Goal: Answer question/provide support: Share knowledge or assist other users

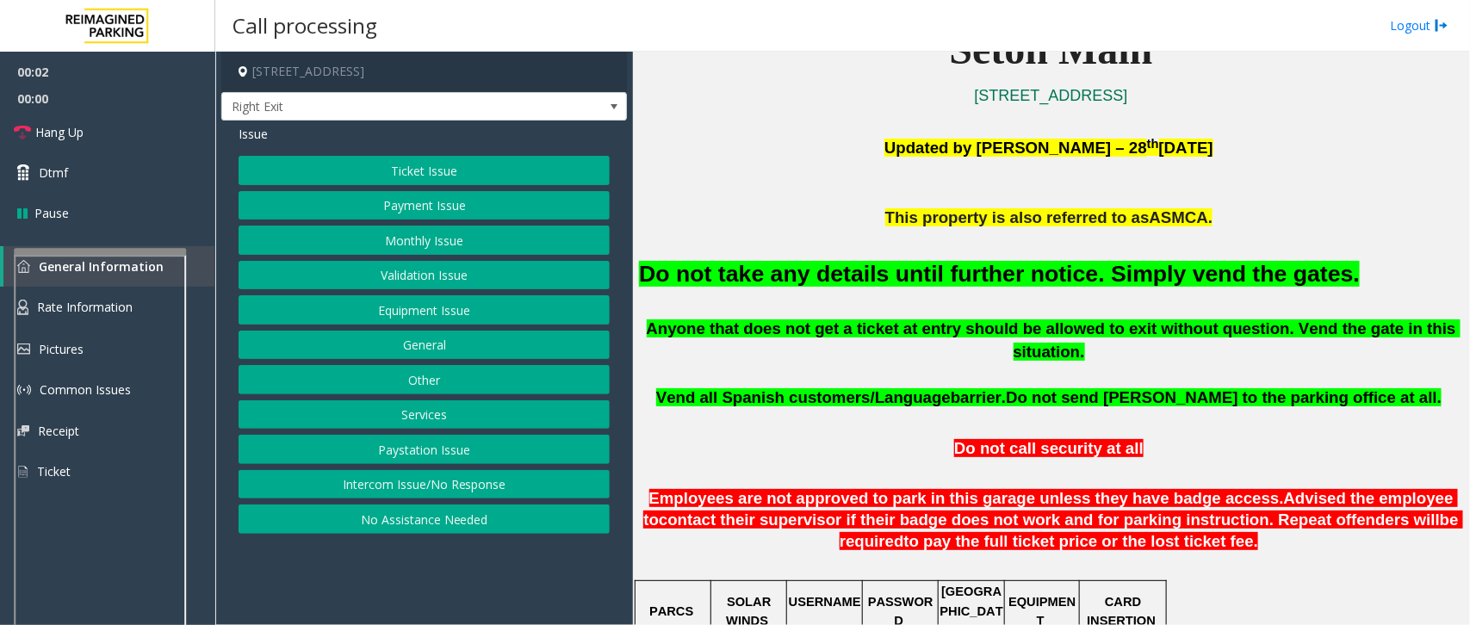
scroll to position [538, 0]
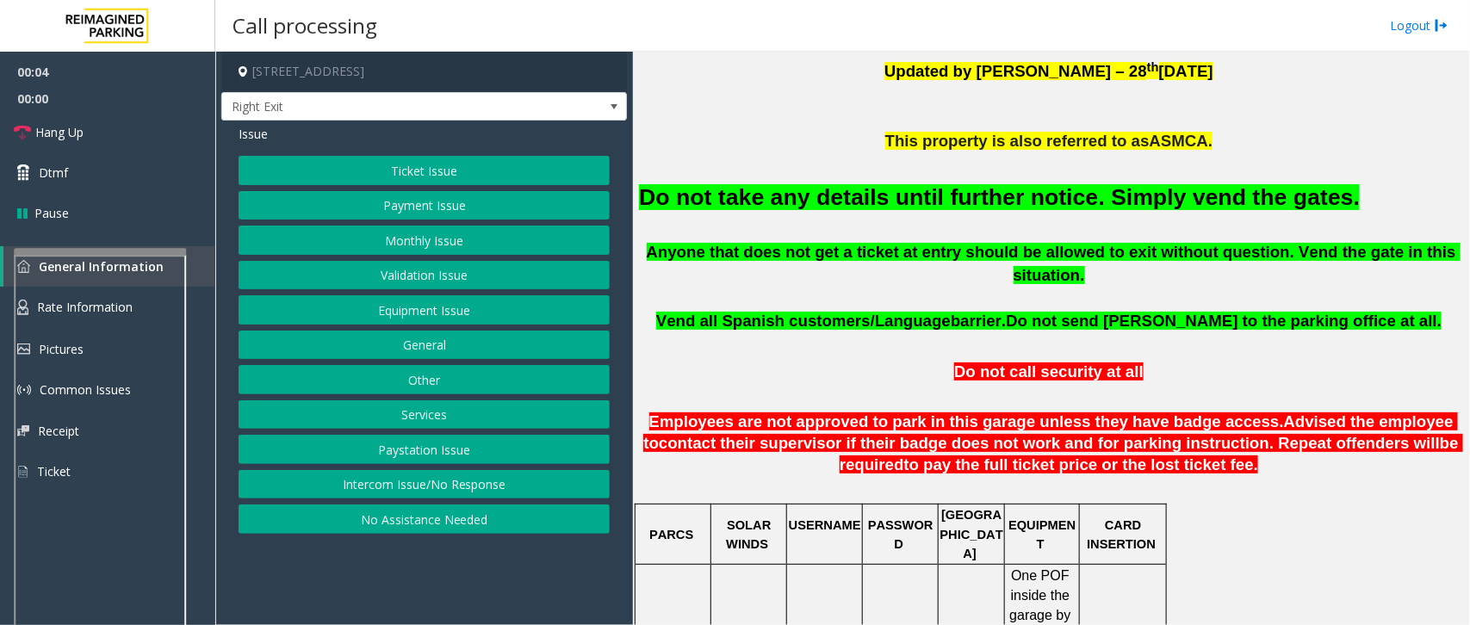
click at [412, 314] on button "Equipment Issue" at bounding box center [423, 309] width 371 height 29
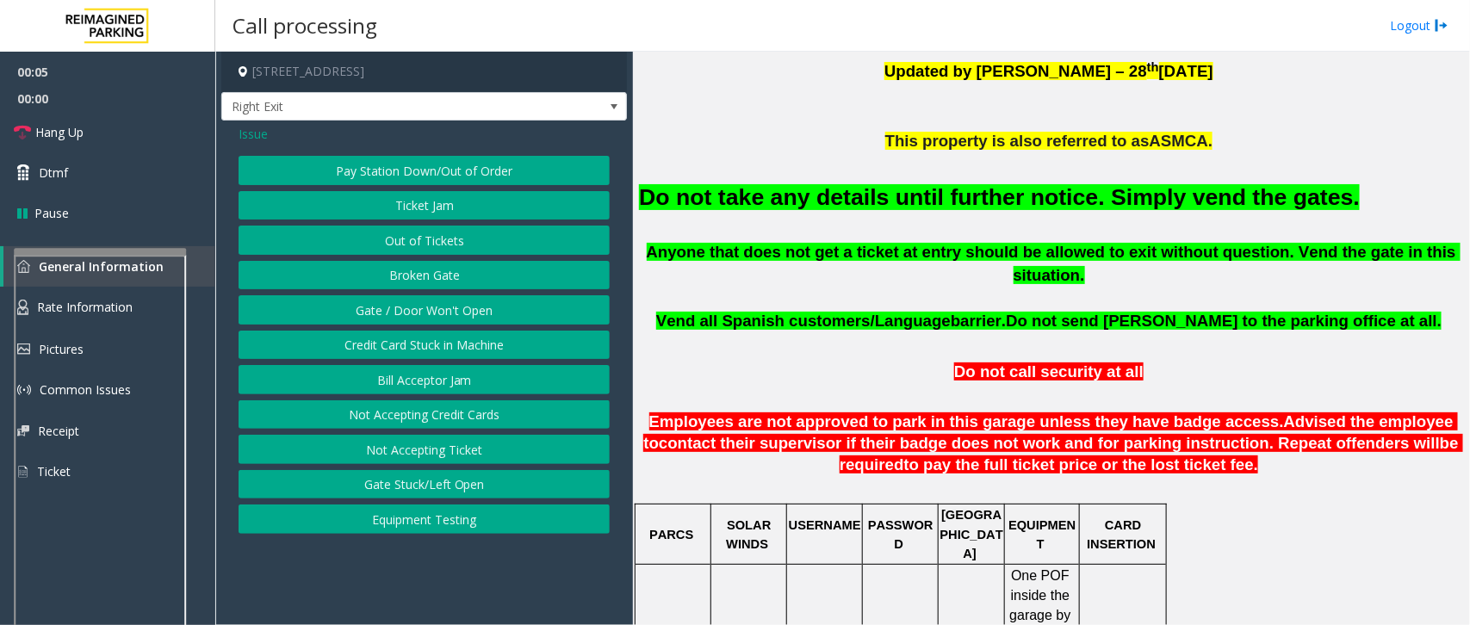
click at [412, 314] on button "Gate / Door Won't Open" at bounding box center [423, 309] width 371 height 29
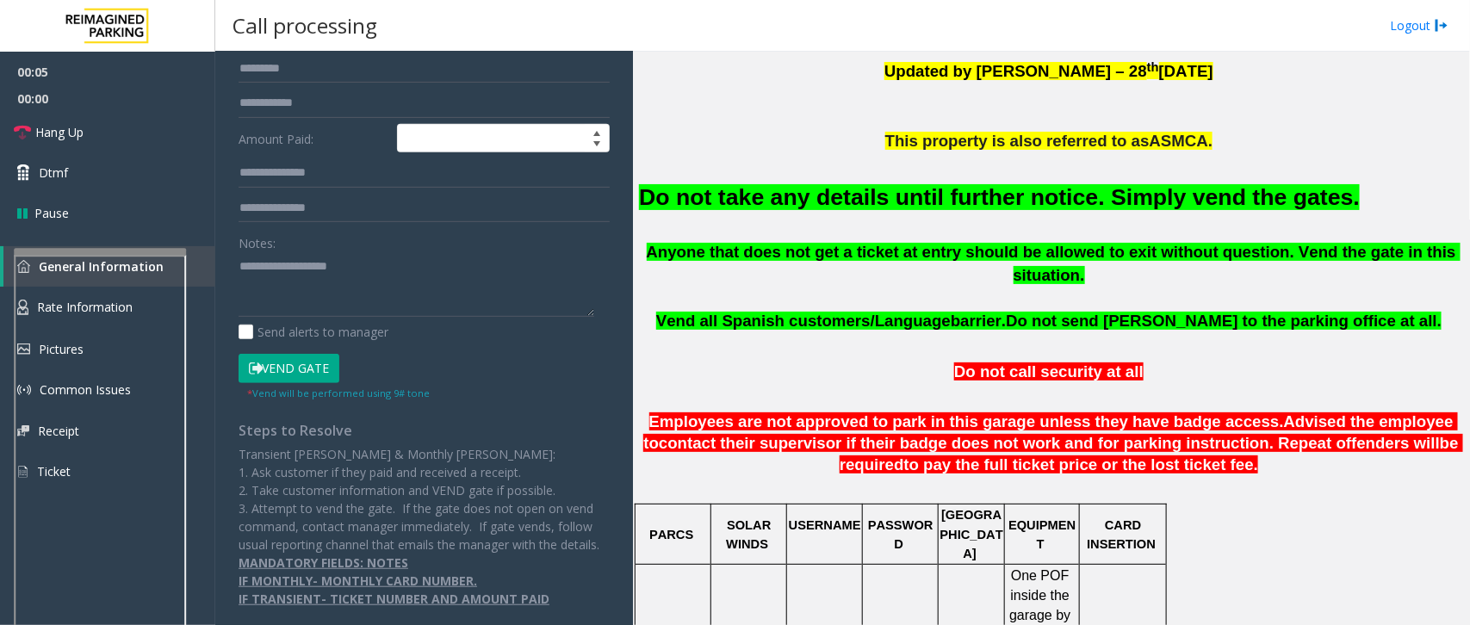
scroll to position [315, 0]
click at [281, 354] on button "Vend Gate" at bounding box center [288, 368] width 101 height 29
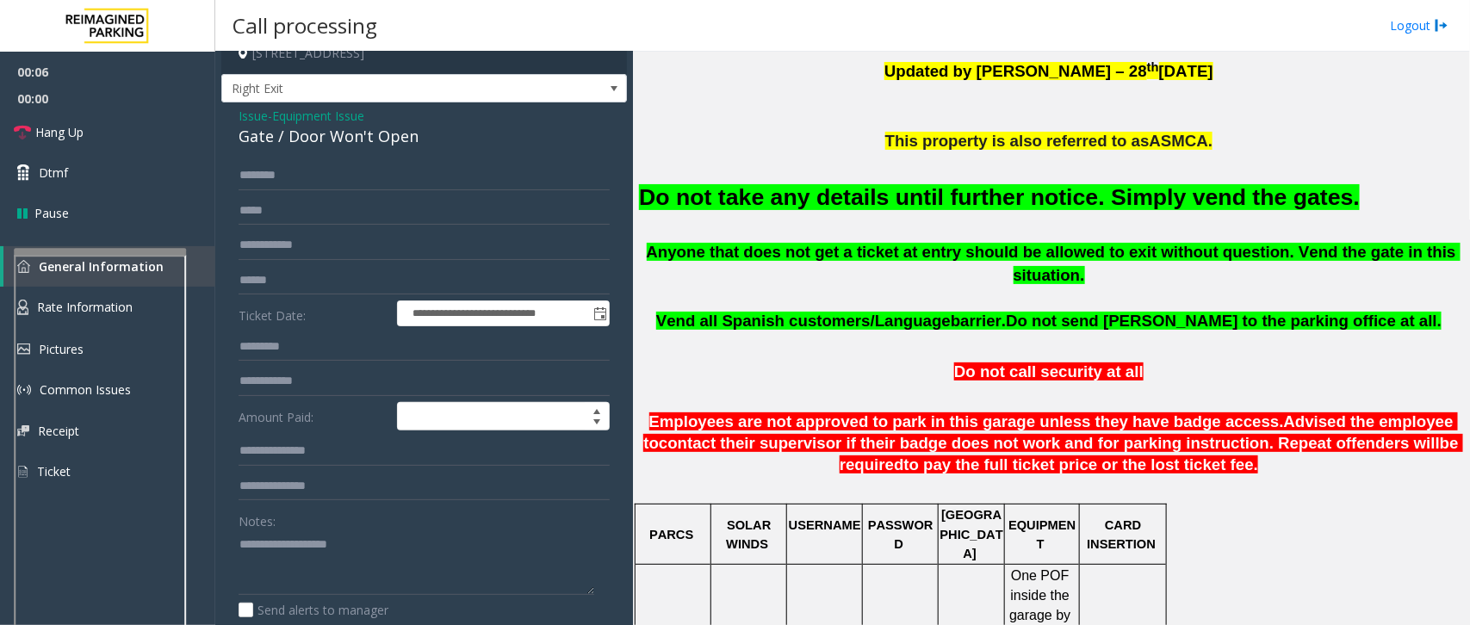
scroll to position [0, 0]
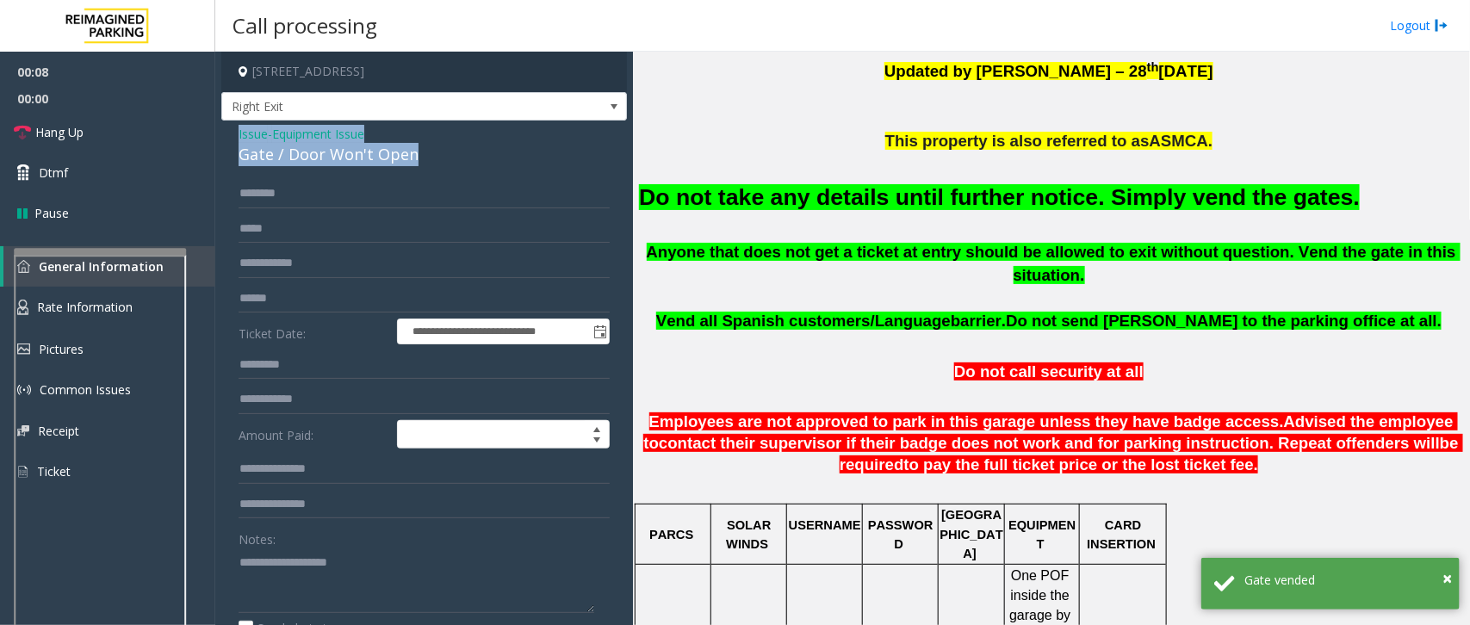
drag, startPoint x: 424, startPoint y: 152, endPoint x: 230, endPoint y: 139, distance: 195.1
click at [230, 139] on div "**********" at bounding box center [423, 536] width 405 height 830
paste textarea "**********"
click at [256, 592] on textarea at bounding box center [416, 580] width 356 height 65
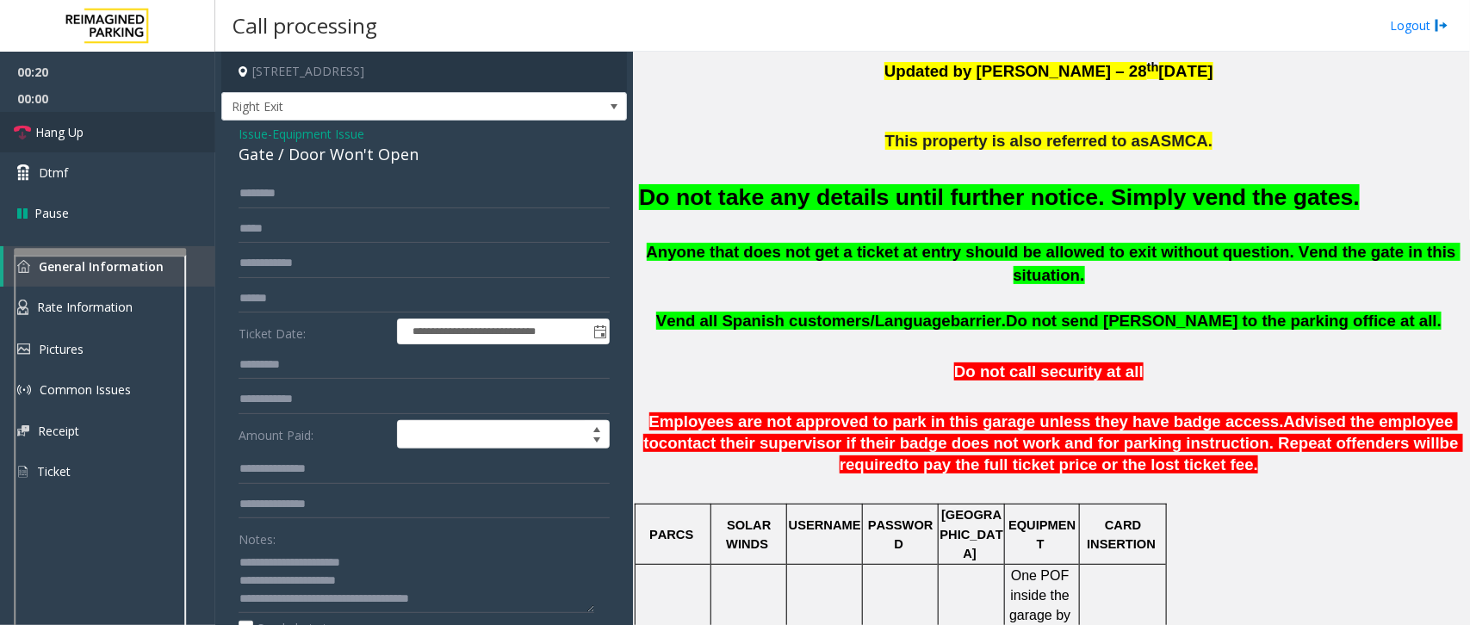
drag, startPoint x: 380, startPoint y: 595, endPoint x: 77, endPoint y: 115, distance: 567.5
click at [77, 115] on link "Hang Up" at bounding box center [107, 132] width 215 height 40
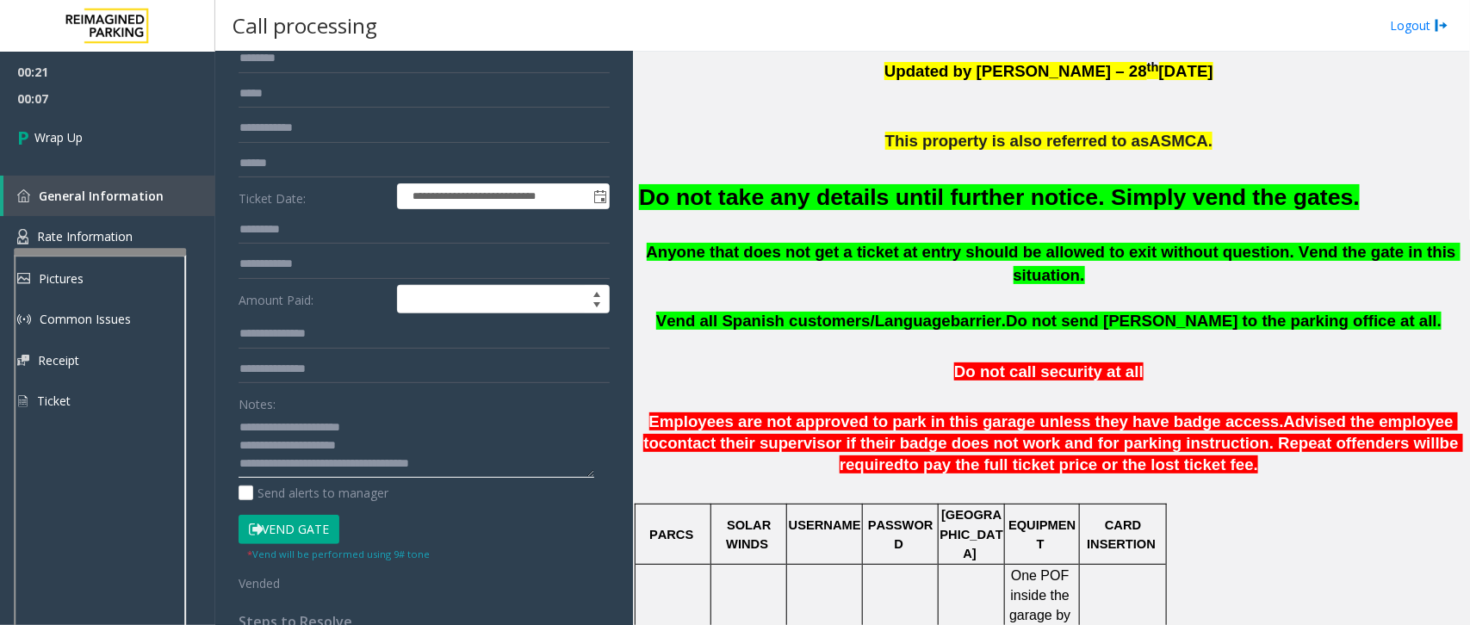
scroll to position [170, 0]
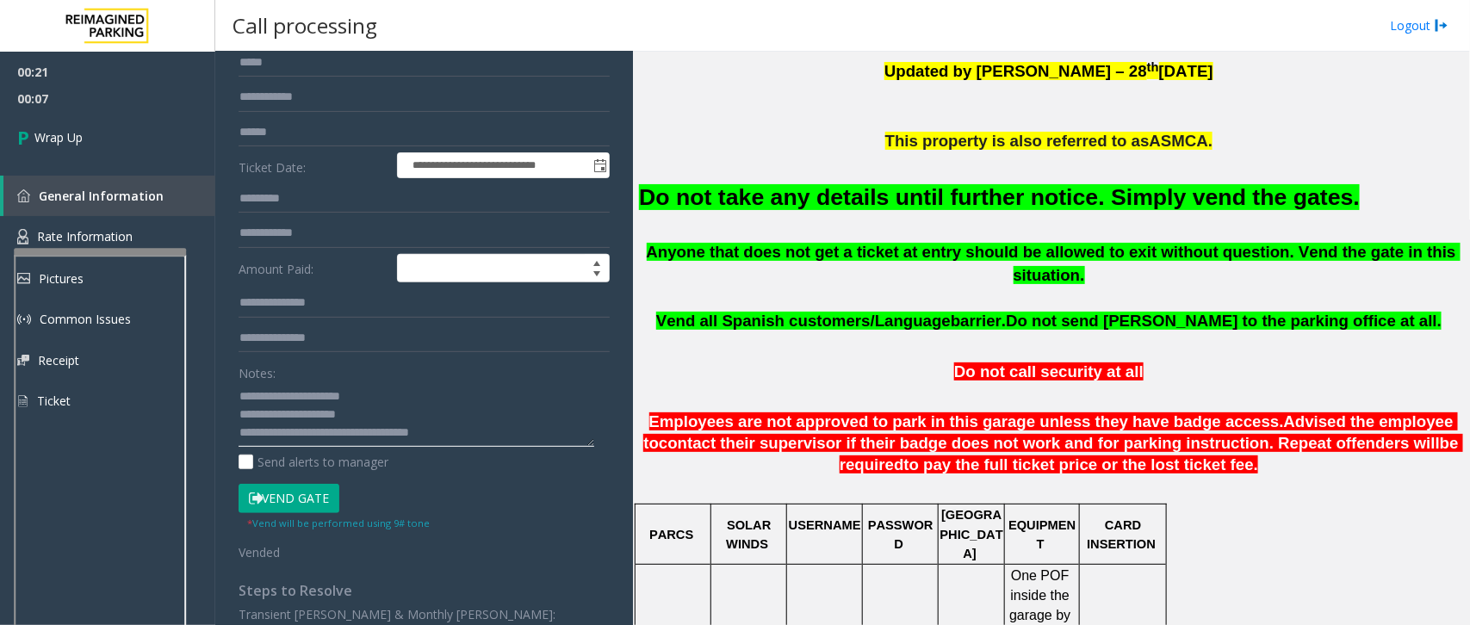
drag, startPoint x: 307, startPoint y: 598, endPoint x: 488, endPoint y: 607, distance: 181.0
click at [488, 607] on div "**********" at bounding box center [424, 390] width 397 height 754
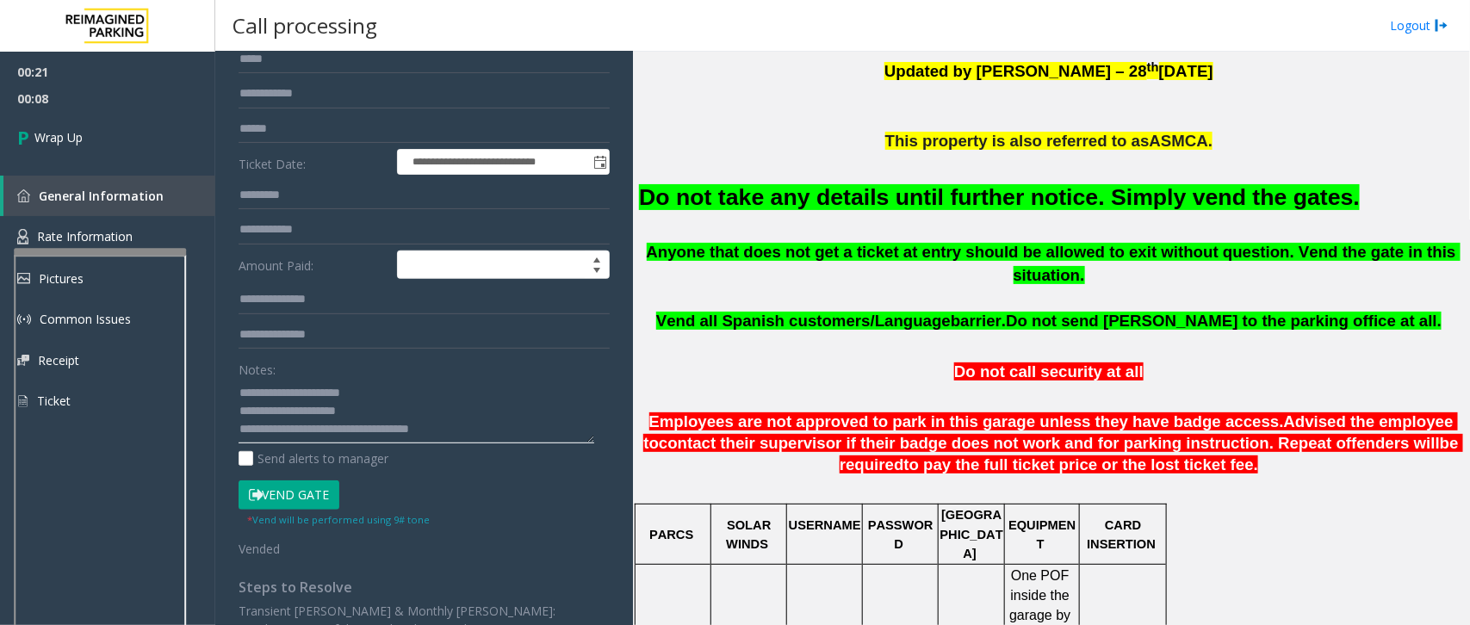
paste textarea
type textarea "**********"
click at [60, 136] on span "Wrap Up" at bounding box center [58, 137] width 48 height 18
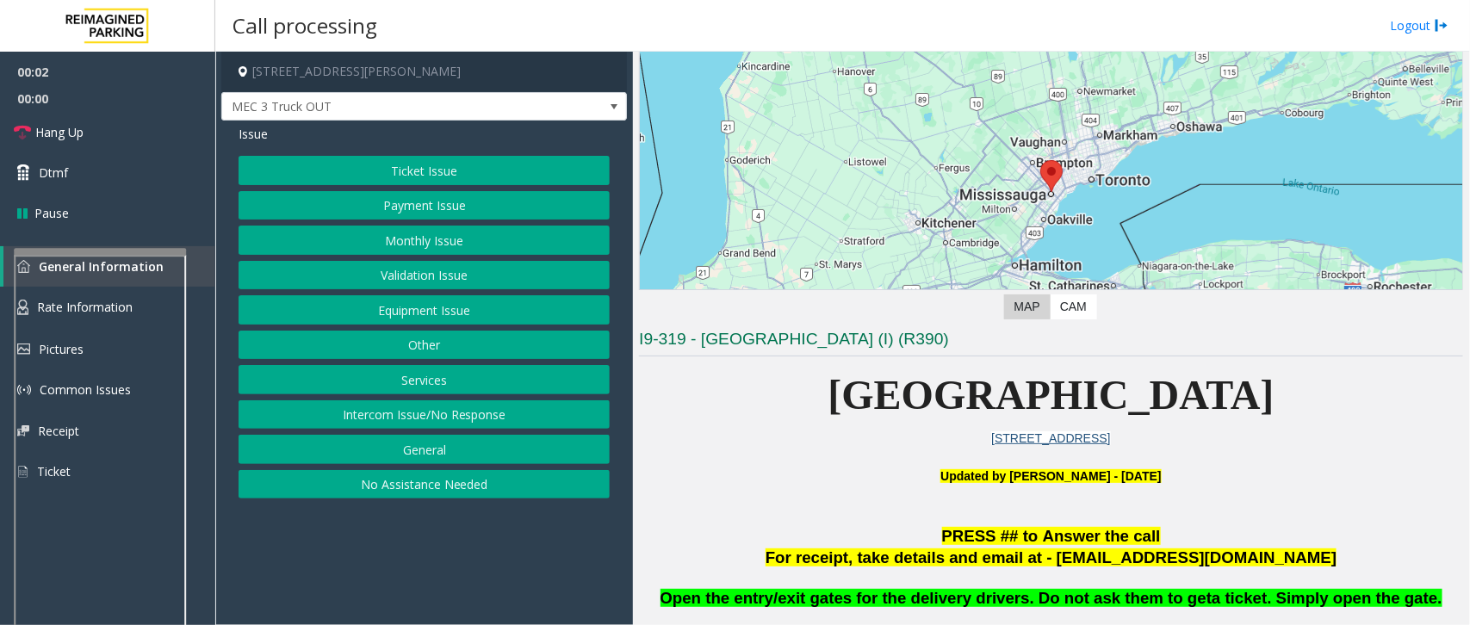
scroll to position [430, 0]
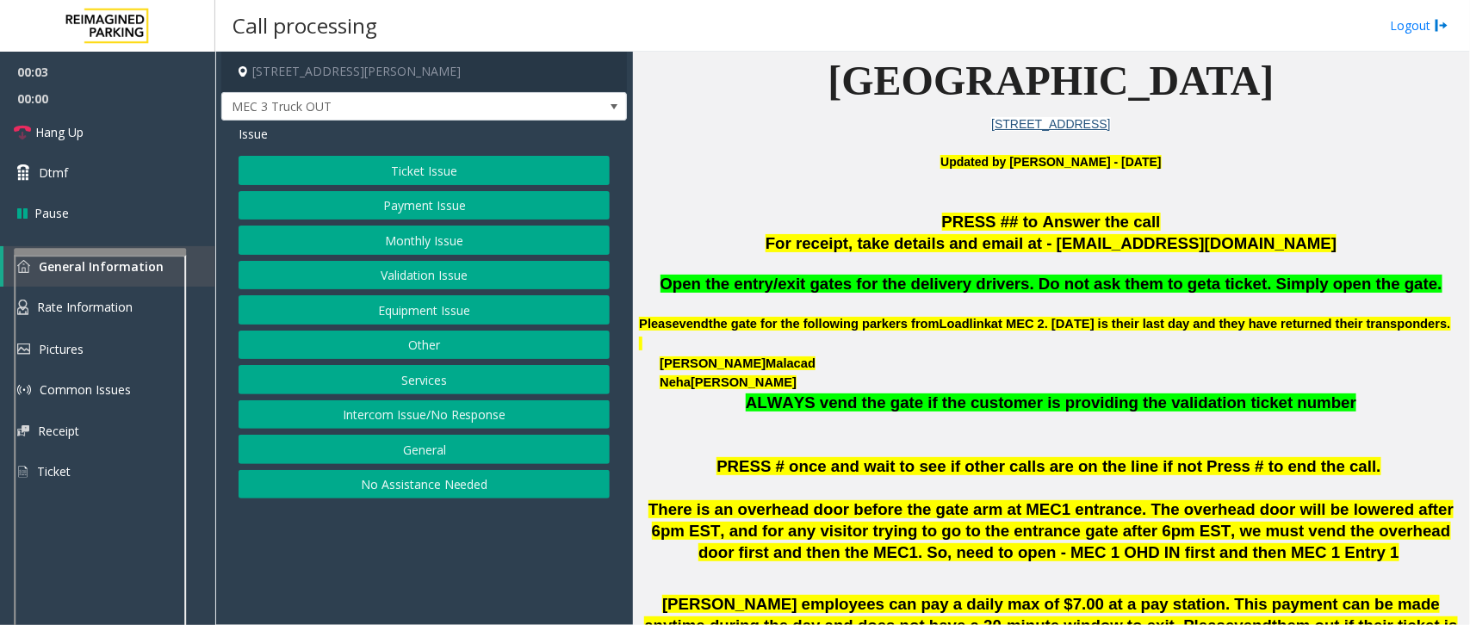
click at [427, 381] on button "Services" at bounding box center [423, 379] width 371 height 29
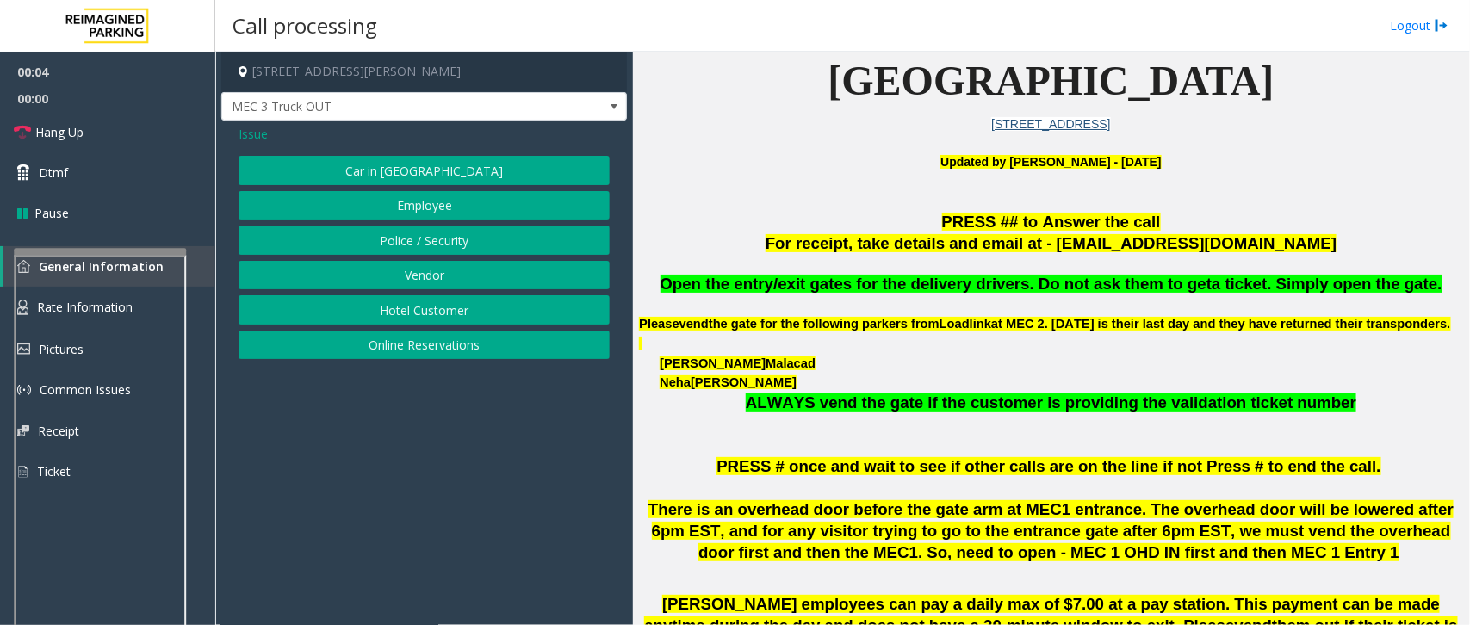
click at [412, 282] on button "Vendor" at bounding box center [423, 275] width 371 height 29
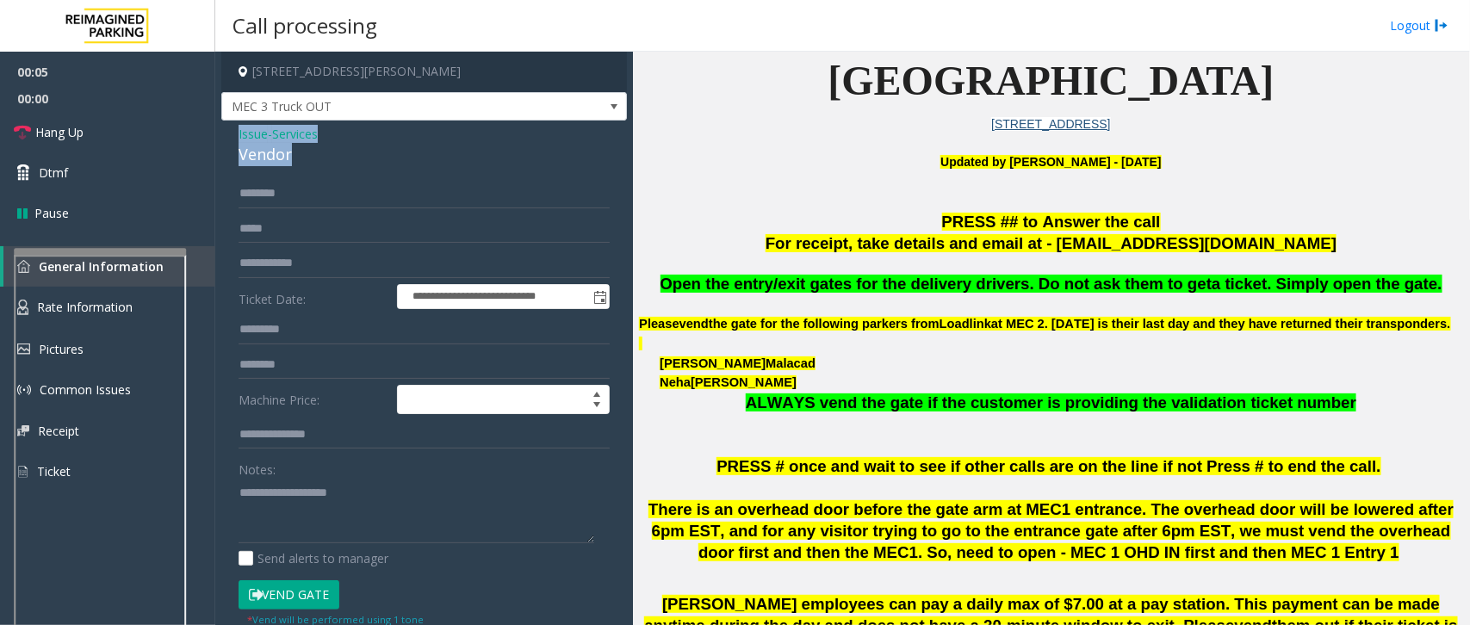
drag, startPoint x: 337, startPoint y: 161, endPoint x: 220, endPoint y: 140, distance: 118.9
click at [221, 140] on div "**********" at bounding box center [423, 450] width 405 height 658
copy div "Issue - Services Vendor"
click at [282, 489] on textarea at bounding box center [416, 511] width 356 height 65
paste textarea "**********"
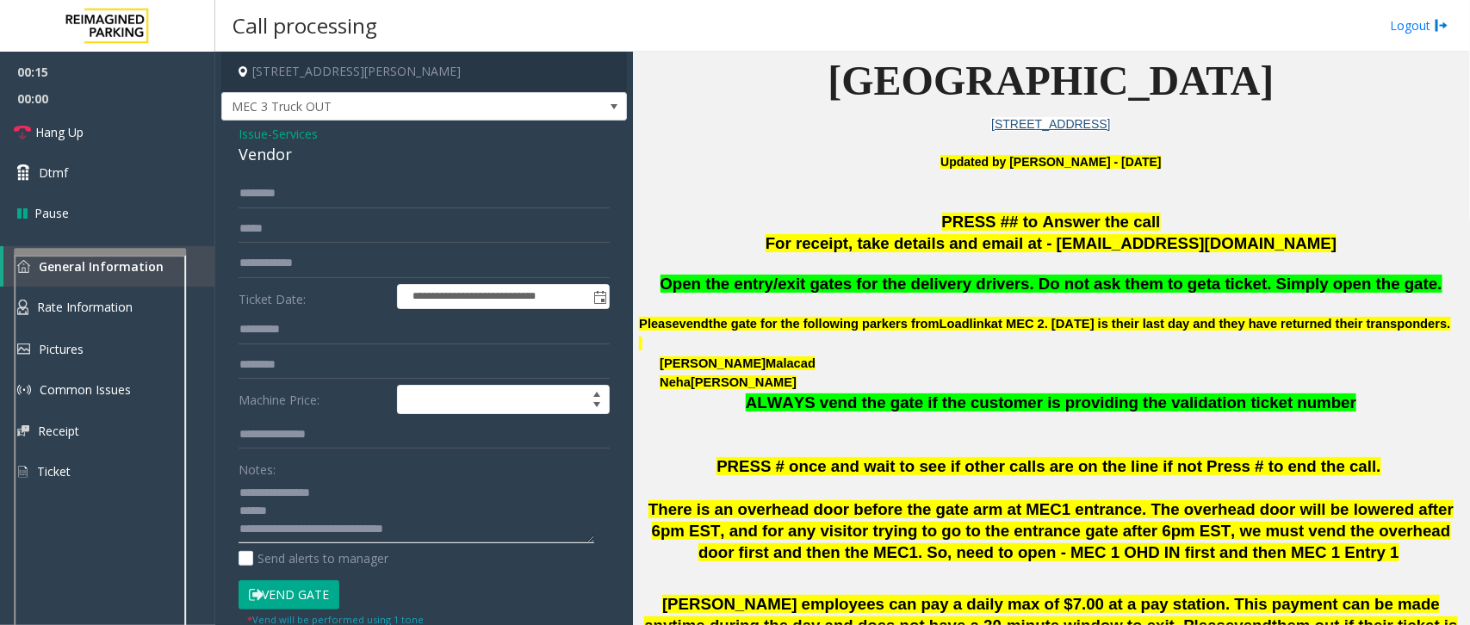
type textarea "**********"
click at [281, 189] on input "text" at bounding box center [423, 193] width 371 height 29
click at [299, 598] on button "Vend Gate" at bounding box center [288, 594] width 101 height 29
click at [273, 201] on input "*" at bounding box center [423, 193] width 371 height 29
type input "*****"
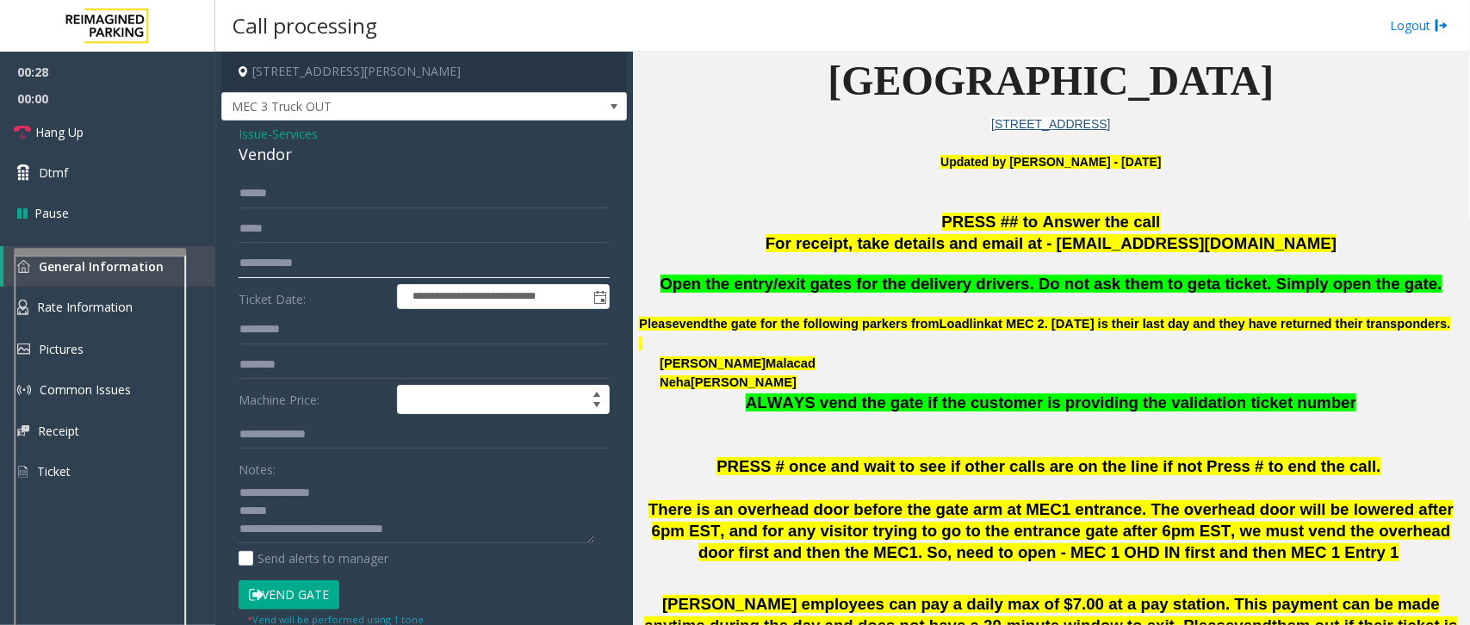
click at [333, 260] on input "text" at bounding box center [423, 263] width 371 height 29
click at [112, 139] on link "Hang Up" at bounding box center [107, 132] width 215 height 40
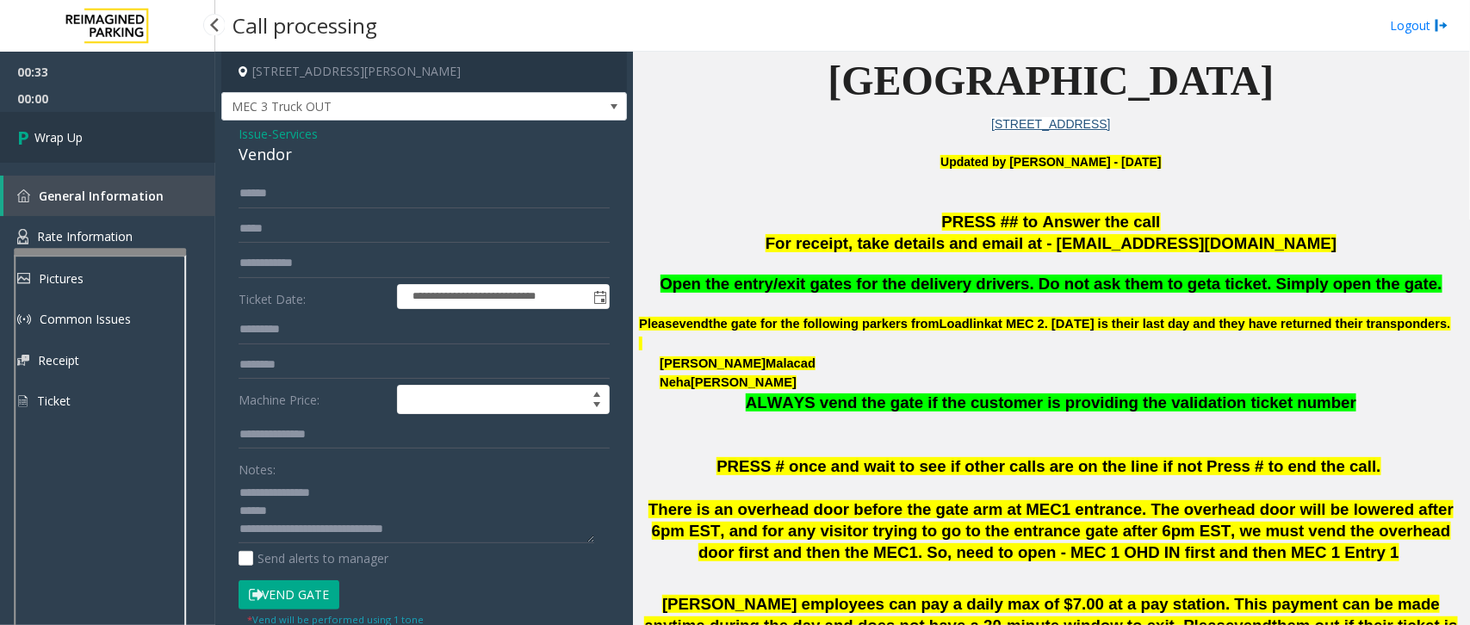
click at [84, 135] on link "Wrap Up" at bounding box center [107, 137] width 215 height 51
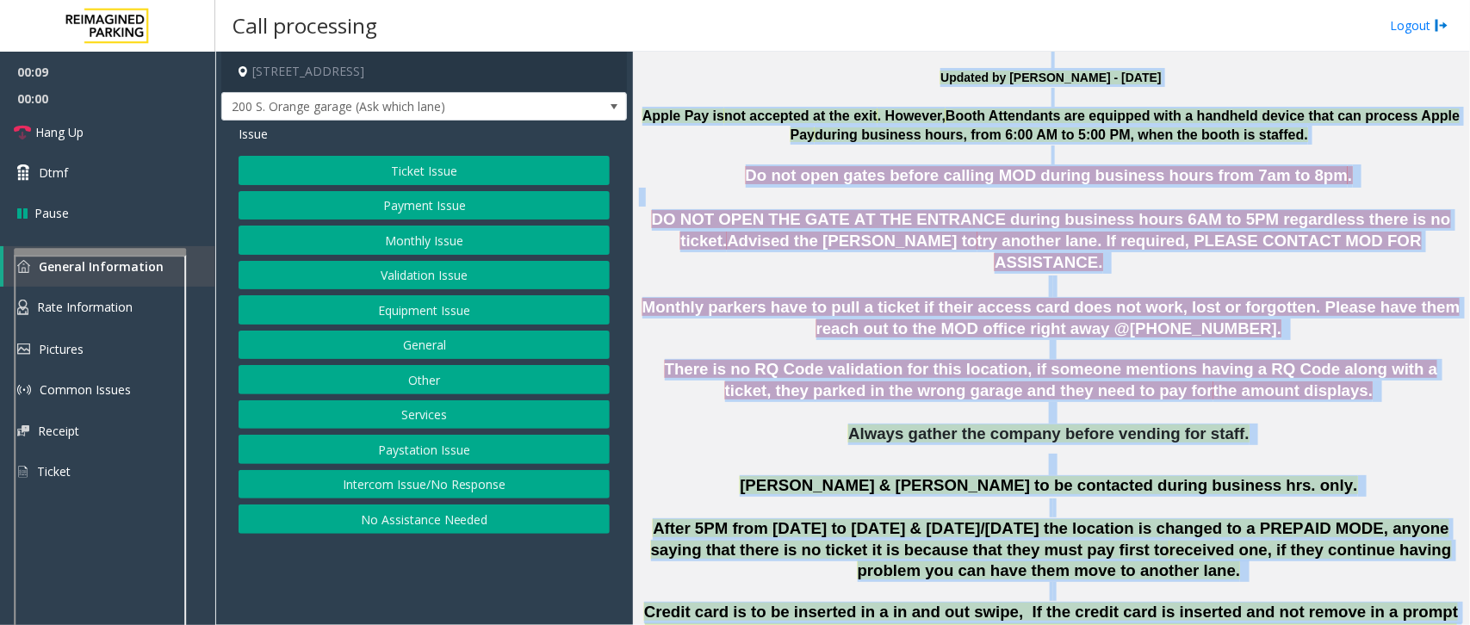
scroll to position [579, 0]
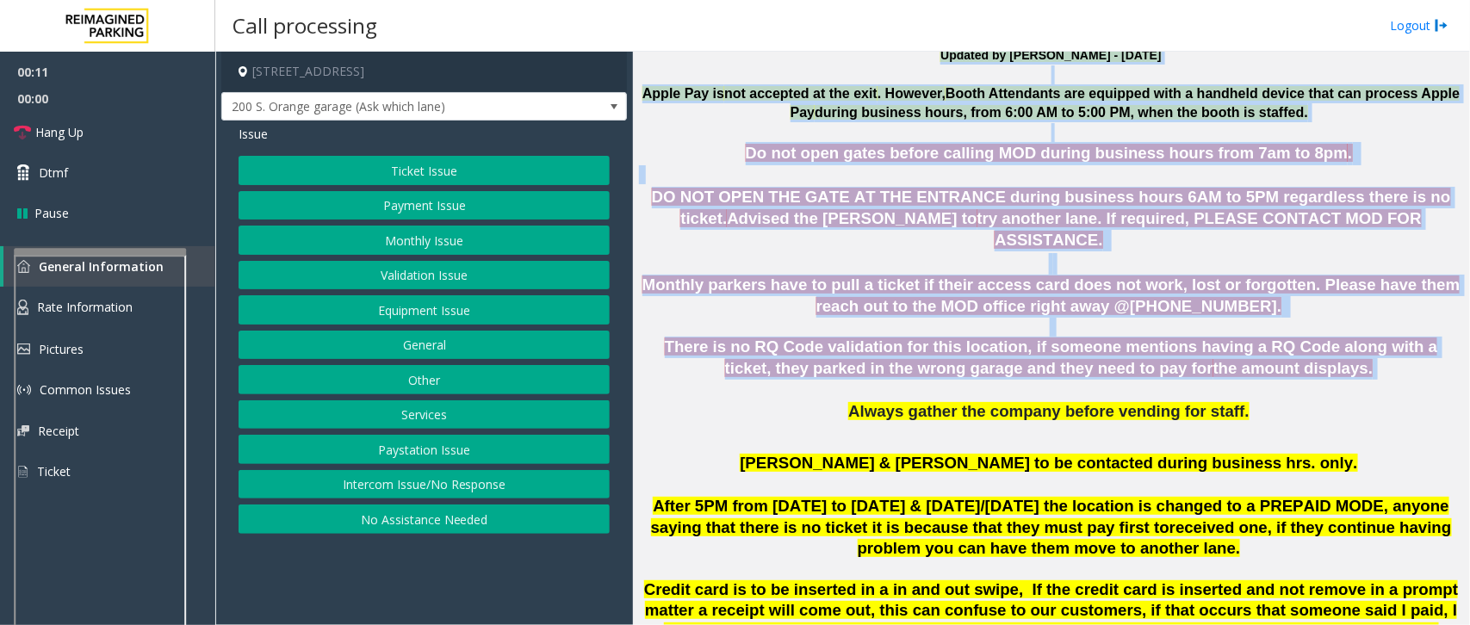
drag, startPoint x: 825, startPoint y: 328, endPoint x: 954, endPoint y: 371, distance: 136.1
click at [954, 380] on p at bounding box center [1051, 391] width 824 height 22
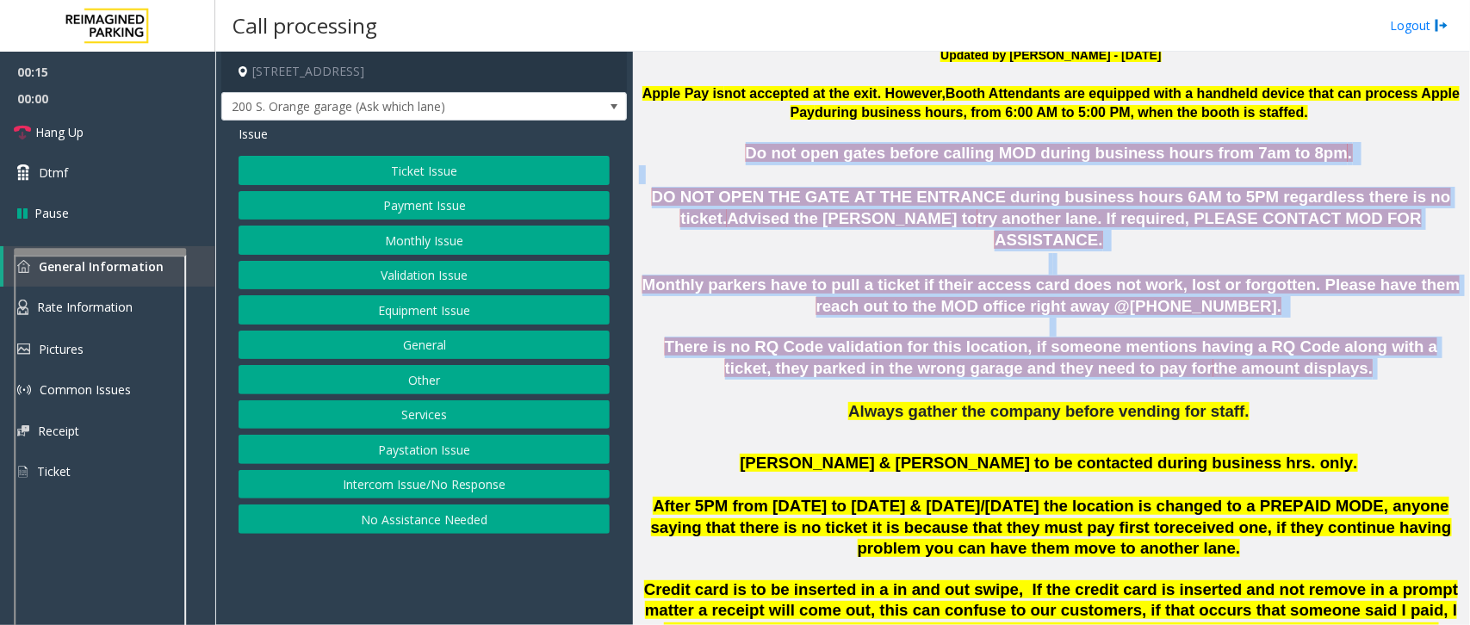
drag, startPoint x: 1285, startPoint y: 350, endPoint x: 764, endPoint y: 158, distance: 555.9
click at [768, 158] on p "Do not open gates before calling MOD during business hours from 7am to 8pm ." at bounding box center [1051, 153] width 824 height 23
drag, startPoint x: 768, startPoint y: 153, endPoint x: 1293, endPoint y: 351, distance: 561.2
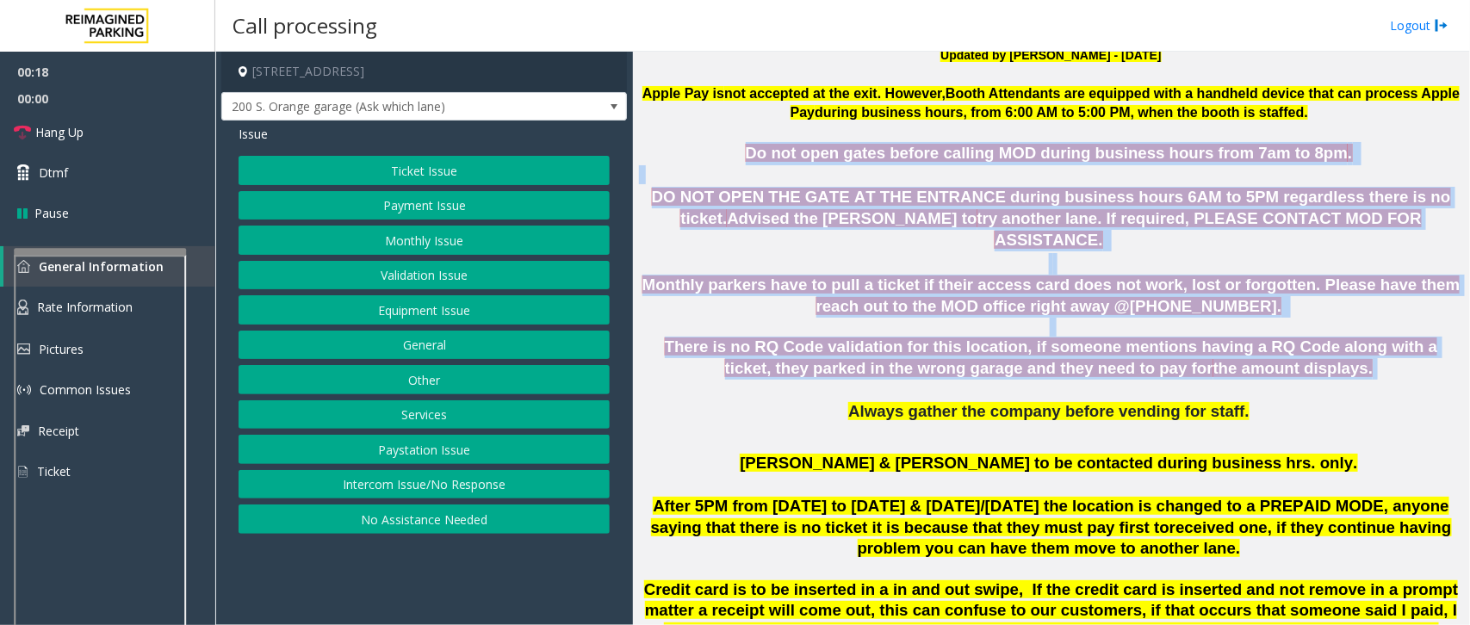
click at [1293, 351] on p "There is no RQ Code validation for this location, if someone mentions having a …" at bounding box center [1051, 358] width 824 height 43
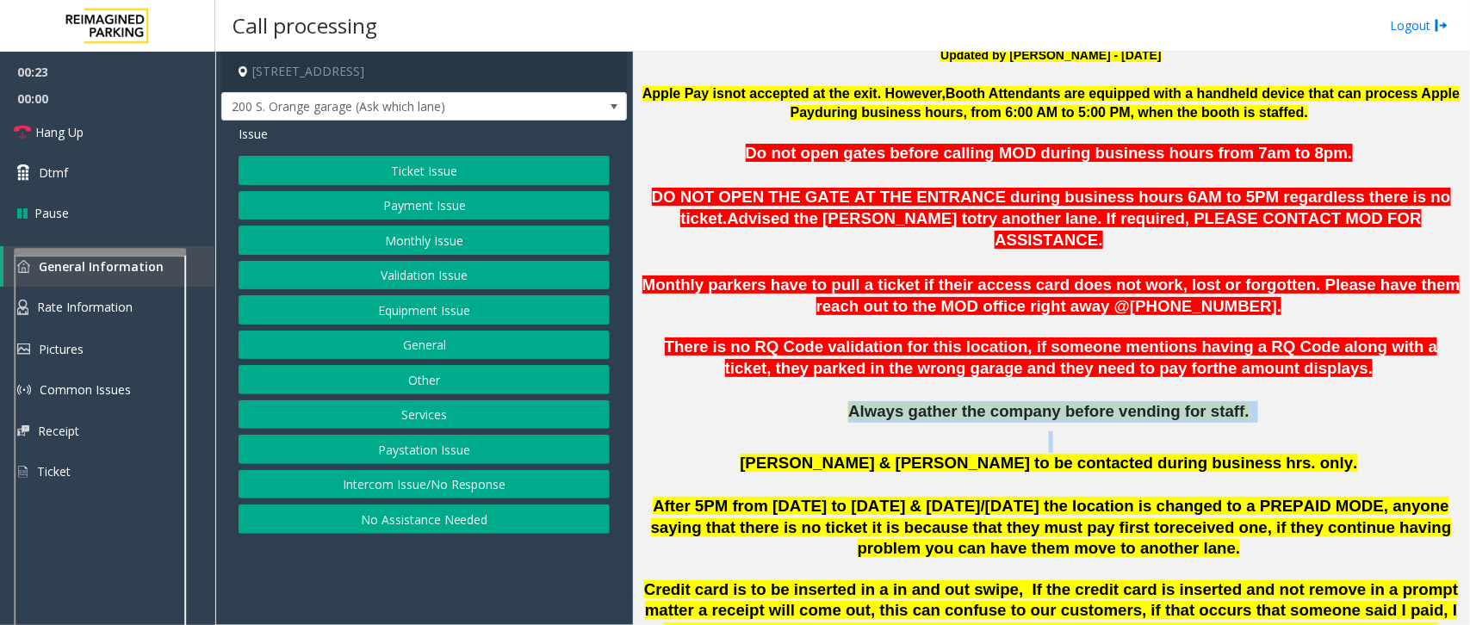
drag, startPoint x: 863, startPoint y: 387, endPoint x: 1216, endPoint y: 420, distance: 354.5
click at [915, 290] on span "Monthly parkers have to pull a ticket if their access card does not work, lost …" at bounding box center [1051, 295] width 818 height 40
drag, startPoint x: 648, startPoint y: 264, endPoint x: 647, endPoint y: 324, distance: 59.4
click at [650, 277] on p "Monthly parkers have to pull a ticket if their access card does not work, lost …" at bounding box center [1051, 285] width 824 height 64
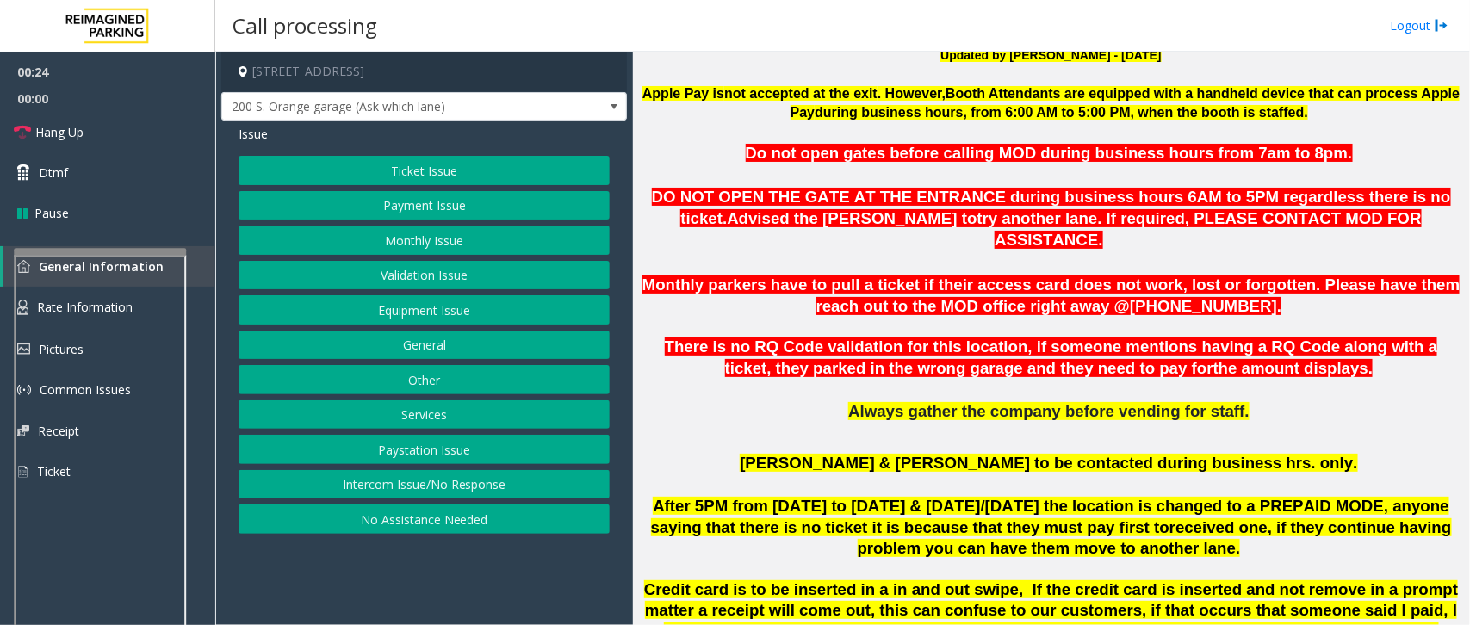
drag, startPoint x: 644, startPoint y: 325, endPoint x: 678, endPoint y: 321, distance: 34.6
click at [670, 337] on span "There is no RQ Code validation for this location, if someone mentions having a …" at bounding box center [1051, 357] width 773 height 40
click at [695, 337] on span "There is no RQ Code validation for this location, if someone mentions having a …" at bounding box center [1051, 357] width 773 height 40
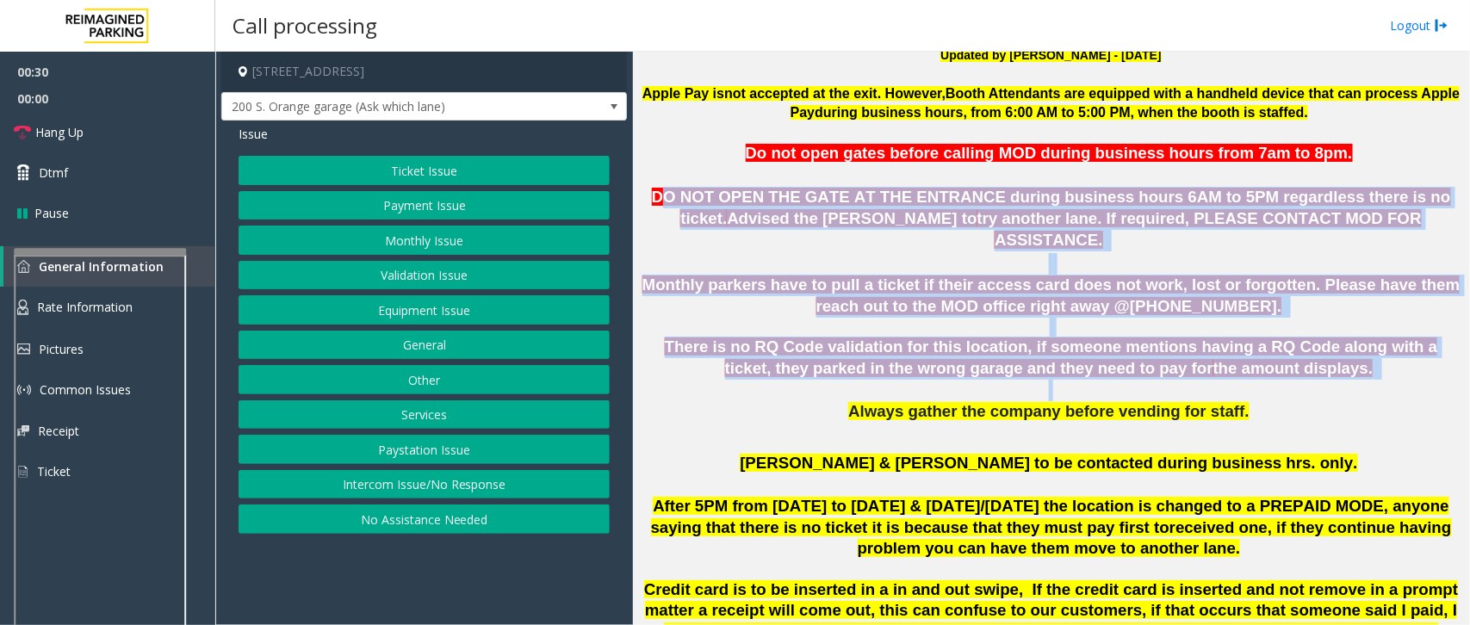
drag, startPoint x: 647, startPoint y: 191, endPoint x: 1270, endPoint y: 362, distance: 645.4
click at [1279, 380] on p at bounding box center [1051, 391] width 824 height 22
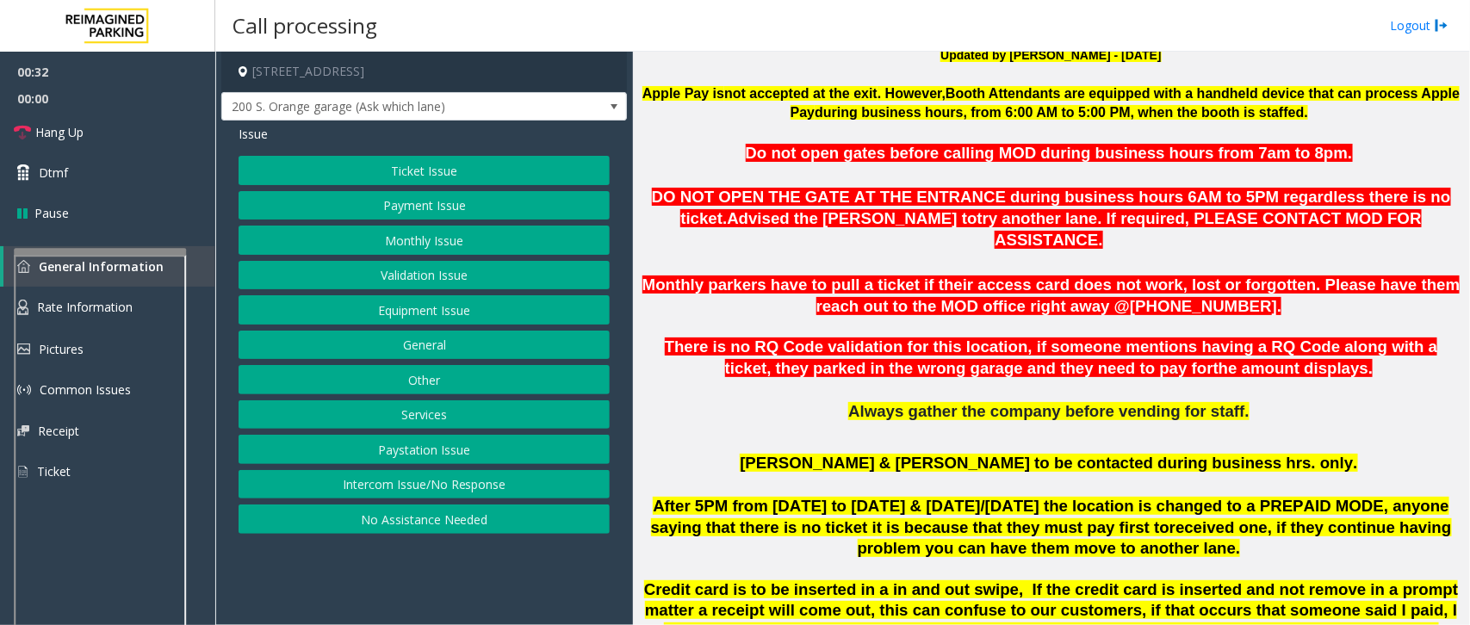
scroll to position [687, 0]
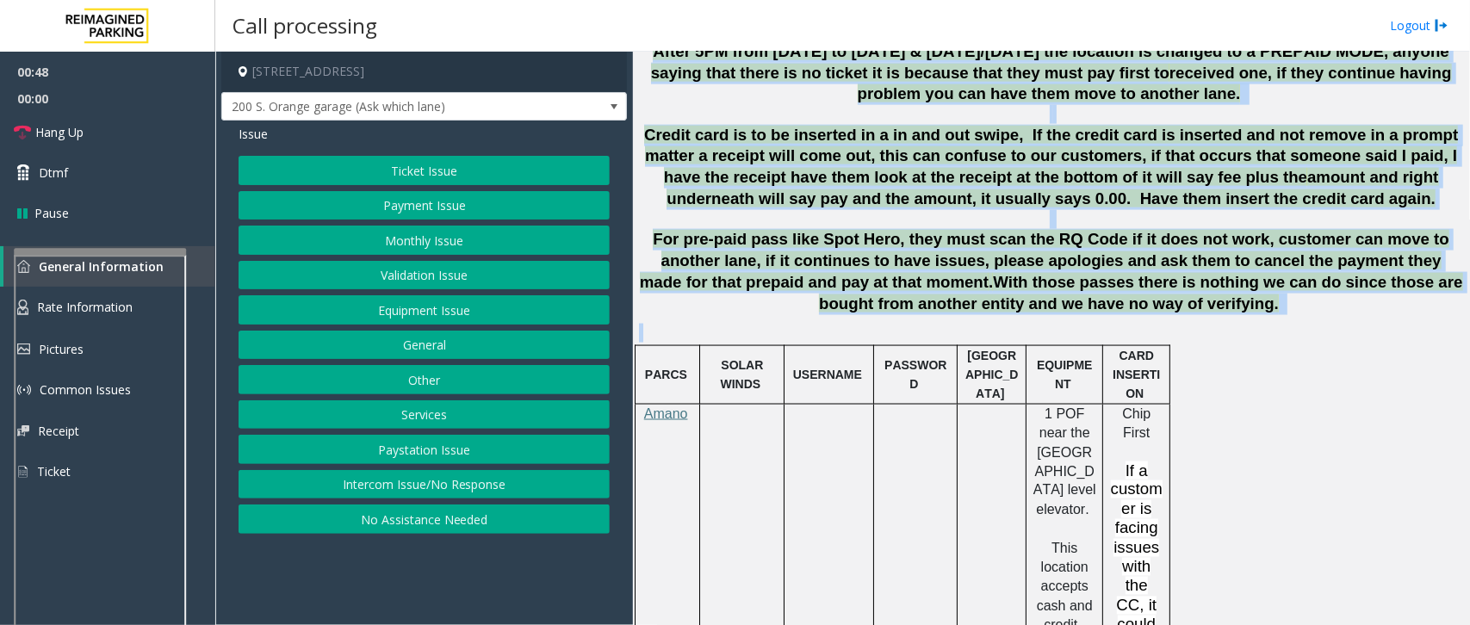
drag, startPoint x: 853, startPoint y: 284, endPoint x: 1362, endPoint y: 605, distance: 601.7
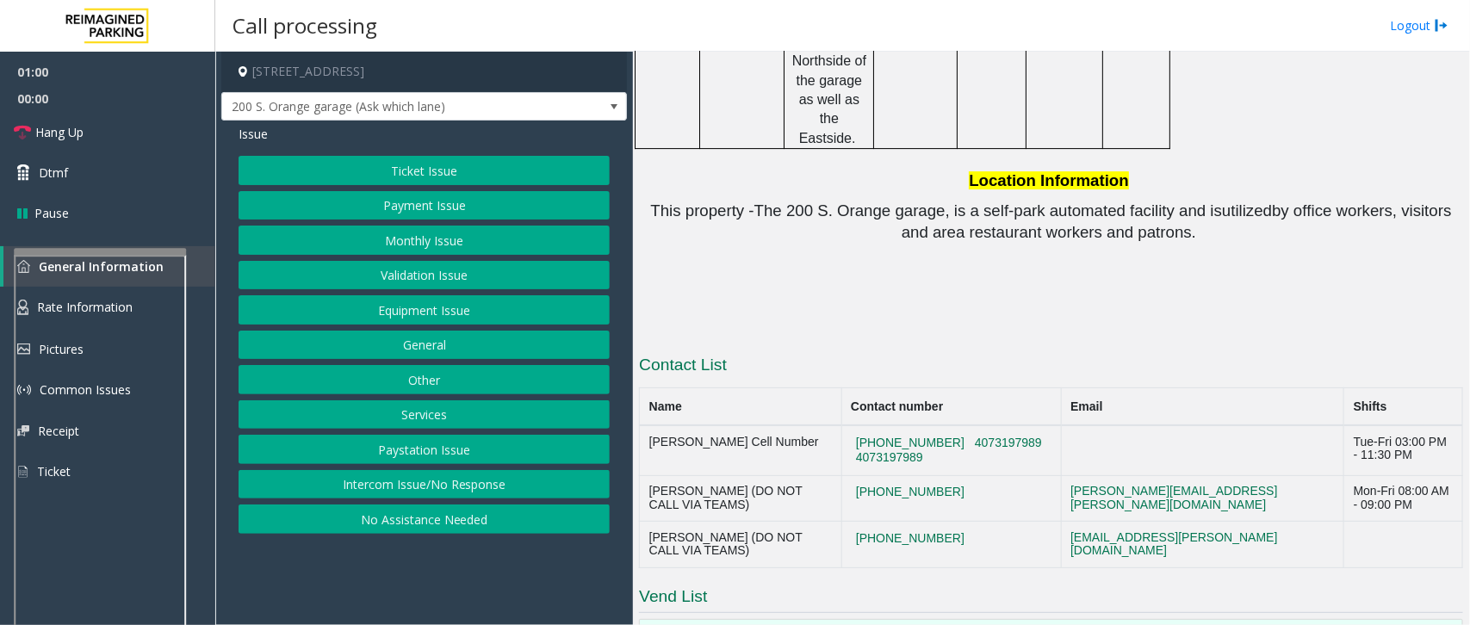
scroll to position [2640, 0]
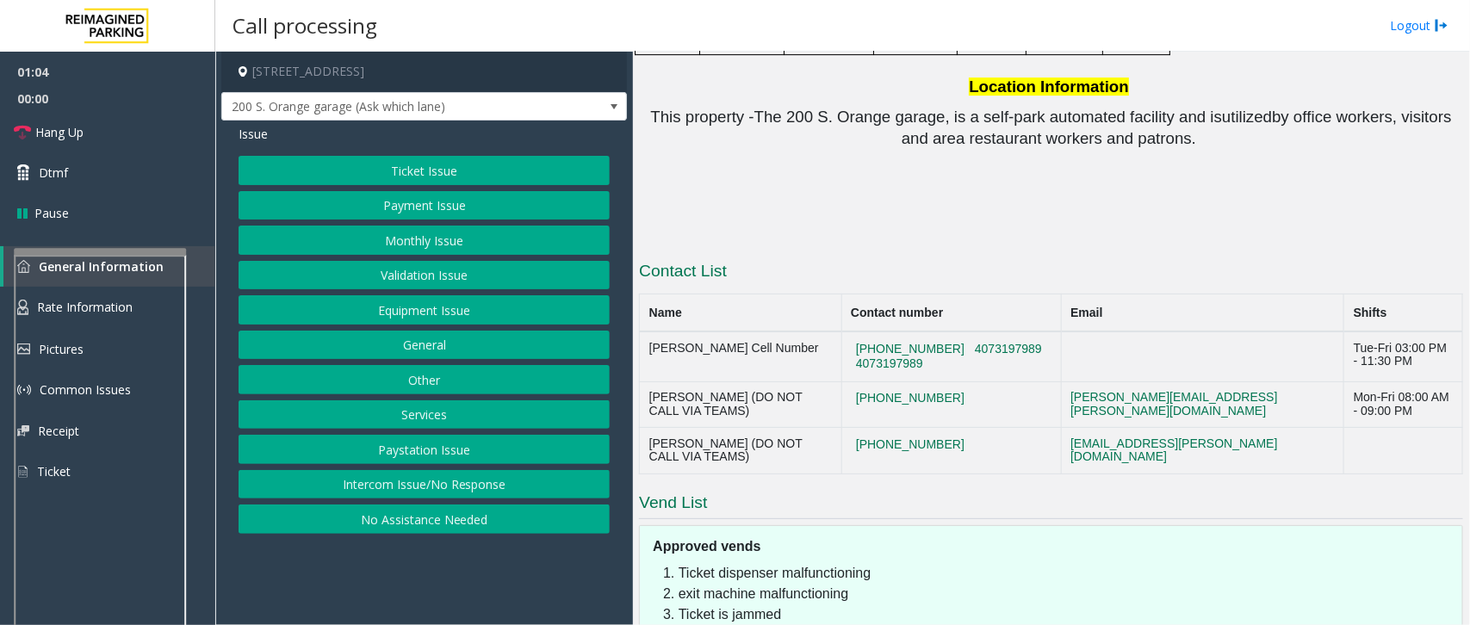
drag, startPoint x: 914, startPoint y: 453, endPoint x: 678, endPoint y: 381, distance: 246.7
click at [678, 563] on ol "Ticket dispenser malfunctioning exit machine malfunctioning Ticket is jammed Cr…" at bounding box center [1059, 614] width 788 height 103
drag, startPoint x: 1037, startPoint y: 159, endPoint x: 949, endPoint y: 162, distance: 88.7
click at [949, 331] on td "[PHONE_NUMBER] 4073197989 4073197989" at bounding box center [951, 356] width 220 height 50
click at [954, 331] on td "[PHONE_NUMBER] 4073197989 4073197989" at bounding box center [951, 356] width 220 height 50
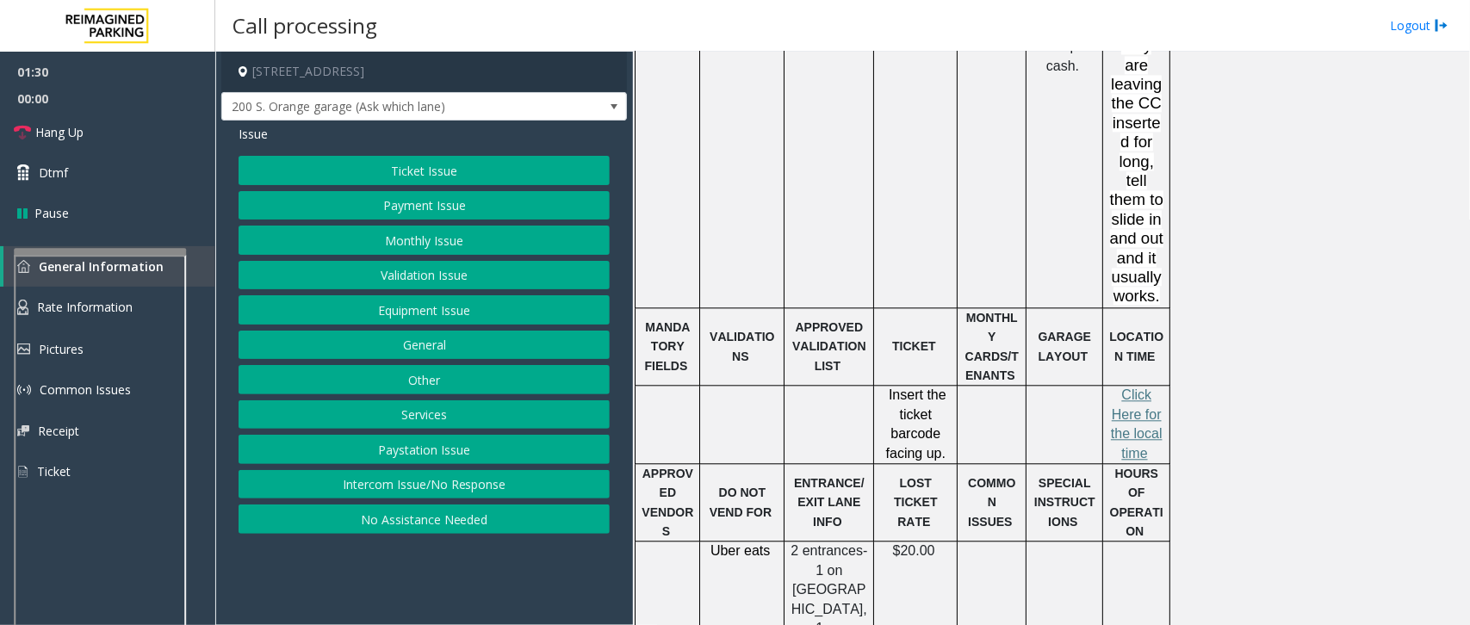
scroll to position [1672, 0]
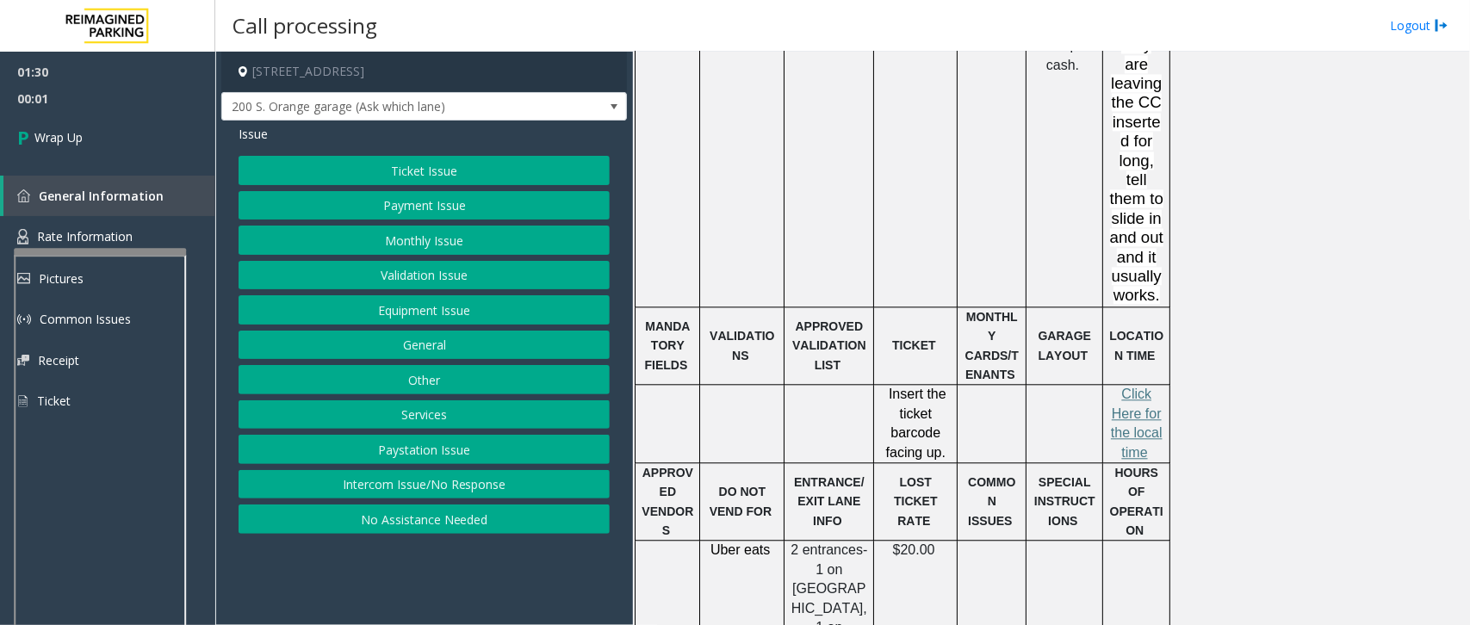
click at [469, 310] on button "Equipment Issue" at bounding box center [423, 309] width 371 height 29
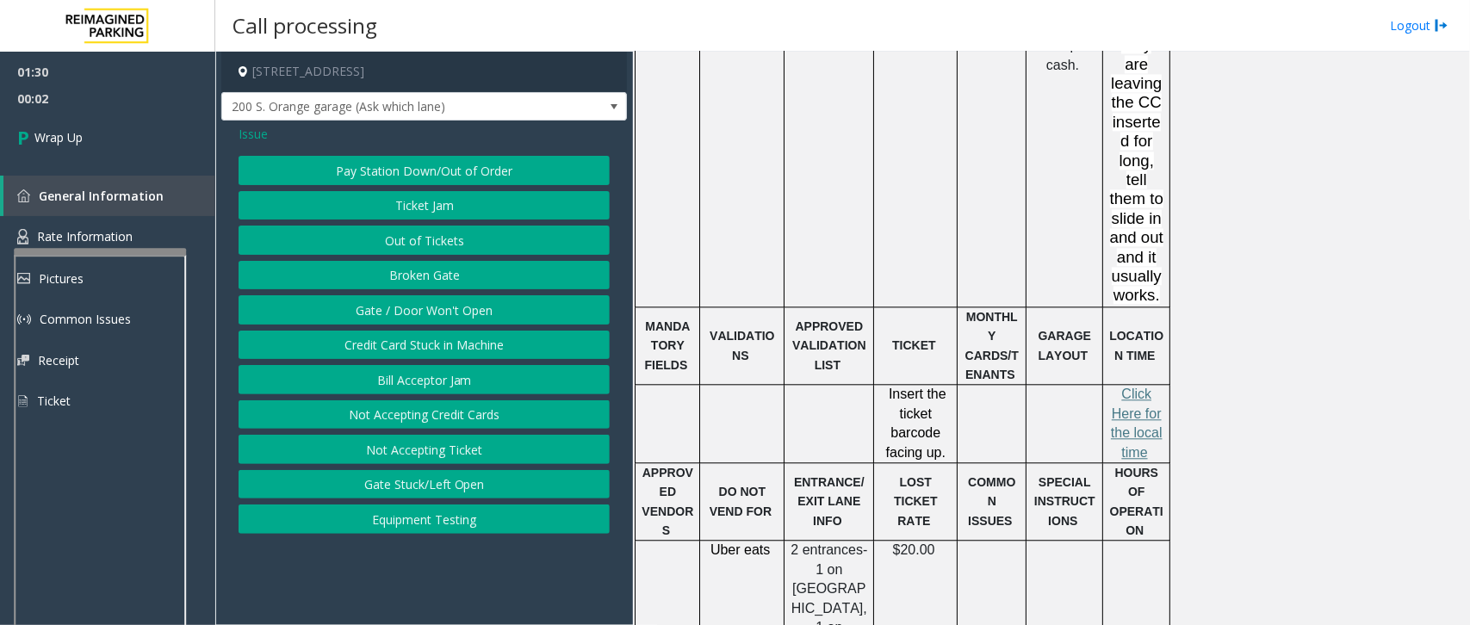
click at [469, 310] on button "Gate / Door Won't Open" at bounding box center [423, 309] width 371 height 29
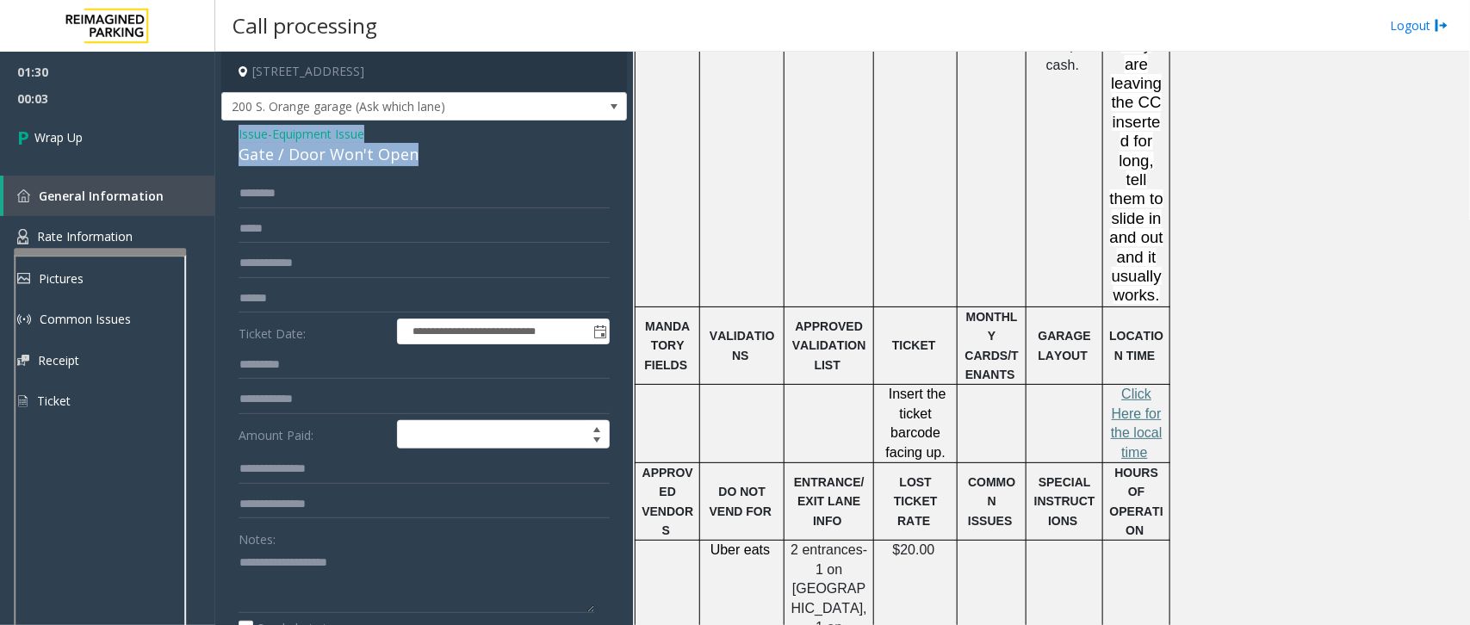
drag, startPoint x: 405, startPoint y: 158, endPoint x: 233, endPoint y: 136, distance: 172.7
click at [233, 136] on div "**********" at bounding box center [423, 548] width 405 height 854
copy div "Issue - Equipment Issue Gate / Door Won't Open"
click at [241, 570] on textarea at bounding box center [416, 580] width 356 height 65
paste textarea "**********"
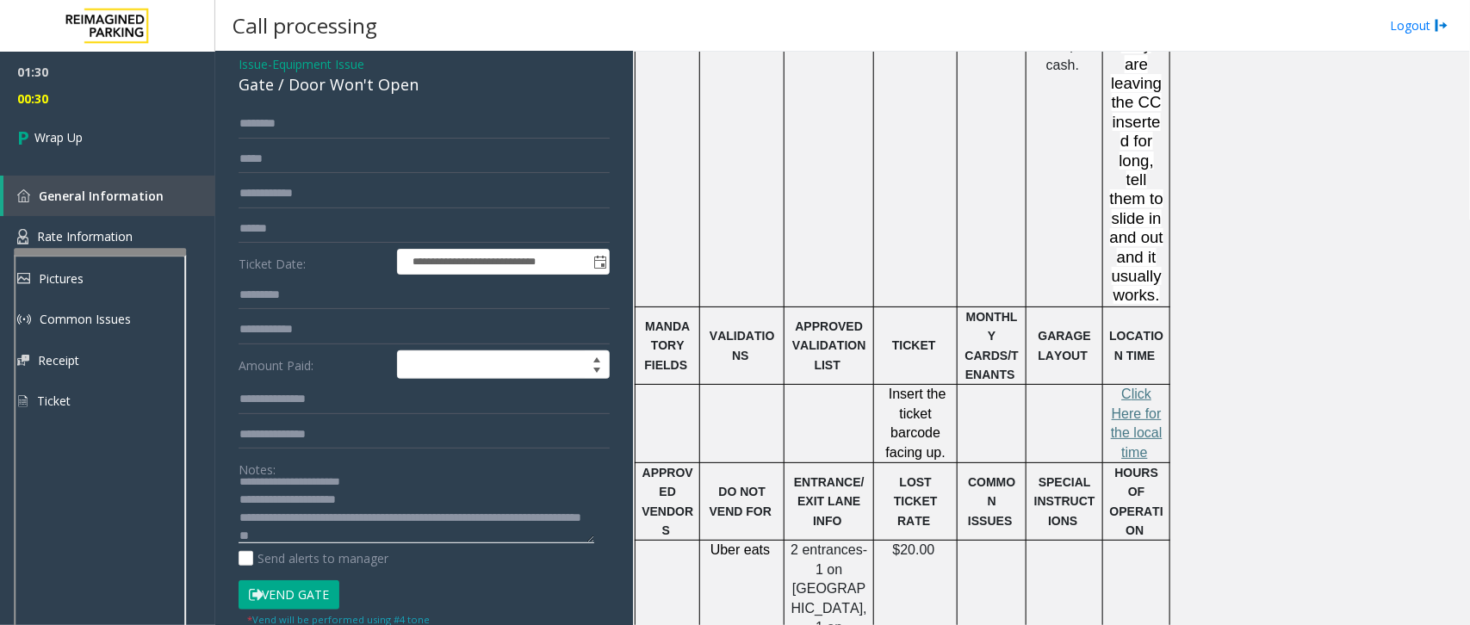
scroll to position [108, 0]
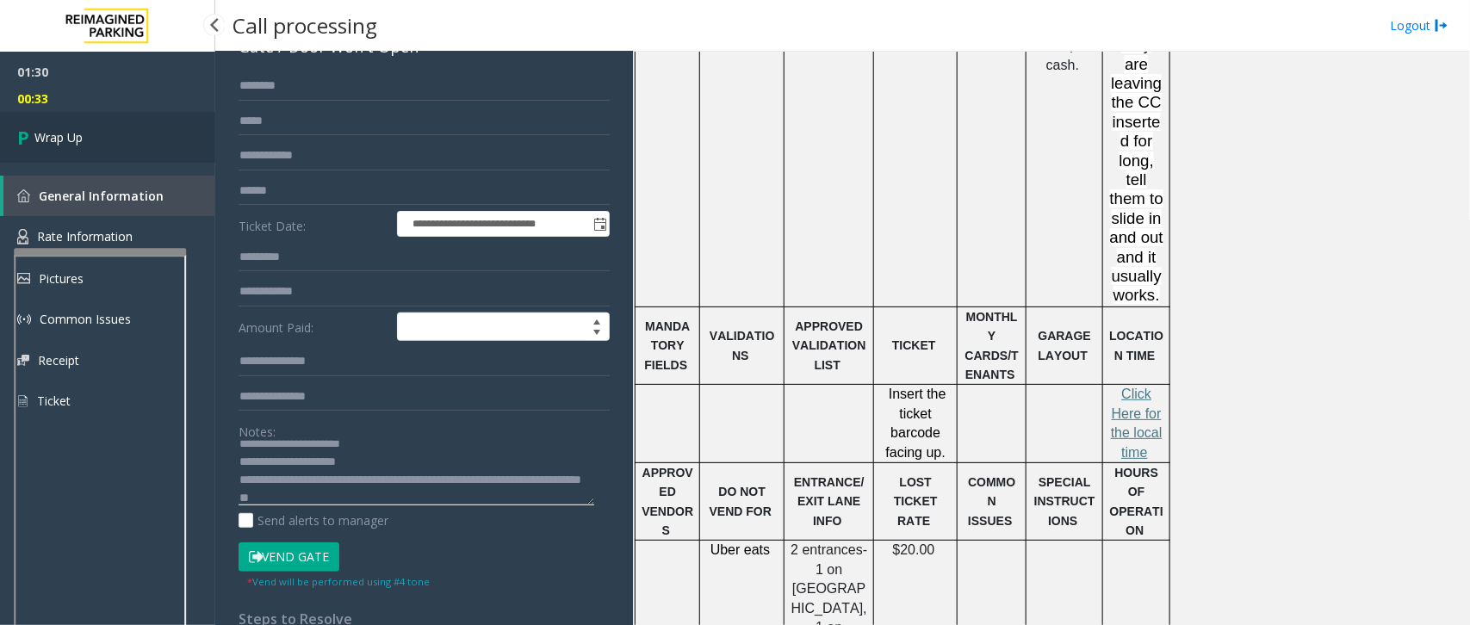
type textarea "**********"
click at [185, 142] on link "Wrap Up" at bounding box center [107, 137] width 215 height 51
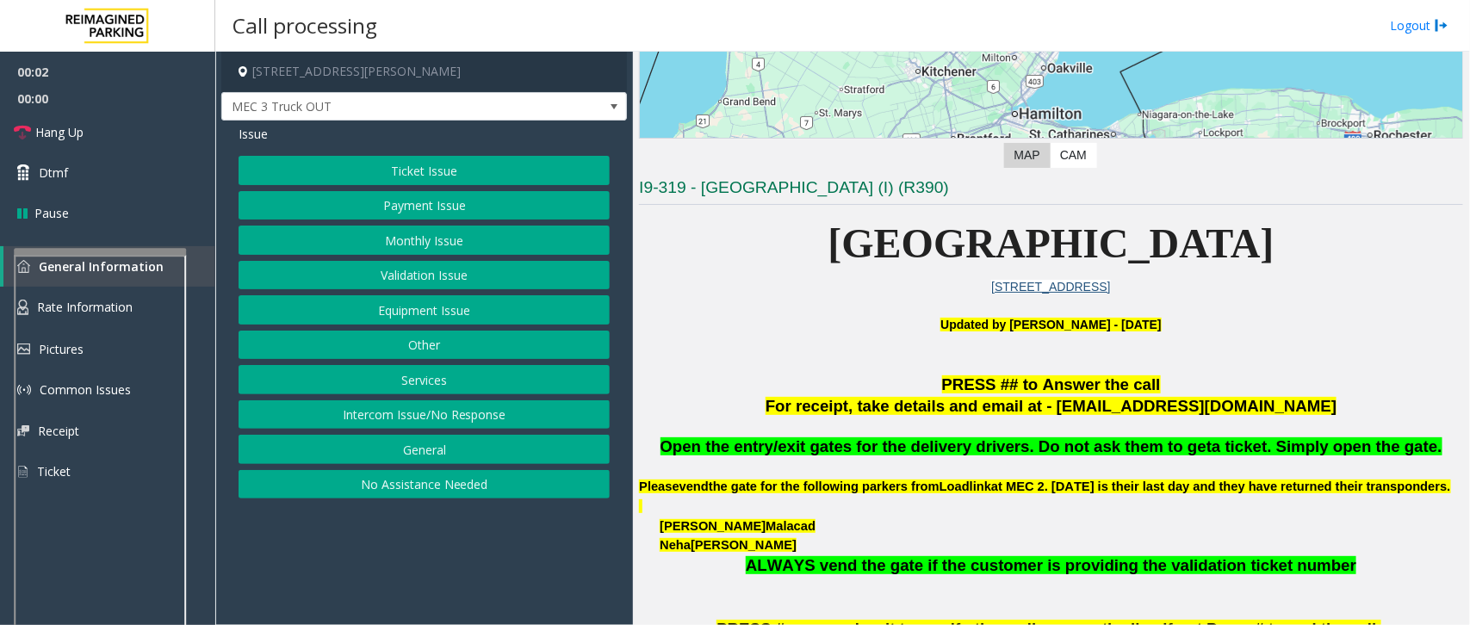
scroll to position [323, 0]
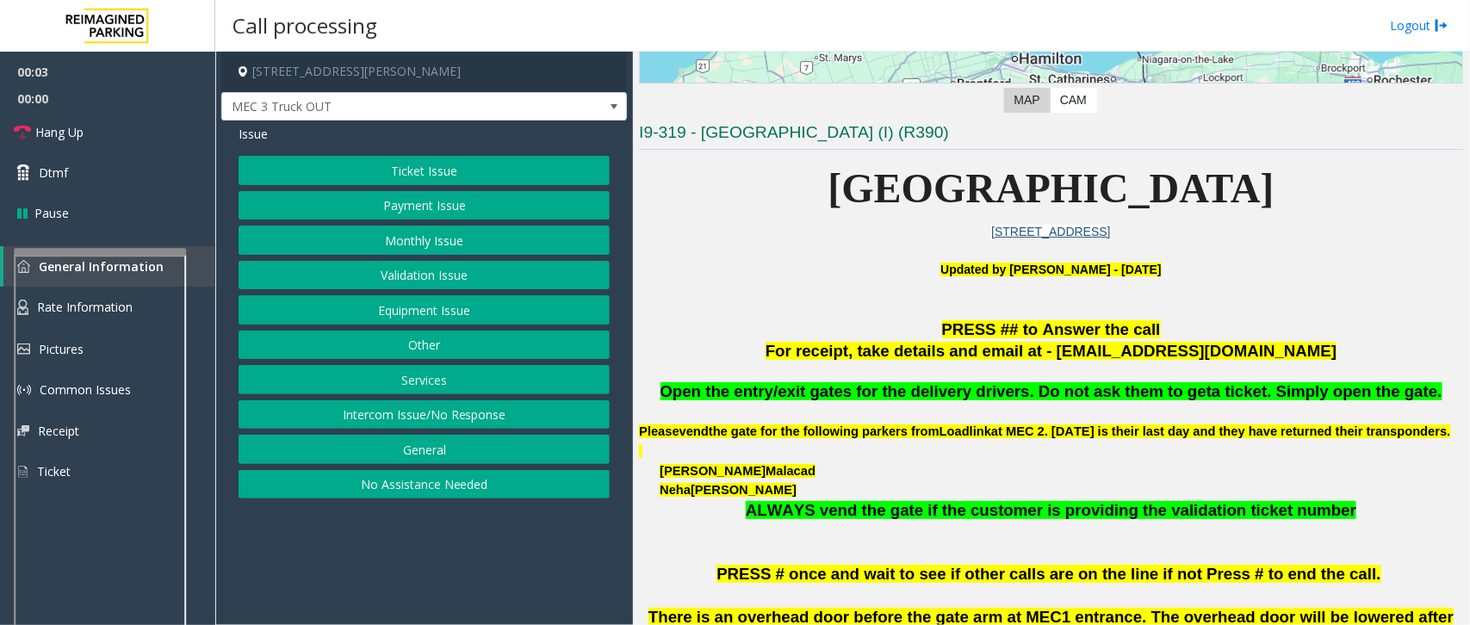
click at [415, 379] on button "Services" at bounding box center [423, 379] width 371 height 29
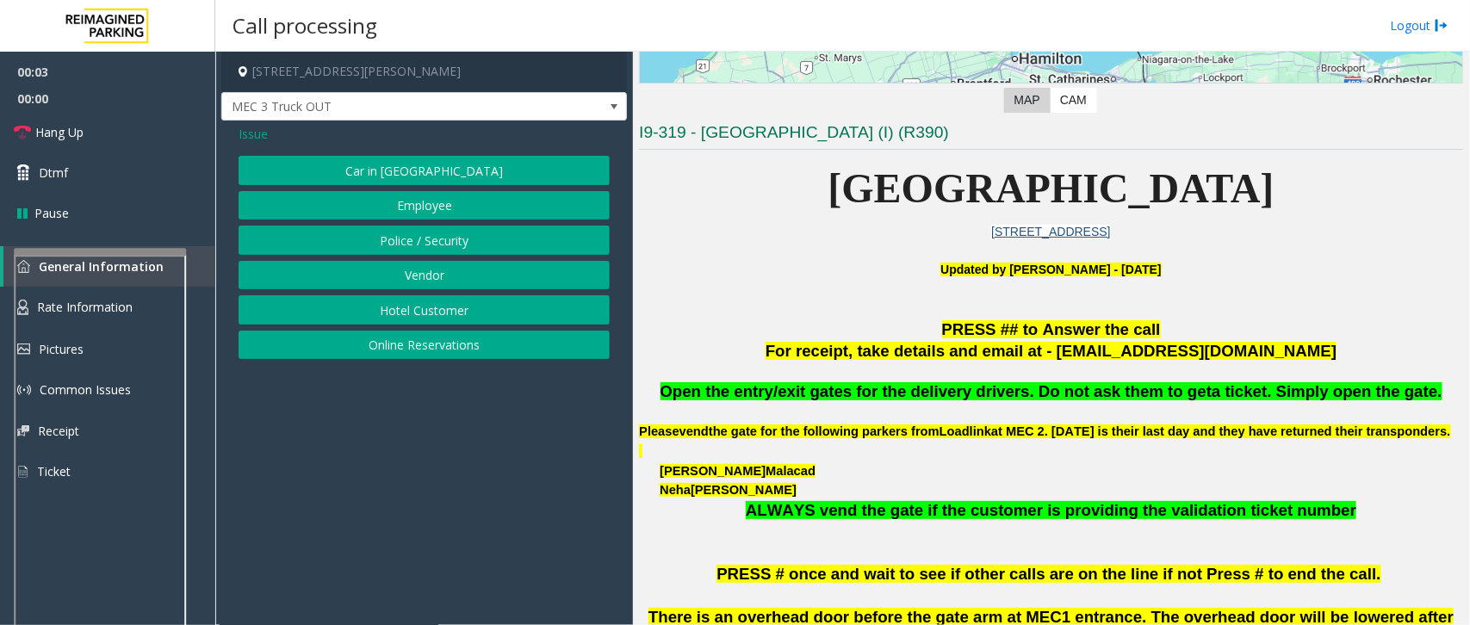
click at [398, 282] on button "Vendor" at bounding box center [423, 275] width 371 height 29
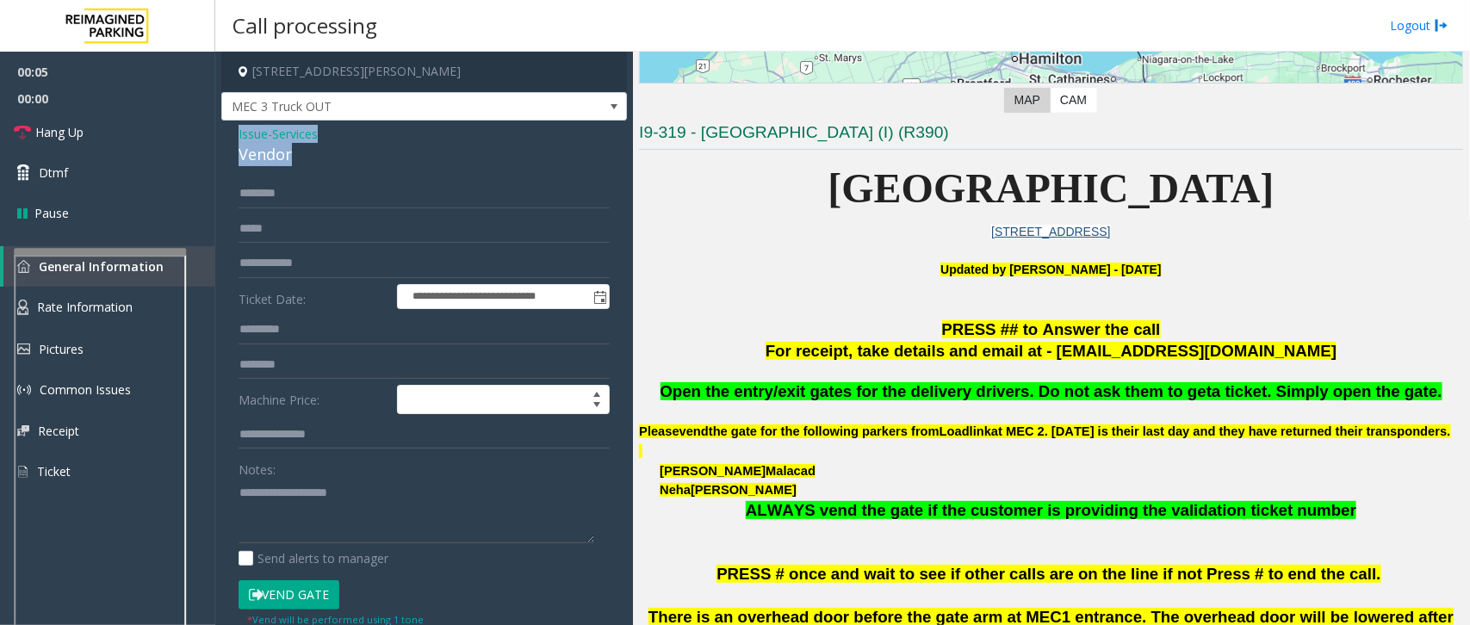
drag, startPoint x: 276, startPoint y: 160, endPoint x: 225, endPoint y: 139, distance: 55.6
click at [225, 139] on div "**********" at bounding box center [423, 450] width 405 height 658
click at [337, 515] on textarea at bounding box center [416, 511] width 356 height 65
type textarea "**********"
click at [284, 198] on input "text" at bounding box center [423, 193] width 371 height 29
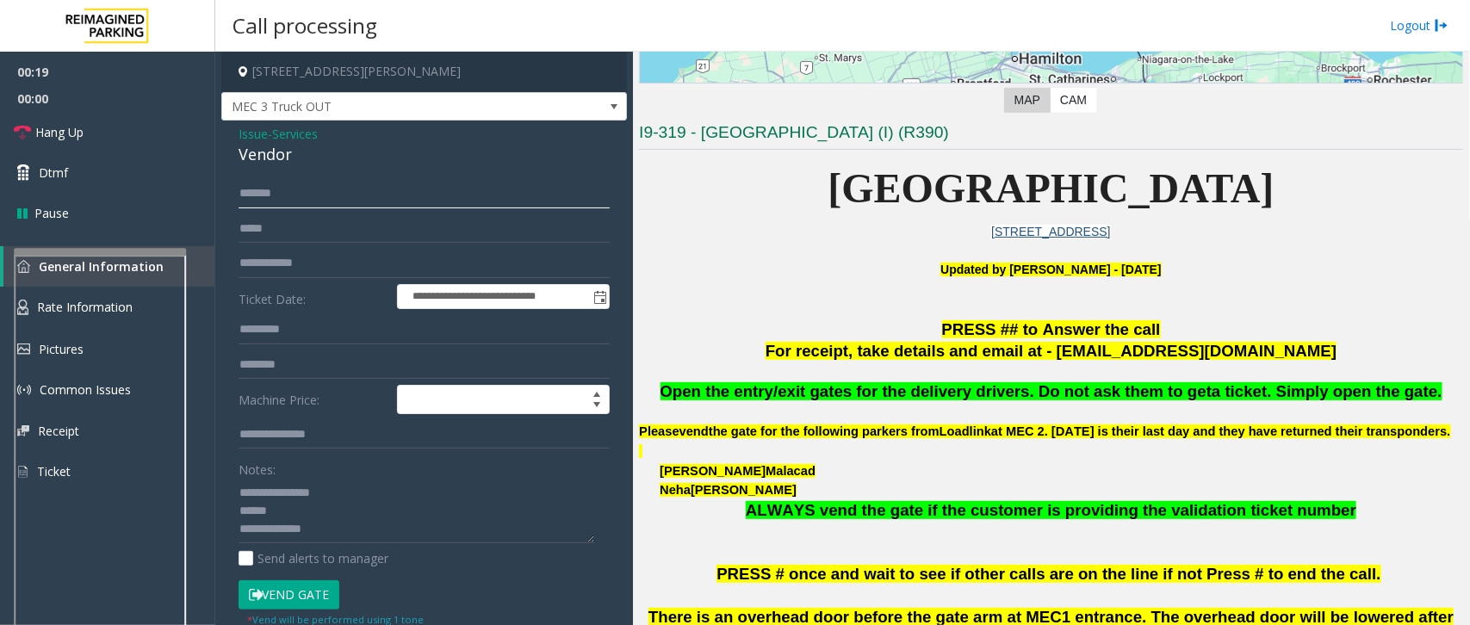
type input "******"
click at [259, 597] on icon at bounding box center [256, 595] width 14 height 12
click at [353, 528] on textarea at bounding box center [416, 511] width 356 height 65
type textarea "**********"
click at [152, 129] on link "Hang Up" at bounding box center [107, 132] width 215 height 40
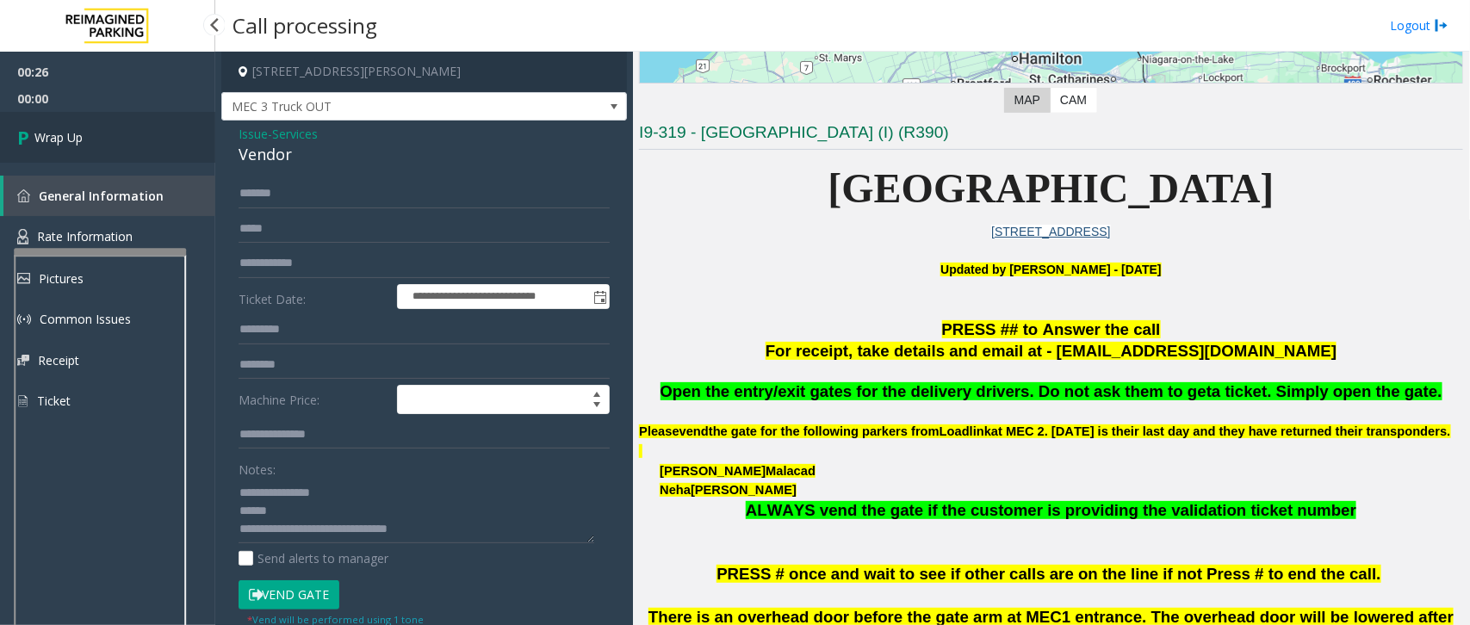
click at [152, 129] on link "Wrap Up" at bounding box center [107, 137] width 215 height 51
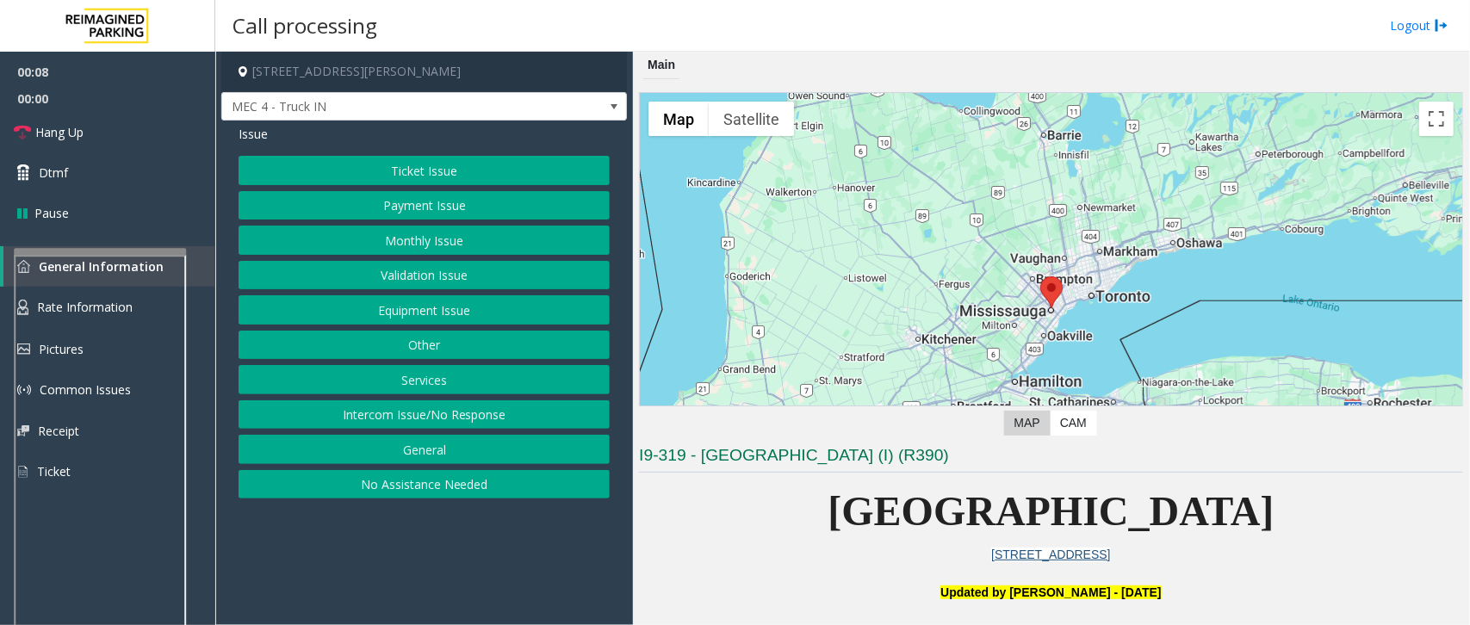
drag, startPoint x: 756, startPoint y: 514, endPoint x: 1218, endPoint y: 588, distance: 468.2
click at [409, 388] on button "Services" at bounding box center [423, 379] width 371 height 29
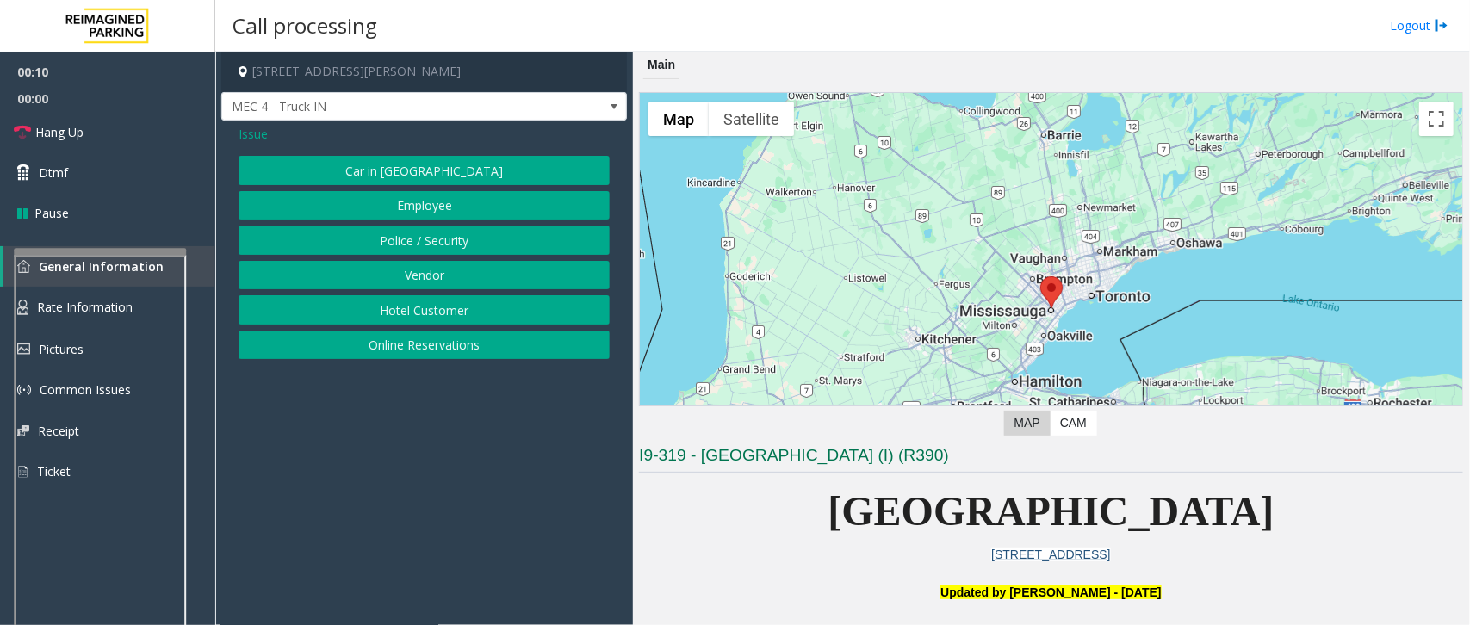
click at [402, 287] on button "Vendor" at bounding box center [423, 275] width 371 height 29
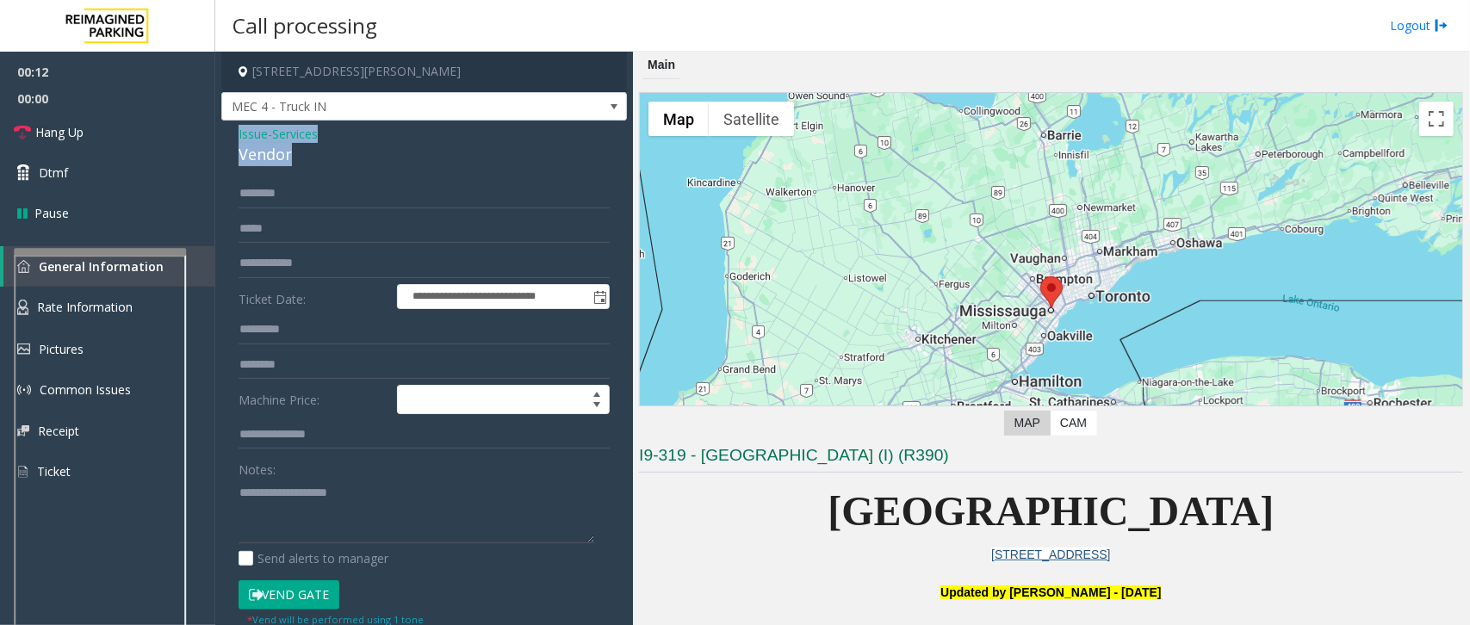
drag, startPoint x: 300, startPoint y: 156, endPoint x: 235, endPoint y: 132, distance: 68.9
click at [235, 132] on div "**********" at bounding box center [423, 450] width 405 height 658
click at [351, 512] on textarea at bounding box center [416, 511] width 356 height 65
type textarea "**********"
click at [302, 598] on button "Vend Gate" at bounding box center [288, 594] width 101 height 29
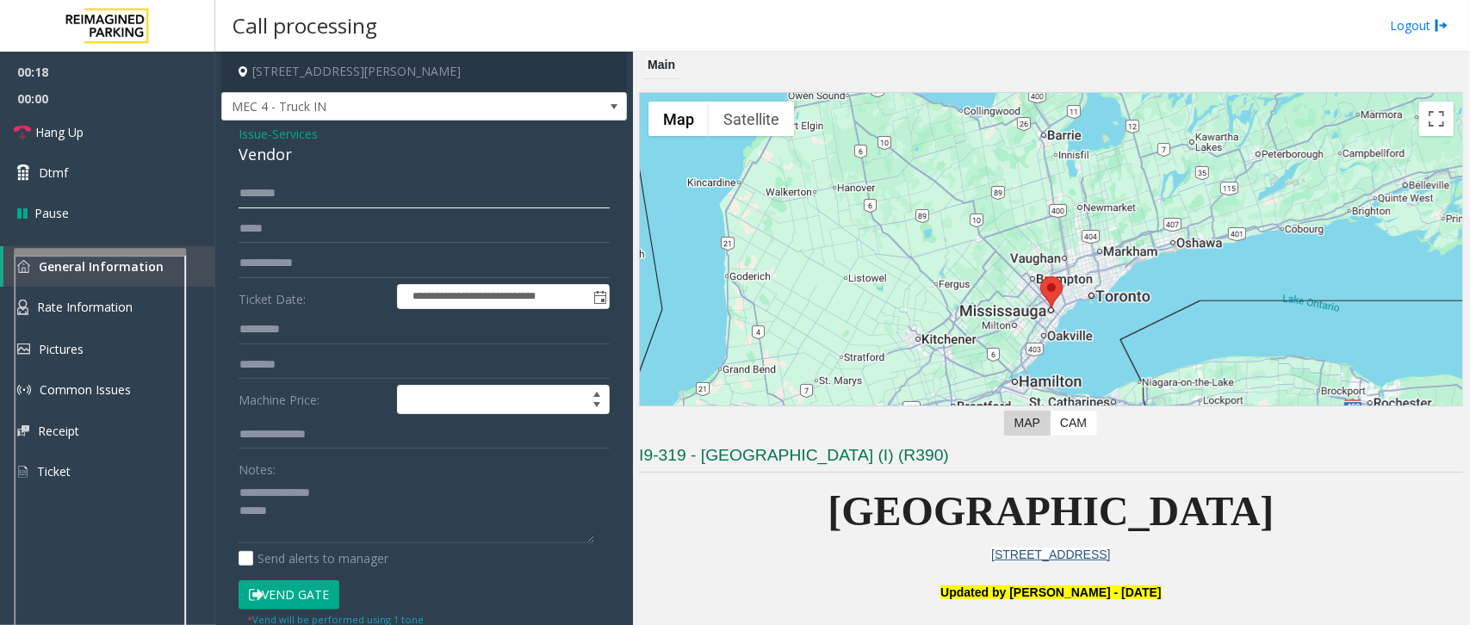
click at [263, 182] on input "text" at bounding box center [423, 193] width 371 height 29
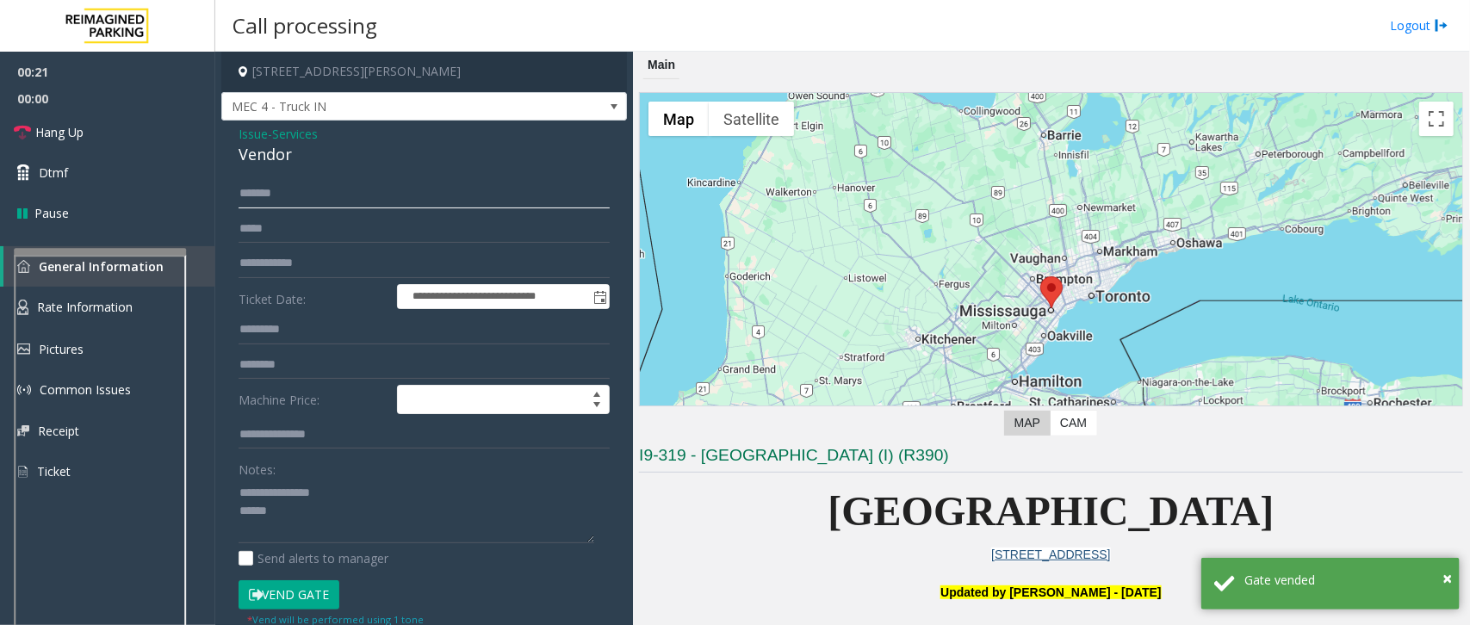
type input "******"
click at [317, 512] on textarea at bounding box center [416, 511] width 356 height 65
click at [49, 127] on span "Hang Up" at bounding box center [59, 132] width 48 height 18
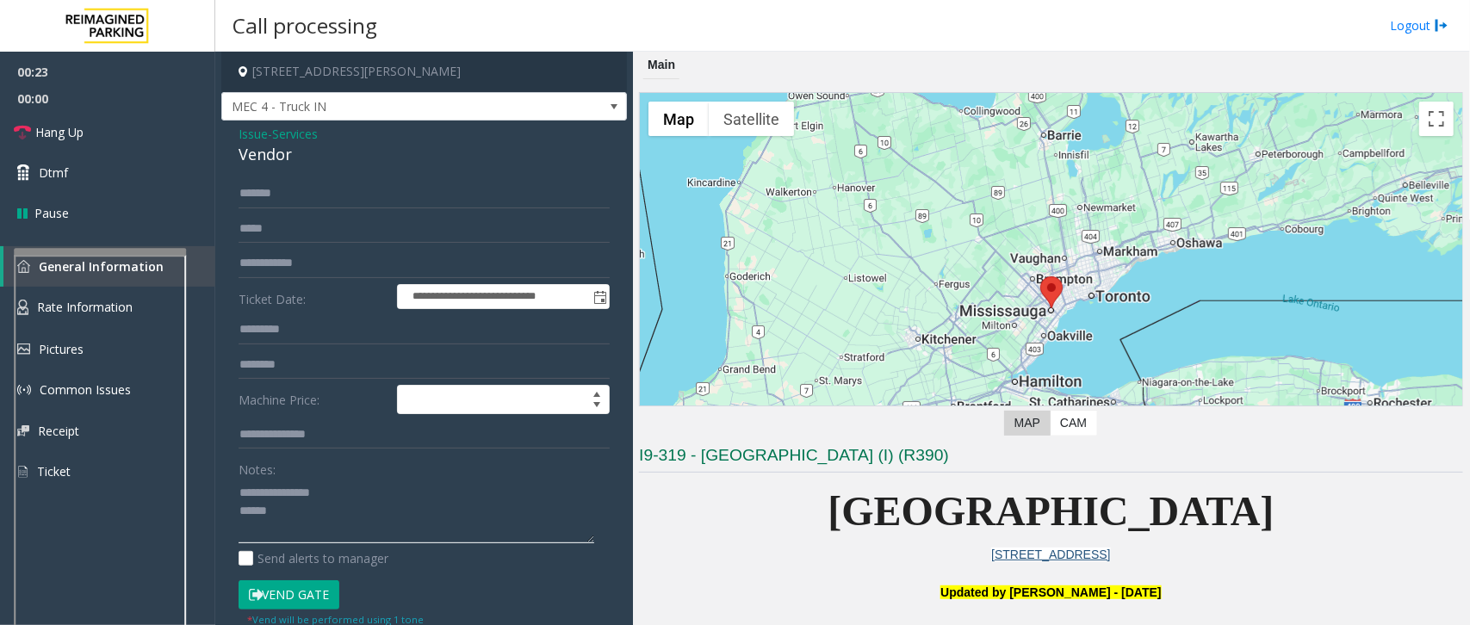
click at [314, 531] on textarea at bounding box center [416, 511] width 356 height 65
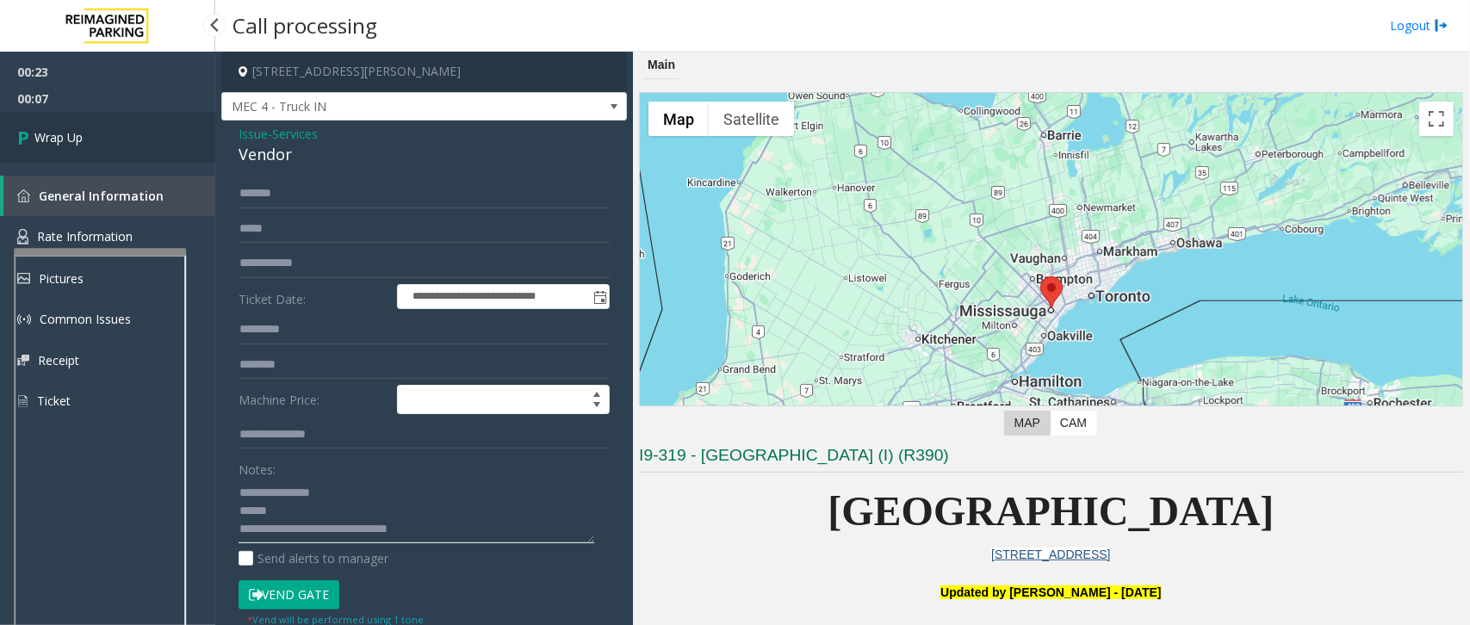
type textarea "**********"
click at [89, 143] on link "Wrap Up" at bounding box center [107, 137] width 215 height 51
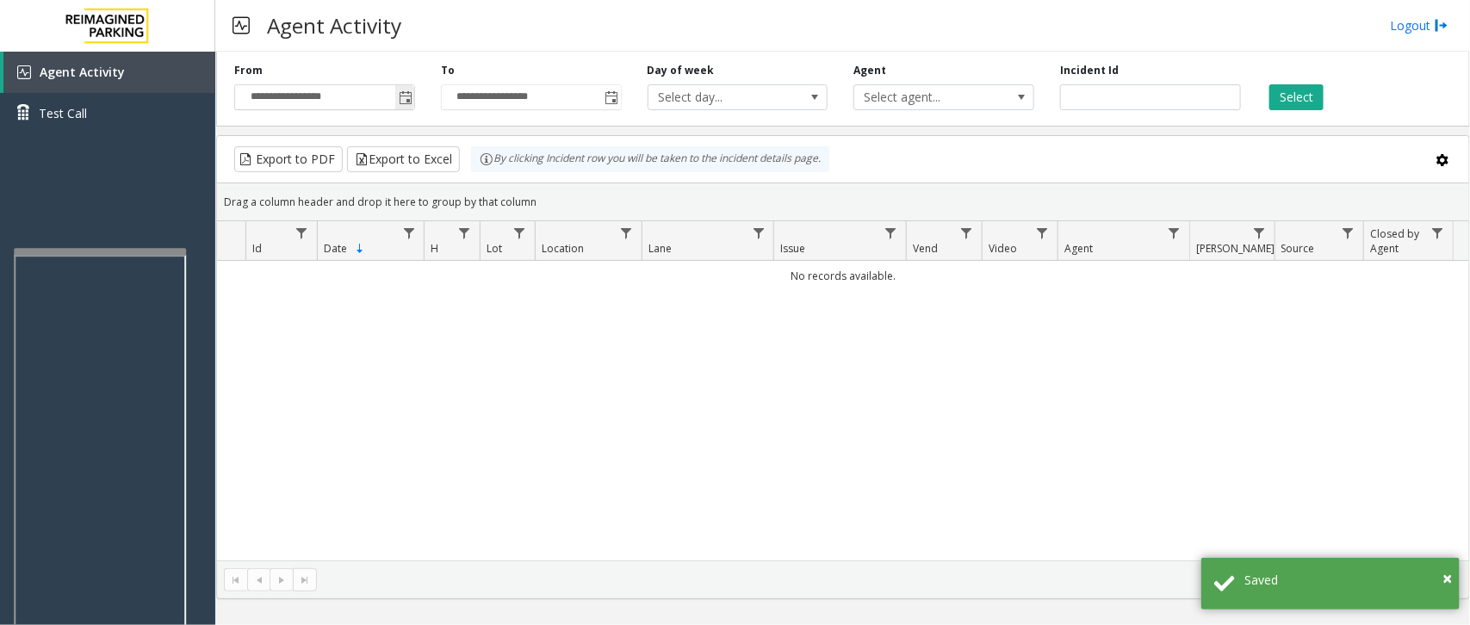
click at [410, 91] on span "Toggle popup" at bounding box center [406, 98] width 14 height 14
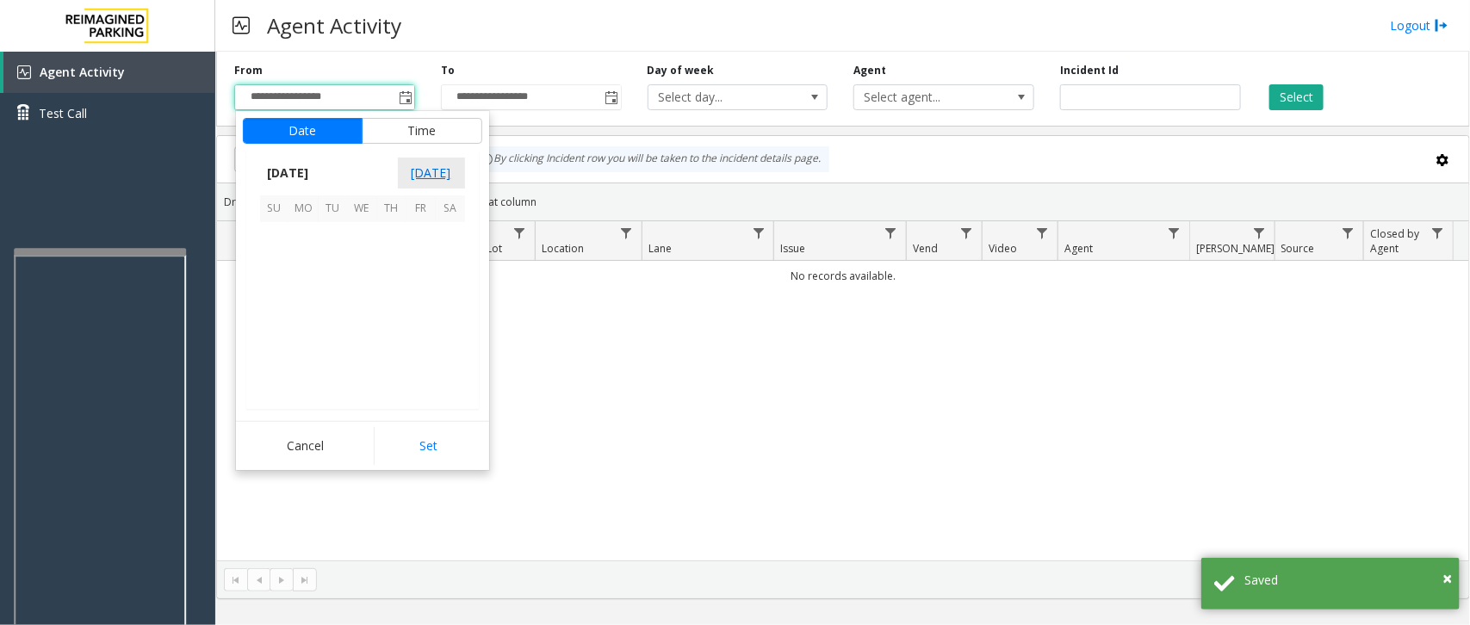
scroll to position [308843, 0]
click at [306, 233] on span "1" at bounding box center [303, 236] width 29 height 29
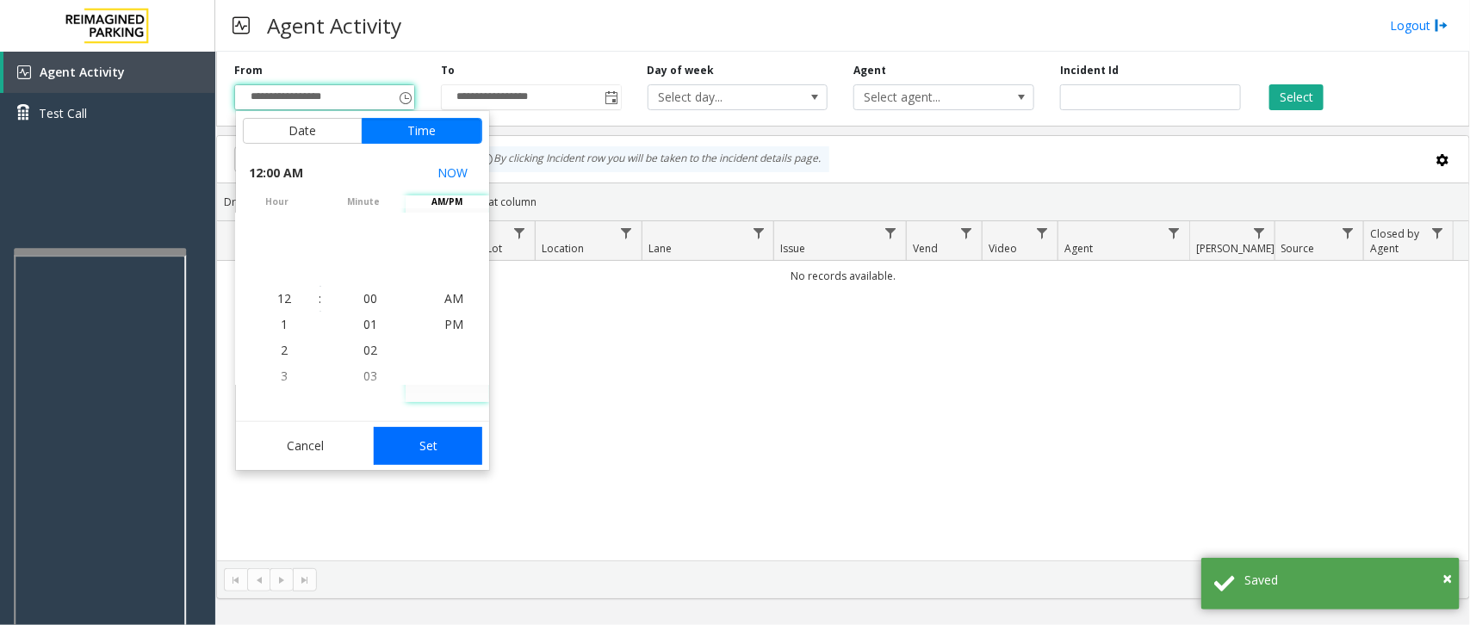
click at [469, 461] on button "Set" at bounding box center [428, 446] width 108 height 38
type input "**********"
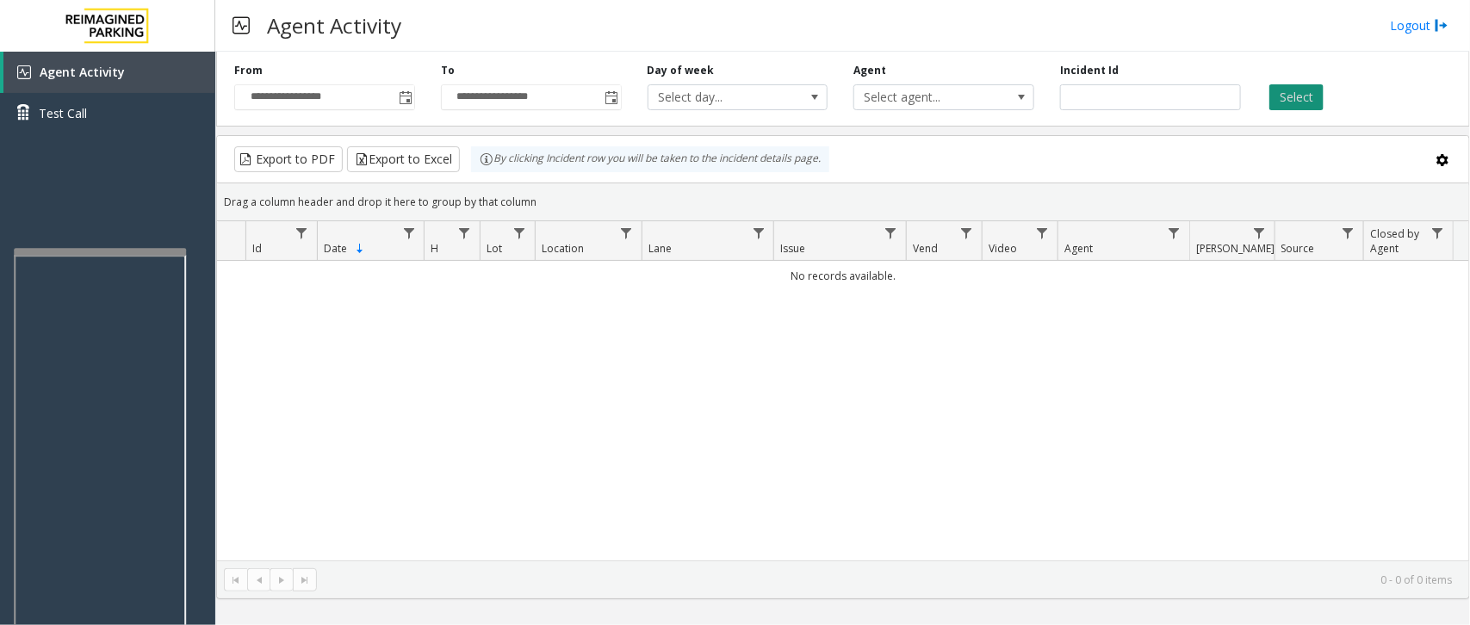
click at [1309, 92] on button "Select" at bounding box center [1296, 97] width 54 height 26
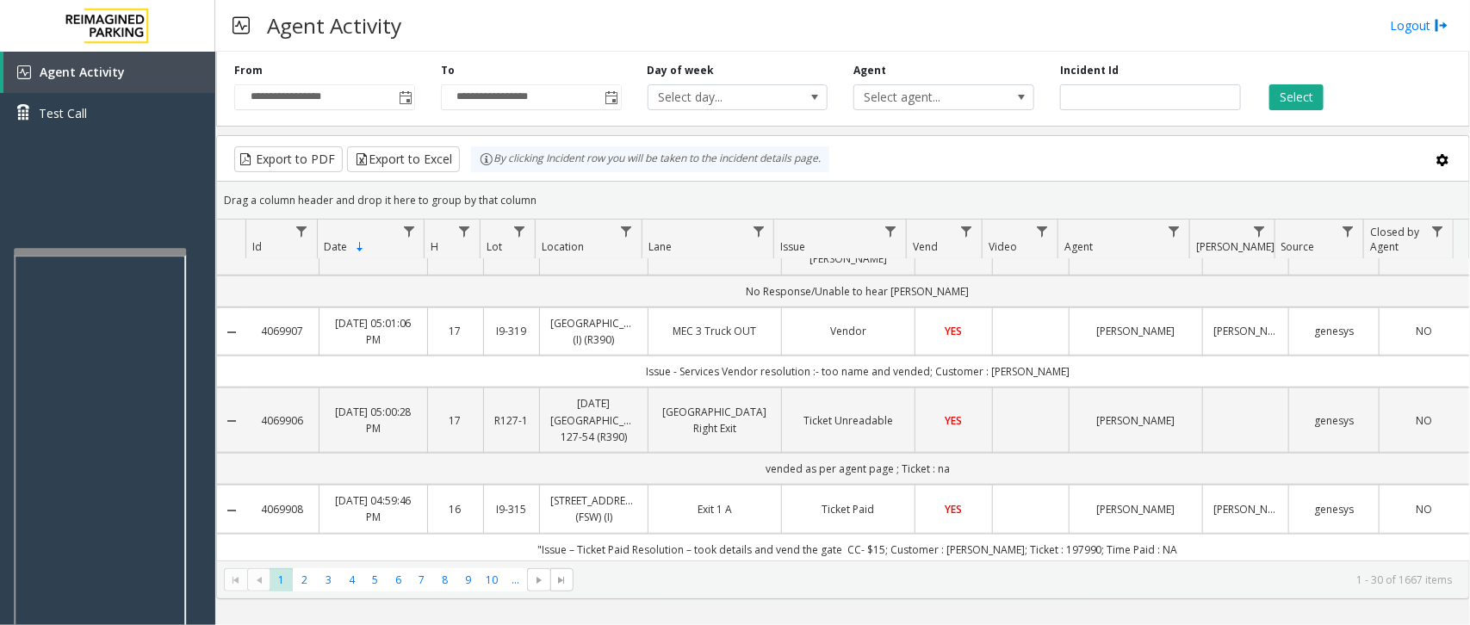
scroll to position [753, 0]
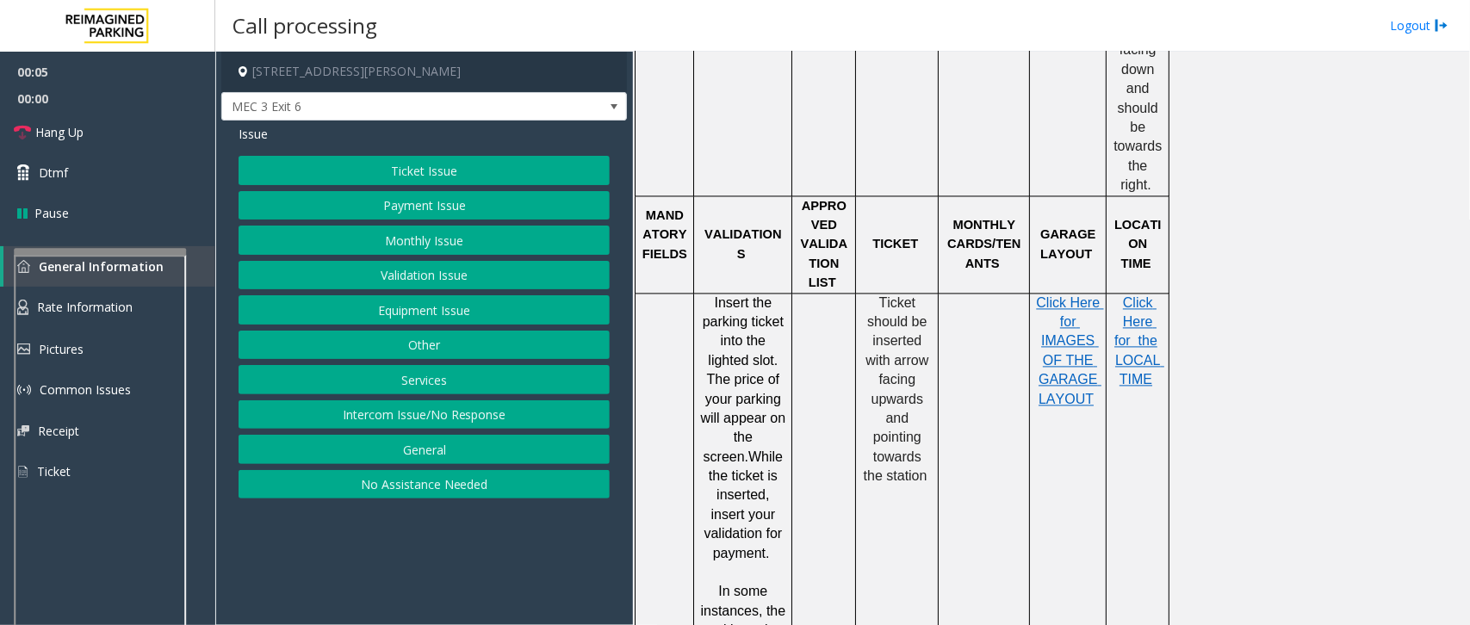
scroll to position [1507, 0]
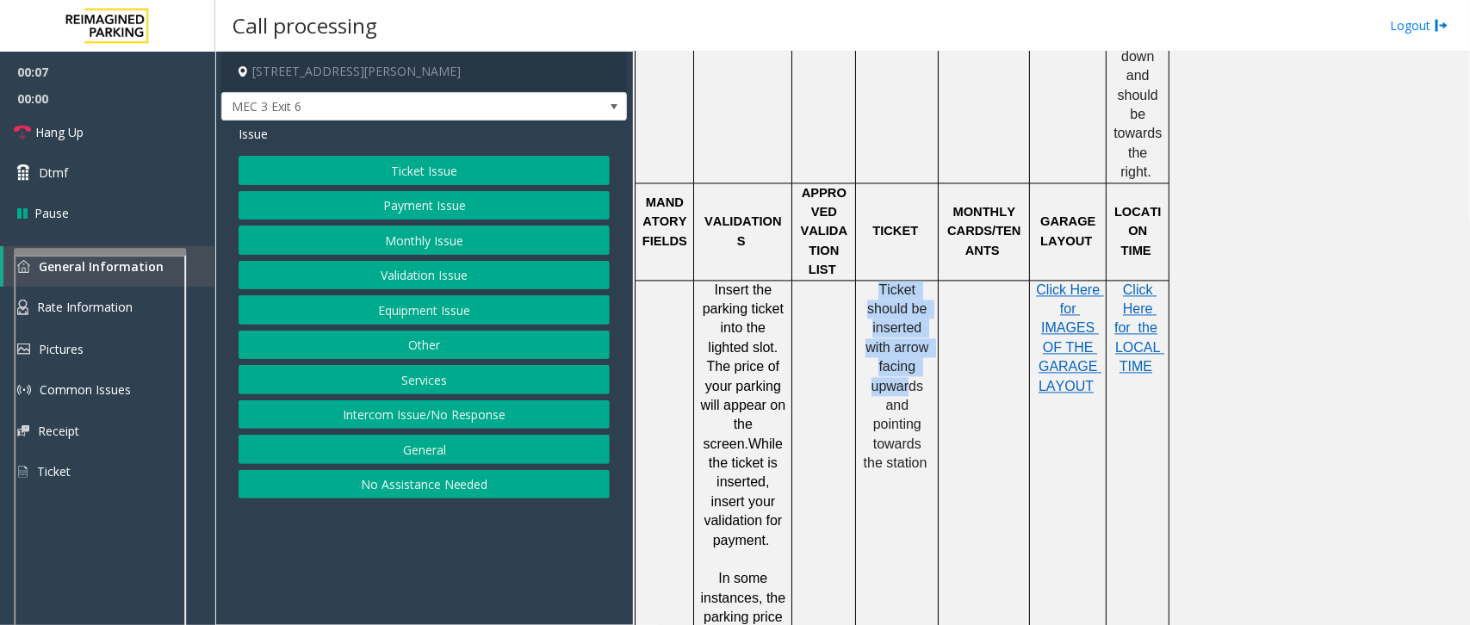
drag, startPoint x: 866, startPoint y: 251, endPoint x: 911, endPoint y: 349, distance: 107.1
click at [911, 349] on p "Ticket should be inserted with arrow facing upwards and pointing towards the st…" at bounding box center [897, 378] width 70 height 193
click at [915, 349] on span "Ticket should be inserted with arrow facing upwards and pointing towards the st…" at bounding box center [897, 377] width 69 height 189
click at [373, 177] on button "Ticket Issue" at bounding box center [423, 170] width 371 height 29
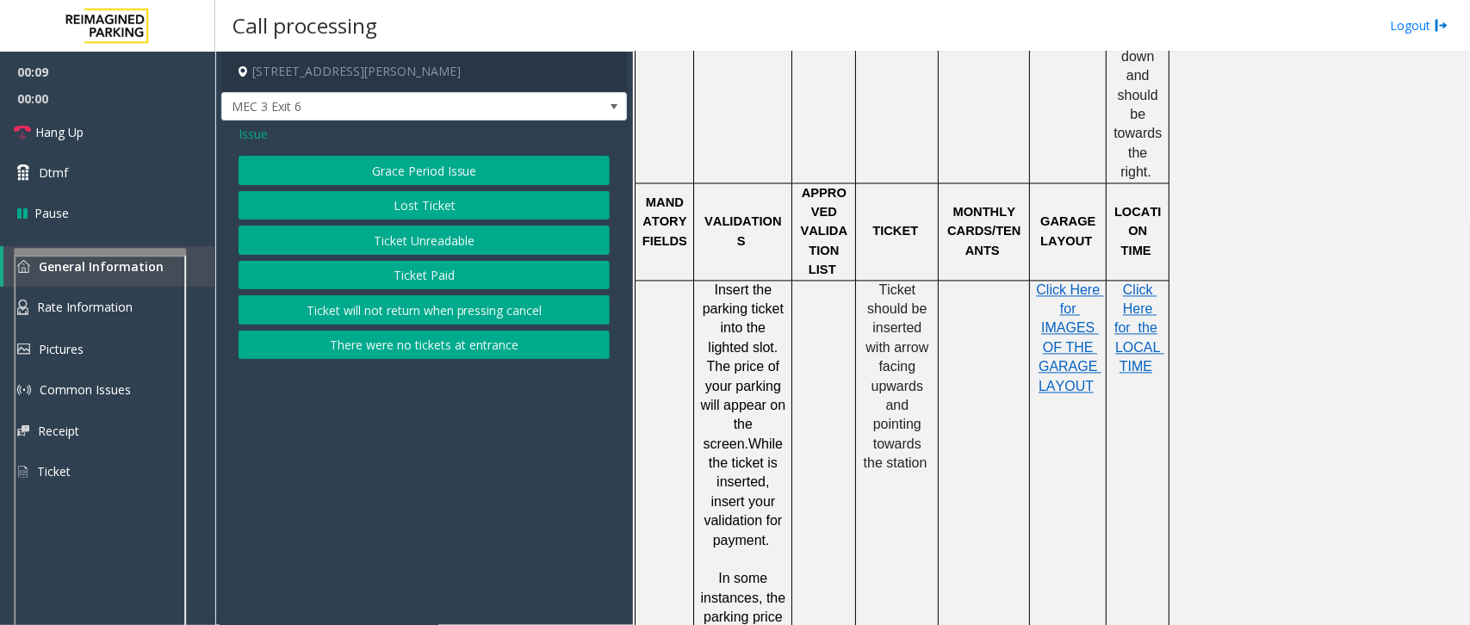
click at [381, 243] on button "Ticket Unreadable" at bounding box center [423, 240] width 371 height 29
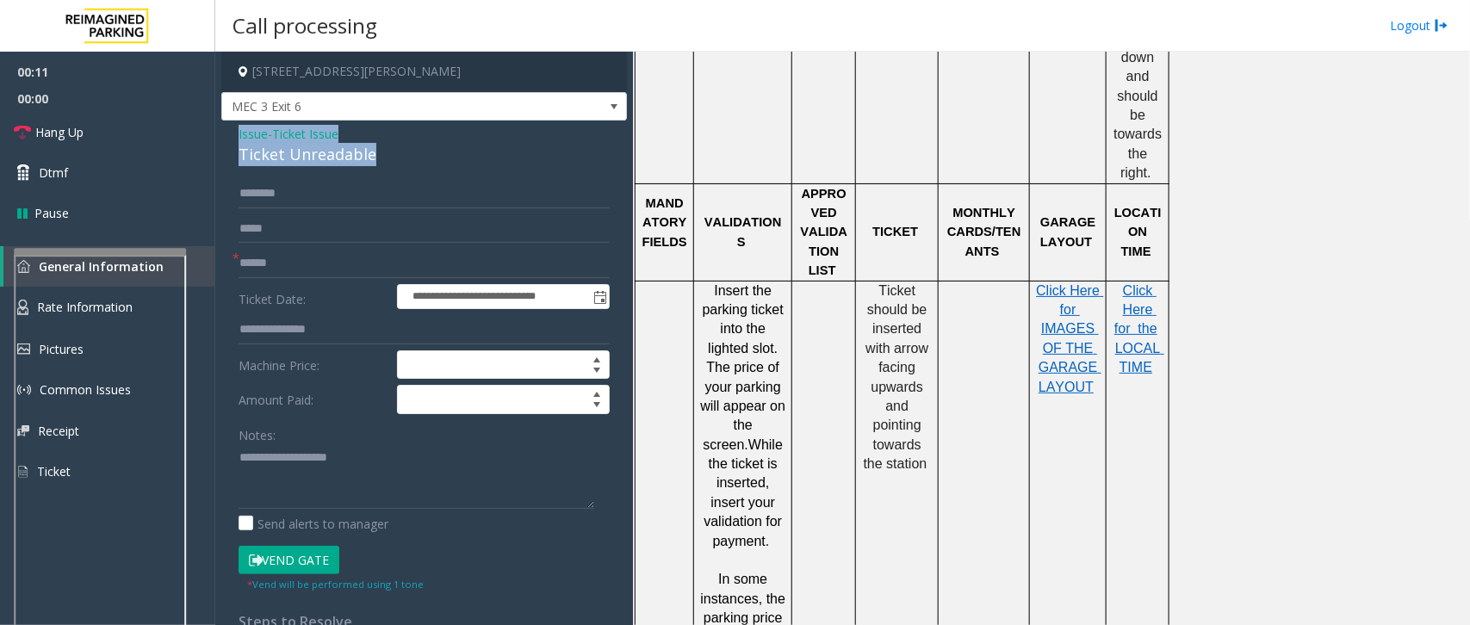
drag, startPoint x: 412, startPoint y: 160, endPoint x: 235, endPoint y: 138, distance: 177.9
click at [235, 138] on div "**********" at bounding box center [423, 514] width 405 height 786
click at [336, 467] on textarea at bounding box center [416, 476] width 356 height 65
click at [393, 492] on textarea at bounding box center [416, 476] width 356 height 65
paste textarea "**********"
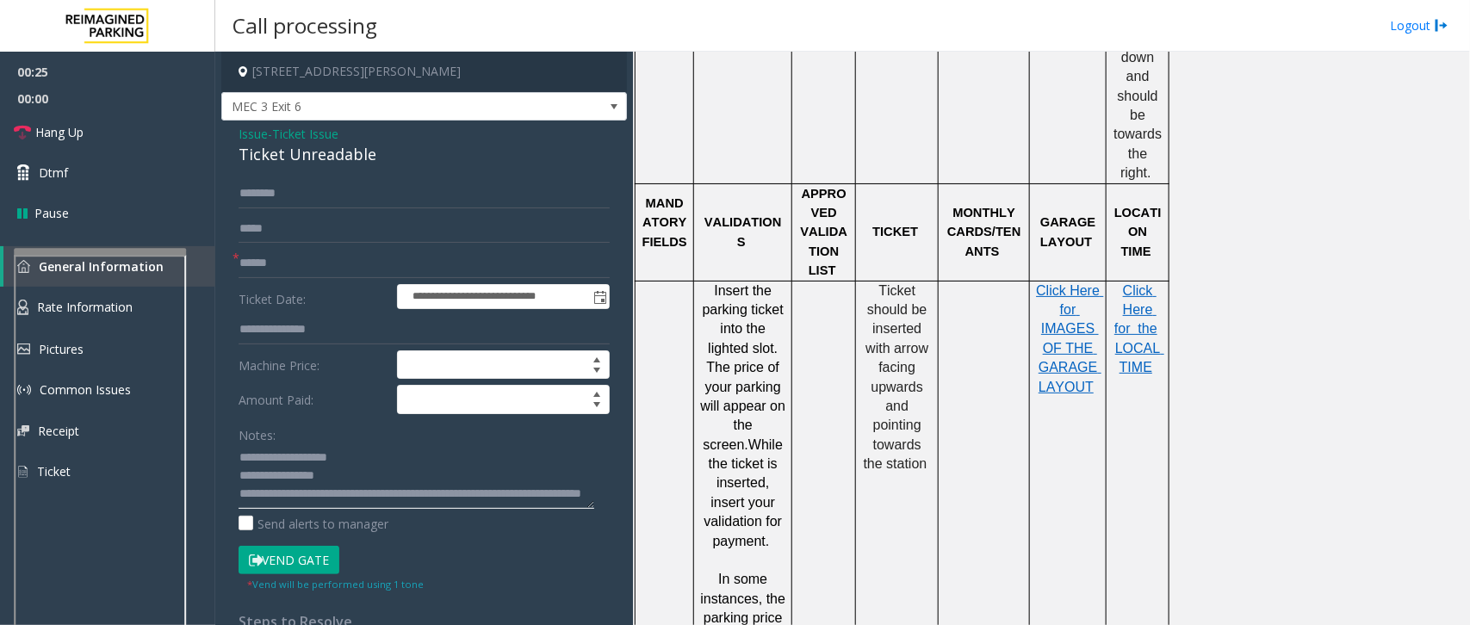
click at [340, 501] on textarea at bounding box center [416, 476] width 356 height 65
type textarea "**********"
click at [290, 265] on input "text" at bounding box center [423, 263] width 371 height 29
click at [278, 260] on input "text" at bounding box center [423, 263] width 371 height 29
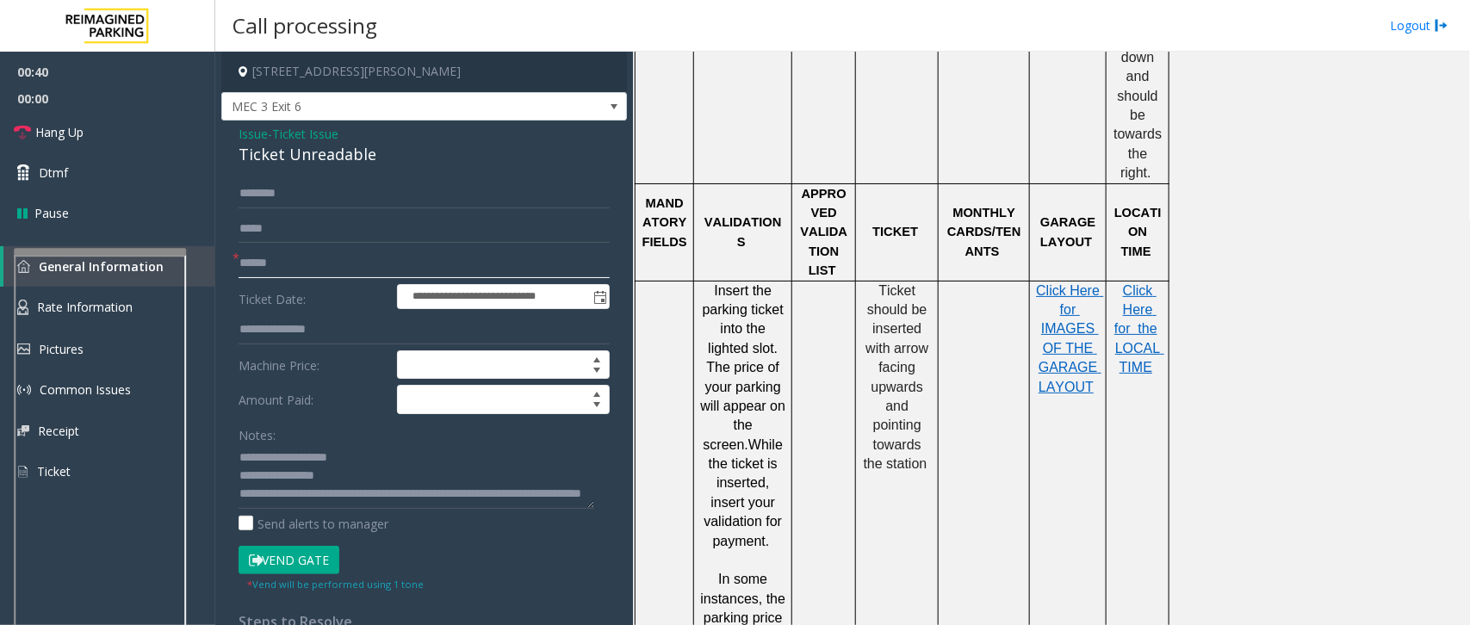
type input "******"
click at [301, 562] on button "Vend Gate" at bounding box center [288, 560] width 101 height 29
click at [91, 127] on link "Hang Up" at bounding box center [107, 132] width 215 height 40
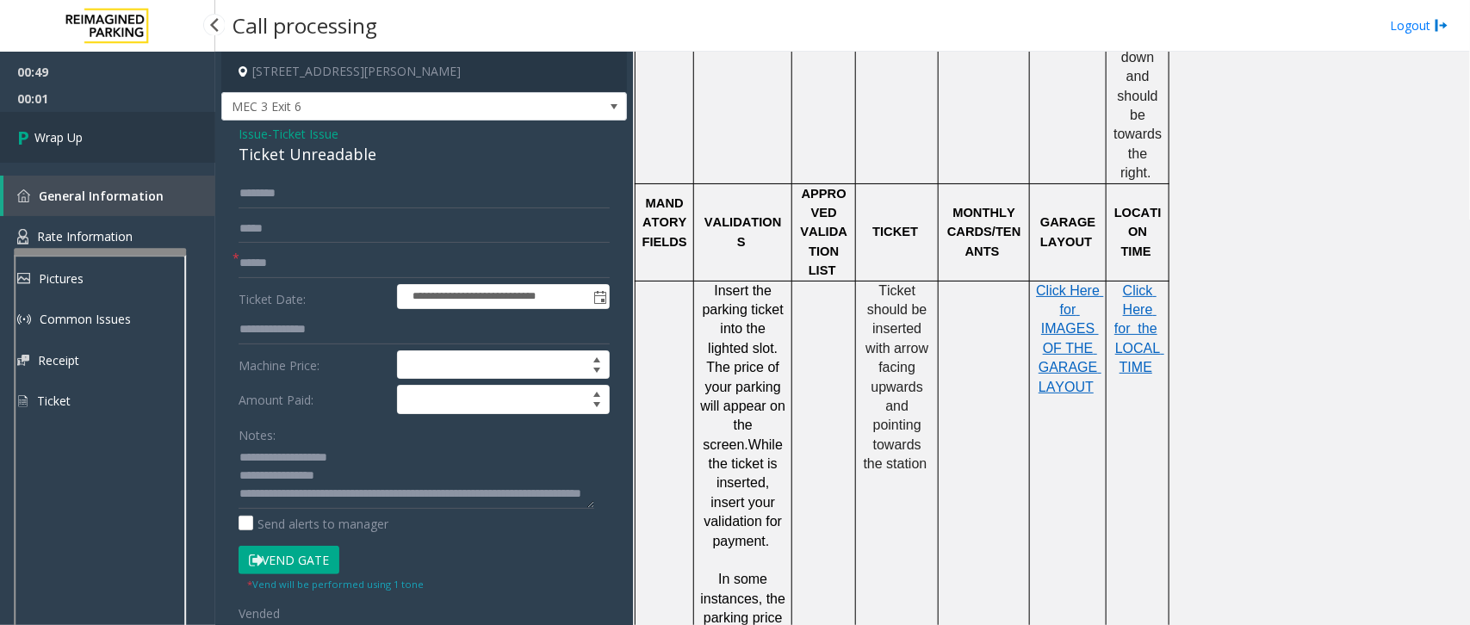
click at [114, 132] on link "Wrap Up" at bounding box center [107, 137] width 215 height 51
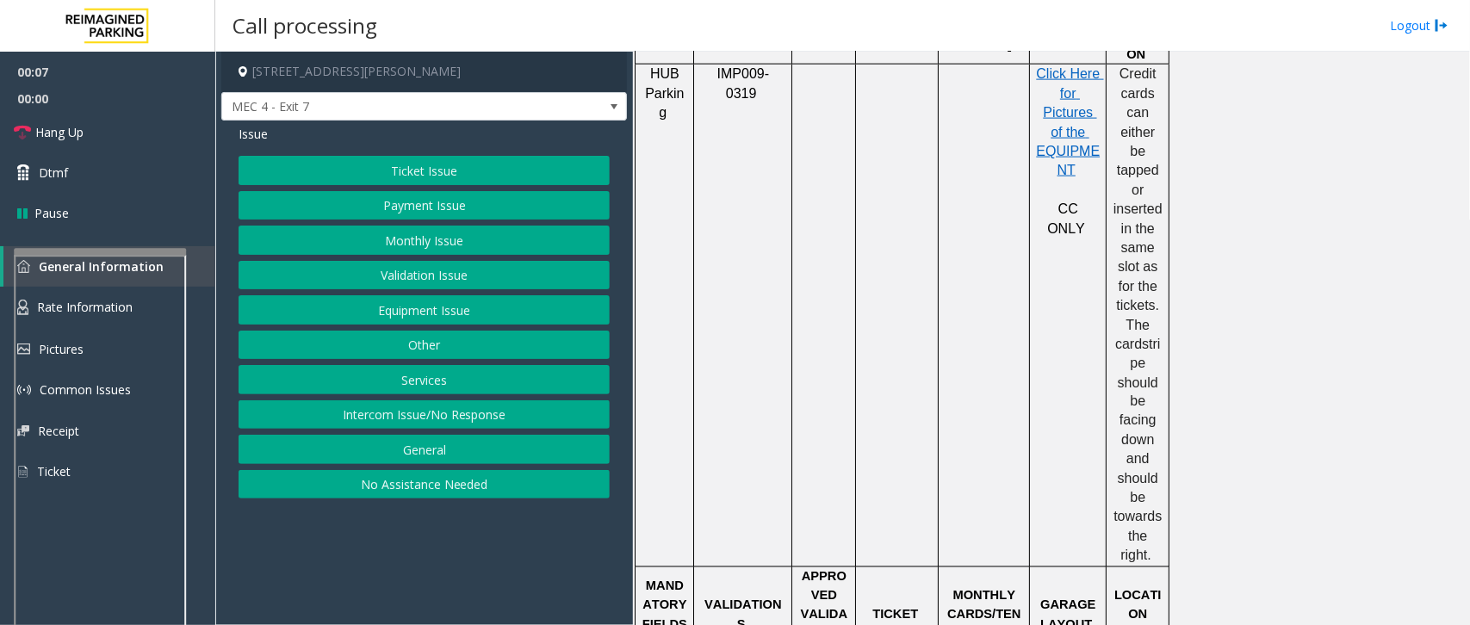
scroll to position [1076, 0]
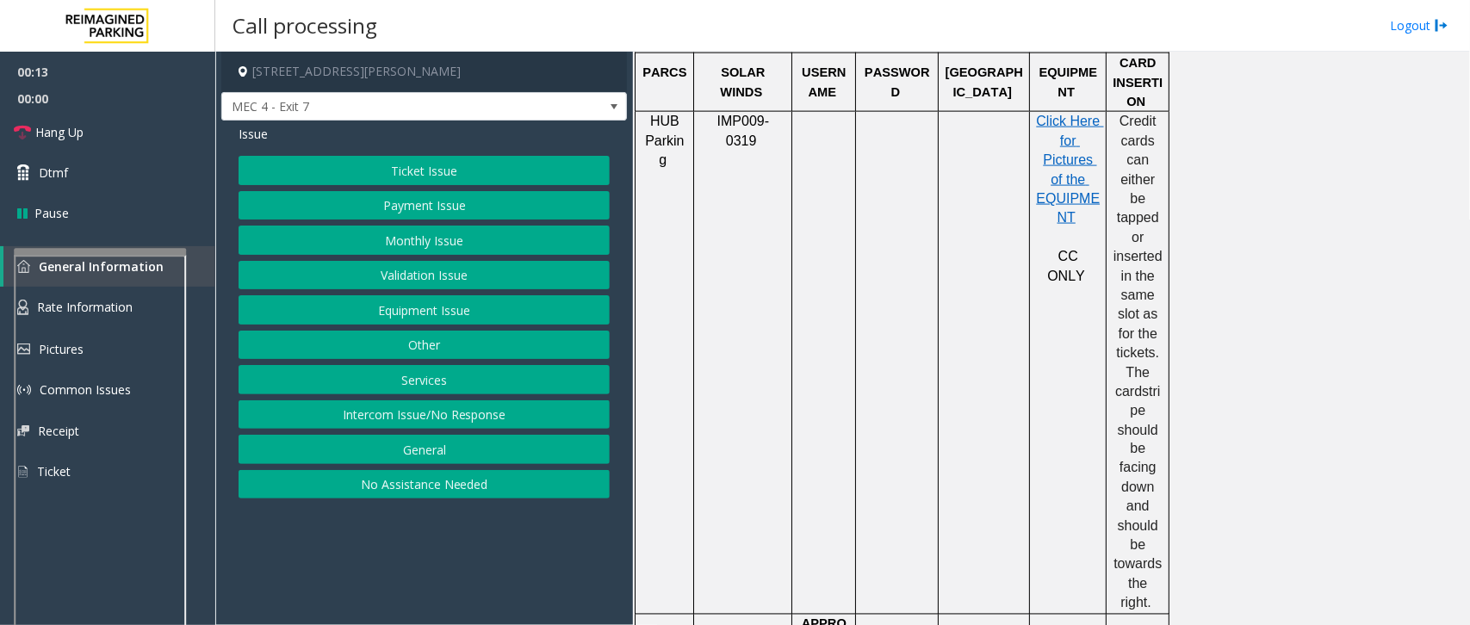
click at [405, 204] on button "Payment Issue" at bounding box center [423, 205] width 371 height 29
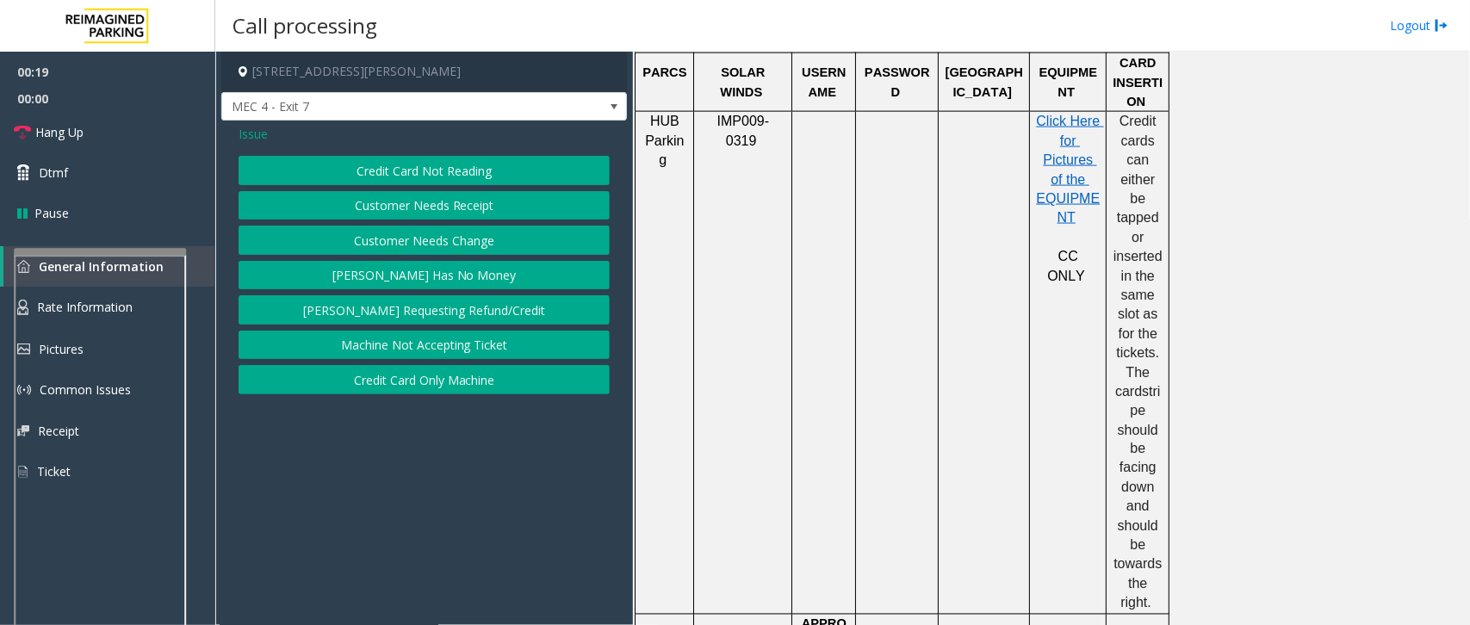
click at [407, 169] on button "Credit Card Not Reading" at bounding box center [423, 170] width 371 height 29
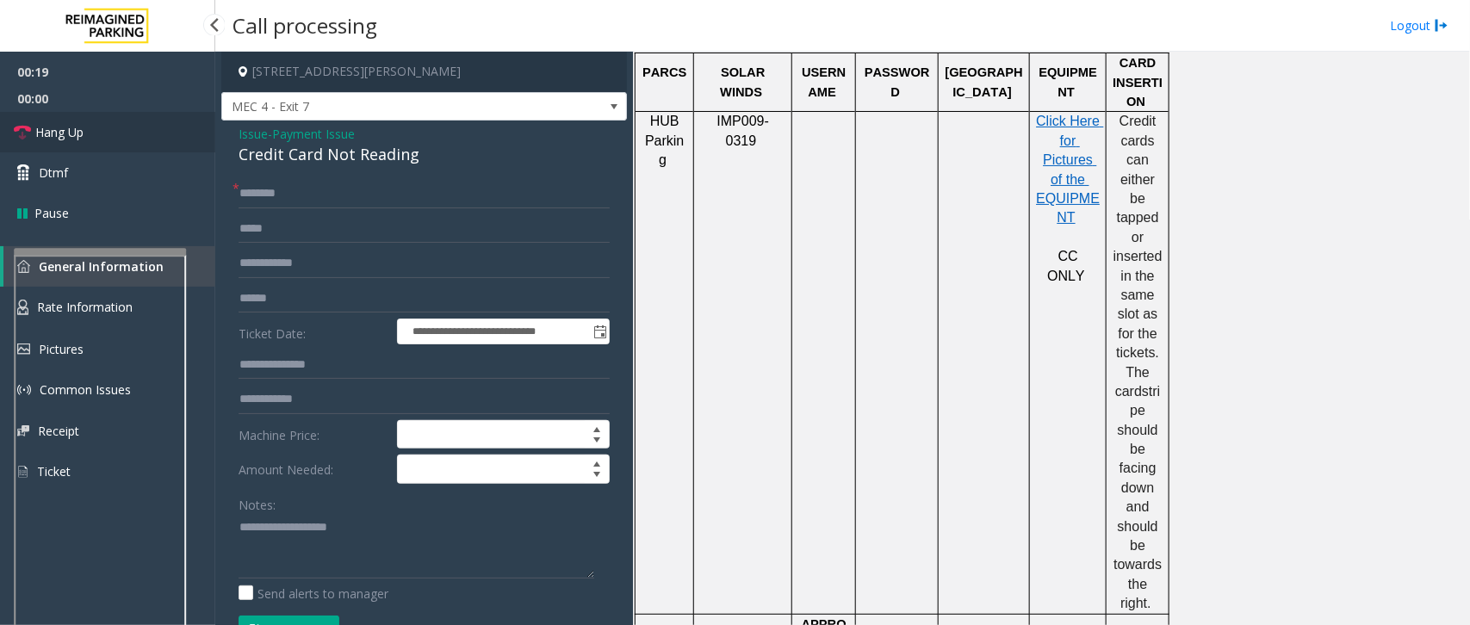
click at [149, 131] on link "Hang Up" at bounding box center [107, 132] width 215 height 40
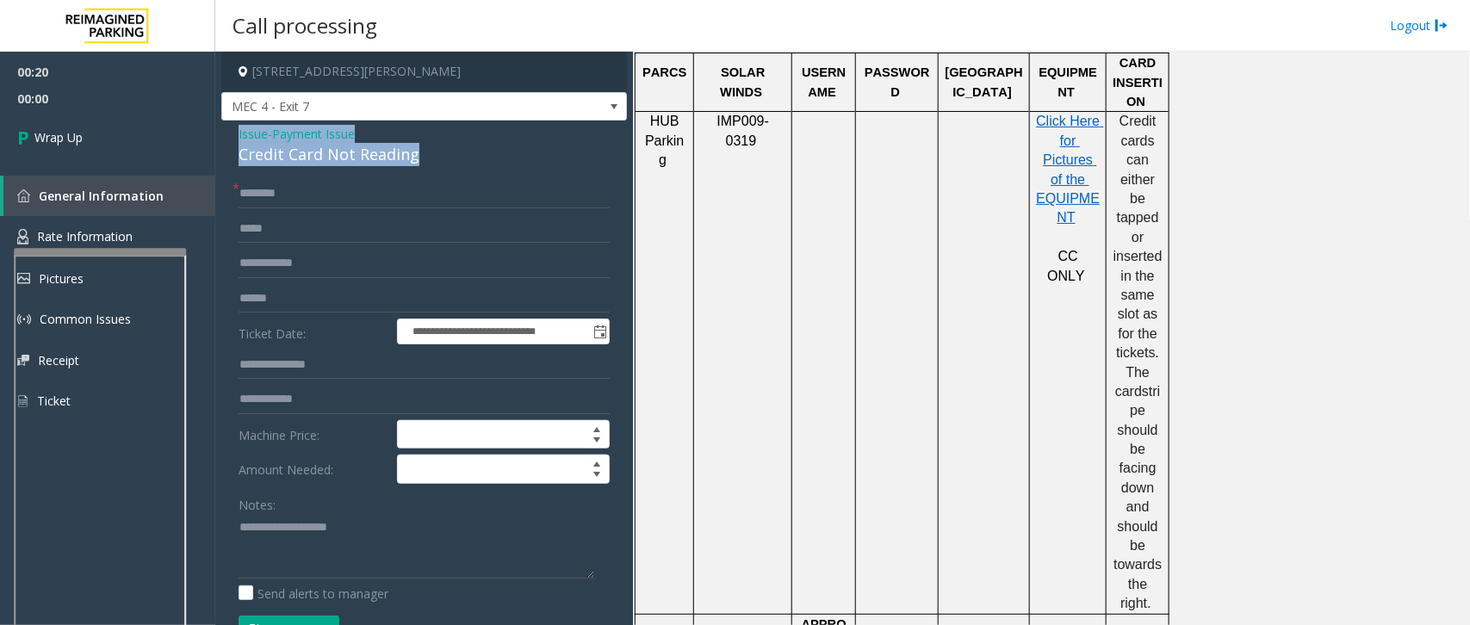
drag, startPoint x: 418, startPoint y: 164, endPoint x: 228, endPoint y: 131, distance: 192.2
click at [228, 131] on div "**********" at bounding box center [423, 549] width 405 height 856
type textarea "**********"
click at [316, 205] on input "text" at bounding box center [423, 193] width 371 height 29
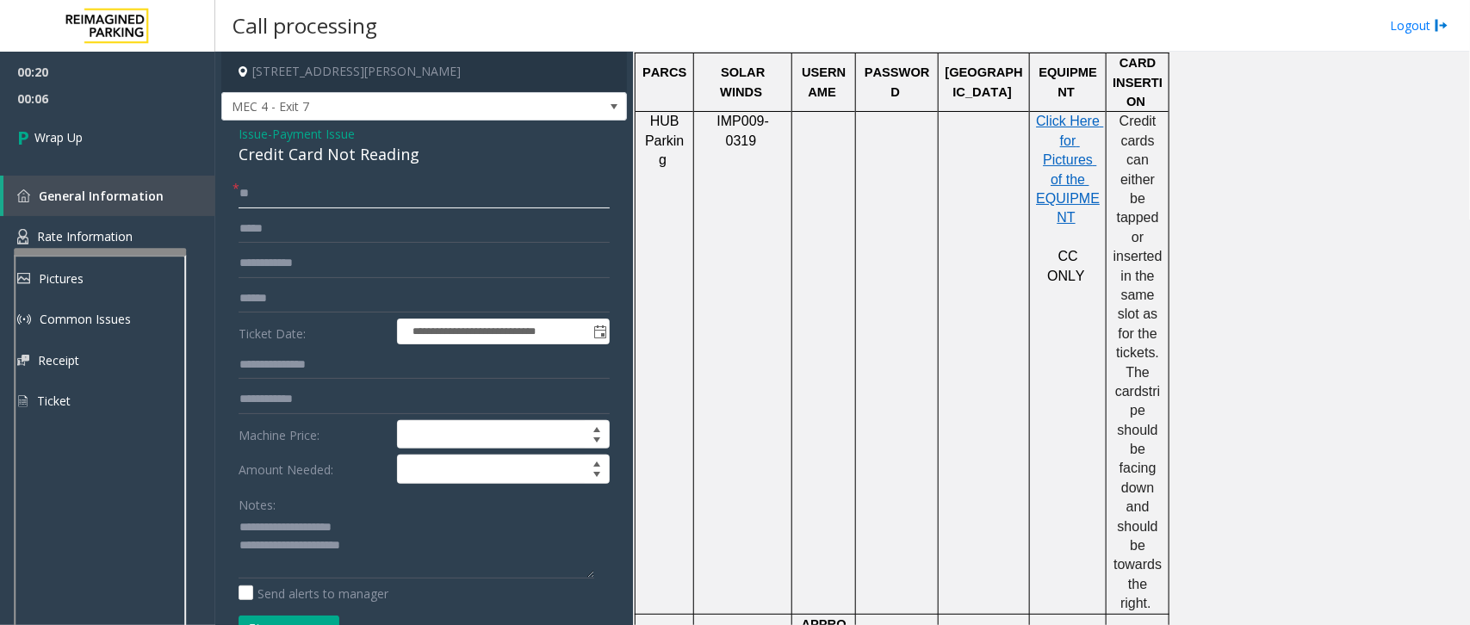
type input "**"
click at [397, 539] on textarea at bounding box center [416, 546] width 356 height 65
type textarea "**********"
click at [48, 145] on span "Wrap Up" at bounding box center [58, 137] width 48 height 18
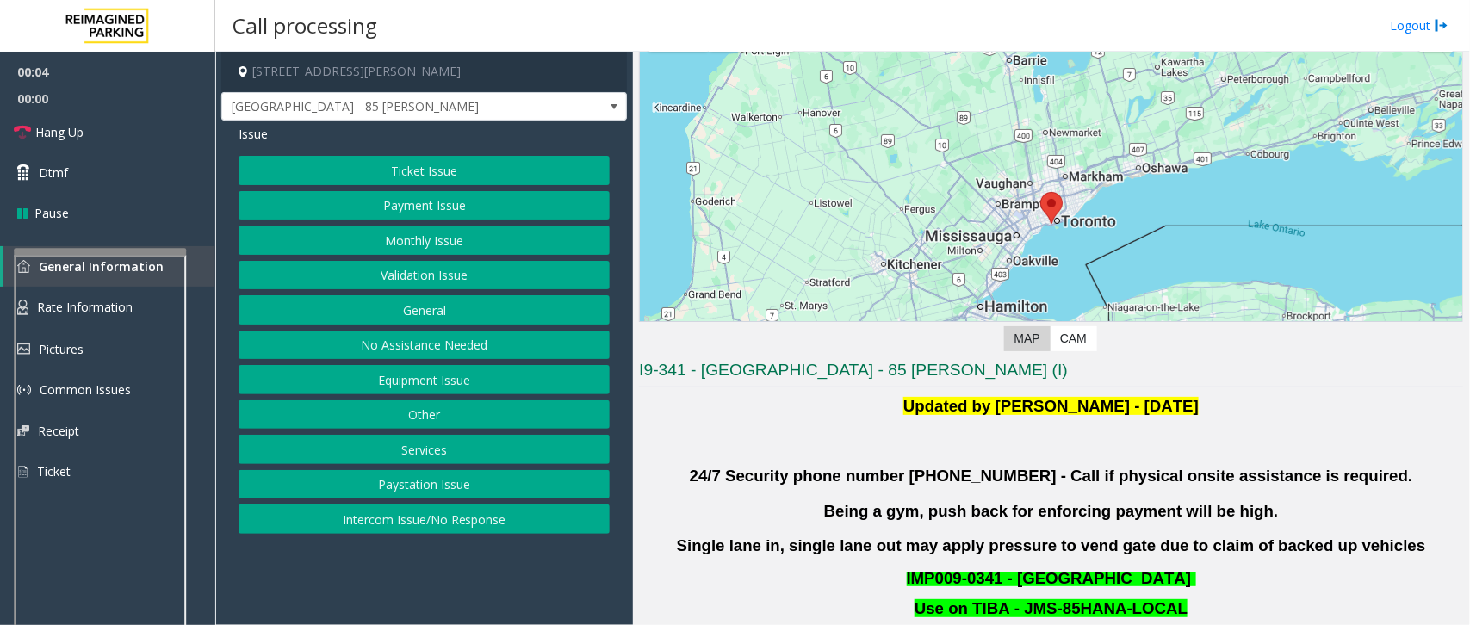
scroll to position [323, 0]
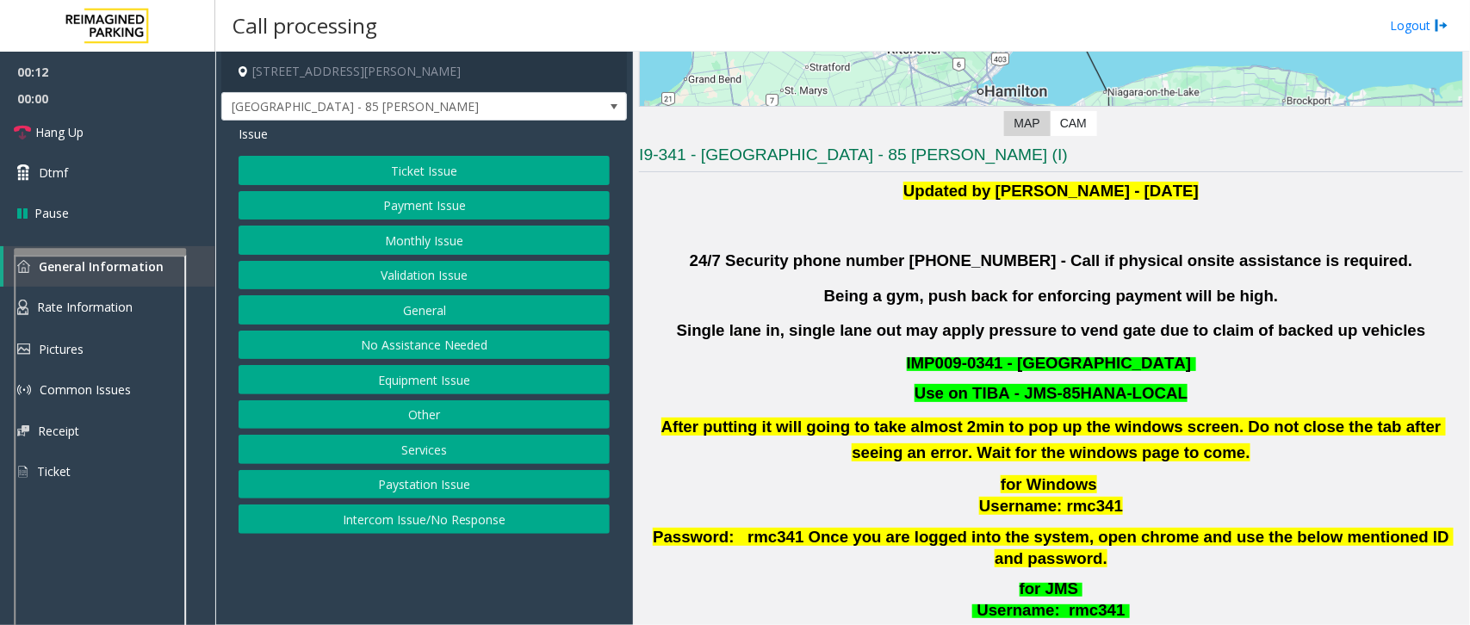
click at [387, 281] on button "Validation Issue" at bounding box center [423, 275] width 371 height 29
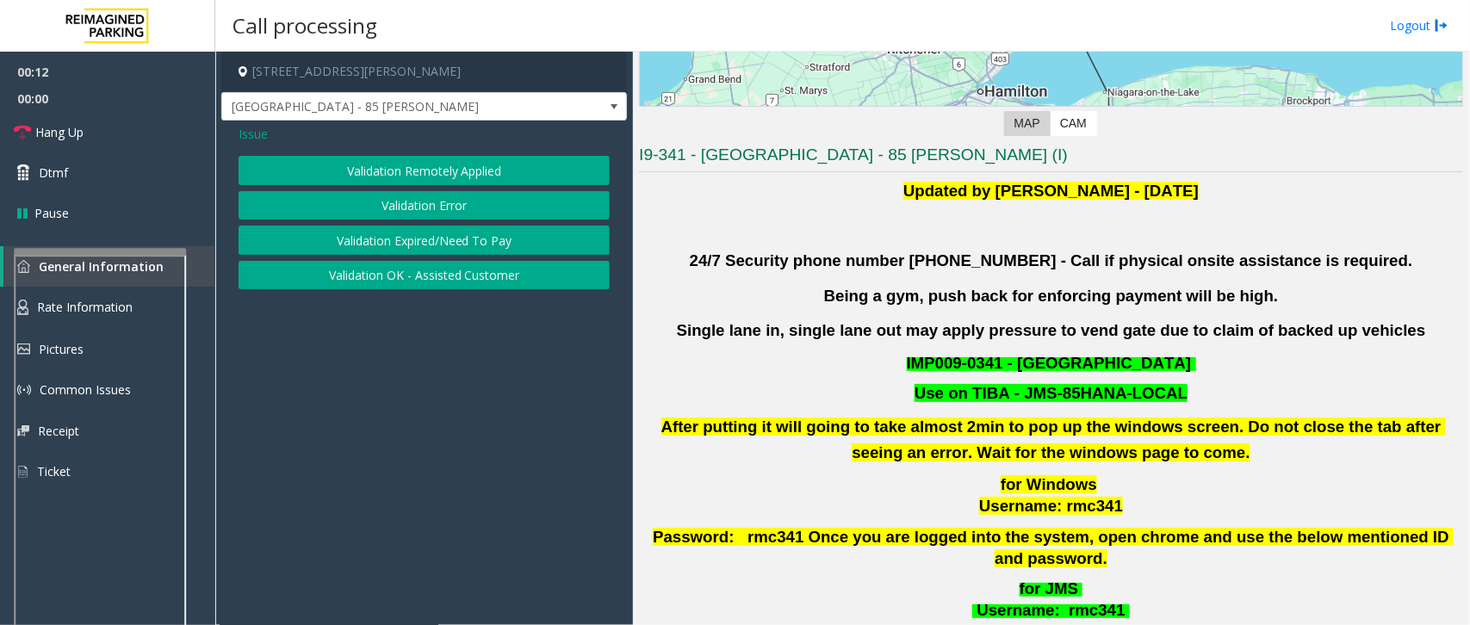
click at [405, 200] on button "Validation Error" at bounding box center [423, 205] width 371 height 29
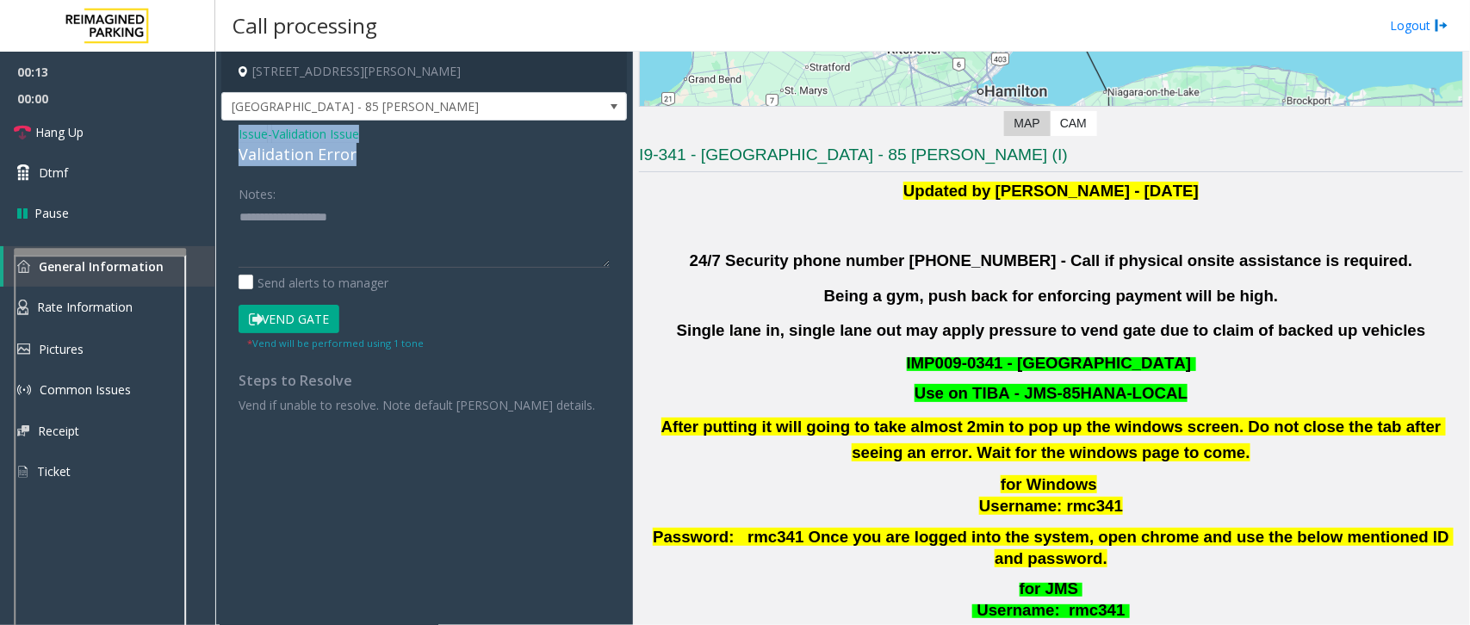
drag, startPoint x: 416, startPoint y: 158, endPoint x: 225, endPoint y: 129, distance: 193.2
click at [221, 130] on div "Issue - Validation Issue Validation Error Notes: Send alerts to manager Vend Ga…" at bounding box center [423, 276] width 405 height 310
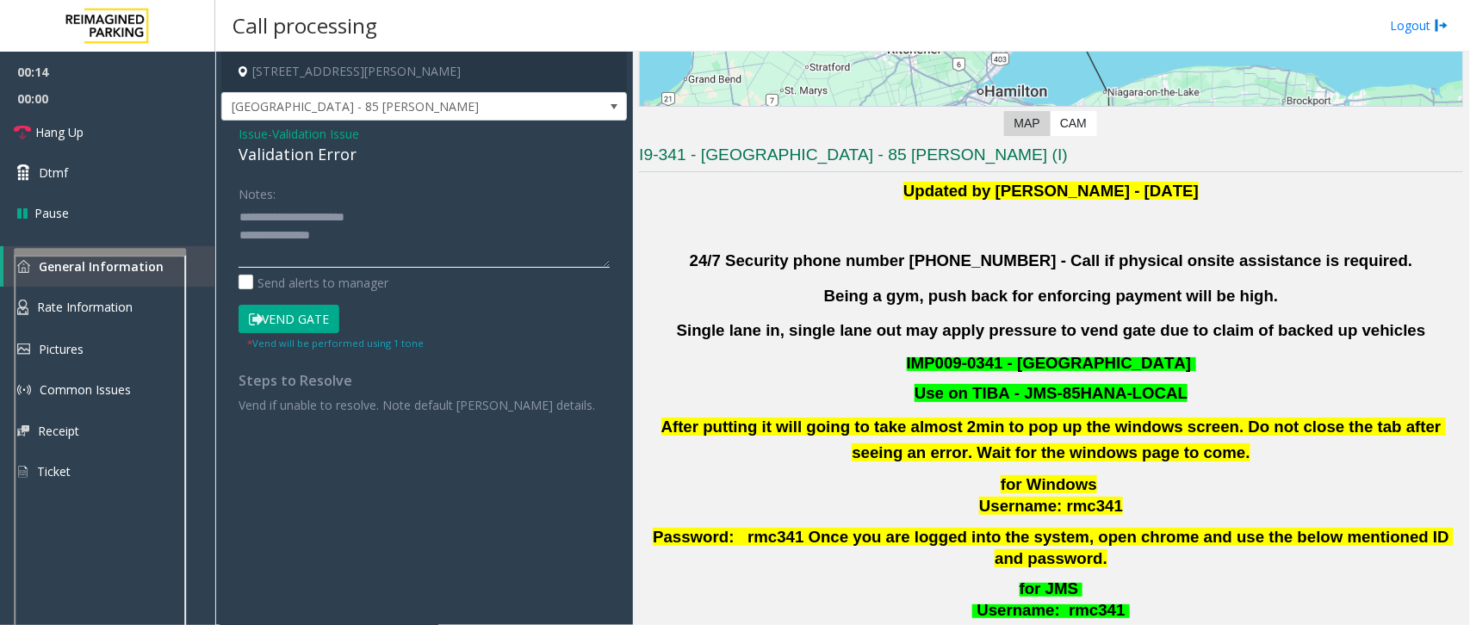
click at [353, 242] on textarea at bounding box center [423, 235] width 371 height 65
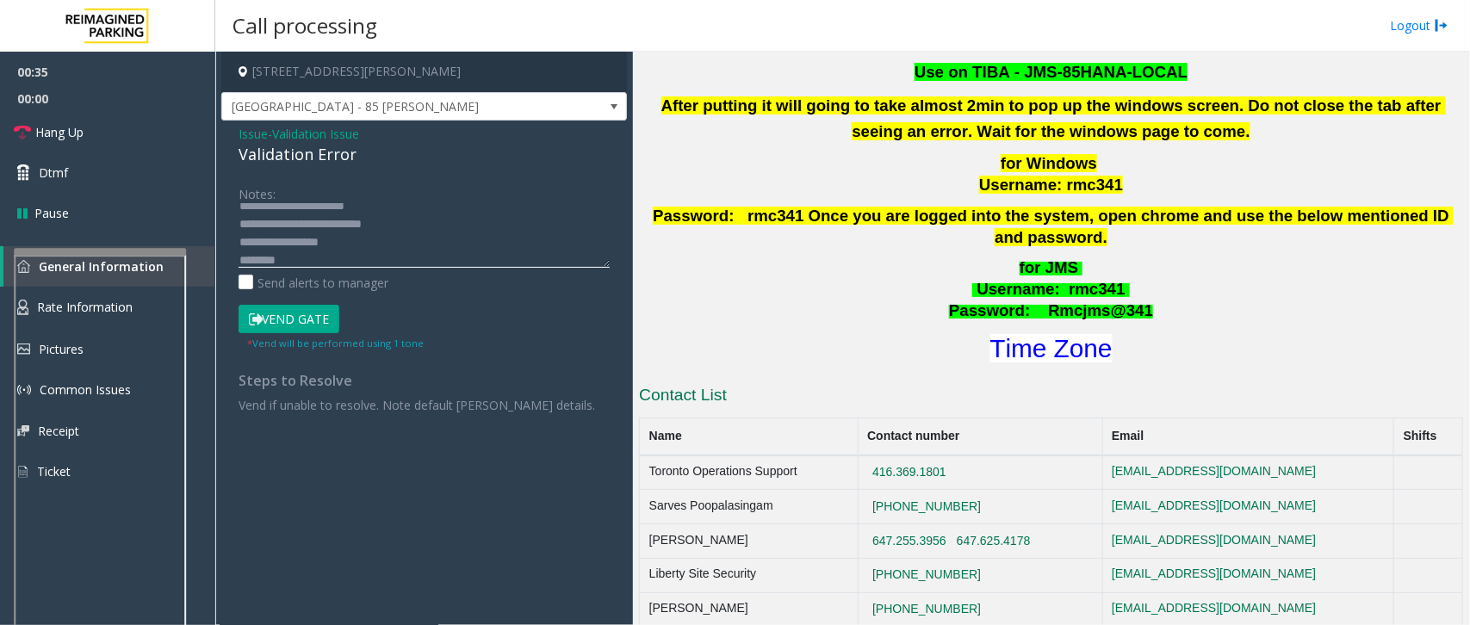
scroll to position [646, 0]
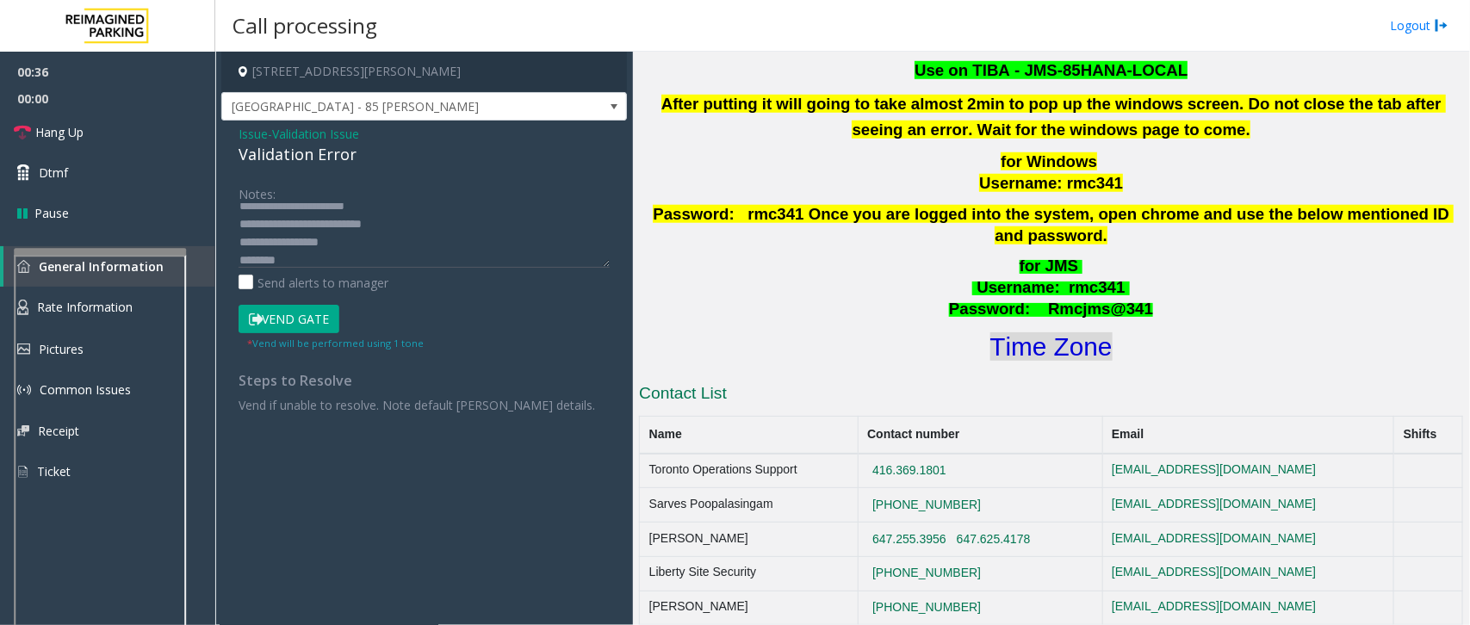
click at [1036, 332] on font "Time Zone" at bounding box center [1051, 346] width 122 height 28
click at [290, 252] on textarea at bounding box center [423, 235] width 371 height 65
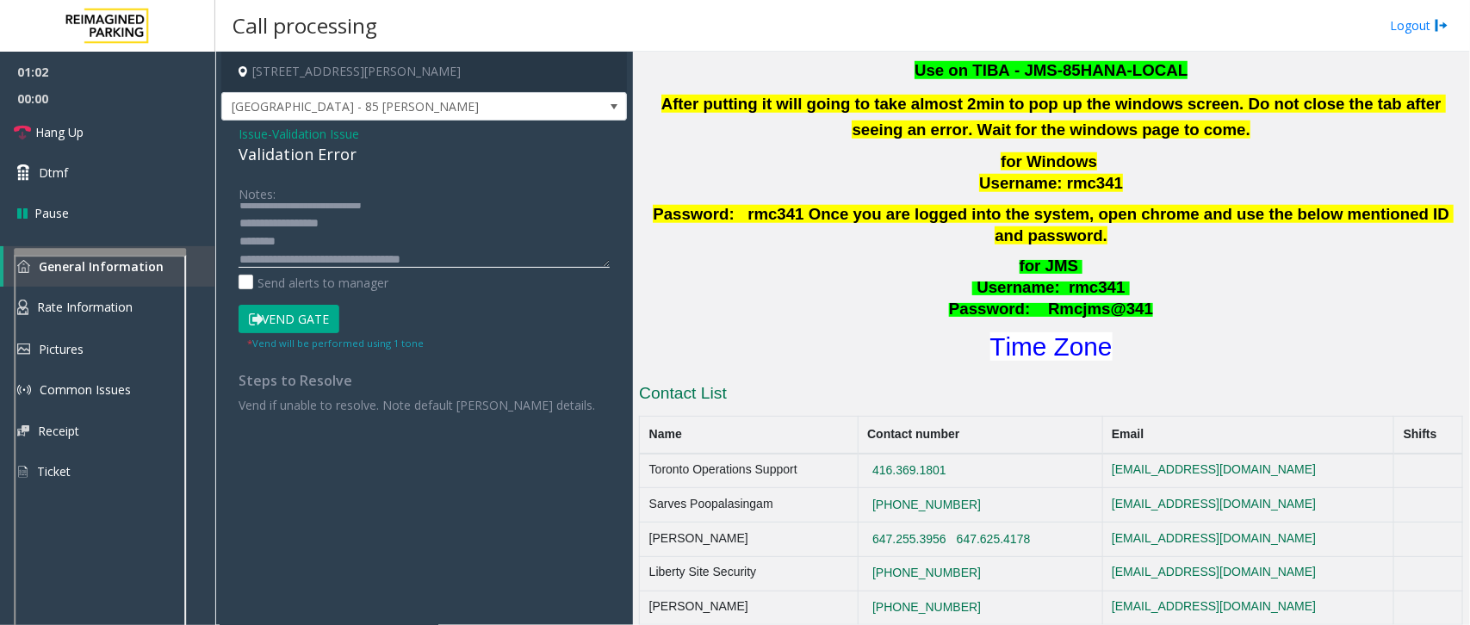
drag, startPoint x: 385, startPoint y: 257, endPoint x: 294, endPoint y: 231, distance: 94.8
click at [294, 231] on textarea at bounding box center [423, 235] width 371 height 65
click at [289, 238] on textarea at bounding box center [423, 235] width 371 height 65
click at [274, 334] on div "* Vend will be performed using 1 tone" at bounding box center [335, 342] width 176 height 18
click at [277, 320] on button "Vend Gate" at bounding box center [288, 319] width 101 height 29
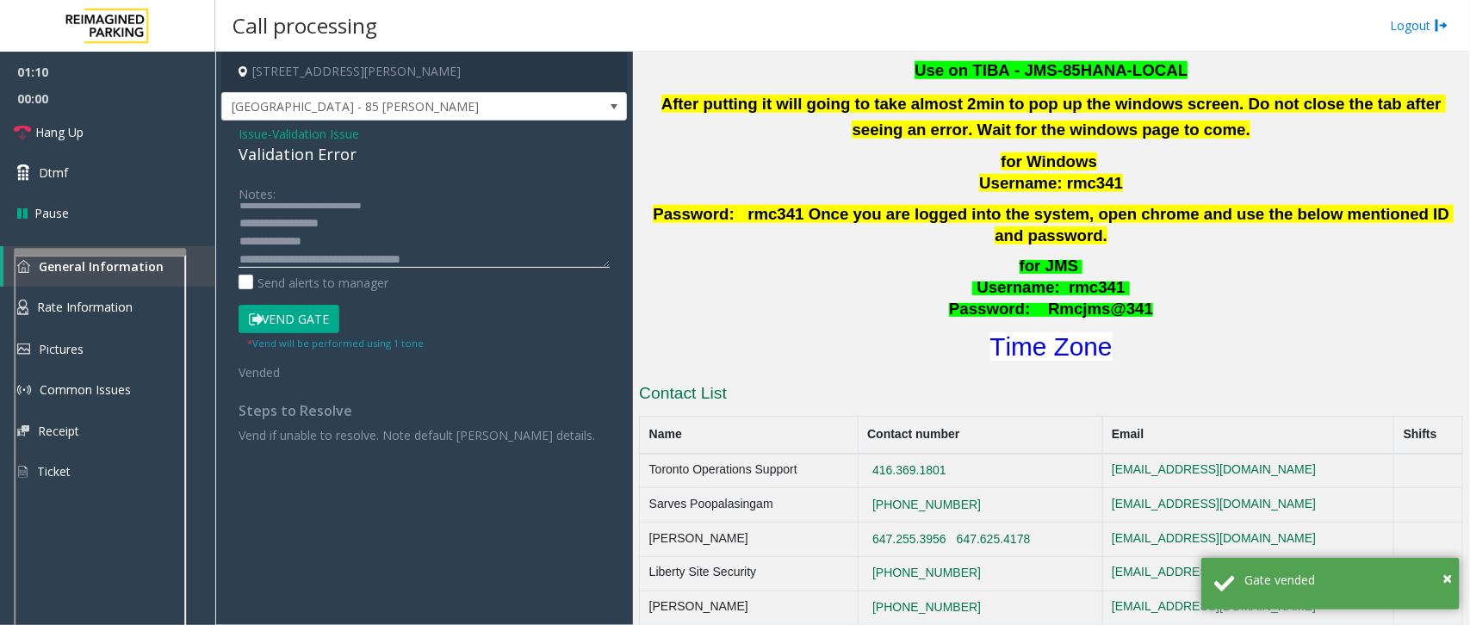
click at [384, 256] on textarea at bounding box center [423, 235] width 371 height 65
click at [459, 257] on textarea at bounding box center [423, 235] width 371 height 65
type textarea "**********"
click at [115, 133] on link "Hang Up" at bounding box center [107, 132] width 215 height 40
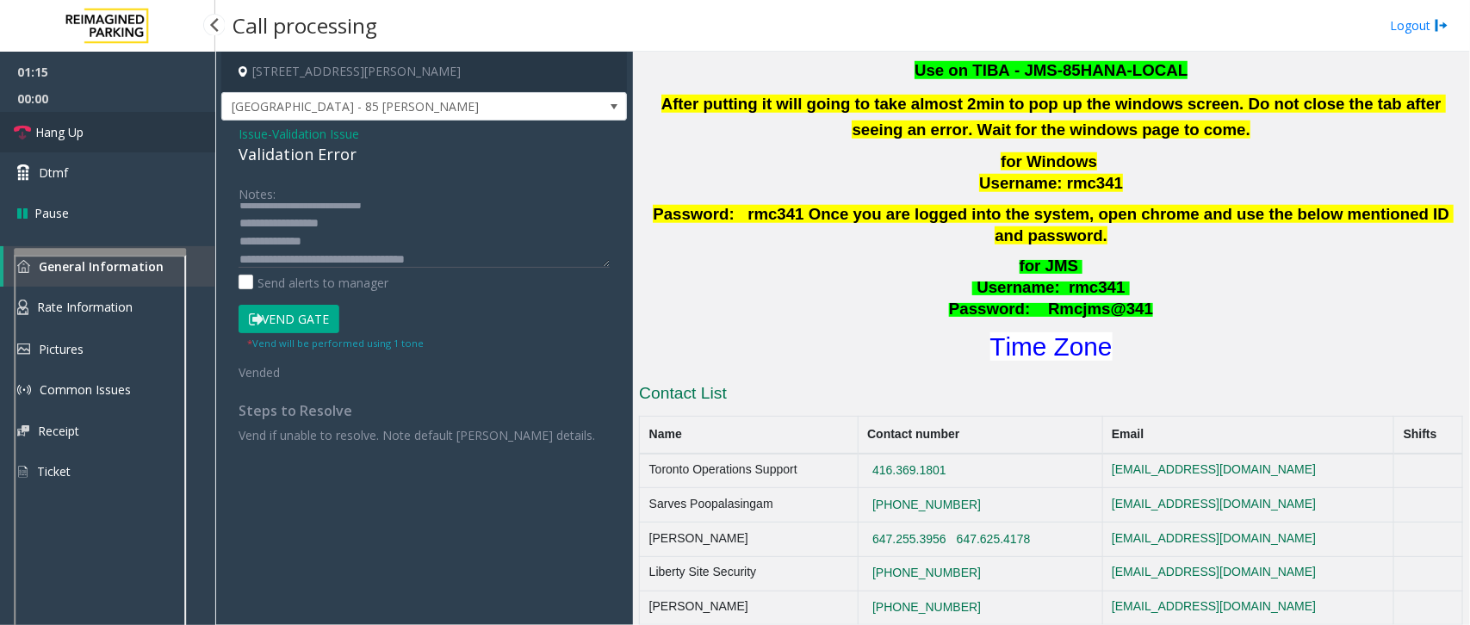
click at [115, 133] on link "Hang Up" at bounding box center [107, 132] width 215 height 40
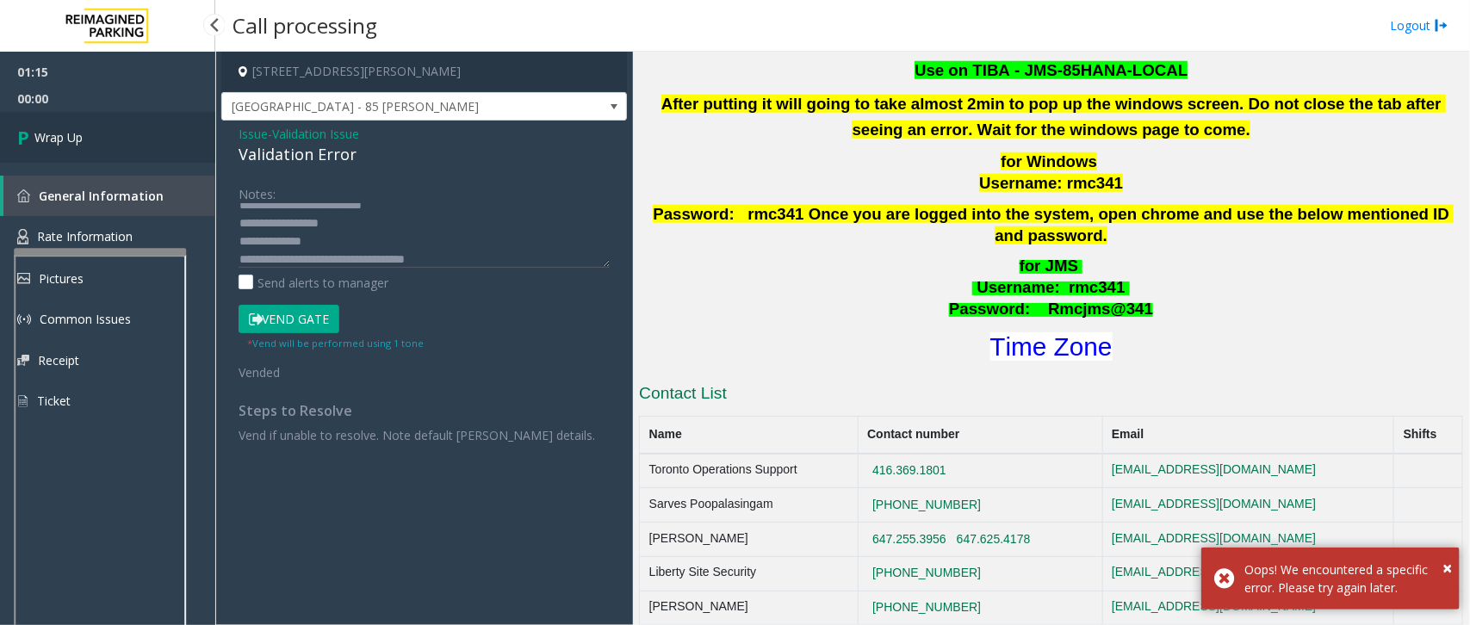
click at [115, 133] on link "Wrap Up" at bounding box center [107, 137] width 215 height 51
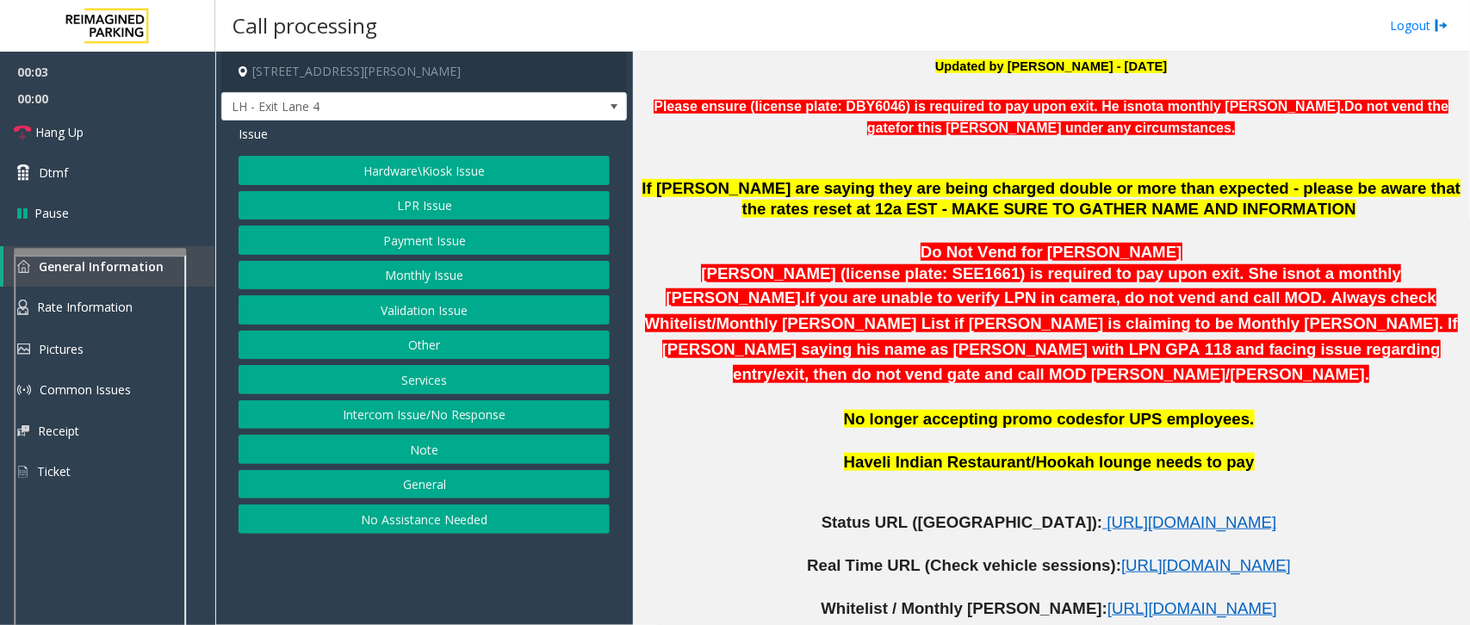
scroll to position [861, 0]
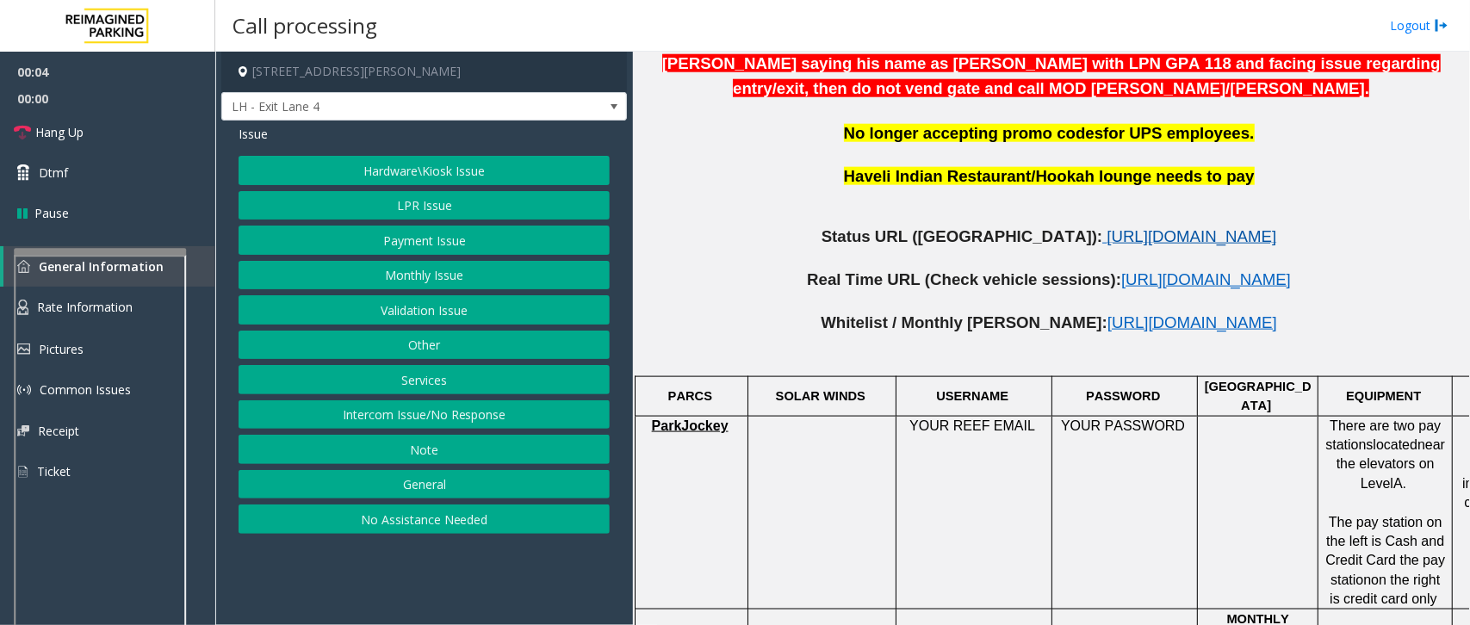
click at [1106, 227] on span "[URL][DOMAIN_NAME]" at bounding box center [1191, 236] width 170 height 18
click at [118, 115] on link "Hang Up" at bounding box center [107, 132] width 215 height 40
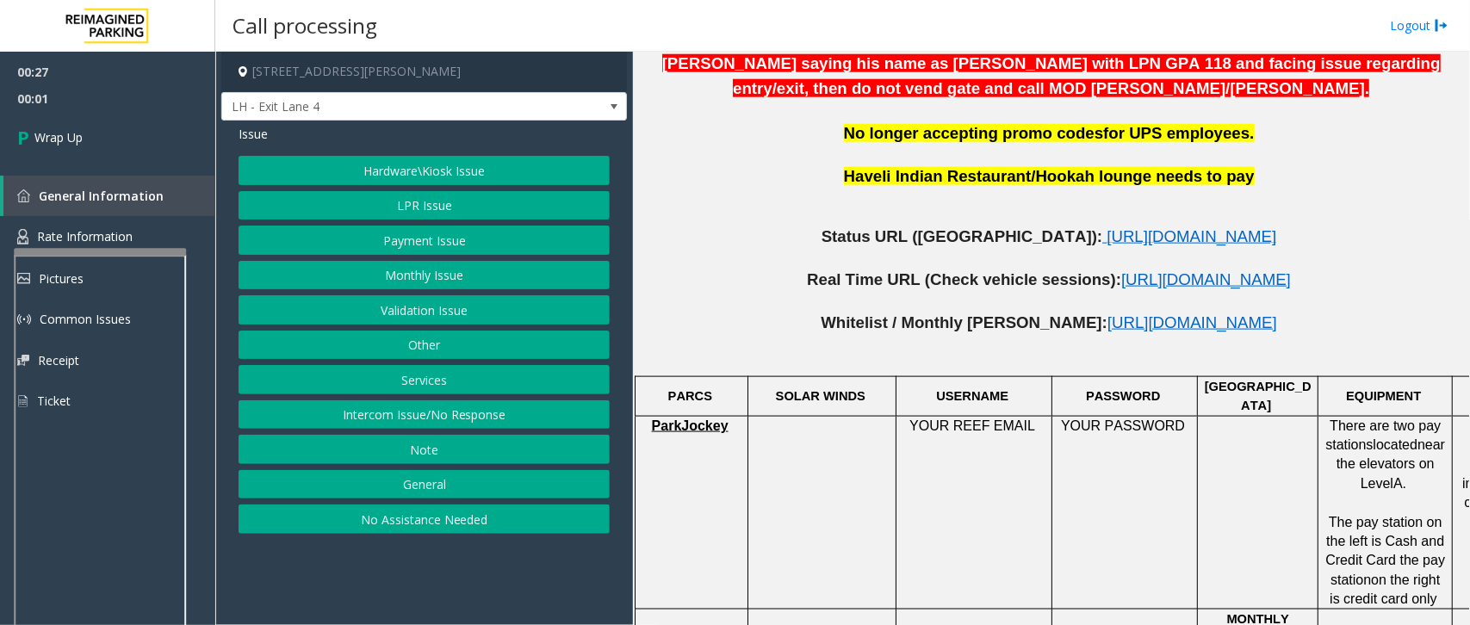
drag, startPoint x: 364, startPoint y: 523, endPoint x: 381, endPoint y: 491, distance: 36.2
click at [364, 522] on button "No Assistance Needed" at bounding box center [423, 518] width 371 height 29
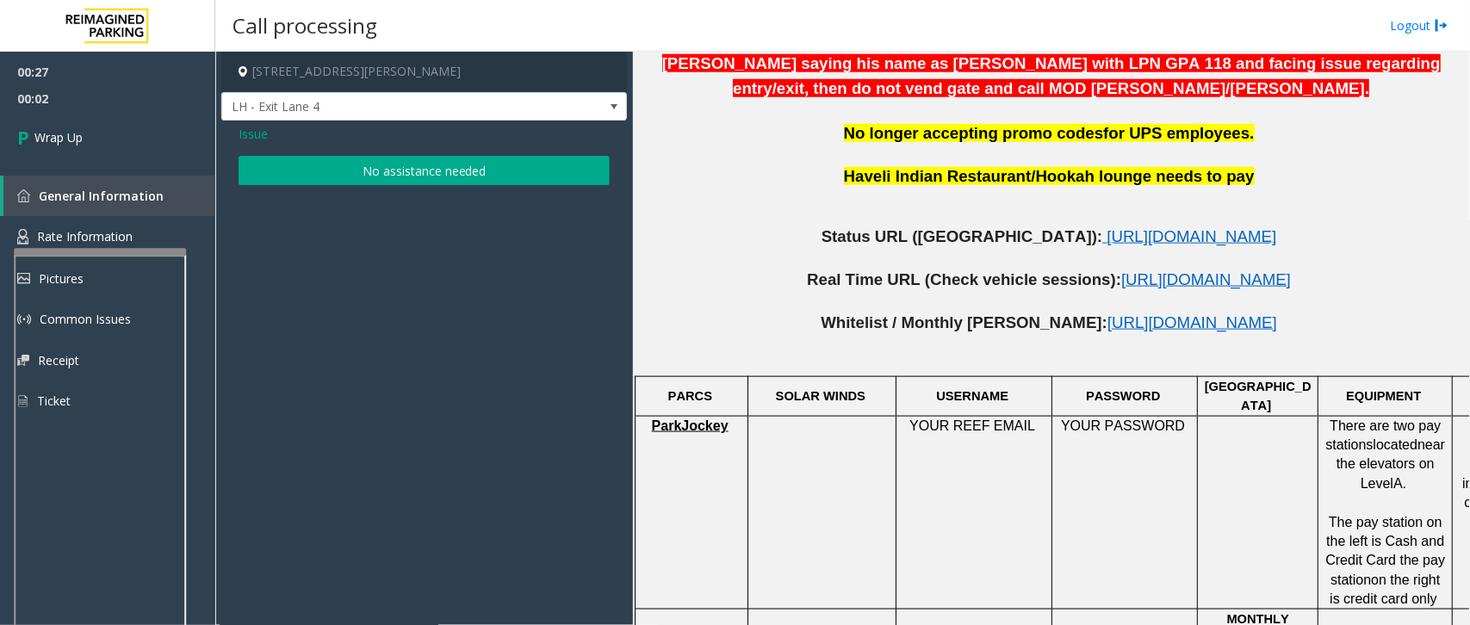
click at [373, 169] on button "No assistance needed" at bounding box center [423, 170] width 371 height 29
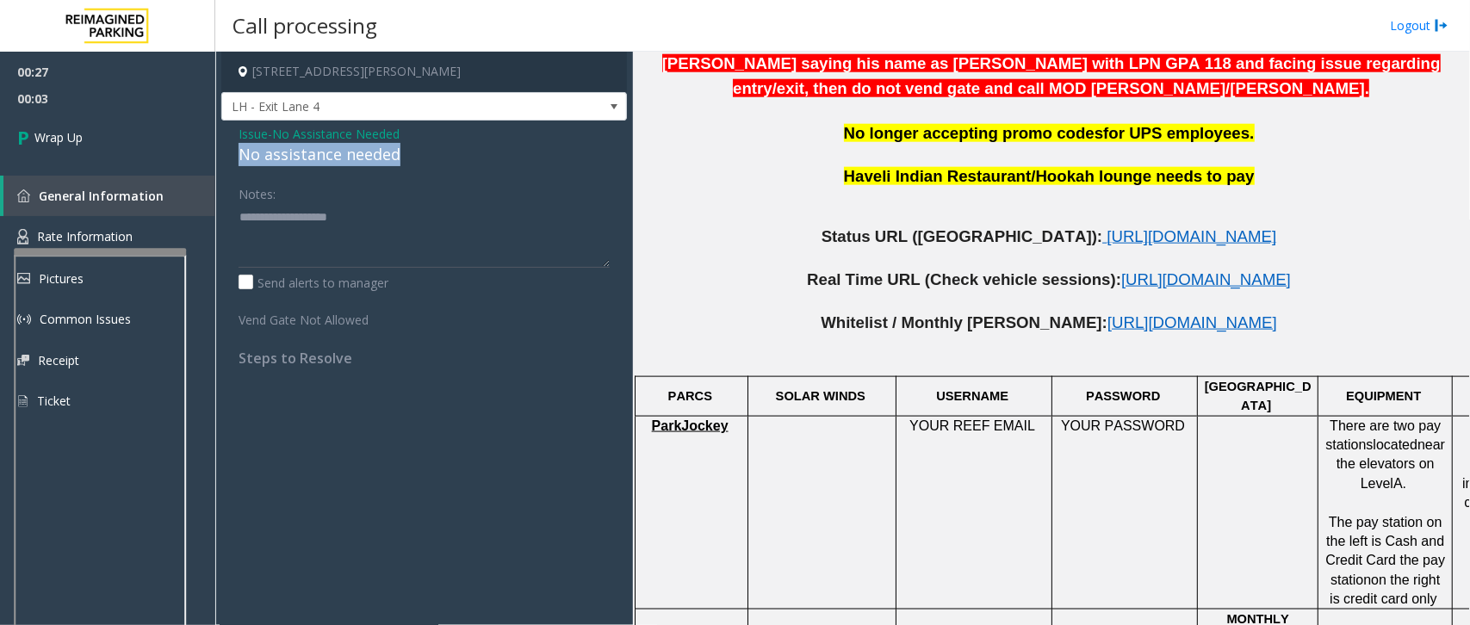
drag, startPoint x: 373, startPoint y: 161, endPoint x: 268, endPoint y: 160, distance: 105.0
click at [241, 160] on div "No assistance needed" at bounding box center [423, 154] width 371 height 23
type textarea "**********"
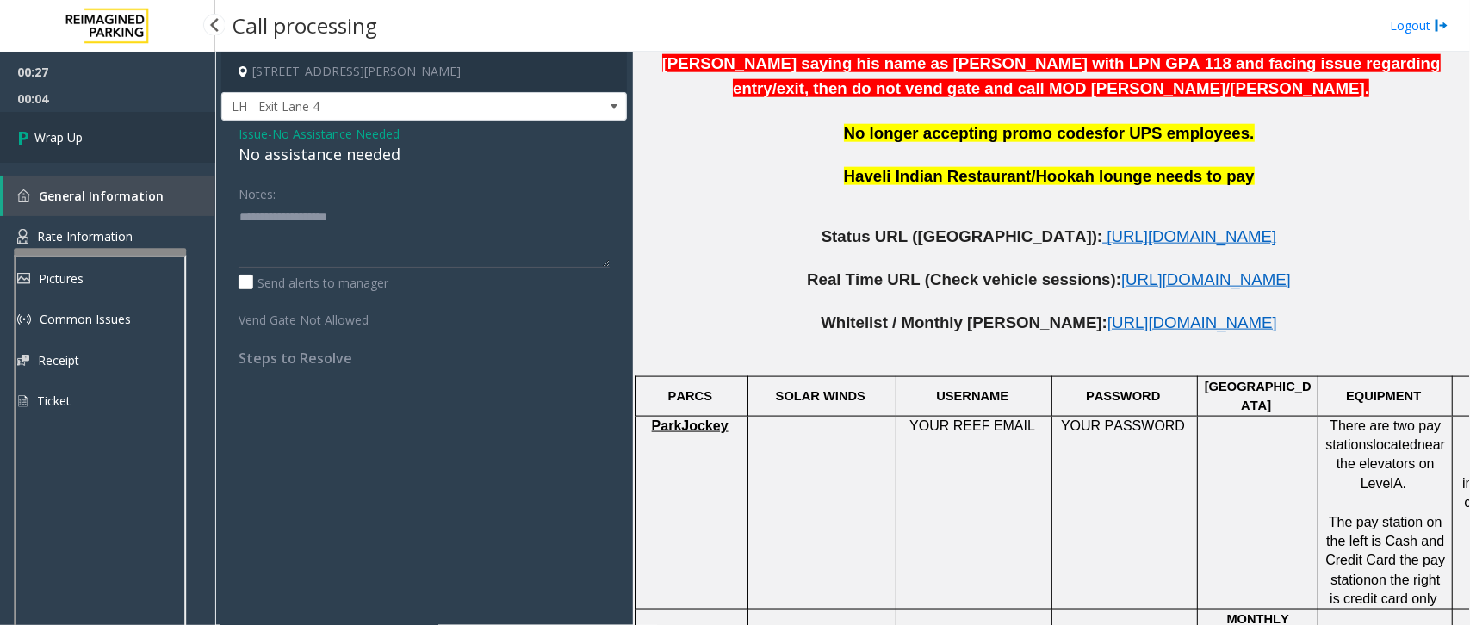
drag, startPoint x: 79, startPoint y: 108, endPoint x: 87, endPoint y: 116, distance: 11.0
click at [82, 112] on ul "00:27 00:04 Wrap Up" at bounding box center [107, 107] width 215 height 111
click at [56, 139] on span "Wrap Up" at bounding box center [58, 137] width 48 height 18
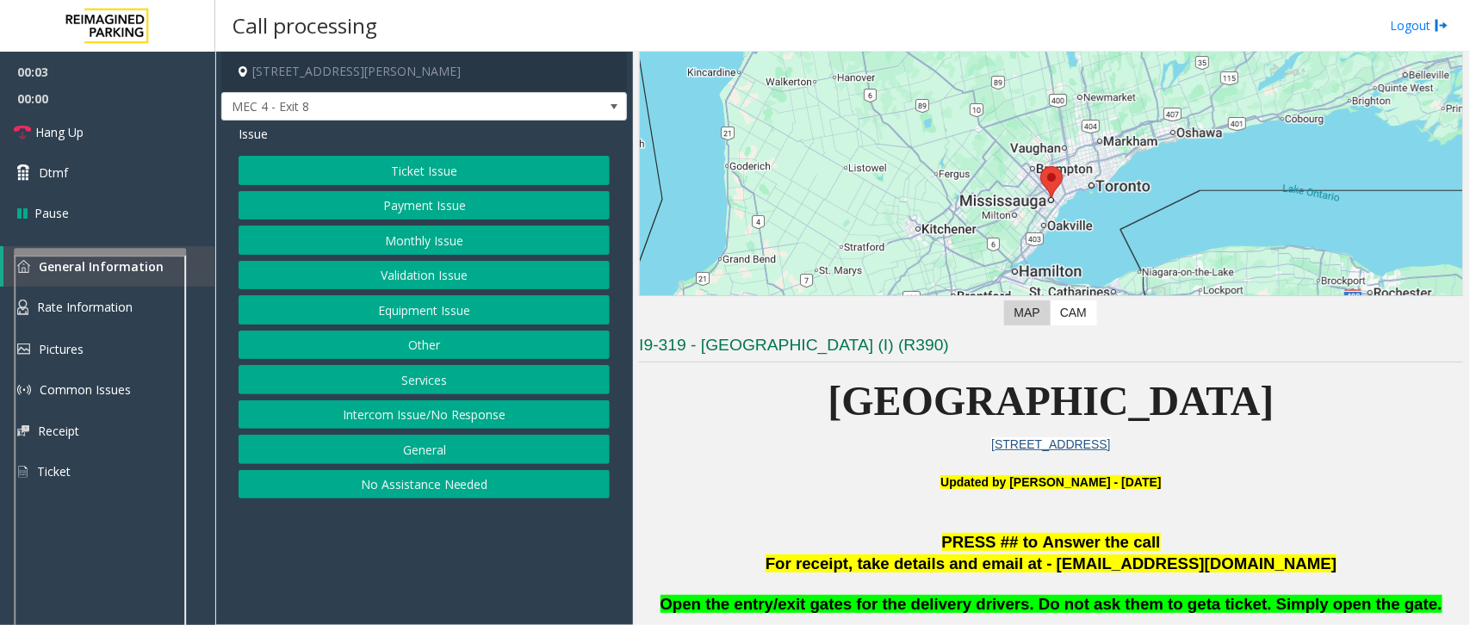
scroll to position [323, 0]
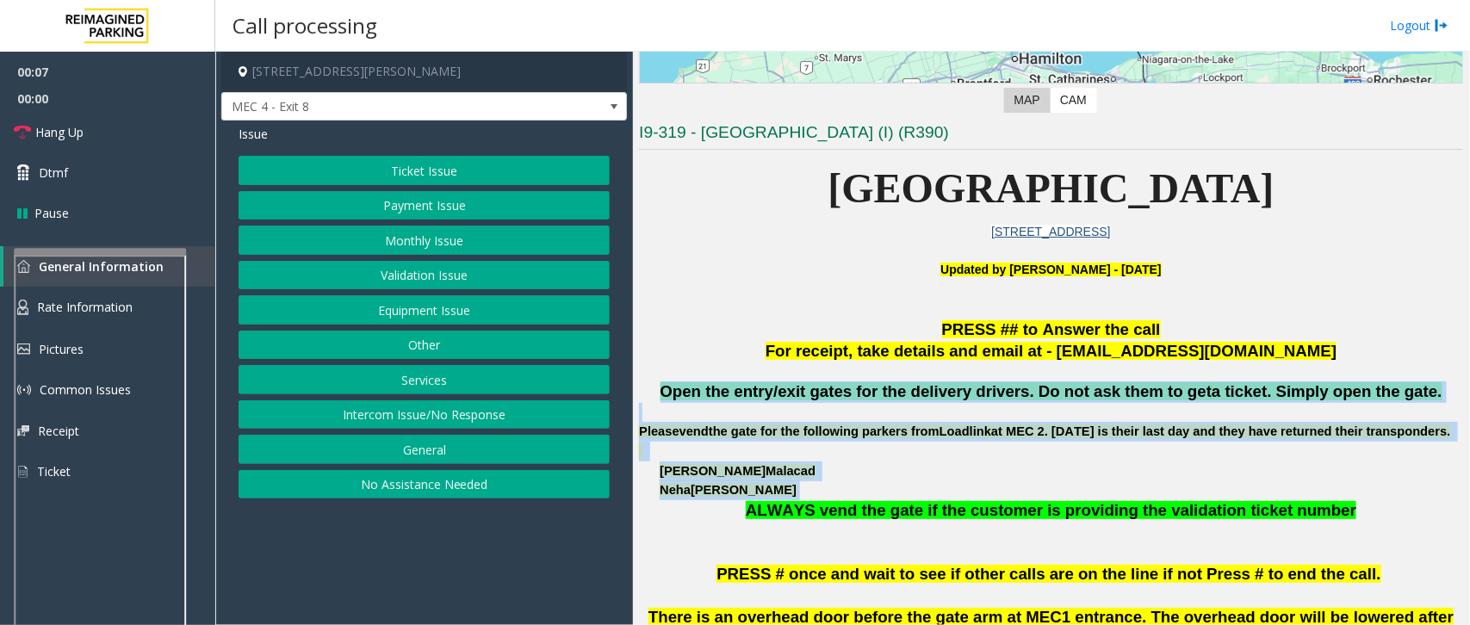
drag, startPoint x: 683, startPoint y: 388, endPoint x: 1203, endPoint y: 517, distance: 535.8
click at [1203, 517] on div "Open the entry/exit gates for the delivery drivers. Do not ask them to get a ti…" at bounding box center [1051, 461] width 824 height 161
click at [1233, 500] on p "[PERSON_NAME]" at bounding box center [1060, 490] width 803 height 20
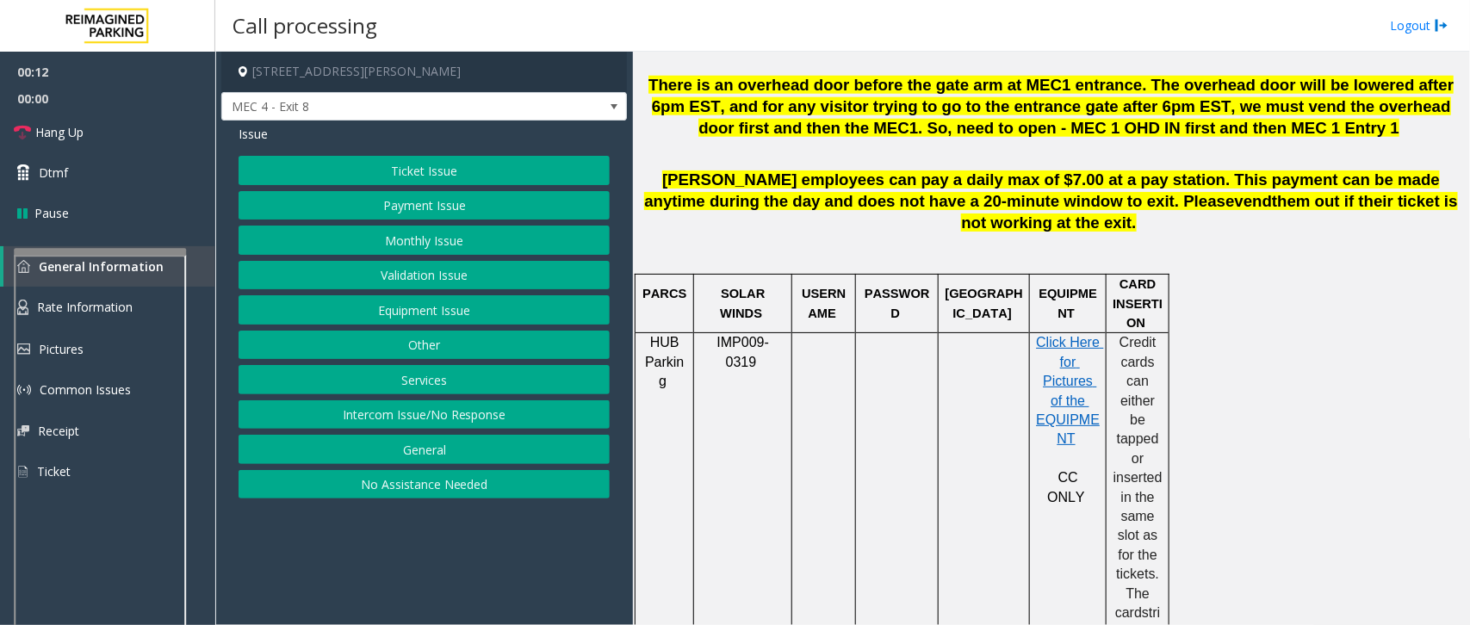
scroll to position [861, 0]
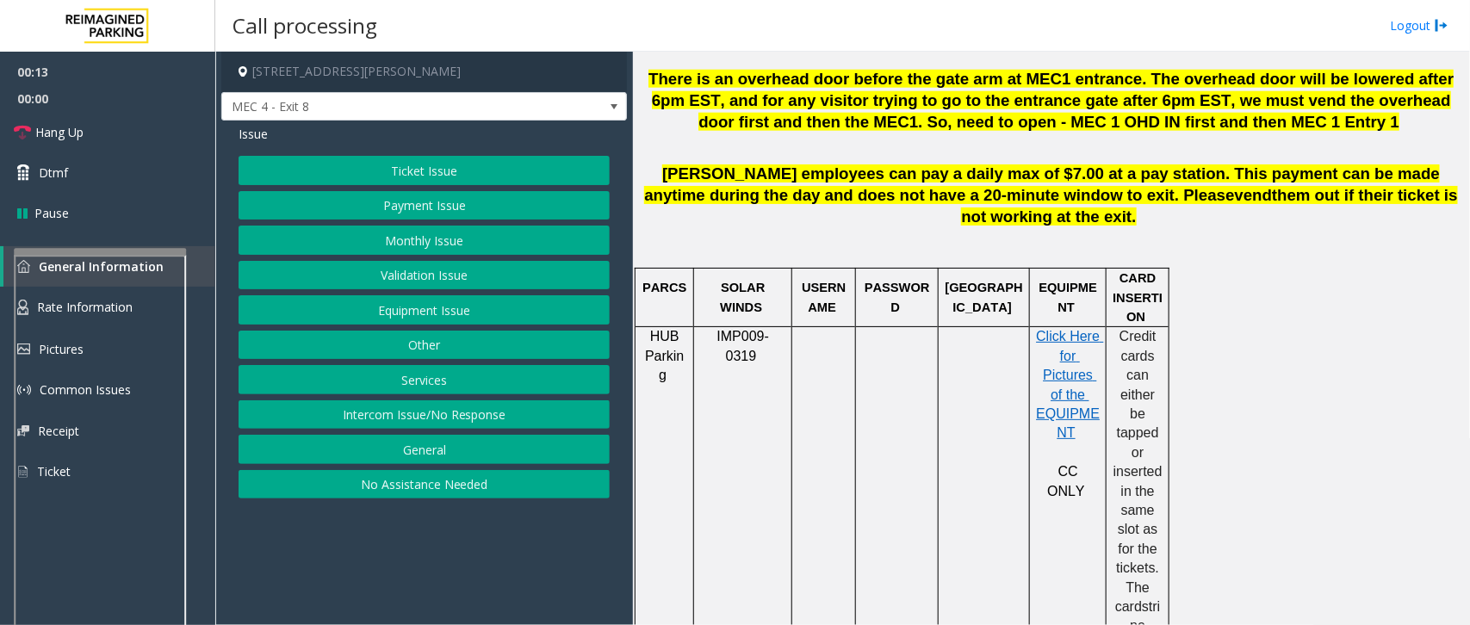
click at [405, 162] on button "Ticket Issue" at bounding box center [423, 170] width 371 height 29
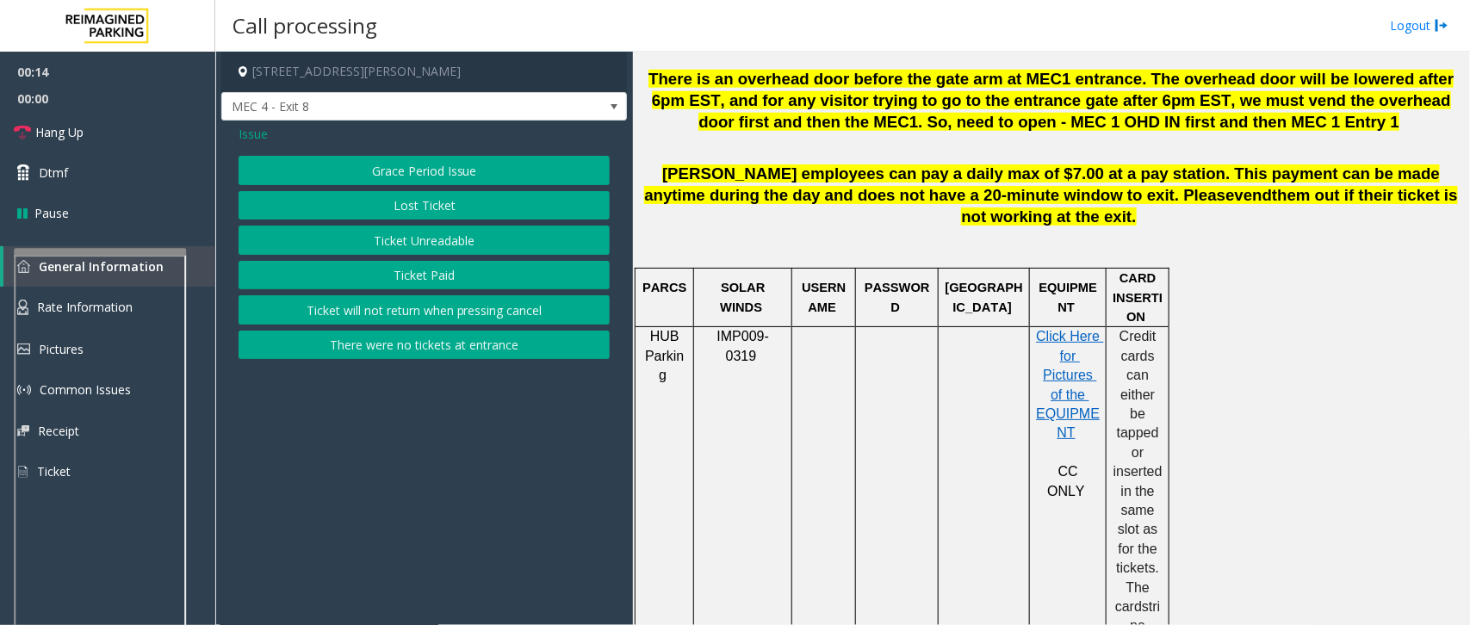
click at [388, 277] on button "Ticket Paid" at bounding box center [423, 275] width 371 height 29
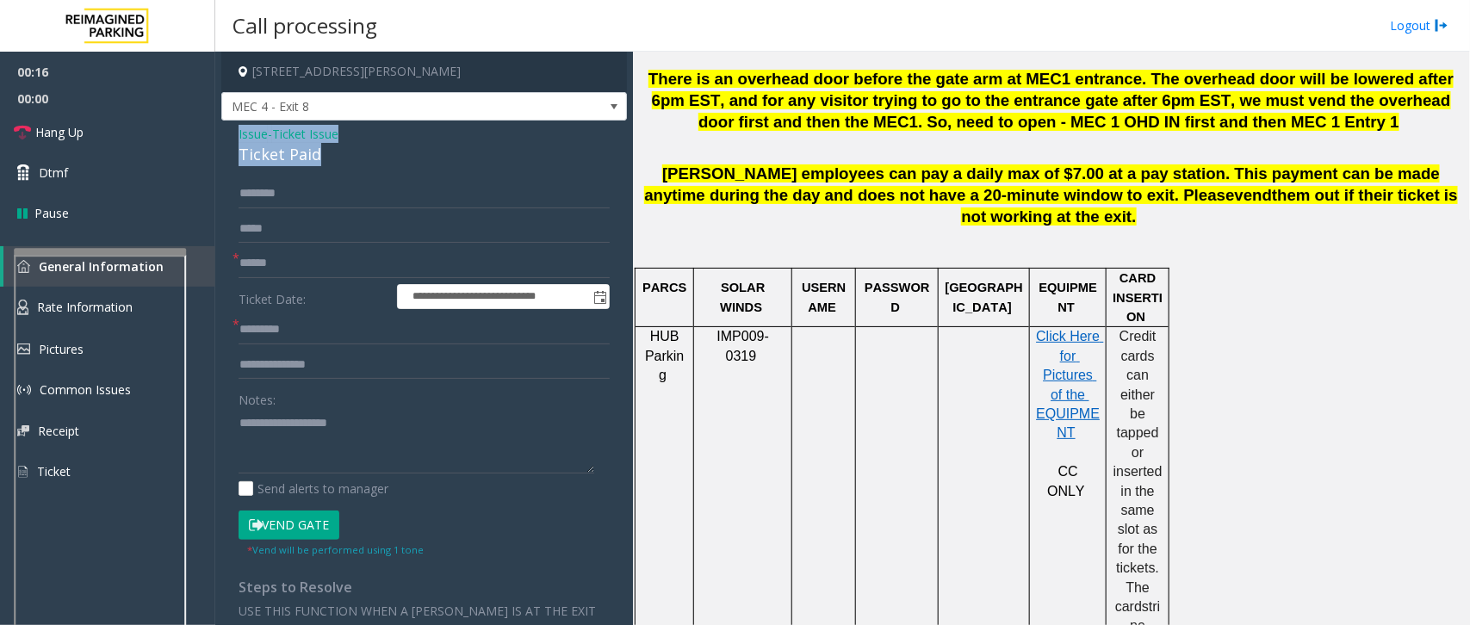
drag, startPoint x: 336, startPoint y: 156, endPoint x: 237, endPoint y: 138, distance: 100.6
click at [237, 138] on div "**********" at bounding box center [423, 496] width 405 height 751
click at [343, 453] on textarea at bounding box center [416, 441] width 356 height 65
type textarea "**********"
click at [294, 260] on input "text" at bounding box center [423, 263] width 371 height 29
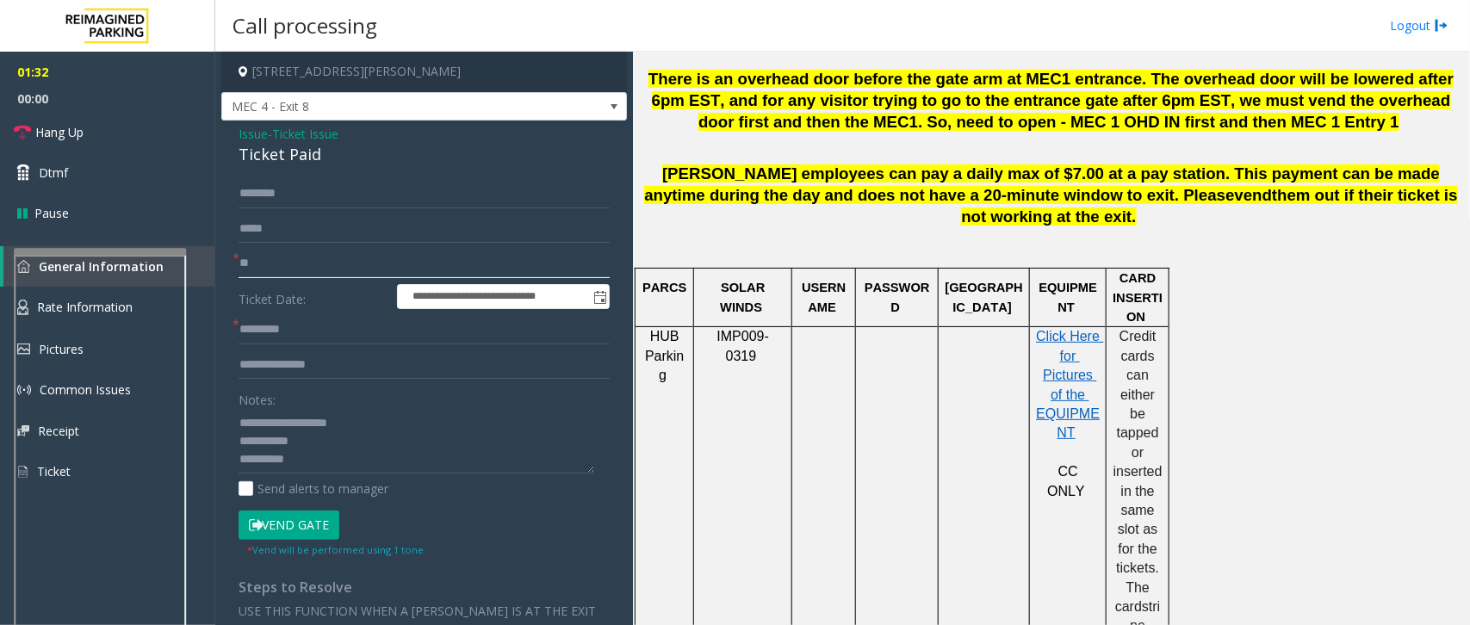
type input "*"
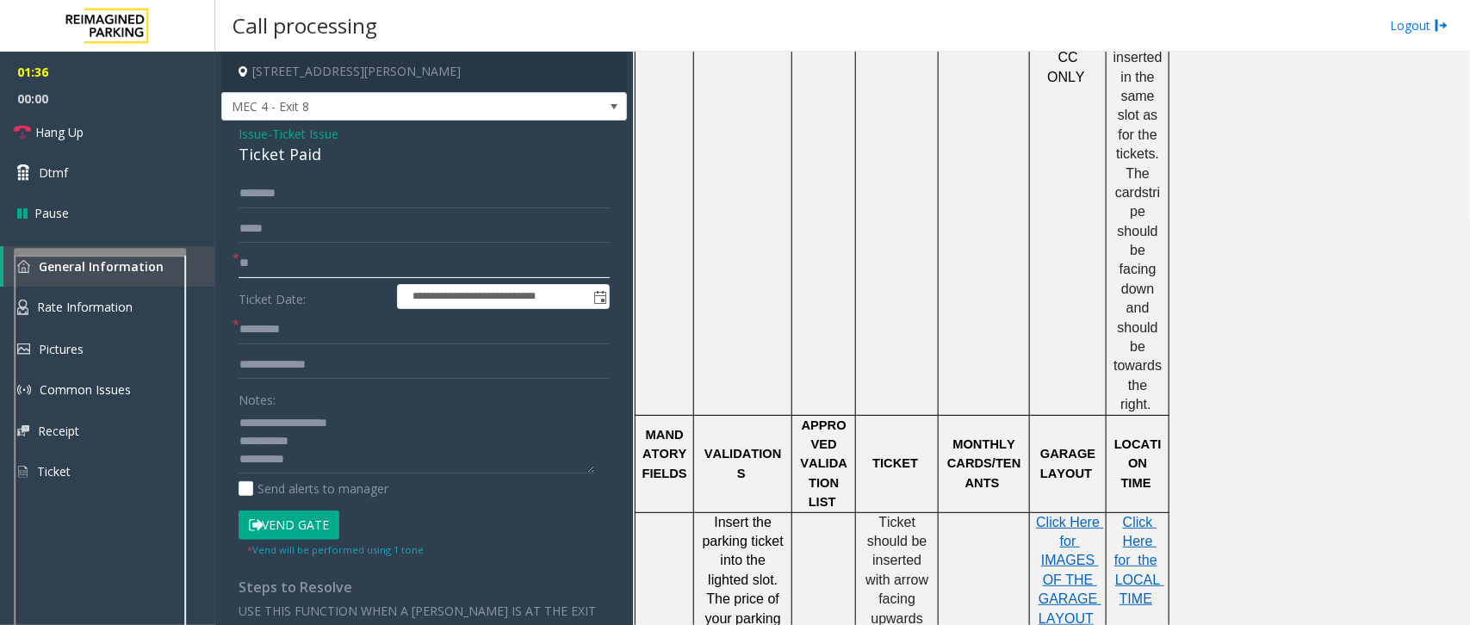
scroll to position [1399, 0]
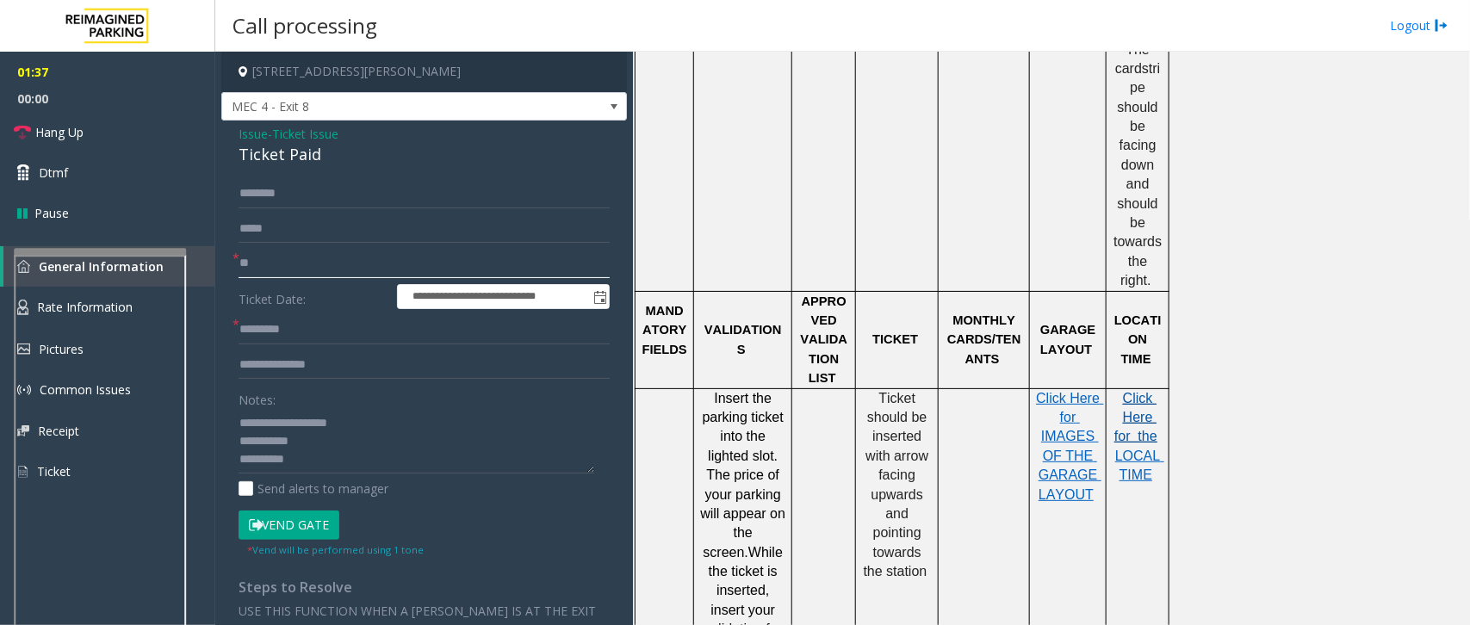
type input "**"
click at [1138, 391] on span "Click Here for the" at bounding box center [1135, 417] width 43 height 53
click at [294, 337] on input "text" at bounding box center [423, 329] width 371 height 29
click at [304, 324] on input "text" at bounding box center [423, 329] width 371 height 29
type input "*******"
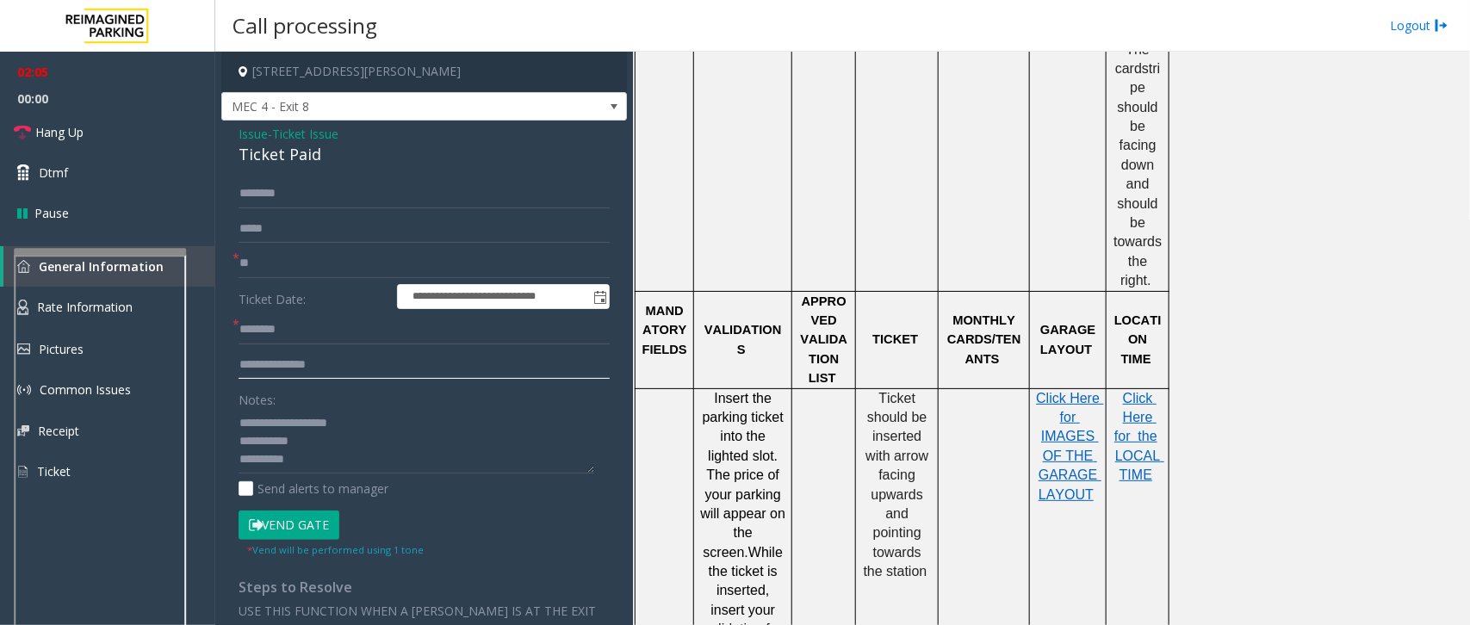
click at [320, 370] on input "text" at bounding box center [423, 364] width 371 height 29
type input "********"
click at [298, 188] on input "text" at bounding box center [423, 193] width 371 height 29
click at [297, 528] on button "Vend Gate" at bounding box center [288, 525] width 101 height 29
click at [275, 183] on input "text" at bounding box center [423, 193] width 371 height 29
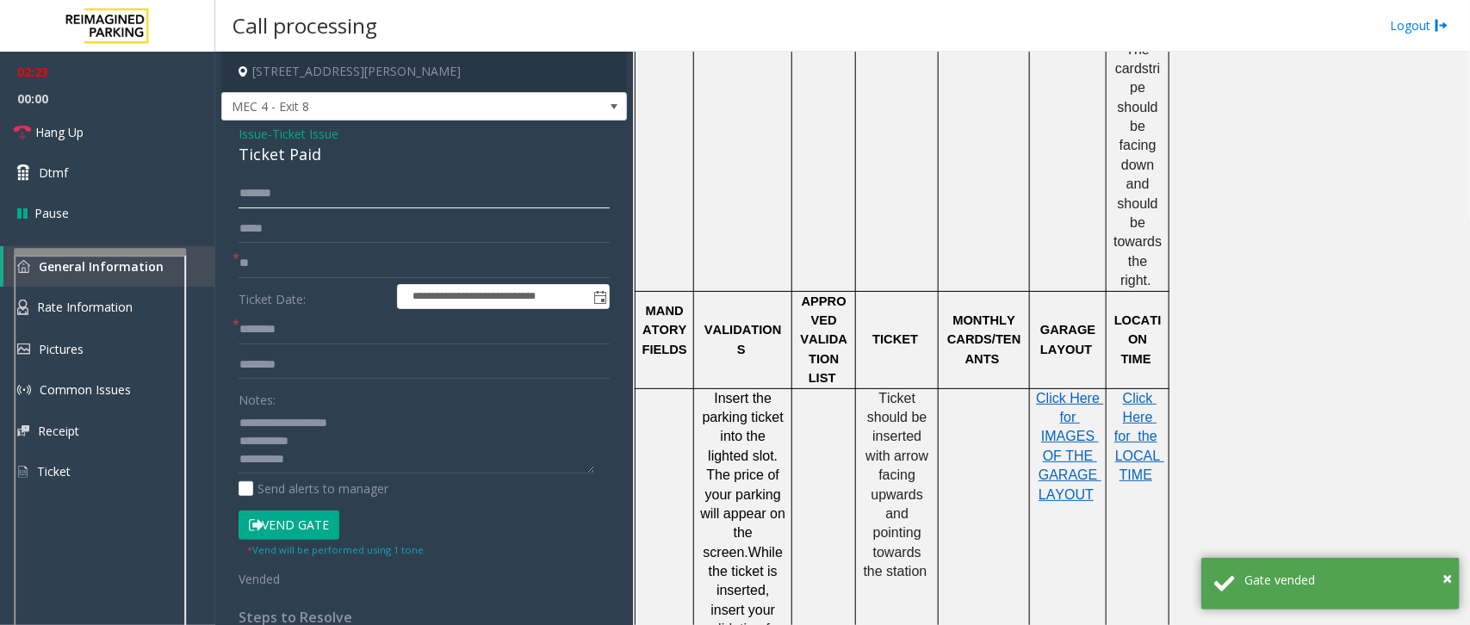
type input "******"
click at [373, 337] on input "*******" at bounding box center [423, 329] width 371 height 29
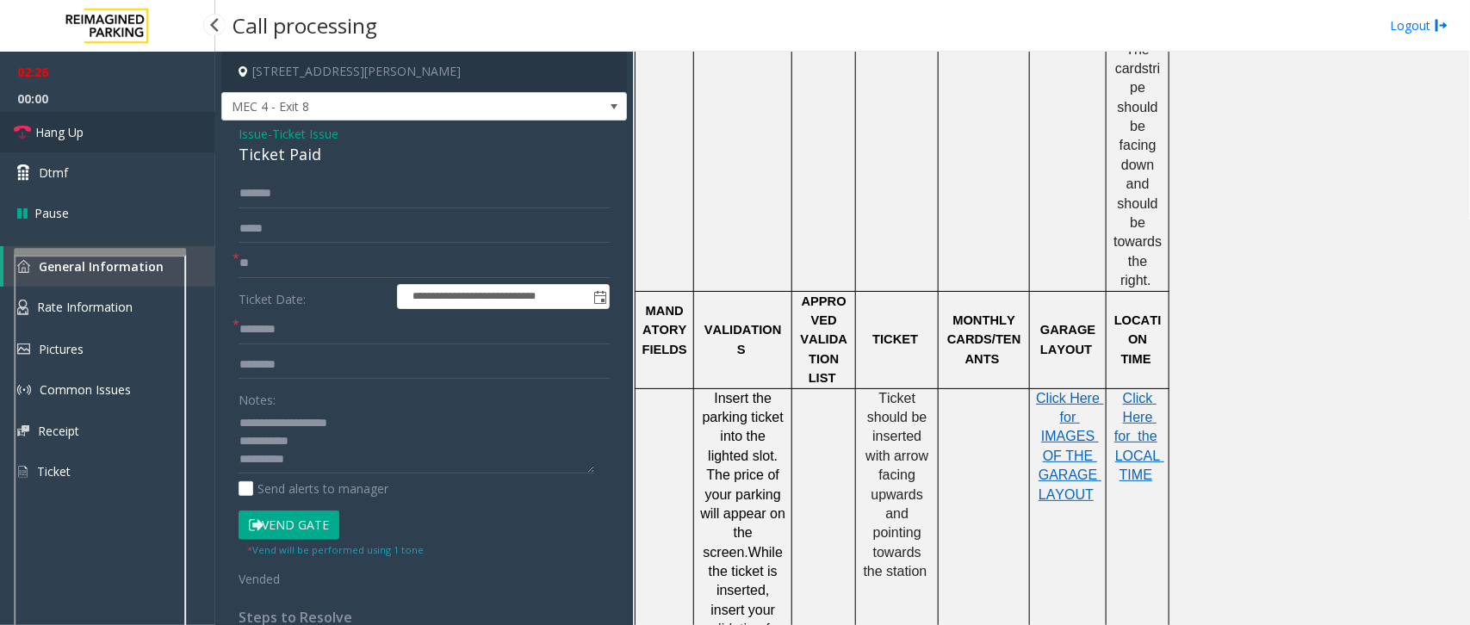
click at [122, 131] on link "Hang Up" at bounding box center [107, 132] width 215 height 40
click at [328, 474] on div "Notes: Send alerts to manager" at bounding box center [423, 441] width 371 height 113
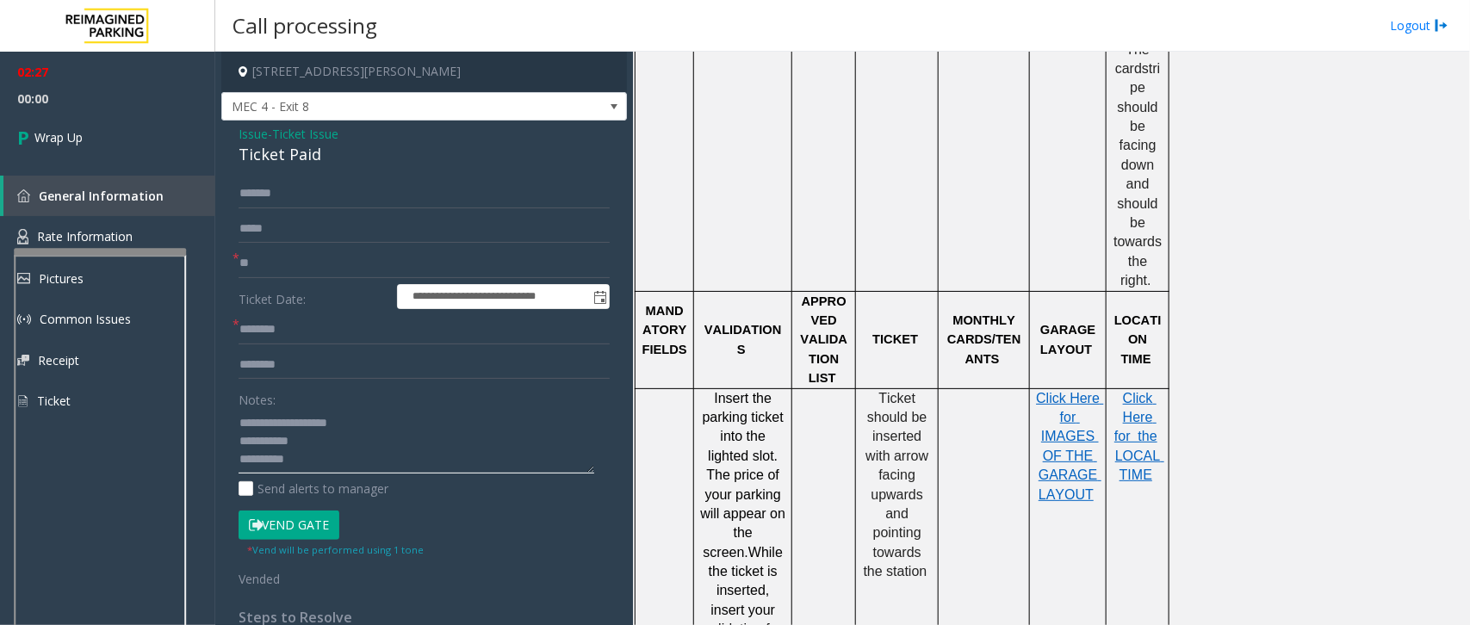
drag, startPoint x: 306, startPoint y: 449, endPoint x: 304, endPoint y: 457, distance: 8.8
click at [304, 455] on textarea at bounding box center [416, 441] width 356 height 65
click at [304, 459] on textarea at bounding box center [416, 441] width 356 height 65
type textarea "**********"
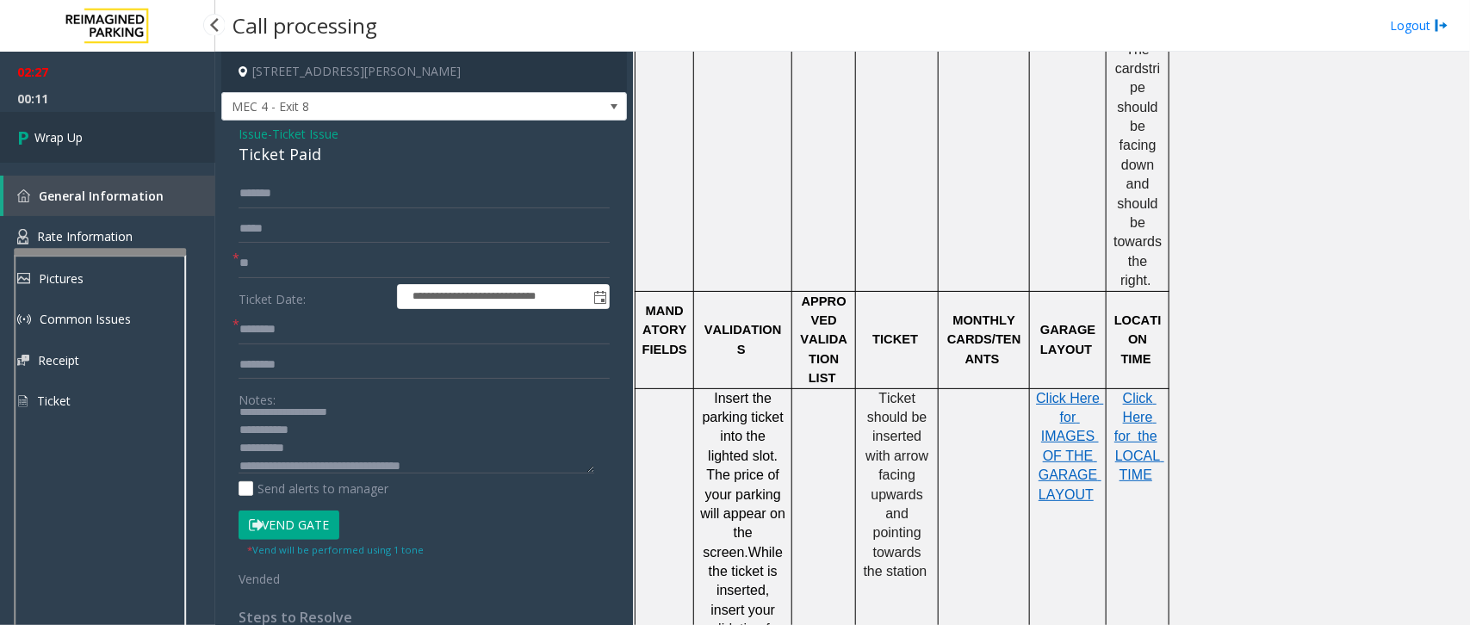
click at [112, 133] on link "Wrap Up" at bounding box center [107, 137] width 215 height 51
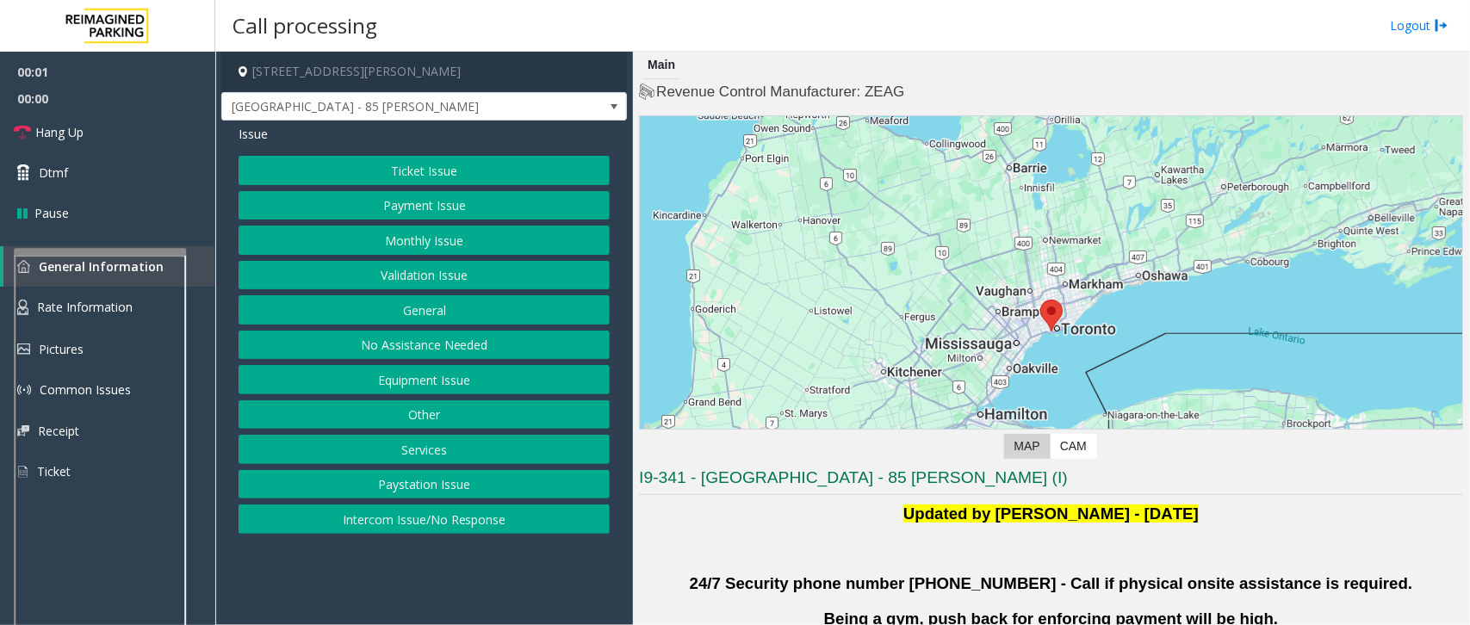
click at [423, 282] on button "Validation Issue" at bounding box center [423, 275] width 371 height 29
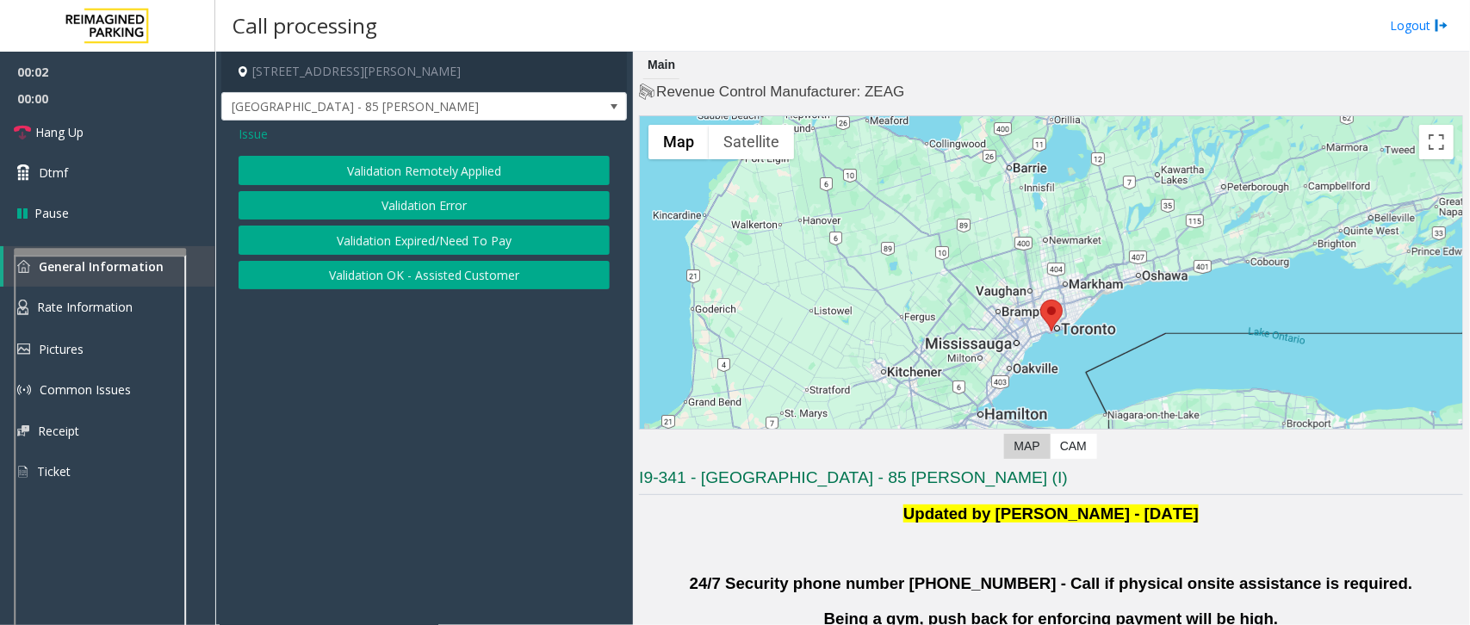
click at [406, 208] on button "Validation Error" at bounding box center [423, 205] width 371 height 29
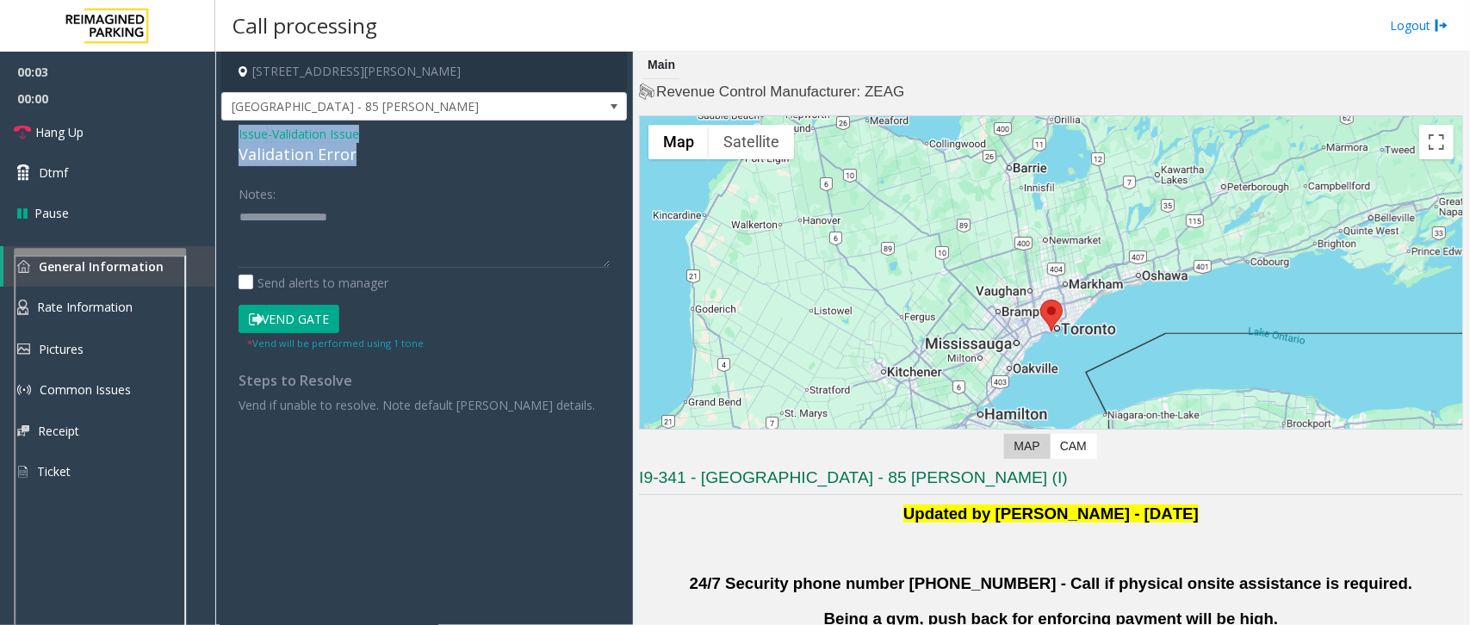
drag, startPoint x: 344, startPoint y: 153, endPoint x: 226, endPoint y: 127, distance: 120.7
click at [226, 127] on div "Issue - Validation Issue Validation Error Notes: Send alerts to manager Vend Ga…" at bounding box center [423, 276] width 405 height 310
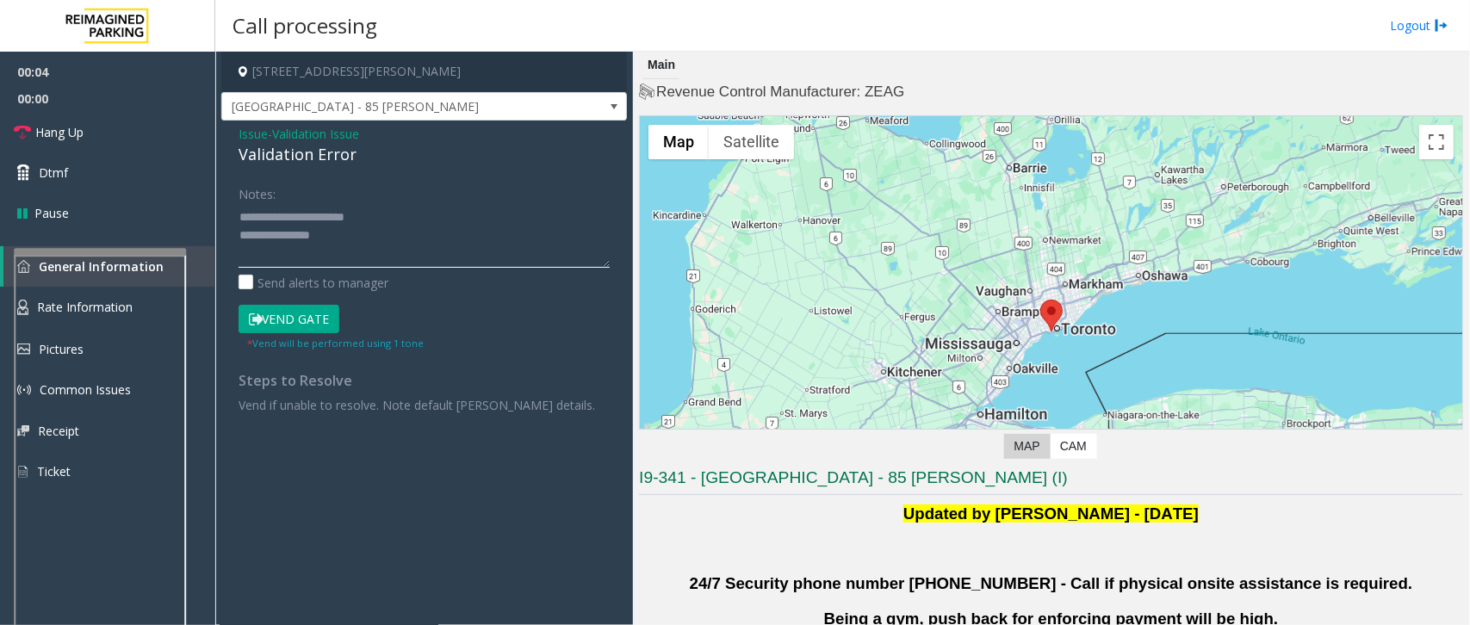
click at [351, 245] on textarea at bounding box center [423, 235] width 371 height 65
drag, startPoint x: 277, startPoint y: 217, endPoint x: 347, endPoint y: 237, distance: 72.5
click at [347, 237] on textarea at bounding box center [423, 235] width 371 height 65
click at [238, 234] on textarea at bounding box center [423, 235] width 371 height 65
click at [336, 238] on textarea at bounding box center [423, 235] width 371 height 65
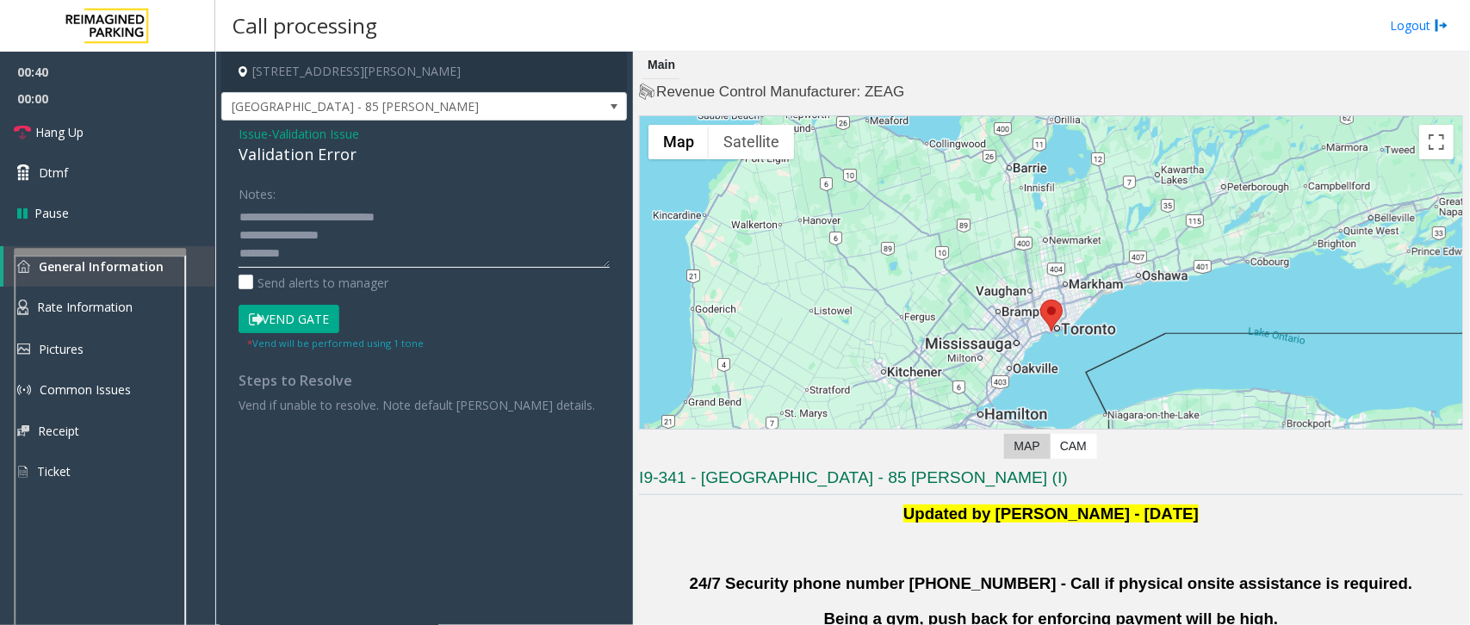
click at [317, 251] on textarea at bounding box center [423, 235] width 371 height 65
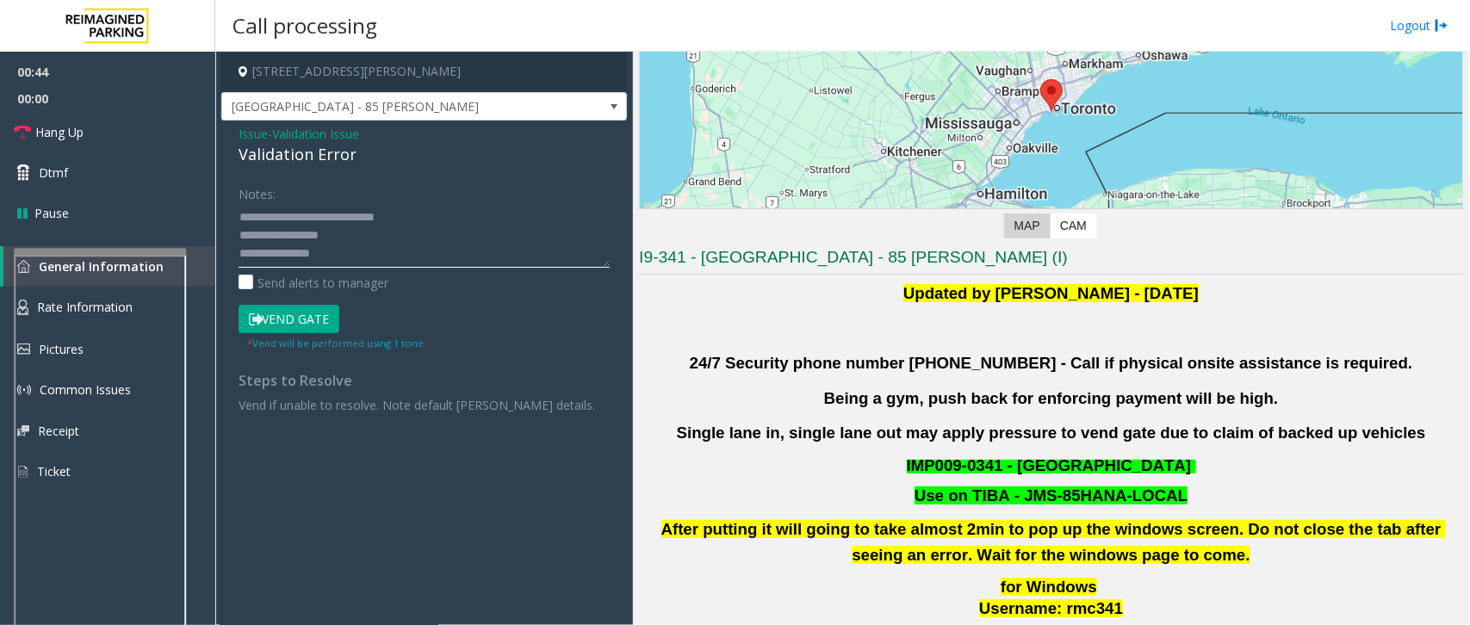
scroll to position [430, 0]
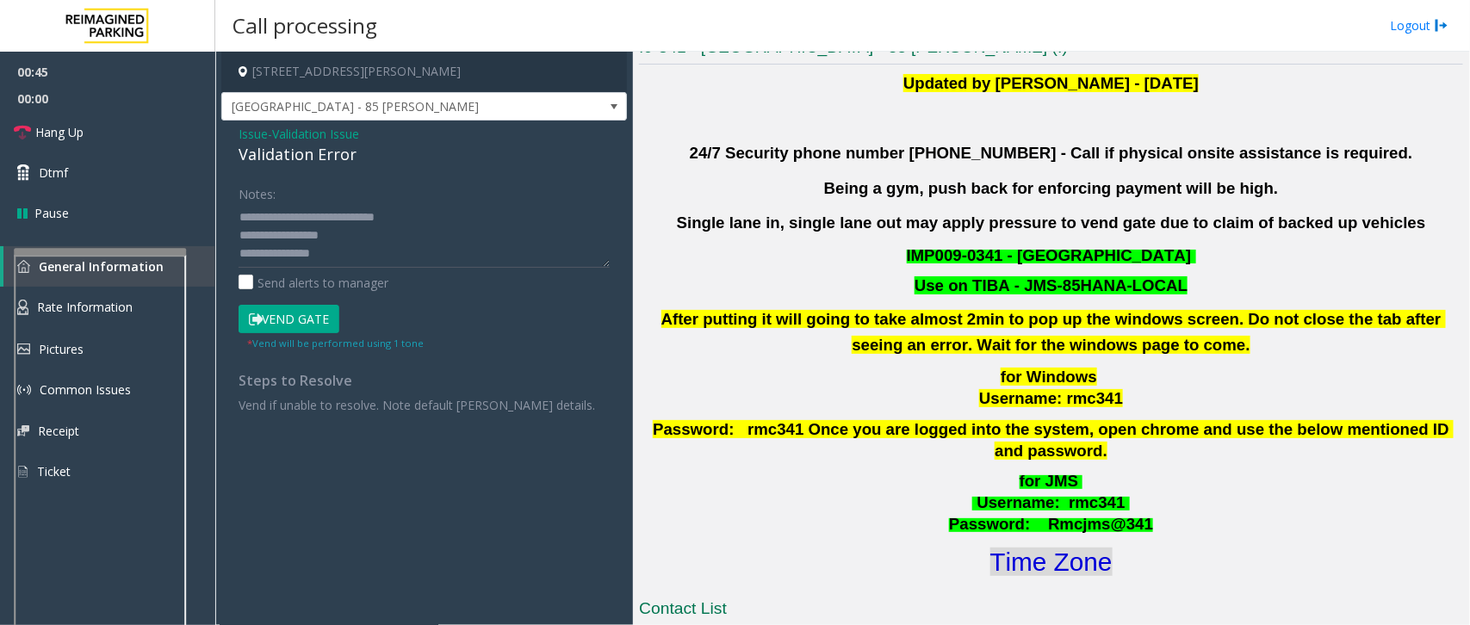
click at [1031, 548] on font "Time Zone" at bounding box center [1051, 562] width 122 height 28
drag, startPoint x: 301, startPoint y: 324, endPoint x: 351, endPoint y: 276, distance: 68.8
click at [302, 323] on button "Vend Gate" at bounding box center [288, 319] width 101 height 29
click at [366, 255] on textarea at bounding box center [423, 235] width 371 height 65
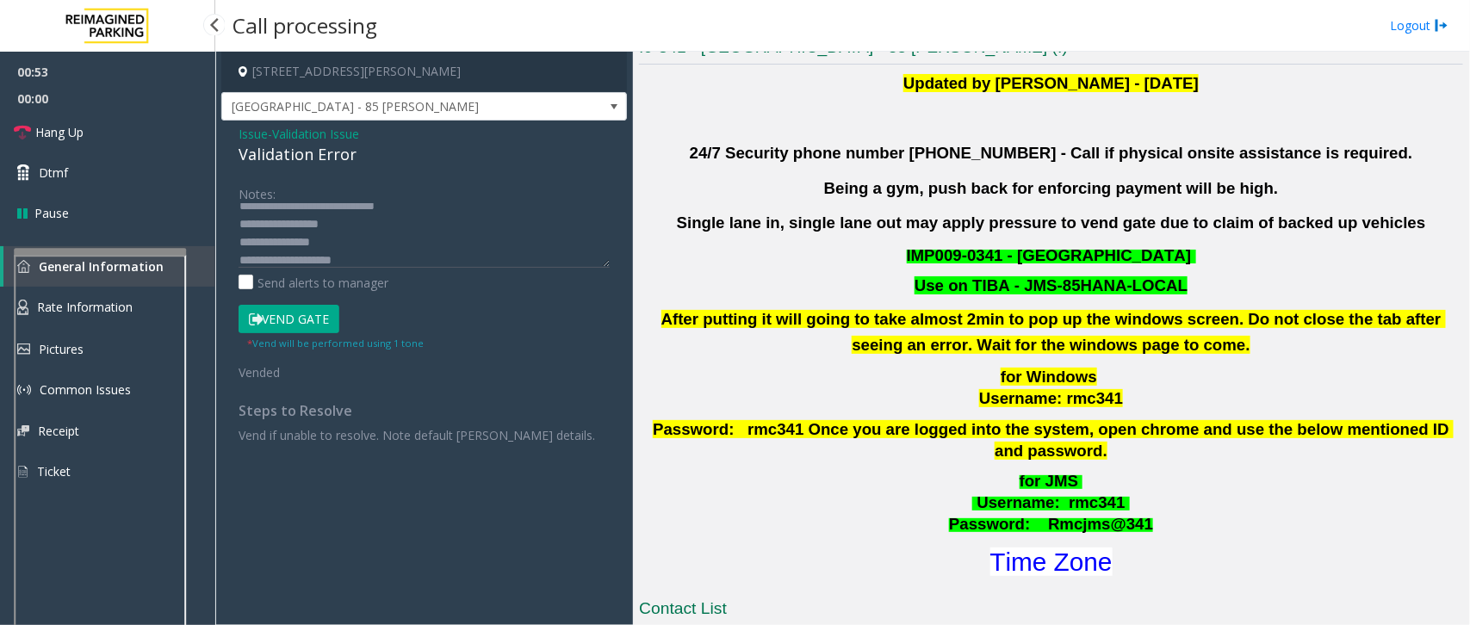
click at [80, 105] on span "00:00" at bounding box center [107, 98] width 215 height 27
click at [86, 127] on link "Hang Up" at bounding box center [107, 132] width 215 height 40
click at [364, 255] on textarea at bounding box center [423, 235] width 371 height 65
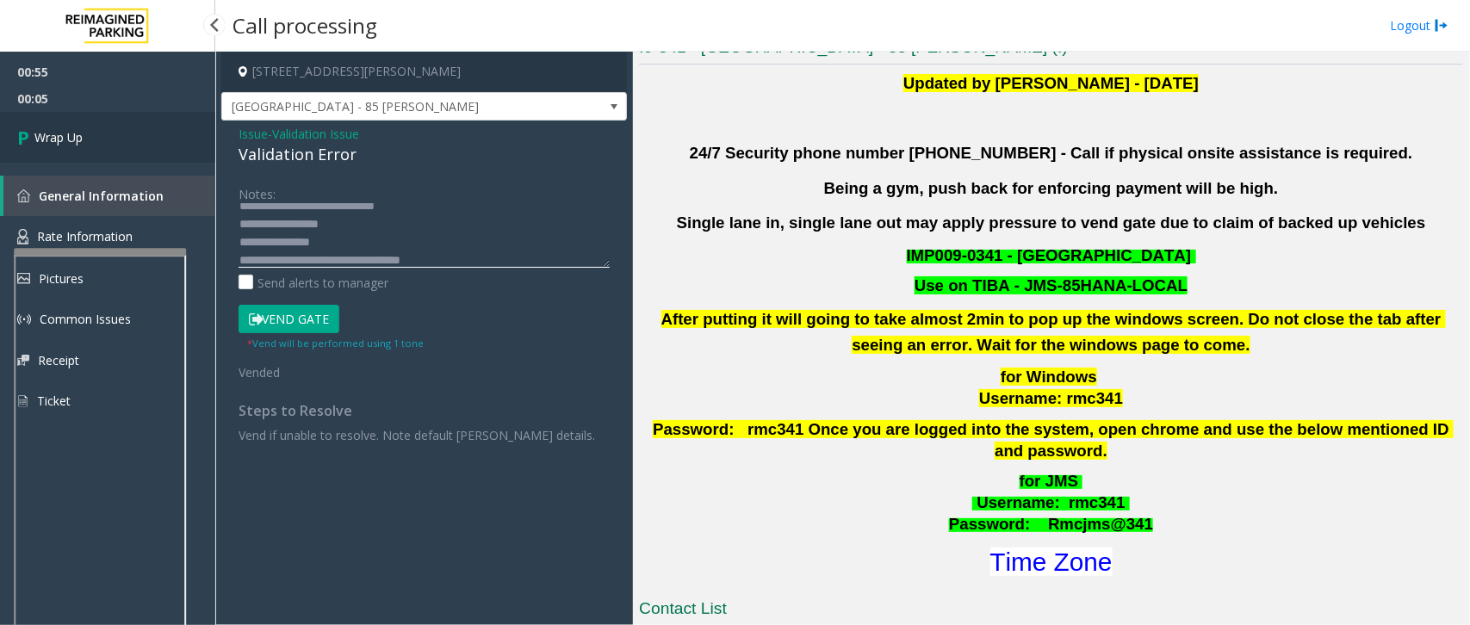
type textarea "**********"
click at [152, 142] on link "Wrap Up" at bounding box center [107, 137] width 215 height 51
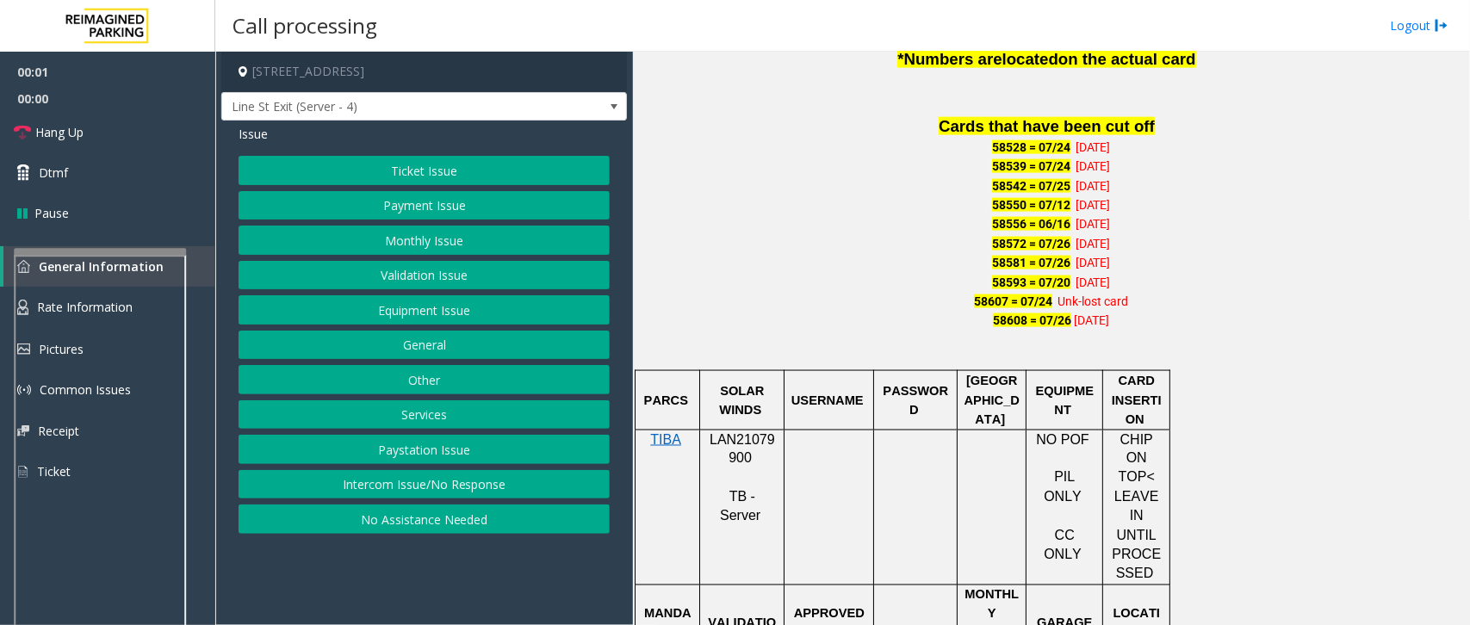
scroll to position [1291, 0]
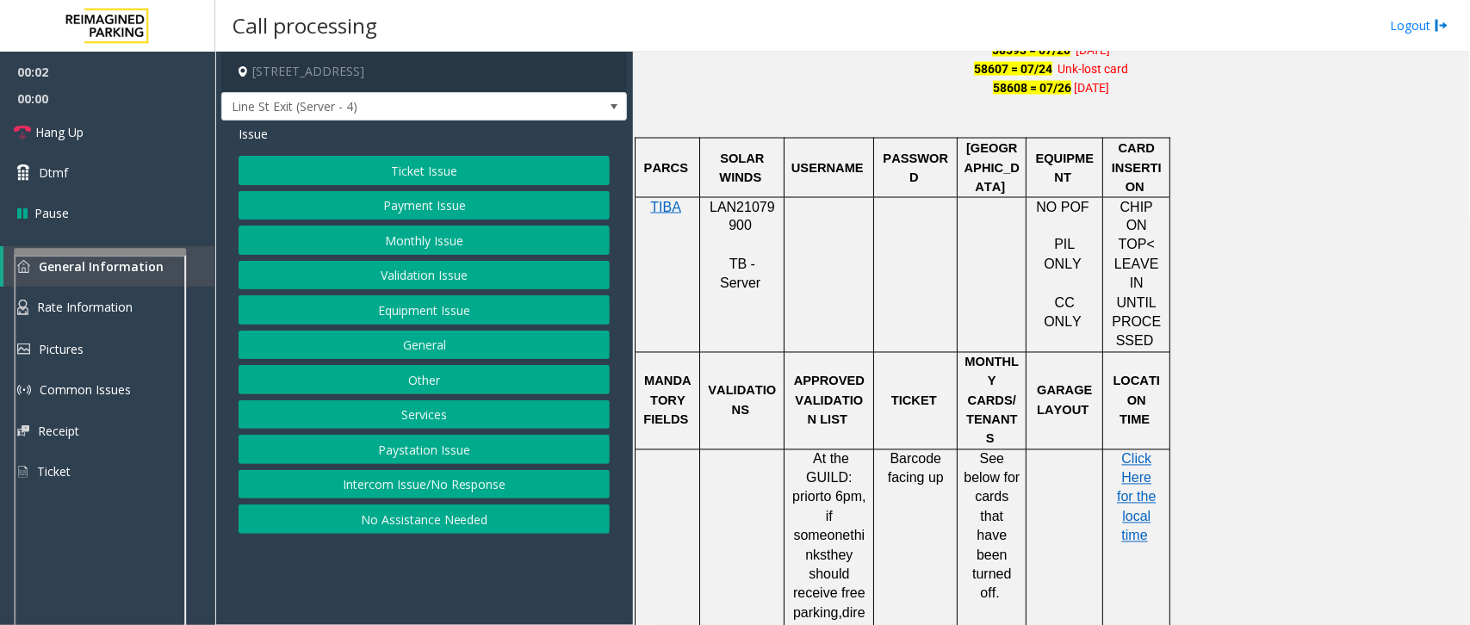
click at [739, 226] on span "LAN21079900" at bounding box center [741, 217] width 65 height 34
copy p "LAN21079900"
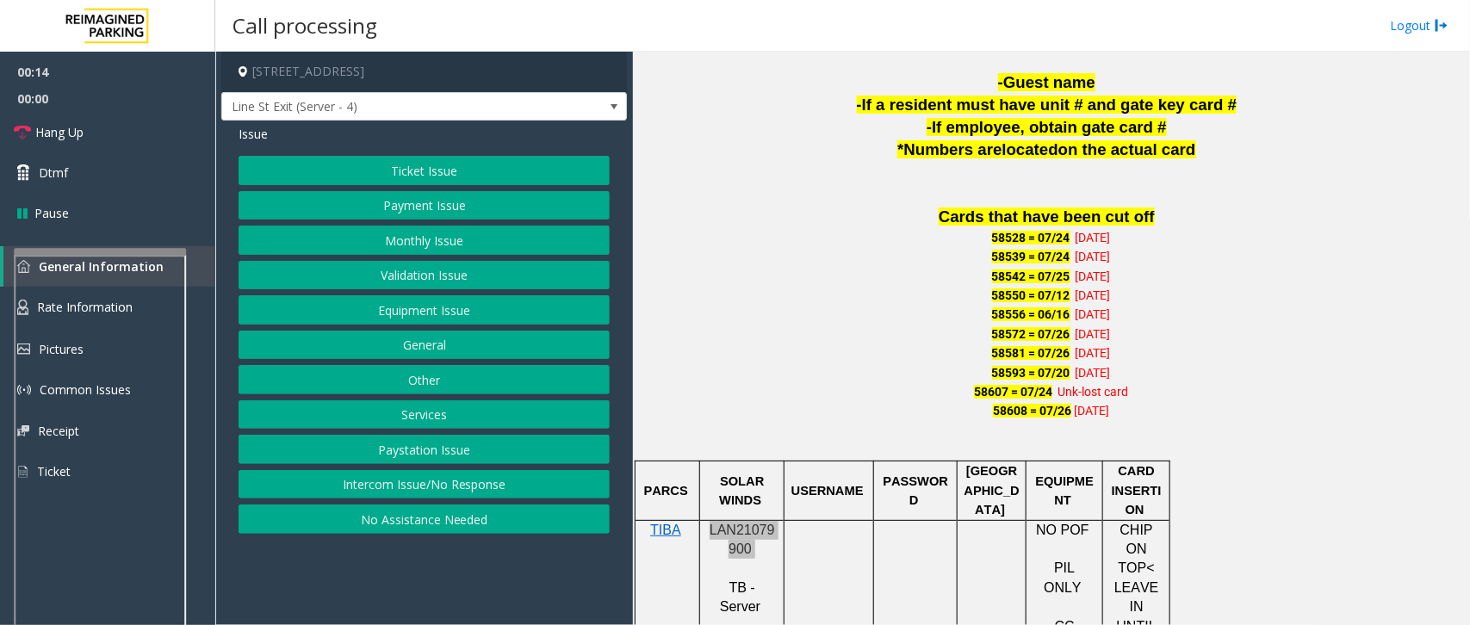
scroll to position [538, 0]
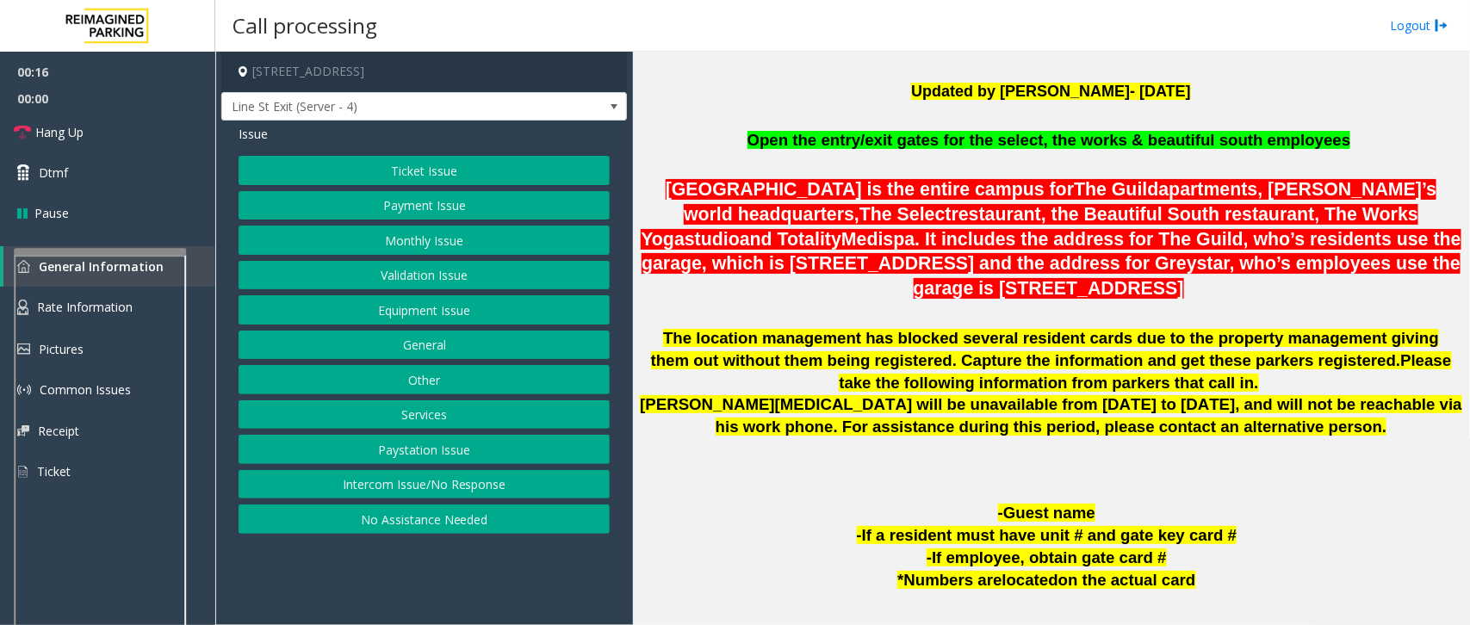
click at [405, 484] on button "Intercom Issue/No Response" at bounding box center [423, 484] width 371 height 29
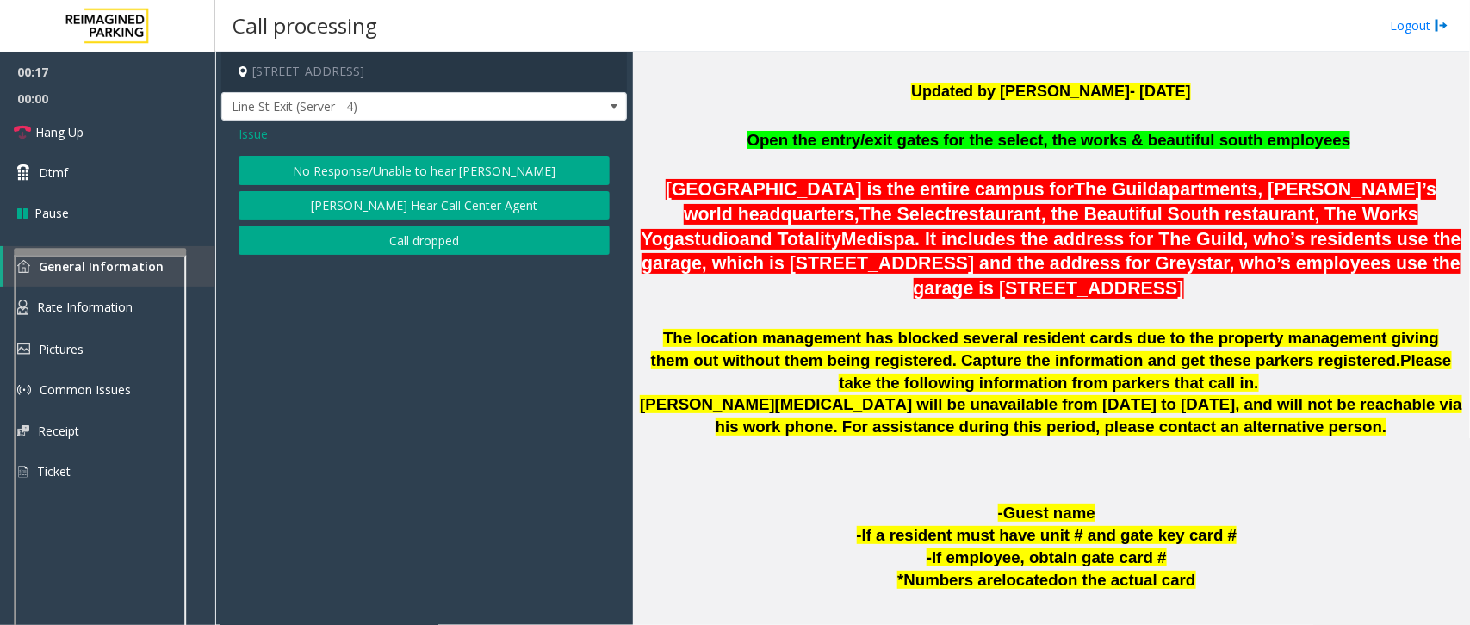
click at [376, 165] on button "No Response/Unable to hear [PERSON_NAME]" at bounding box center [423, 170] width 371 height 29
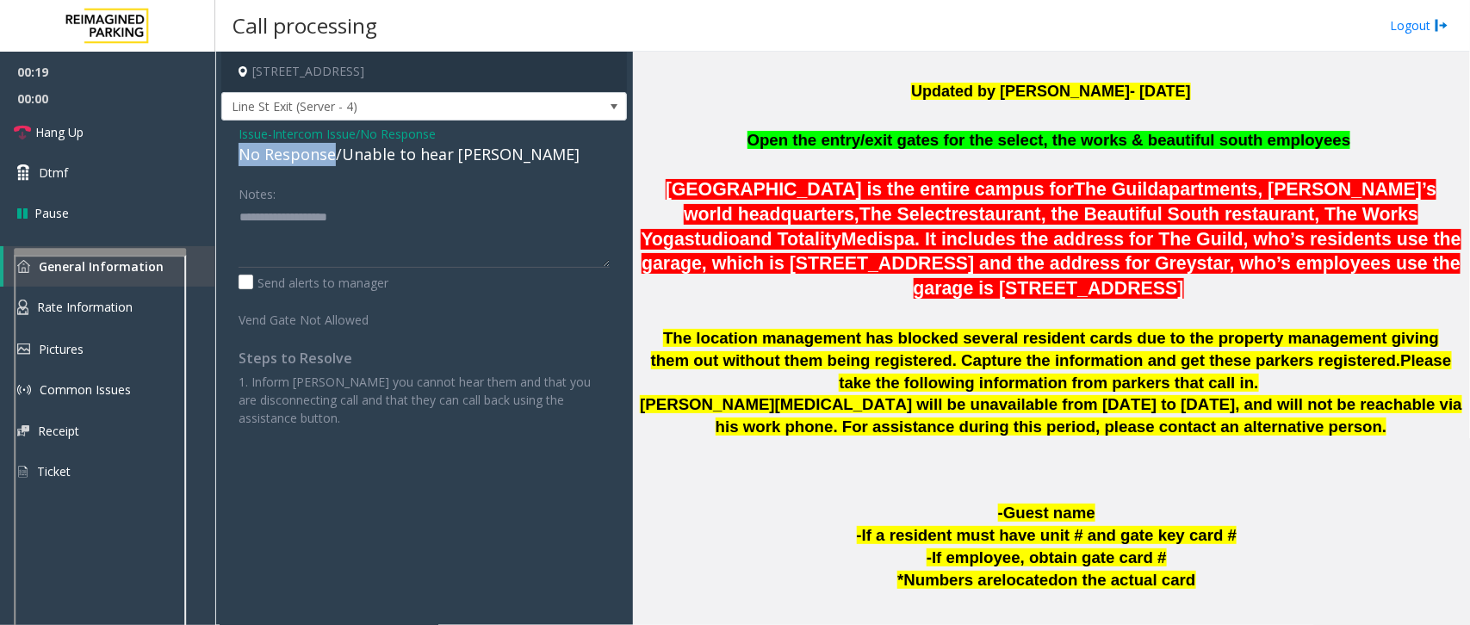
drag, startPoint x: 336, startPoint y: 155, endPoint x: 263, endPoint y: 158, distance: 72.4
click at [239, 153] on div "No Response/Unable to hear [PERSON_NAME]" at bounding box center [423, 154] width 371 height 23
click at [411, 217] on textarea at bounding box center [423, 235] width 371 height 65
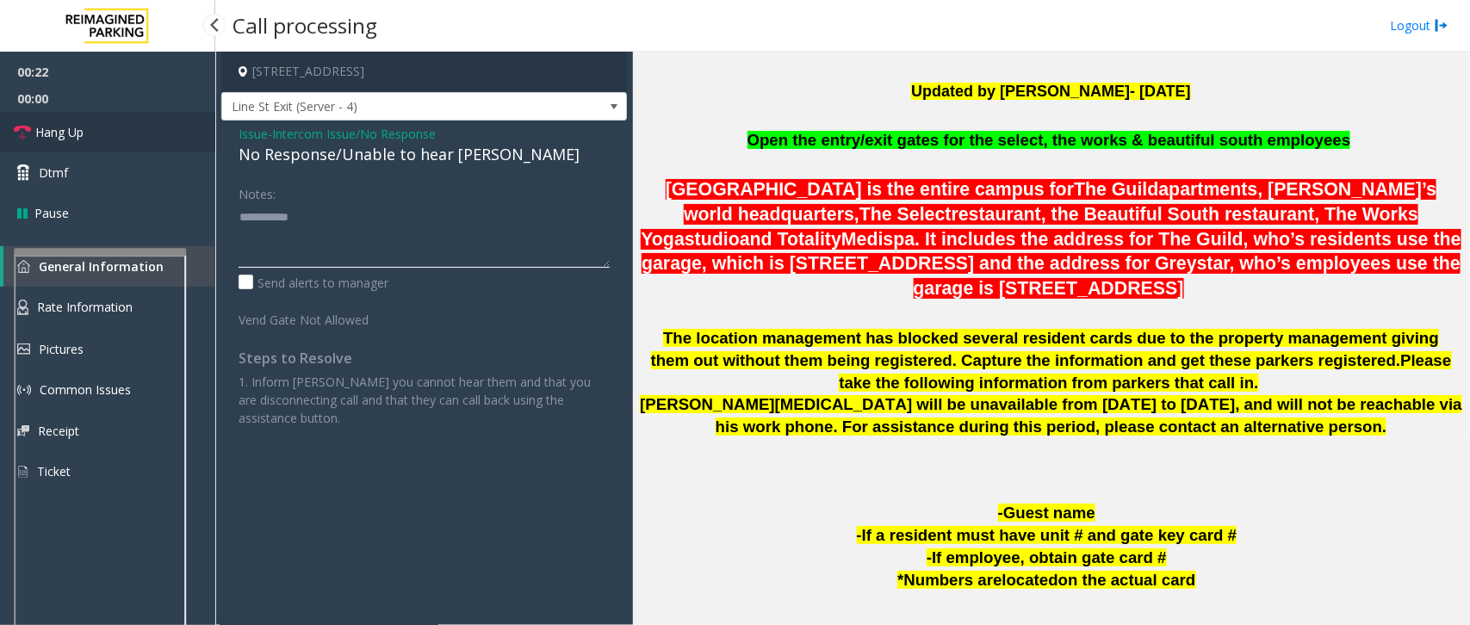
type textarea "**********"
click at [133, 151] on link "Hang Up" at bounding box center [107, 132] width 215 height 40
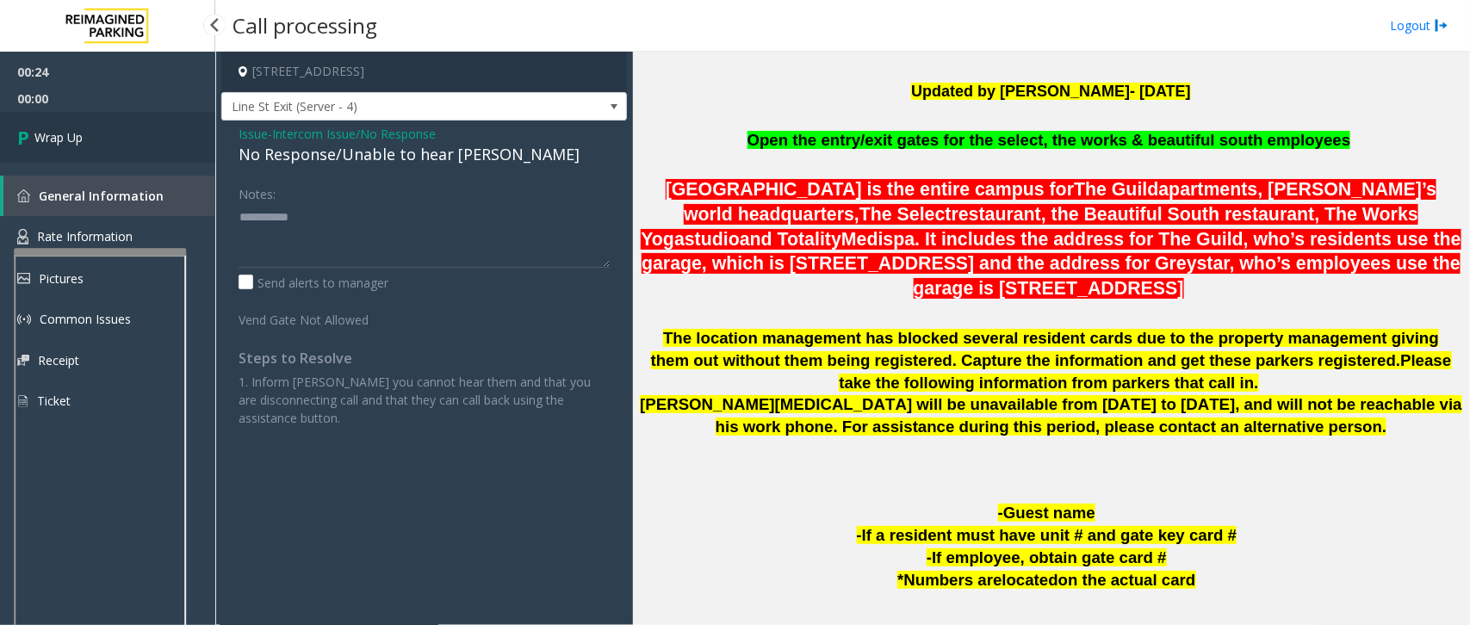
click at [117, 144] on link "Wrap Up" at bounding box center [107, 137] width 215 height 51
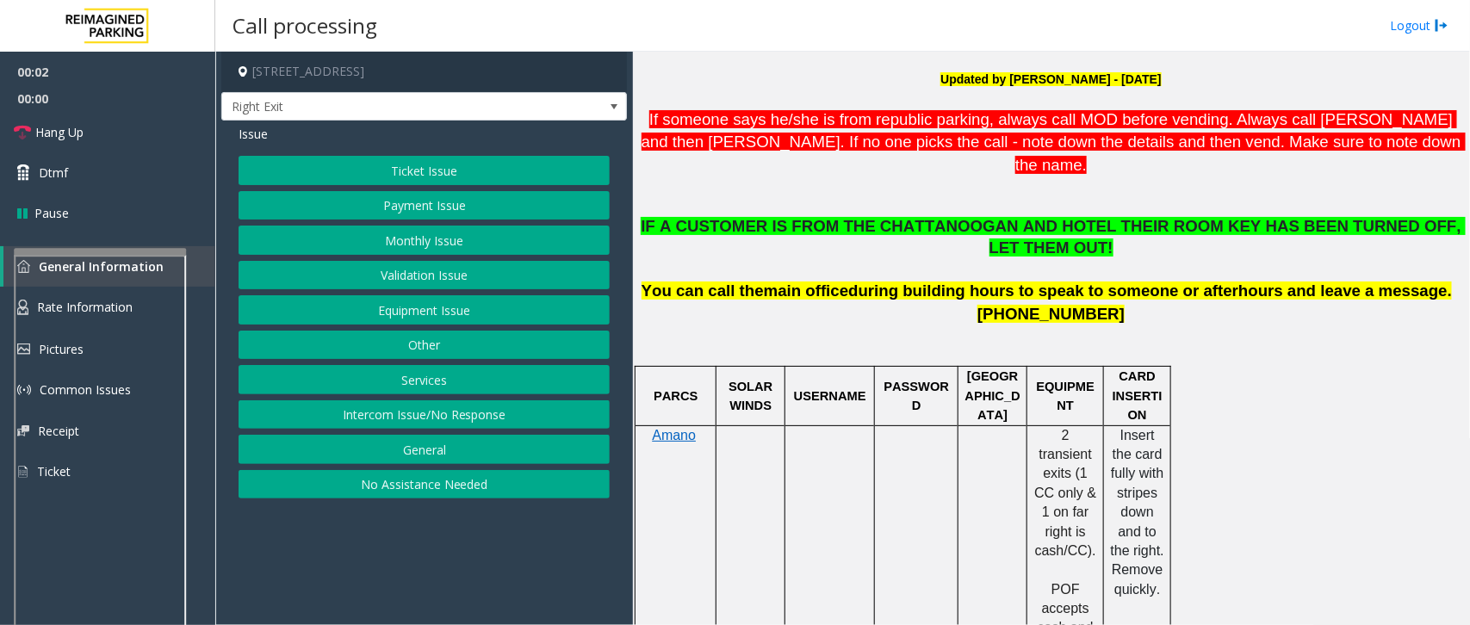
scroll to position [538, 0]
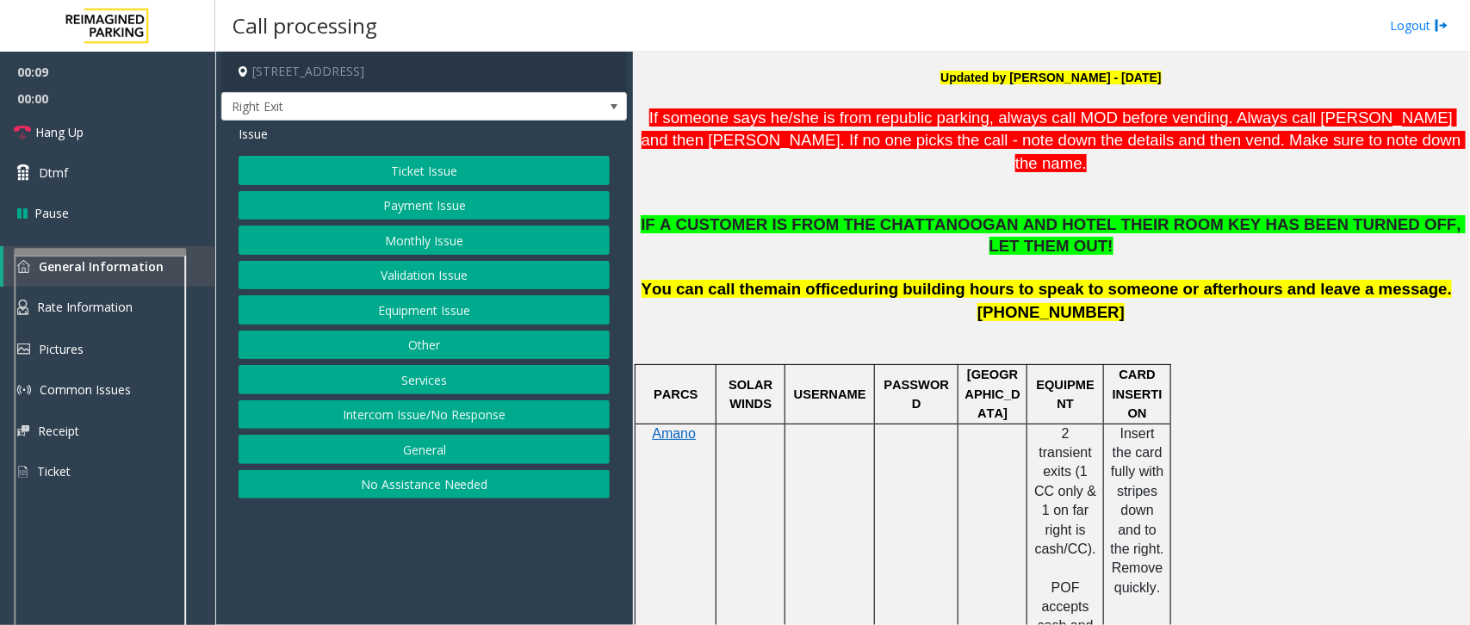
click at [1102, 325] on p at bounding box center [1051, 344] width 824 height 39
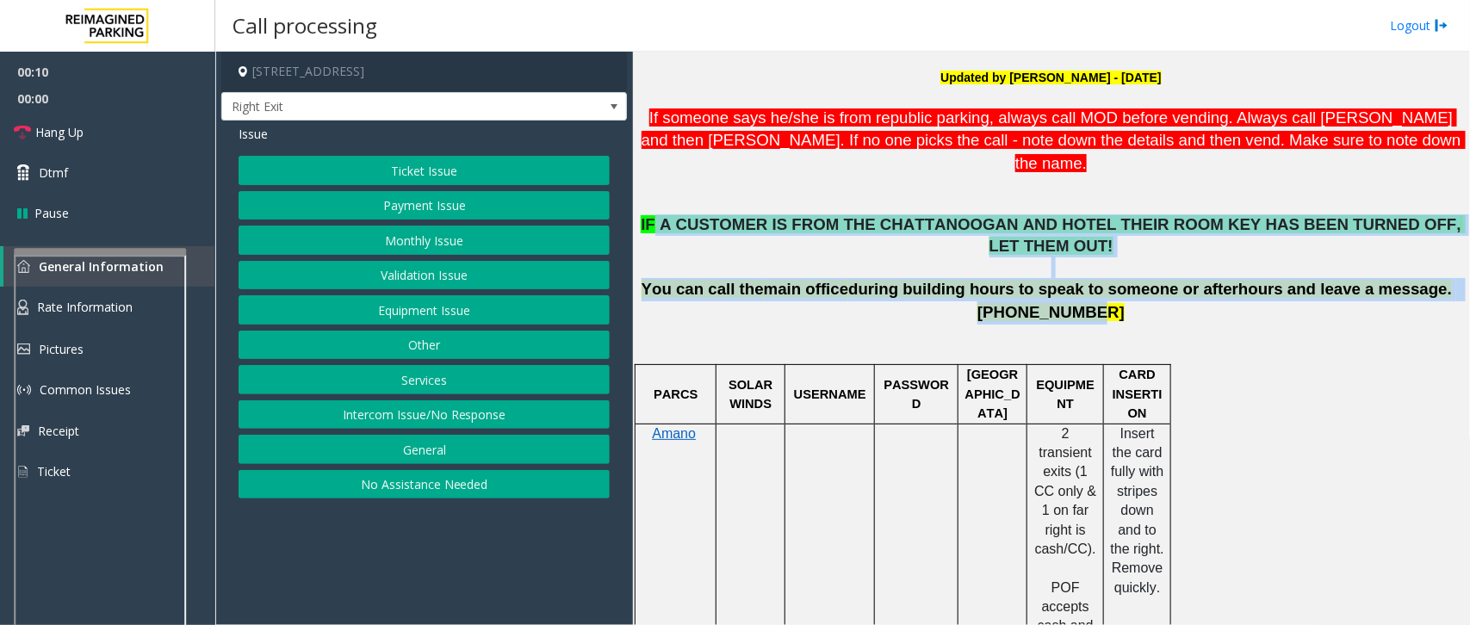
drag, startPoint x: 1112, startPoint y: 276, endPoint x: 659, endPoint y: 207, distance: 458.9
click at [659, 214] on div "IF A CUSTOMER IS FROM THE CHATTANOOGAN AND HOTEL THEIR ROOM KEY HAS BEEN TURNED…" at bounding box center [1051, 269] width 824 height 110
click at [660, 215] on span "IF A CUSTOMER IS FROM THE CHATTANOOGAN AND HOTEL THEIR ROOM KEY HAS BEEN TURNED…" at bounding box center [1053, 235] width 825 height 40
drag, startPoint x: 646, startPoint y: 195, endPoint x: 1193, endPoint y: 267, distance: 552.3
click at [1193, 267] on div "IF A CUSTOMER IS FROM THE CHATTANOOGAN AND HOTEL THEIR ROOM KEY HAS BEEN TURNED…" at bounding box center [1051, 269] width 824 height 110
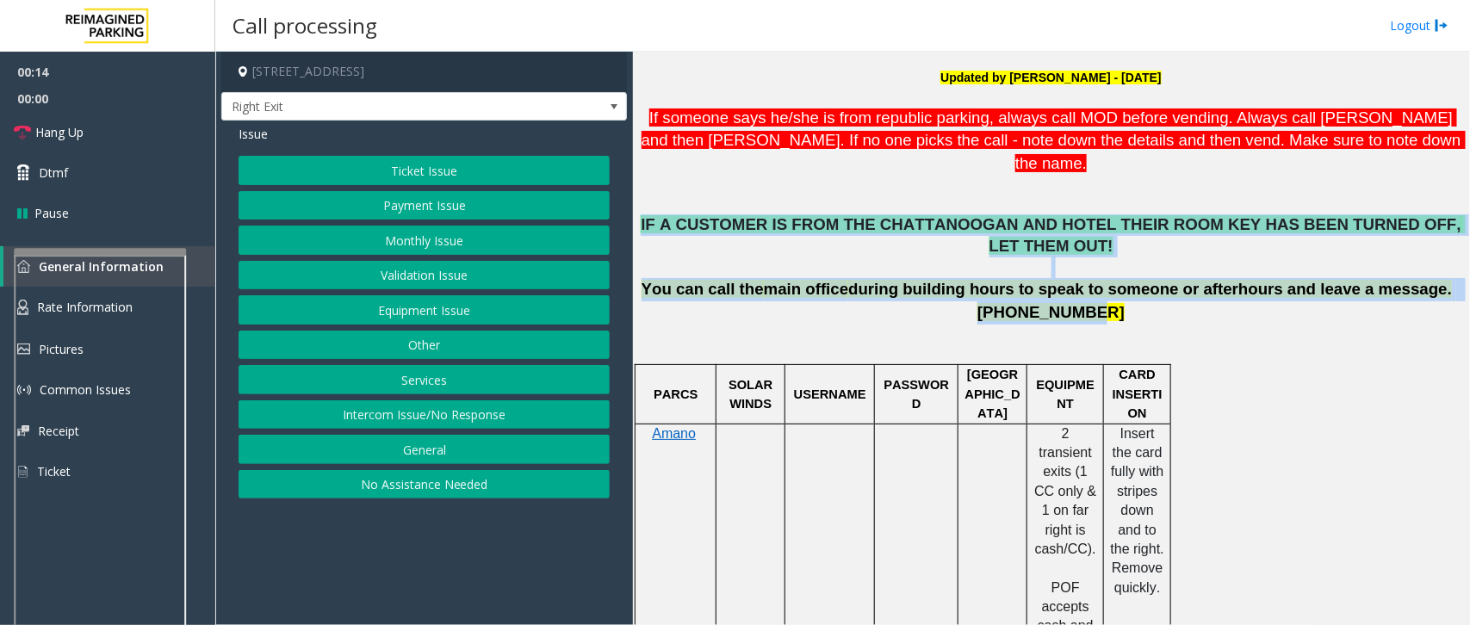
click at [1193, 301] on p "[PHONE_NUMBER]" at bounding box center [1051, 312] width 824 height 23
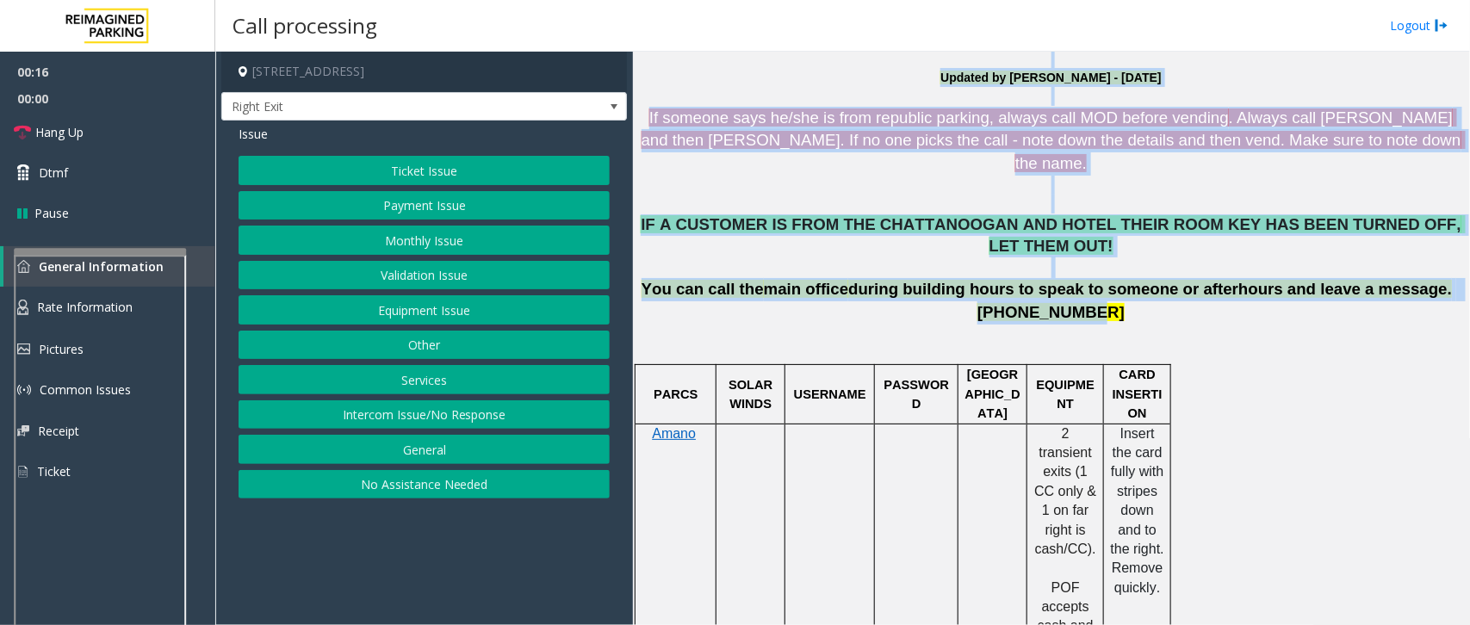
drag, startPoint x: 1134, startPoint y: 272, endPoint x: 631, endPoint y: 201, distance: 507.8
click at [631, 201] on div "[STREET_ADDRESS] Right Exit Issue Ticket Issue Payment Issue Monthly Issue Vali…" at bounding box center [841, 338] width 1253 height 573
click at [655, 215] on span "IF A CUSTOMER IS FROM THE CHATTANOOGAN AND HOTEL THEIR ROOM KEY HAS BEEN TURNED…" at bounding box center [1053, 235] width 825 height 40
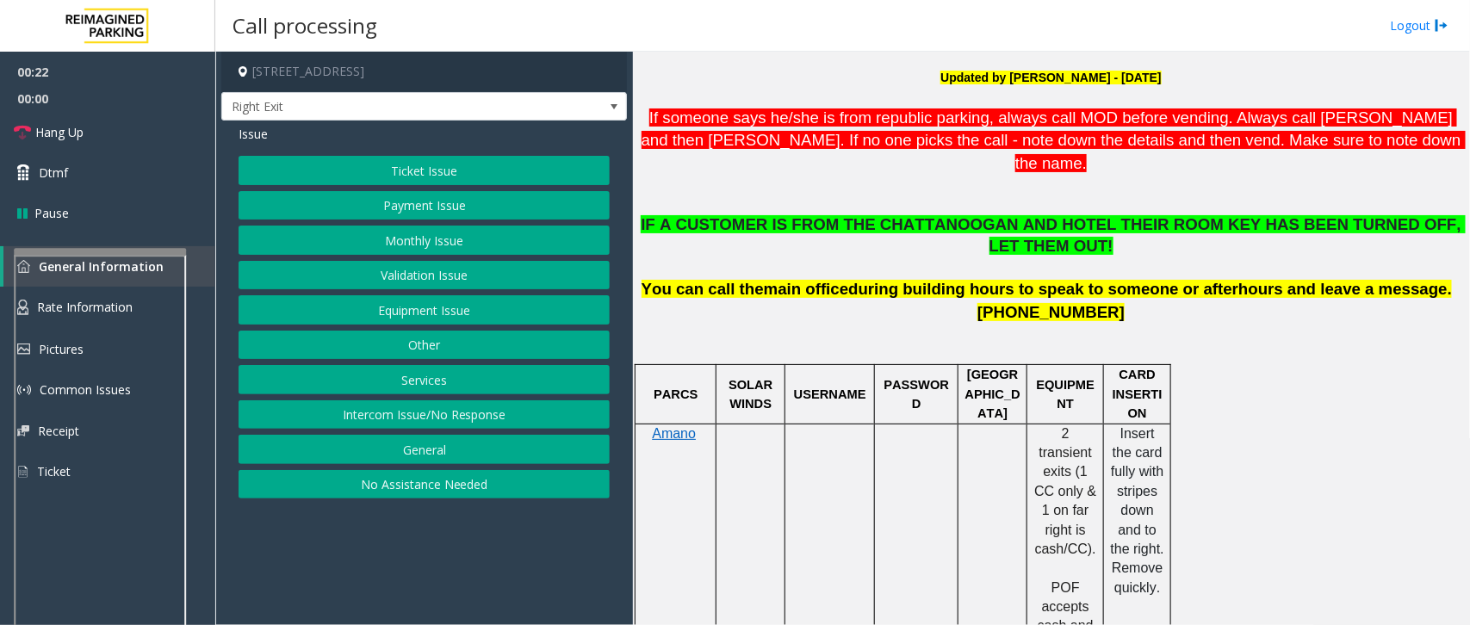
click at [401, 176] on button "Ticket Issue" at bounding box center [423, 170] width 371 height 29
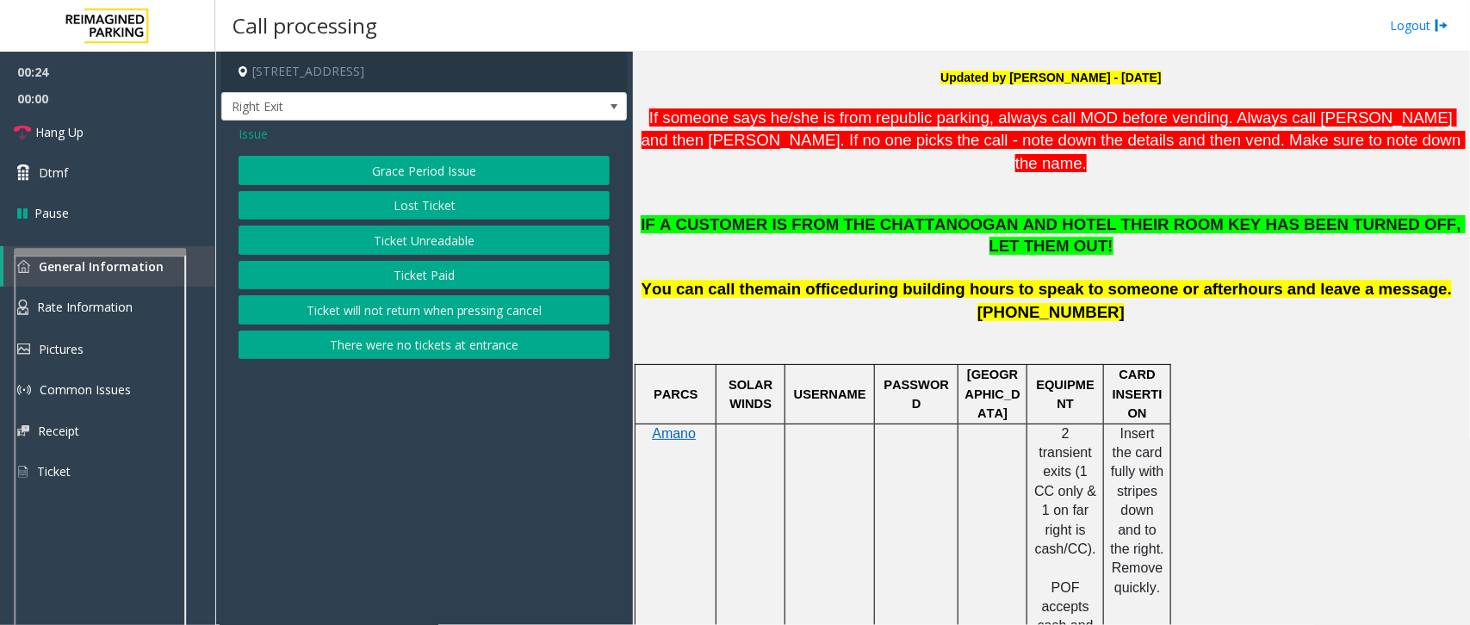
click at [403, 346] on button "There were no tickets at entrance" at bounding box center [423, 345] width 371 height 29
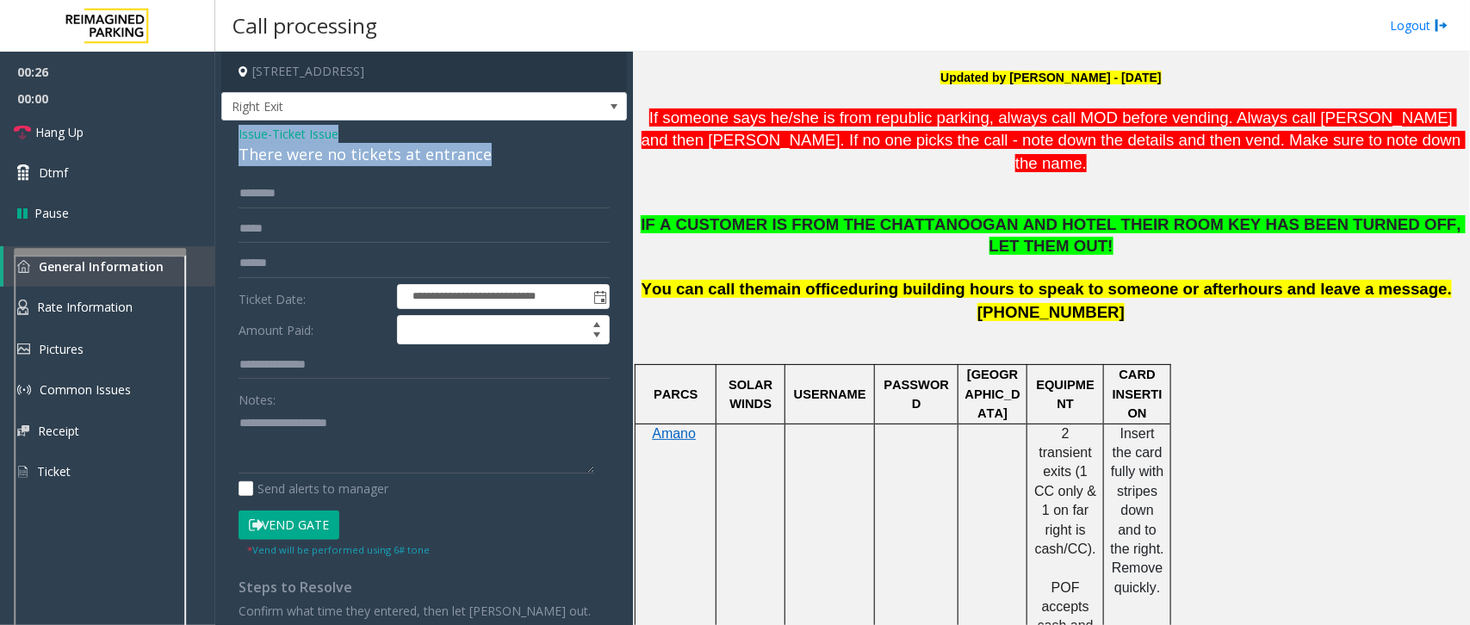
drag, startPoint x: 500, startPoint y: 157, endPoint x: 226, endPoint y: 139, distance: 274.3
click at [226, 139] on div "**********" at bounding box center [423, 406] width 405 height 570
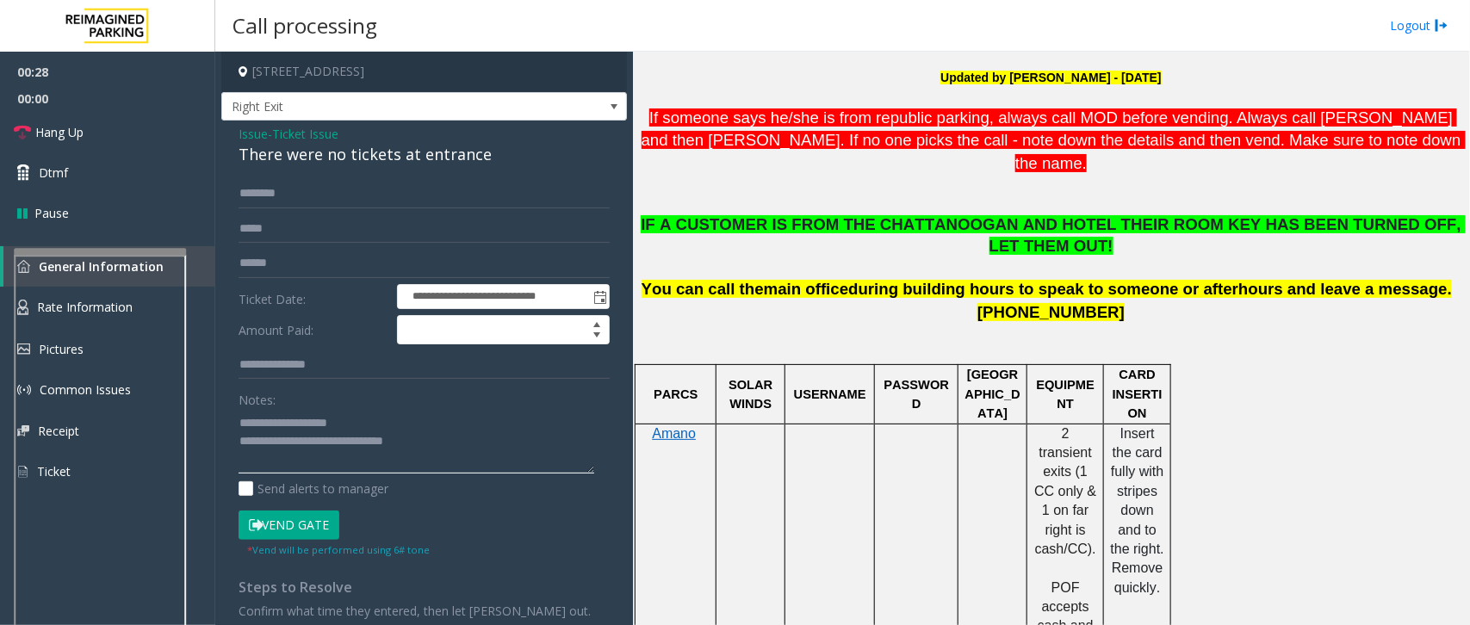
click at [467, 449] on textarea at bounding box center [416, 441] width 356 height 65
click at [275, 192] on input "text" at bounding box center [423, 193] width 371 height 29
click at [332, 459] on textarea at bounding box center [416, 441] width 356 height 65
type textarea "**********"
click at [327, 191] on input "text" at bounding box center [423, 193] width 371 height 29
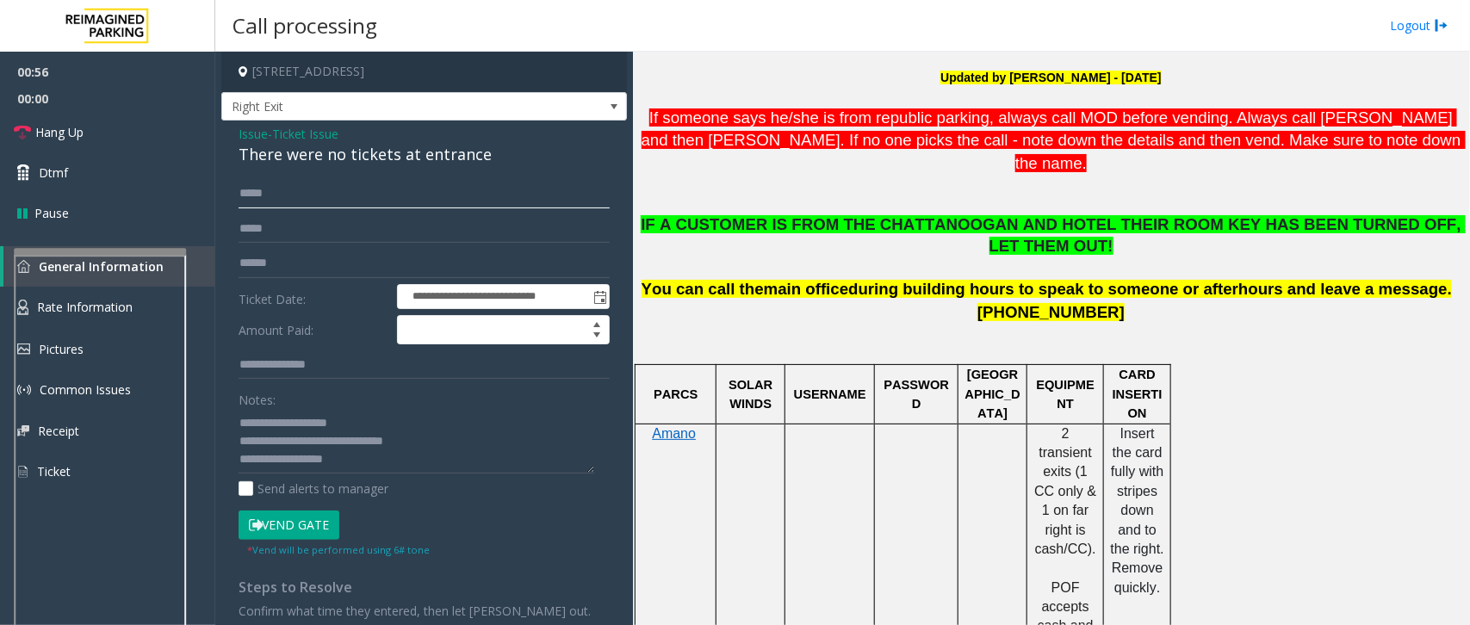
type input "****"
click at [282, 522] on button "Vend Gate" at bounding box center [288, 525] width 101 height 29
click at [353, 471] on textarea at bounding box center [416, 441] width 356 height 65
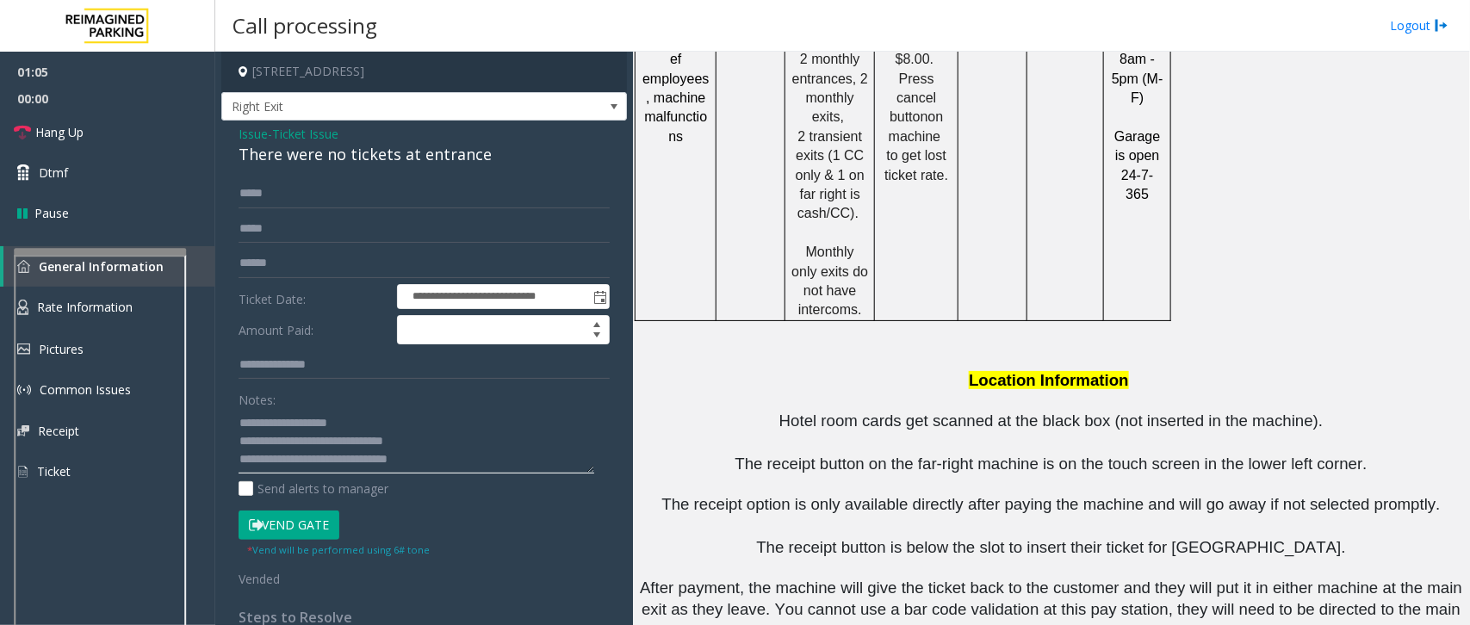
scroll to position [2169, 0]
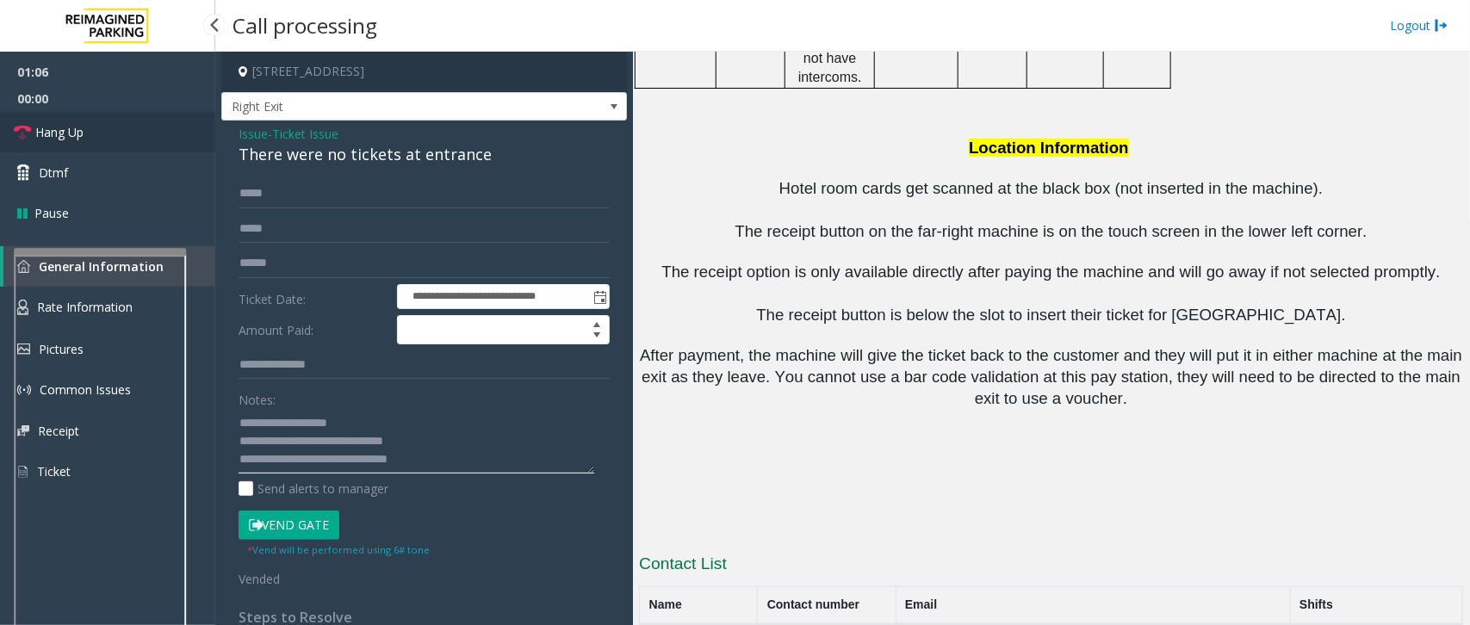
type textarea "**********"
click at [105, 140] on link "Hang Up" at bounding box center [107, 132] width 215 height 40
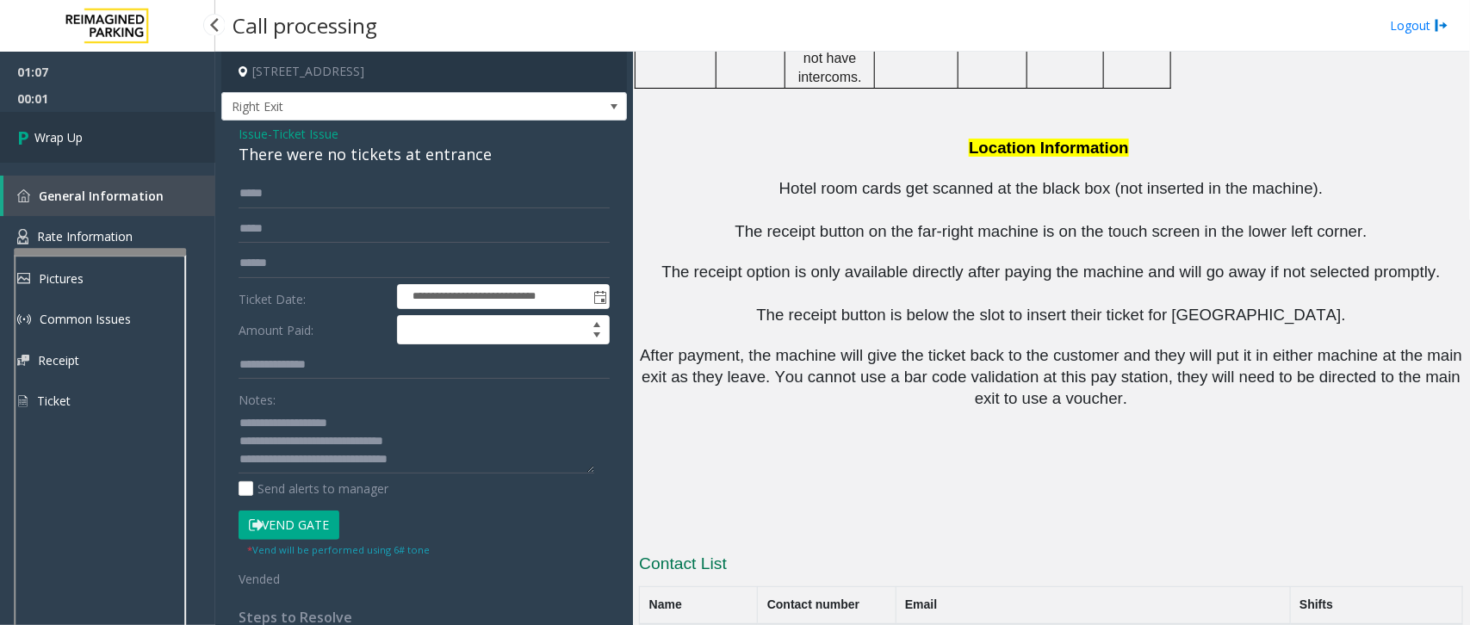
click at [108, 139] on link "Wrap Up" at bounding box center [107, 137] width 215 height 51
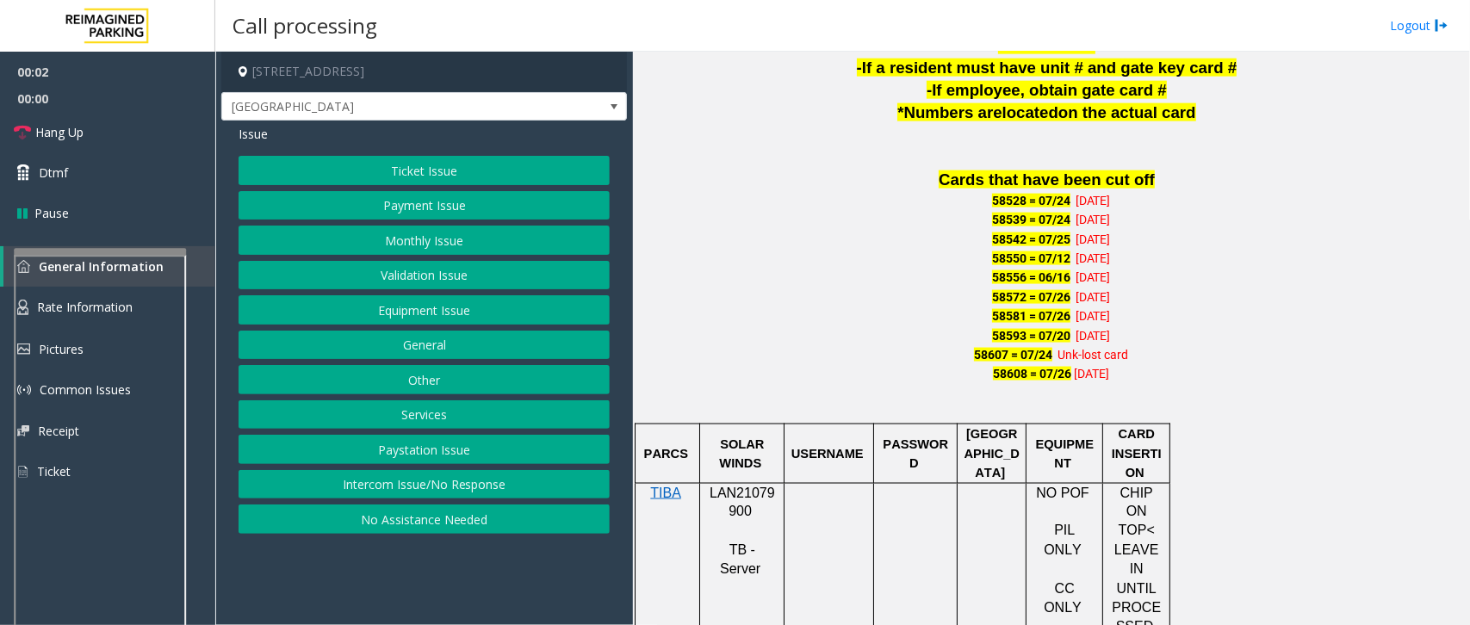
scroll to position [1184, 0]
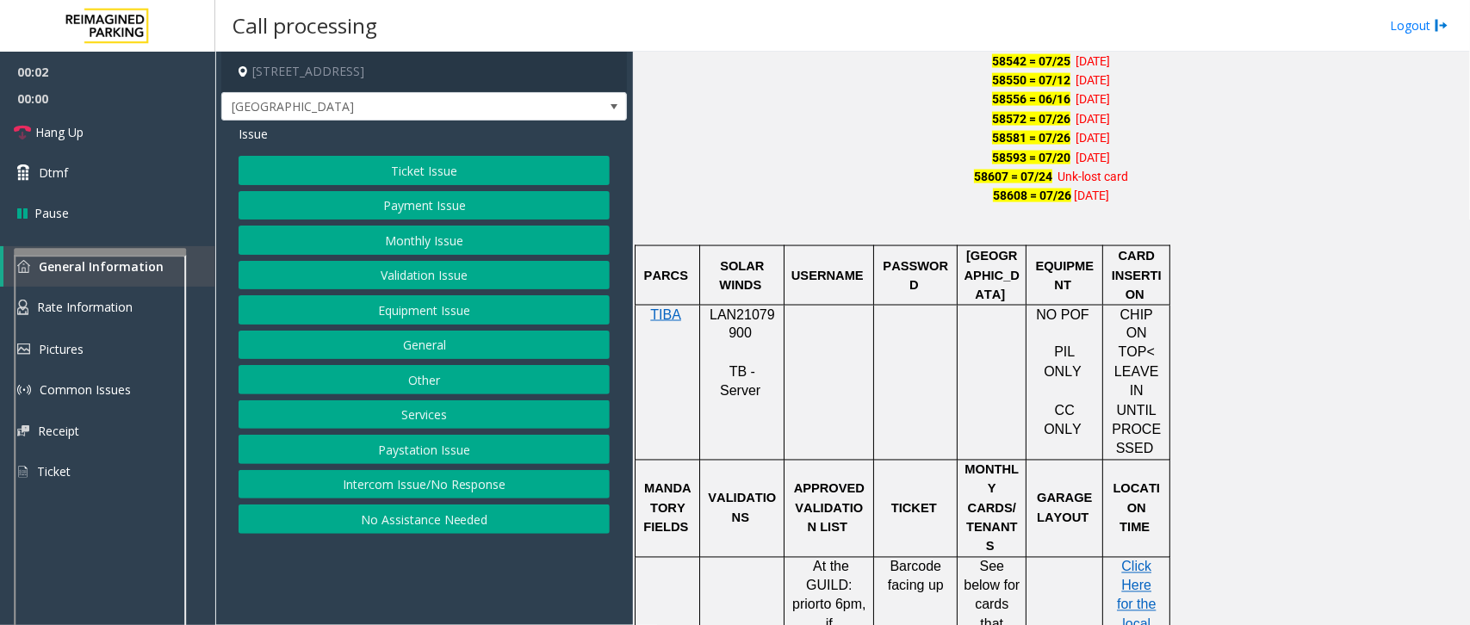
click at [736, 320] on span "LAN21079900" at bounding box center [741, 324] width 65 height 34
copy p "LAN21079900"
click at [405, 250] on button "Monthly Issue" at bounding box center [423, 240] width 371 height 29
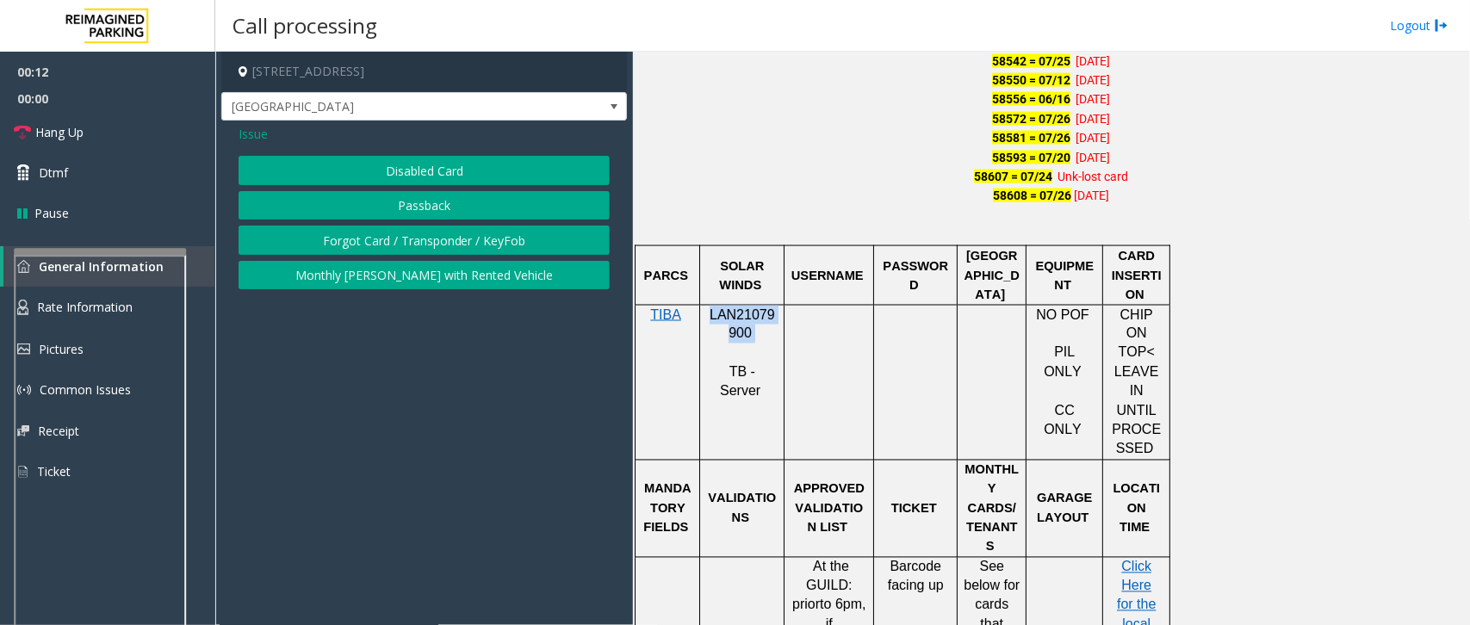
click at [381, 174] on button "Disabled Card" at bounding box center [423, 170] width 371 height 29
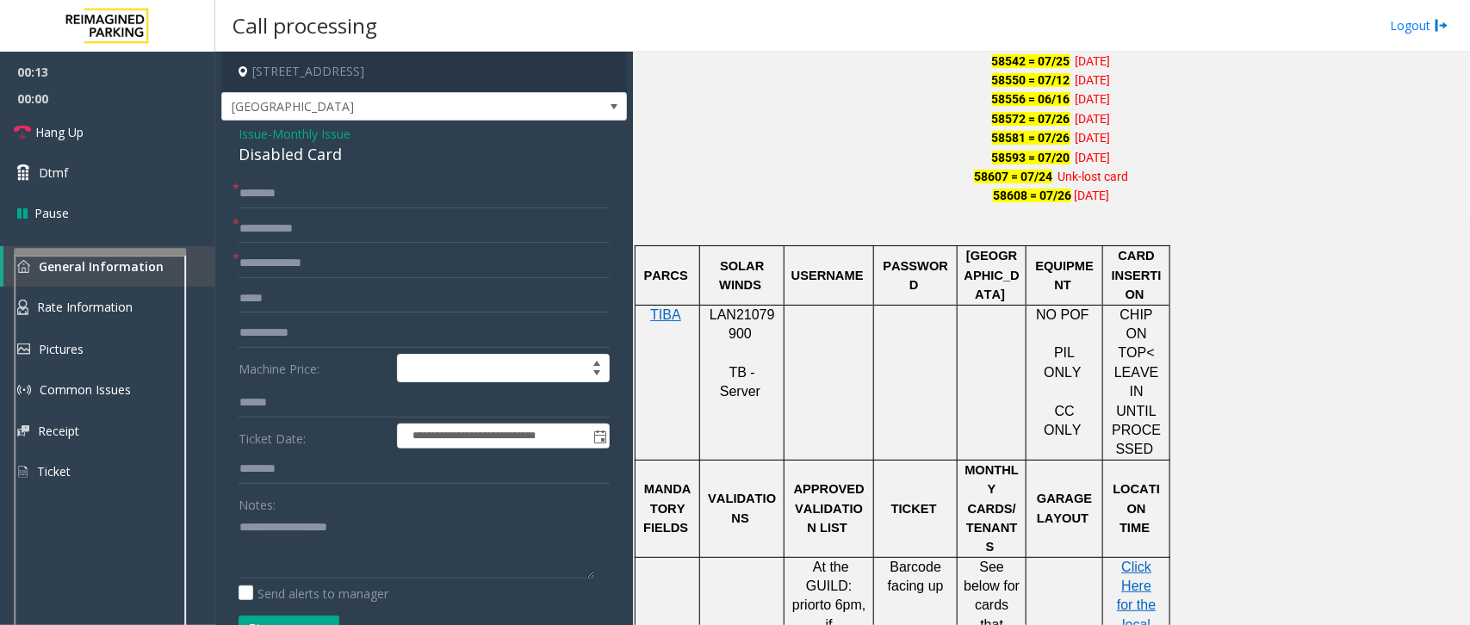
click at [243, 138] on span "Issue" at bounding box center [252, 134] width 29 height 18
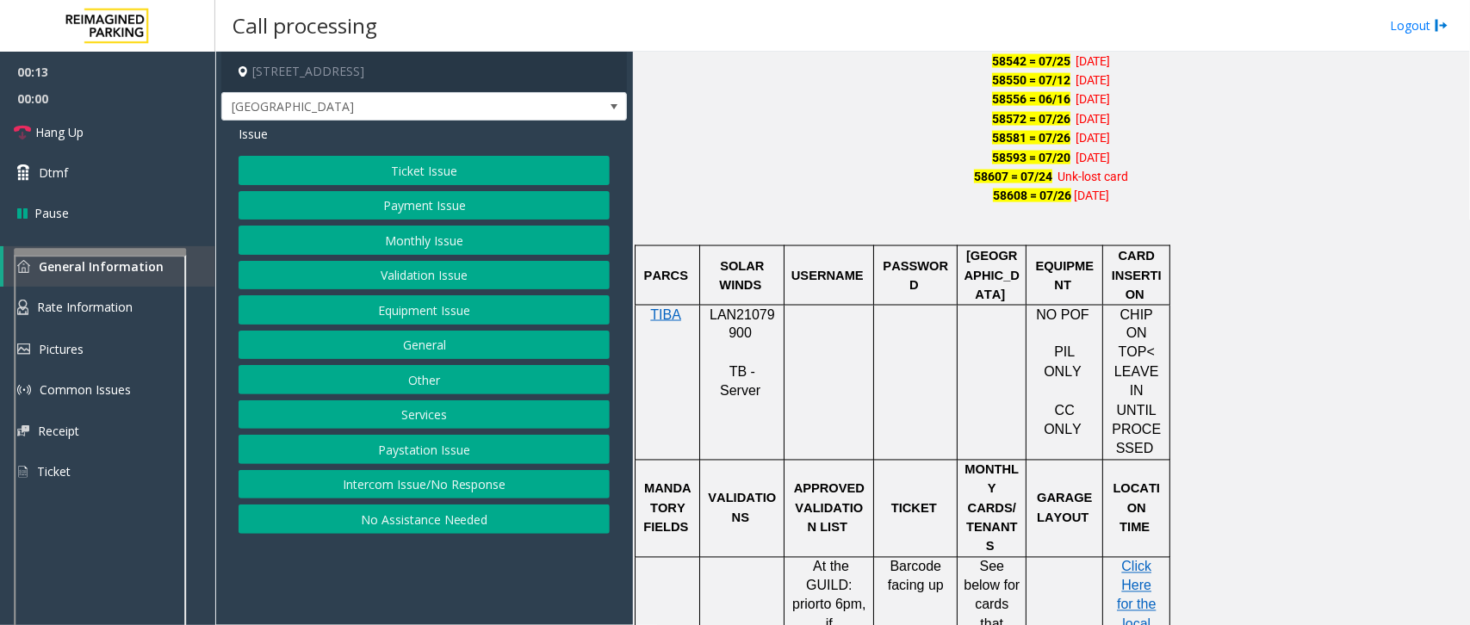
click at [405, 250] on button "Monthly Issue" at bounding box center [423, 240] width 371 height 29
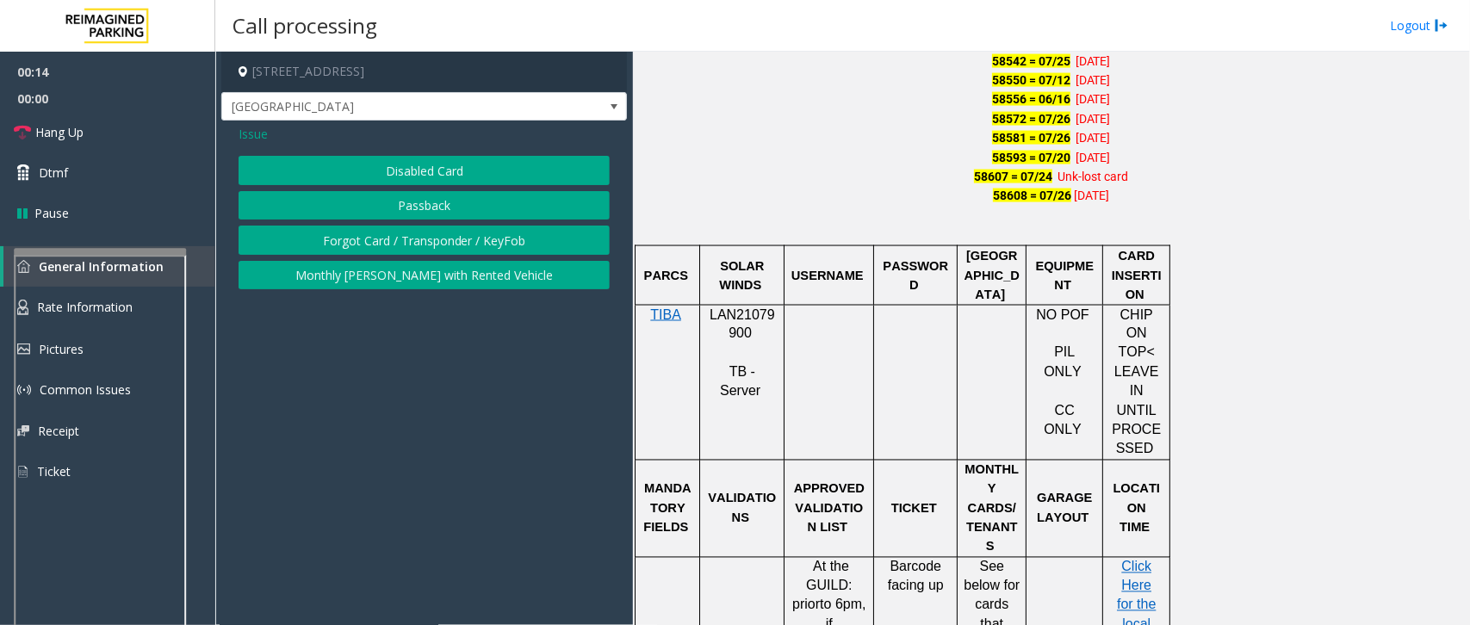
click at [401, 195] on button "Passback" at bounding box center [423, 205] width 371 height 29
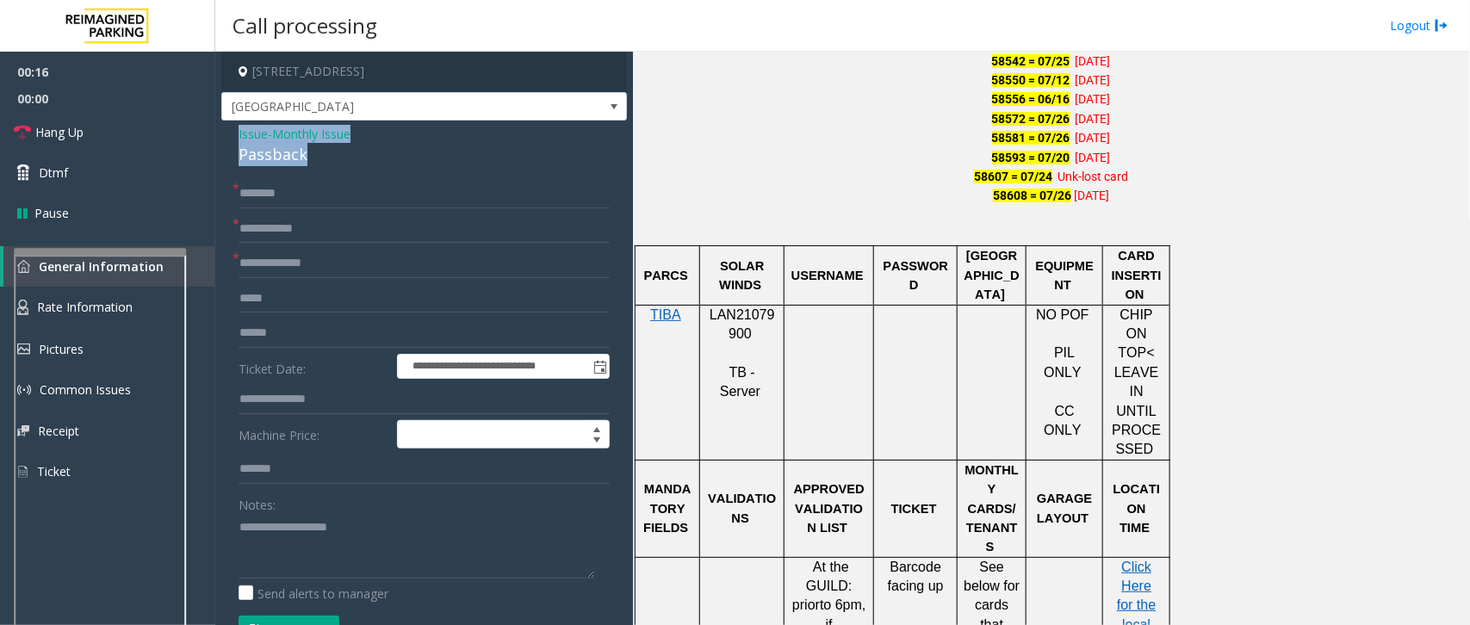
drag, startPoint x: 307, startPoint y: 155, endPoint x: 232, endPoint y: 133, distance: 77.9
click at [232, 133] on div "**********" at bounding box center [423, 531] width 405 height 820
click at [289, 540] on textarea at bounding box center [416, 546] width 356 height 65
type textarea "**********"
click at [268, 229] on input "text" at bounding box center [423, 228] width 371 height 29
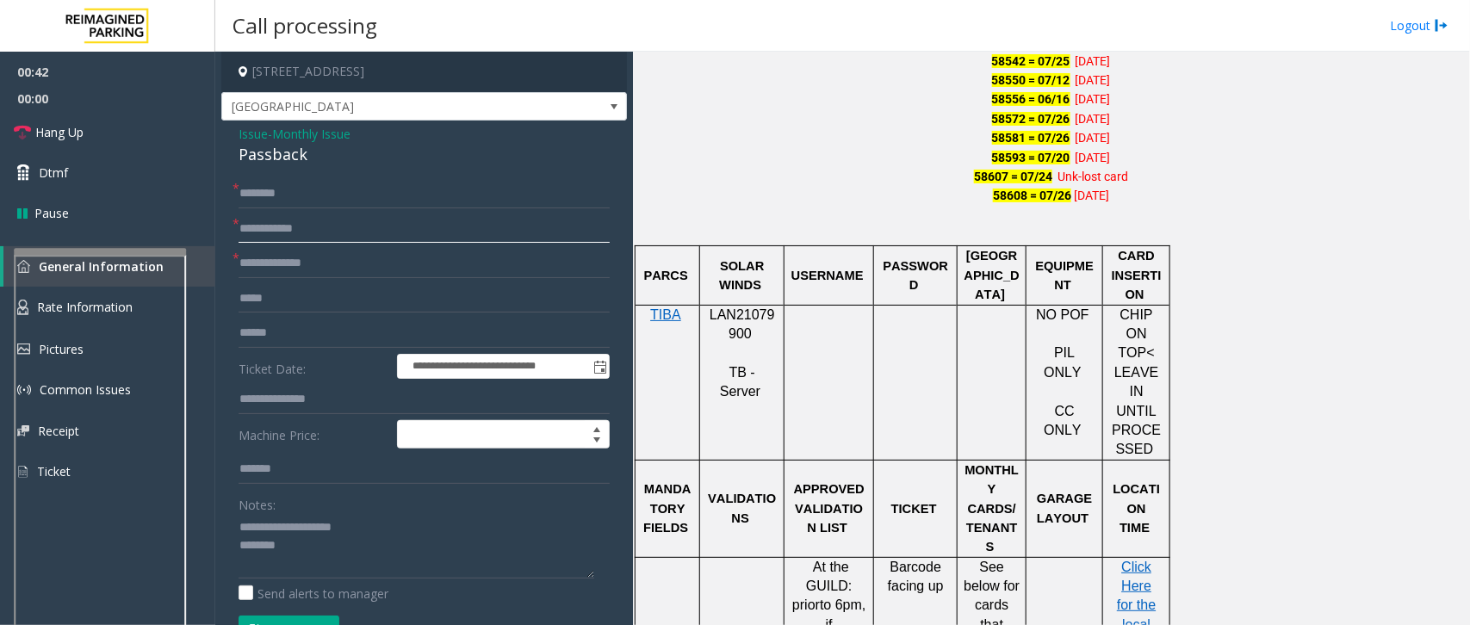
click at [277, 234] on input "text" at bounding box center [423, 228] width 371 height 29
type input "*****"
click at [274, 187] on input "text" at bounding box center [423, 193] width 371 height 29
type input "**********"
click at [275, 258] on input "text" at bounding box center [423, 263] width 371 height 29
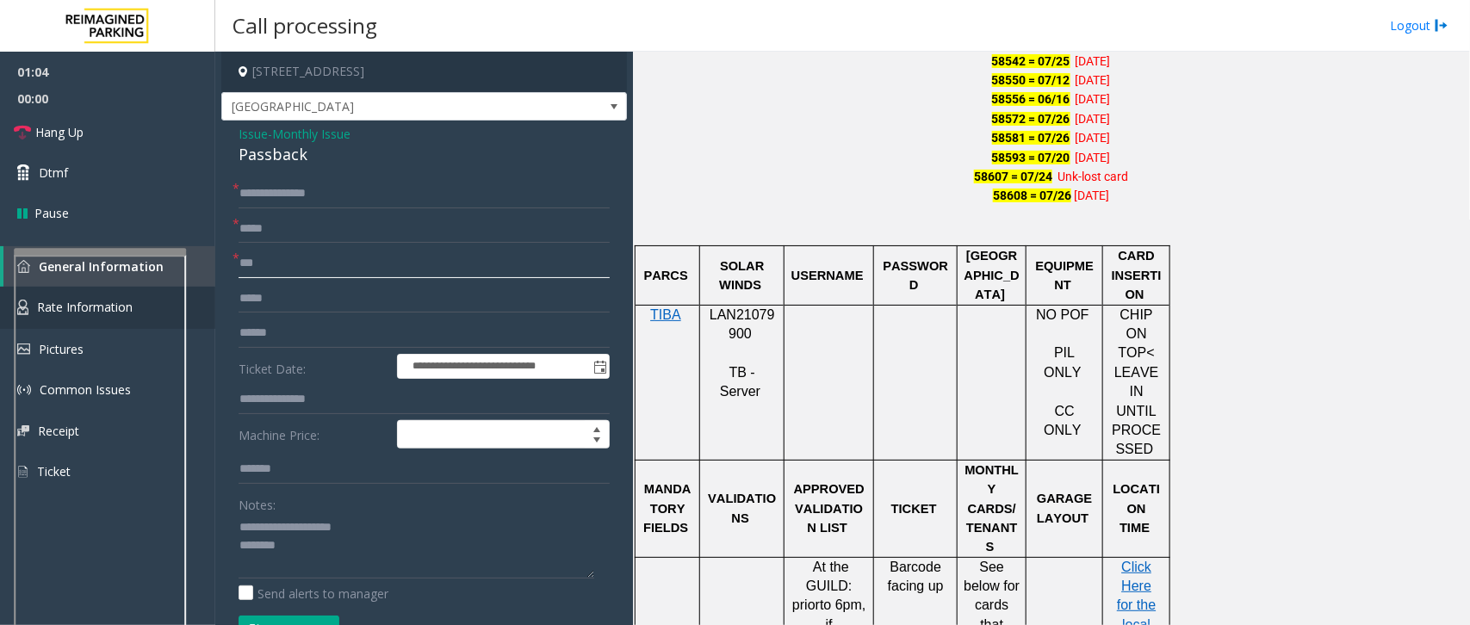
type input "**"
click at [92, 126] on link "Hang Up" at bounding box center [107, 132] width 215 height 40
click at [317, 561] on textarea at bounding box center [416, 546] width 356 height 65
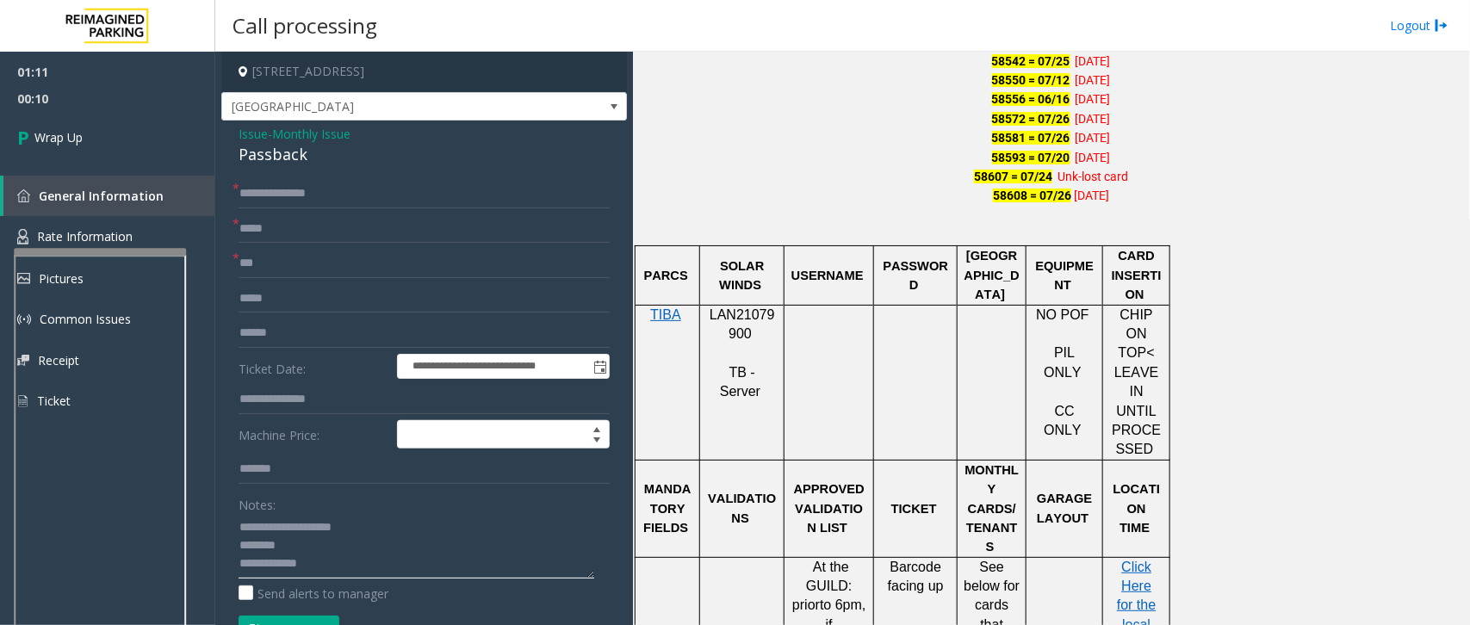
click at [319, 566] on textarea at bounding box center [416, 546] width 356 height 65
paste textarea "**********"
type textarea "**********"
click at [77, 117] on link "Wrap Up" at bounding box center [107, 137] width 215 height 51
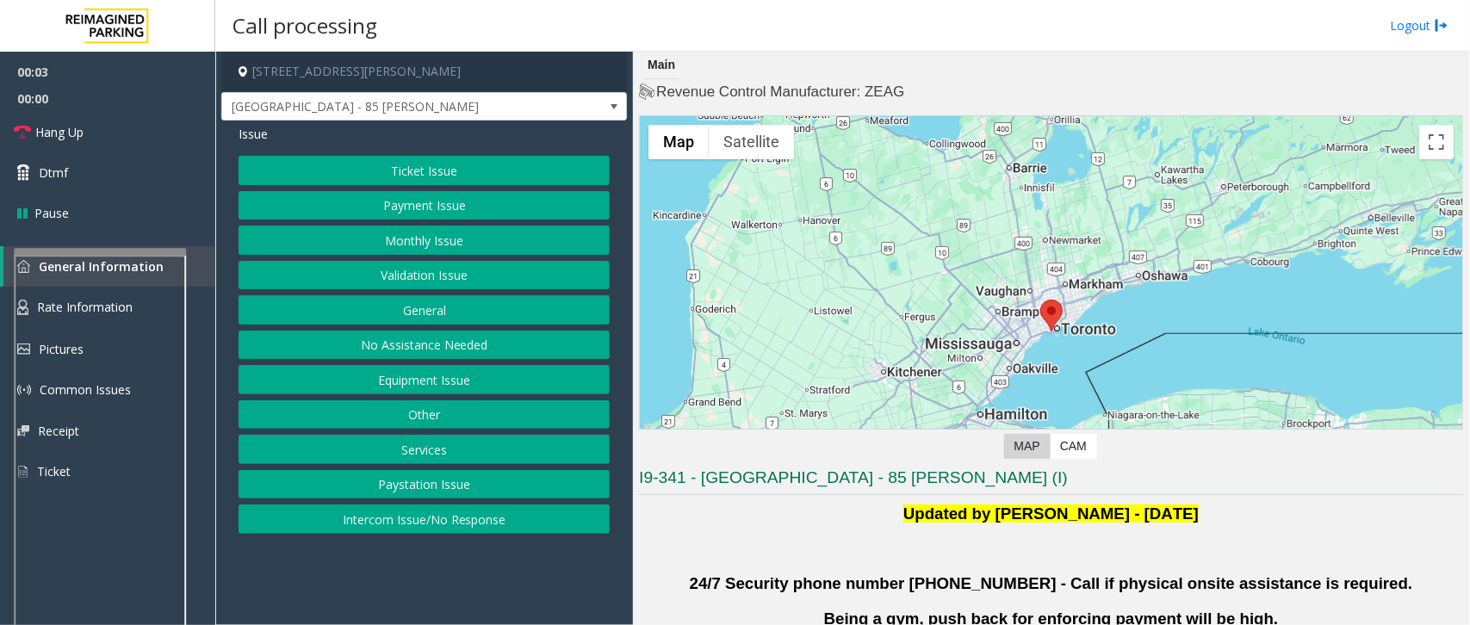
click at [423, 246] on button "Monthly Issue" at bounding box center [423, 240] width 371 height 29
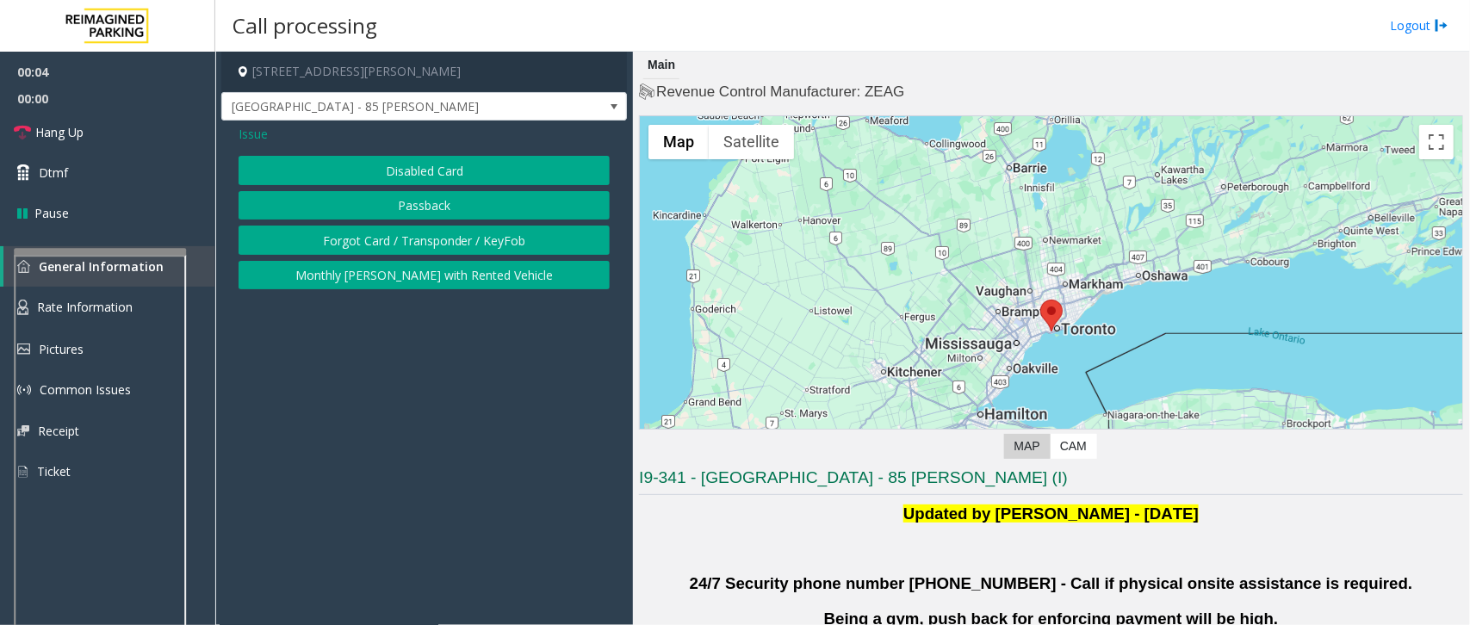
click at [245, 138] on span "Issue" at bounding box center [252, 134] width 29 height 18
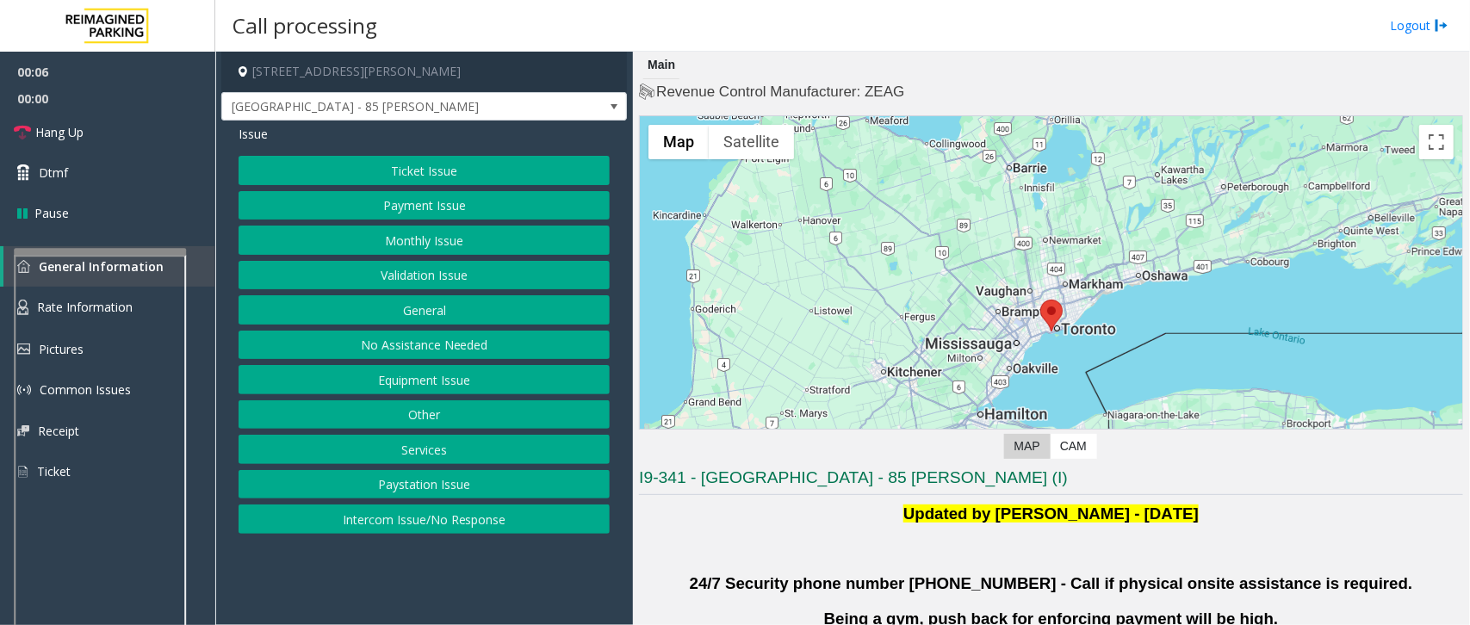
click at [431, 282] on button "Validation Issue" at bounding box center [423, 275] width 371 height 29
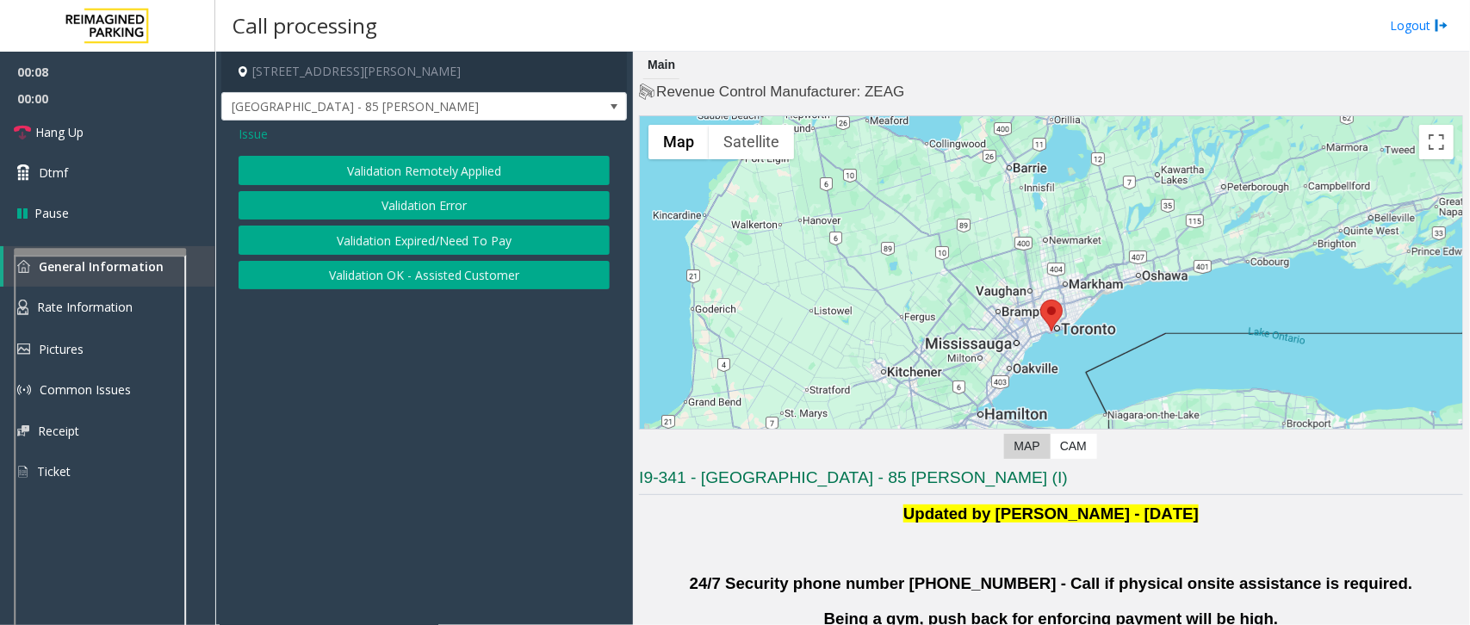
click at [251, 134] on span "Issue" at bounding box center [252, 134] width 29 height 18
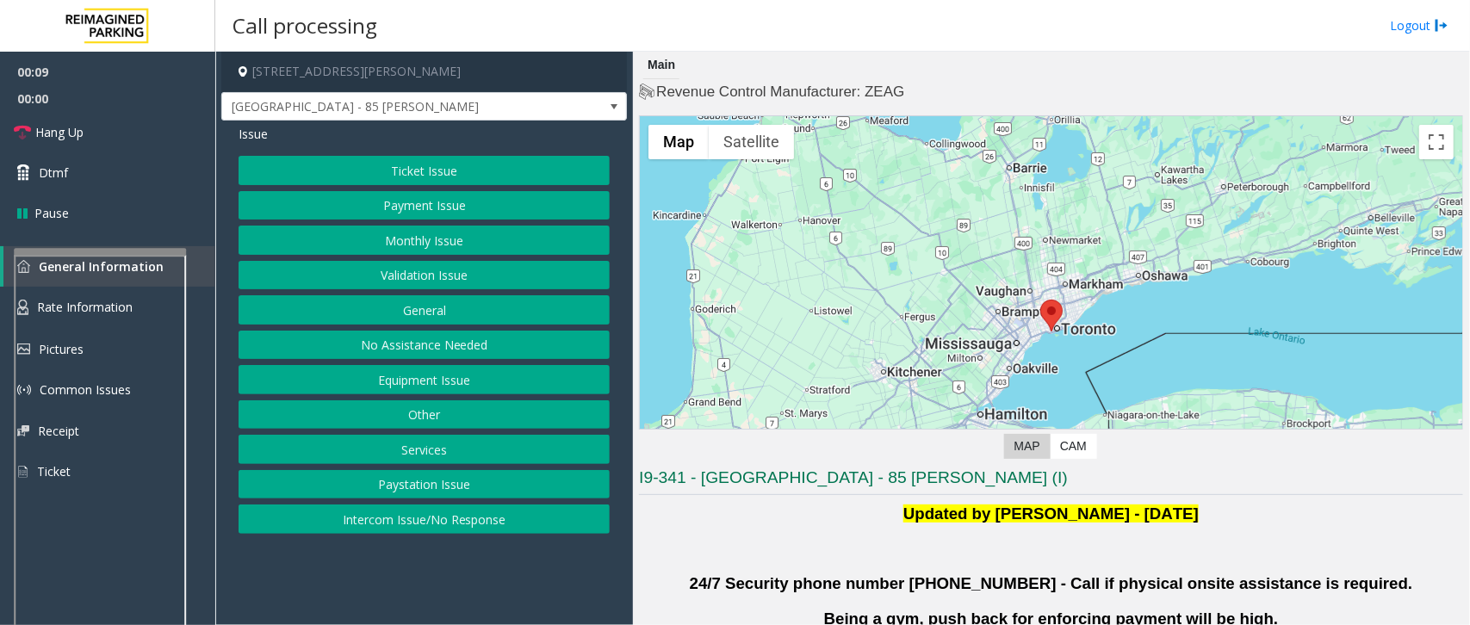
click at [393, 244] on button "Monthly Issue" at bounding box center [423, 240] width 371 height 29
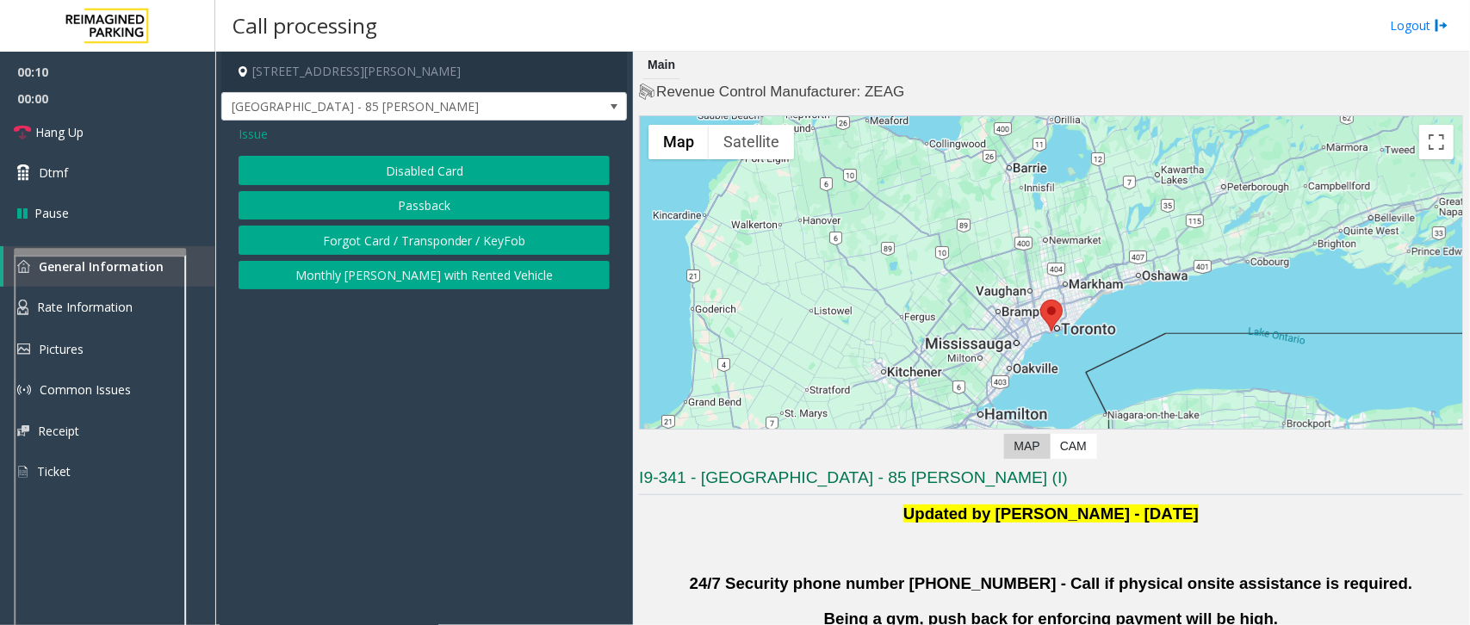
click at [370, 176] on button "Disabled Card" at bounding box center [423, 170] width 371 height 29
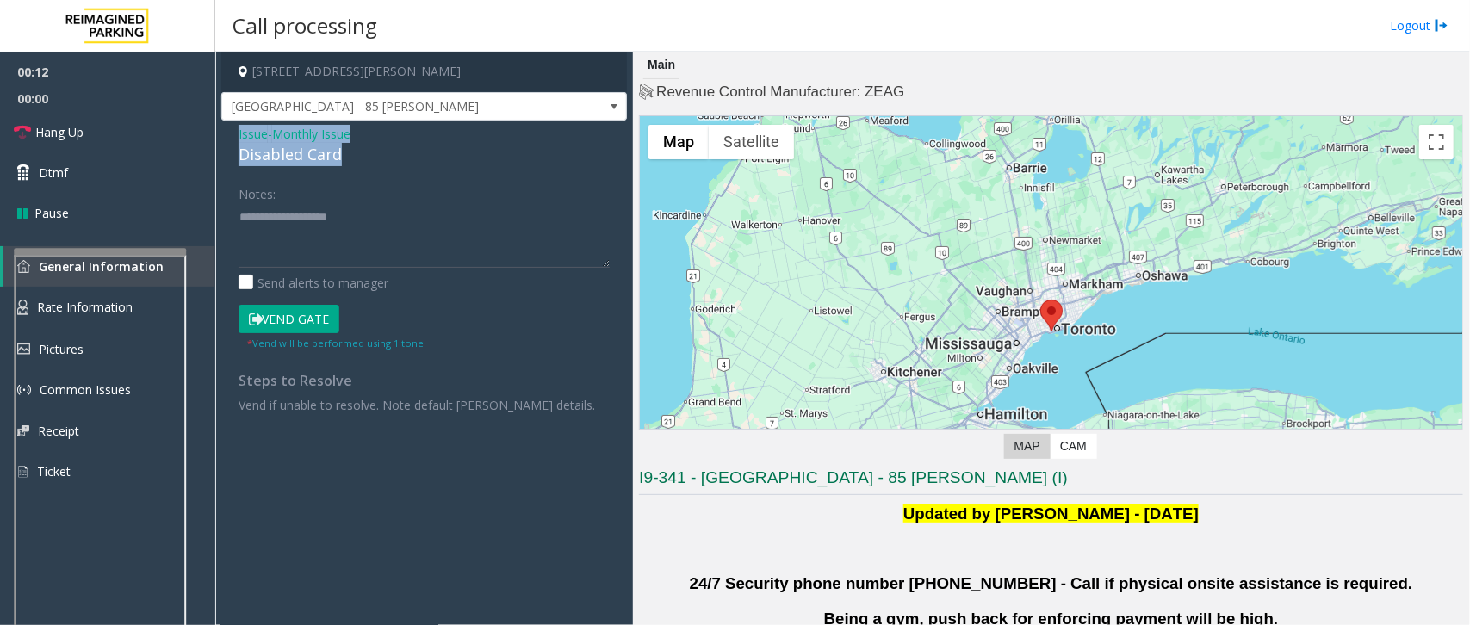
drag, startPoint x: 355, startPoint y: 147, endPoint x: 232, endPoint y: 127, distance: 123.8
click at [232, 127] on div "Issue - Monthly Issue Disabled Card Notes: Send alerts to manager Vend Gate * V…" at bounding box center [423, 276] width 405 height 310
click at [359, 251] on textarea at bounding box center [423, 235] width 371 height 65
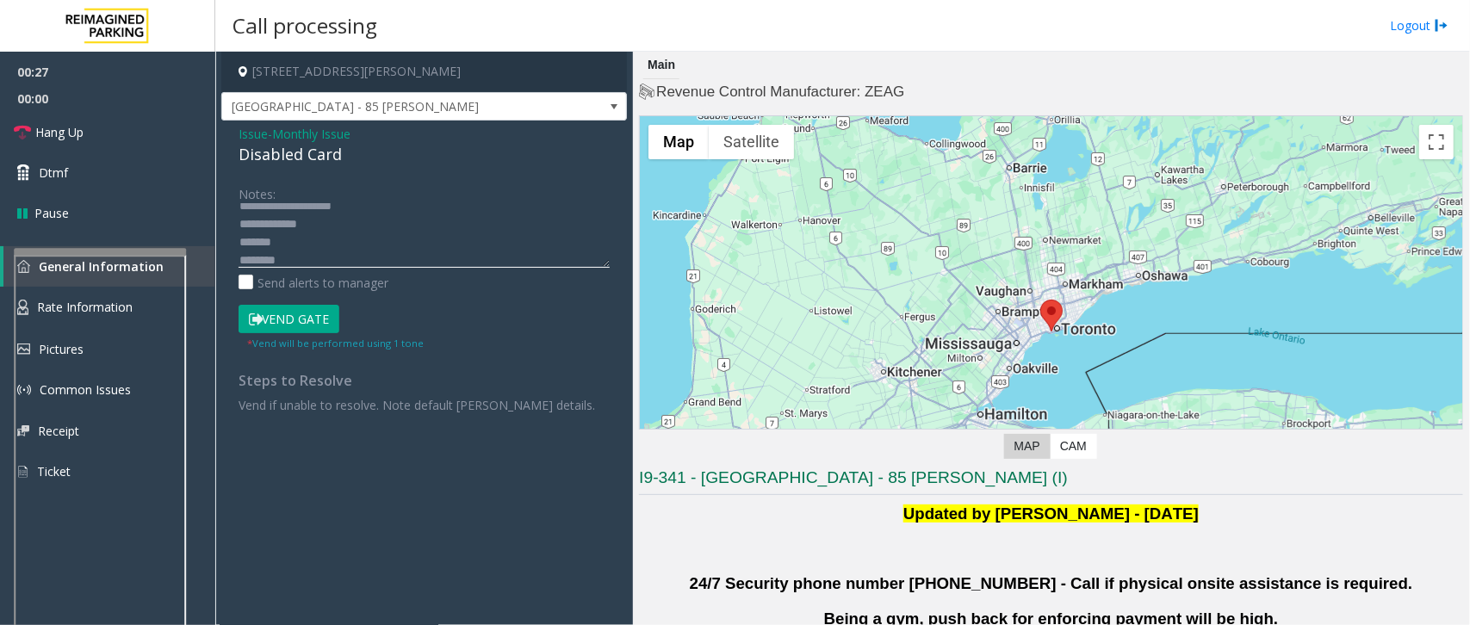
scroll to position [18, 0]
drag, startPoint x: 288, startPoint y: 255, endPoint x: 234, endPoint y: 235, distance: 57.7
click at [234, 235] on div "Notes: Send alerts to manager Vend Gate * Vend will be performed using 1 tone S…" at bounding box center [424, 296] width 397 height 234
click at [259, 242] on textarea at bounding box center [423, 235] width 371 height 65
click at [288, 251] on textarea at bounding box center [423, 235] width 371 height 65
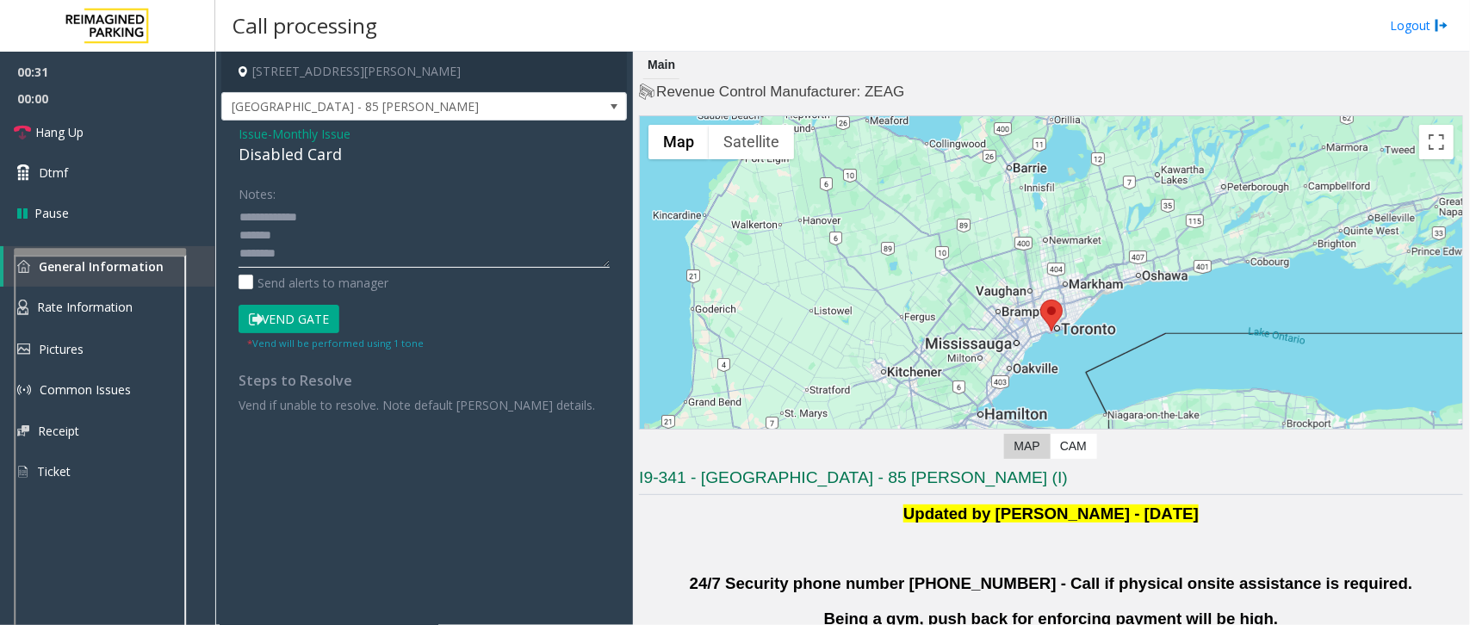
drag, startPoint x: 300, startPoint y: 254, endPoint x: 234, endPoint y: 234, distance: 68.4
click at [234, 234] on div "Notes: Send alerts to manager Vend Gate * Vend will be performed using 1 tone S…" at bounding box center [424, 296] width 397 height 234
click at [294, 251] on textarea at bounding box center [423, 235] width 371 height 65
drag, startPoint x: 301, startPoint y: 251, endPoint x: 229, endPoint y: 234, distance: 74.3
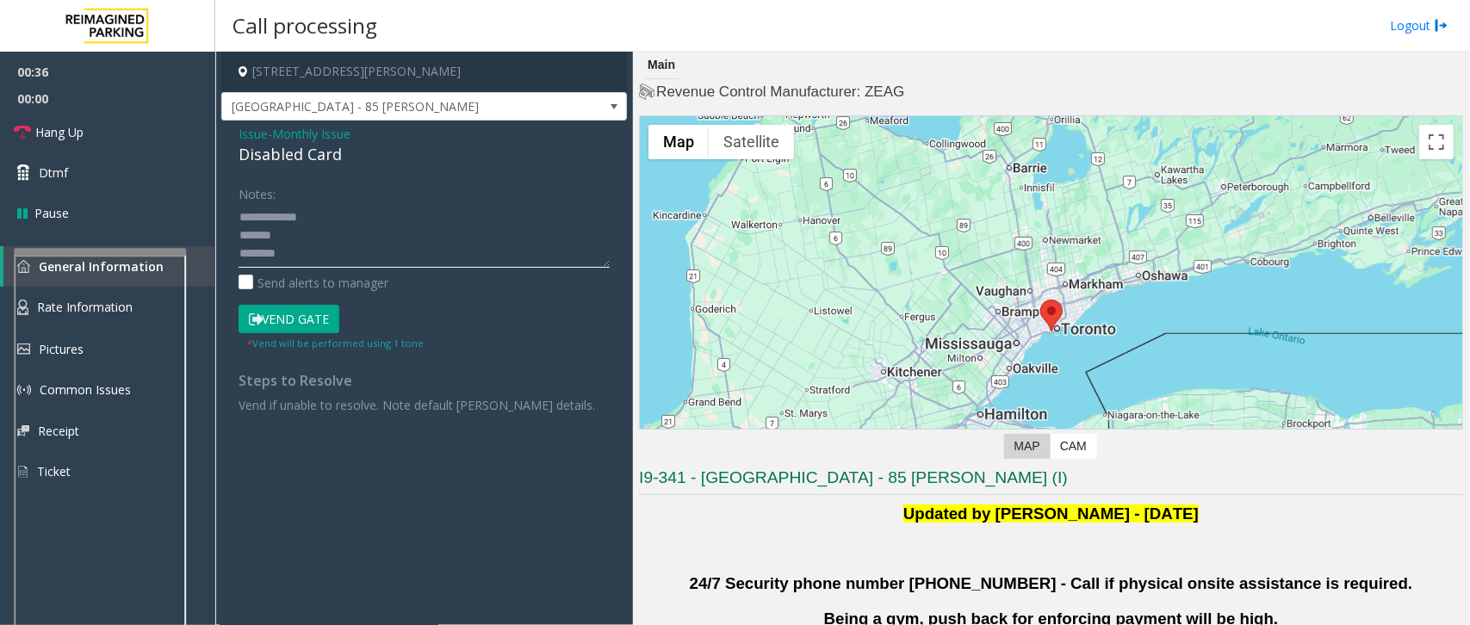
click at [229, 234] on div "Notes: Send alerts to manager Vend Gate * Vend will be performed using 1 tone S…" at bounding box center [424, 296] width 397 height 234
type textarea "**********"
click at [254, 139] on span "Issue" at bounding box center [252, 134] width 29 height 18
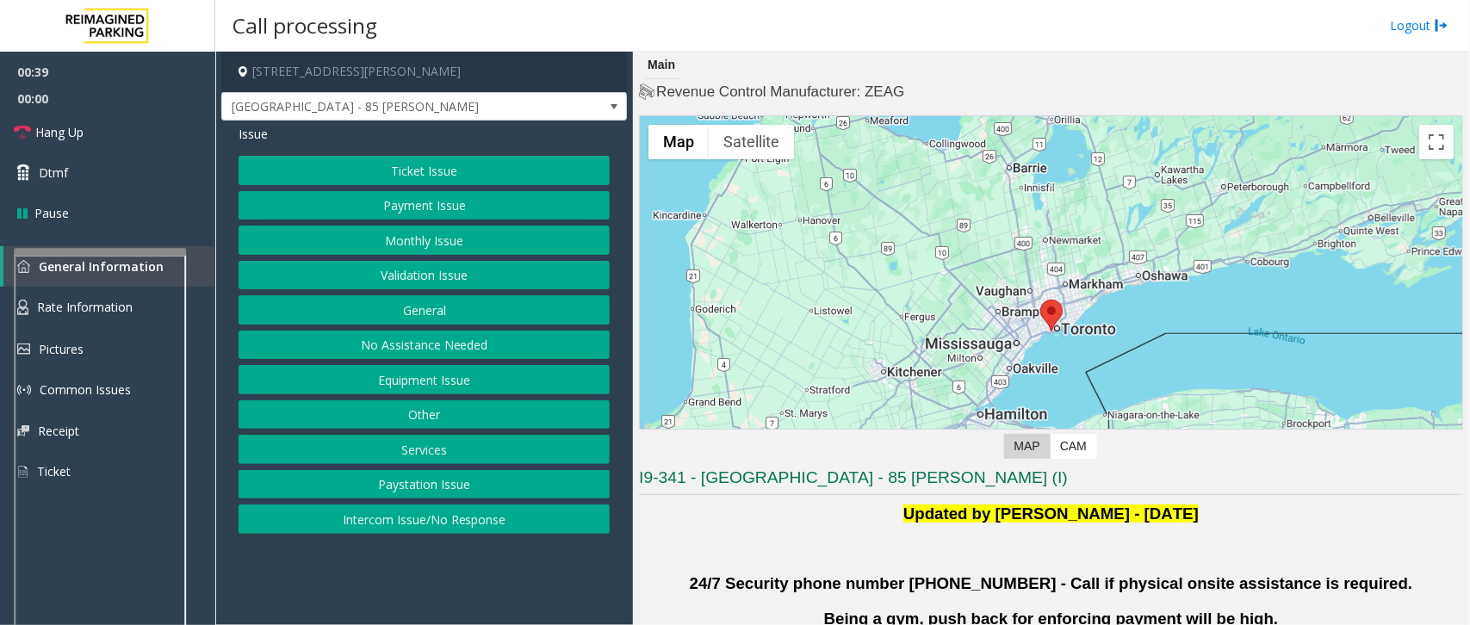
click at [397, 344] on button "No Assistance Needed" at bounding box center [423, 345] width 371 height 29
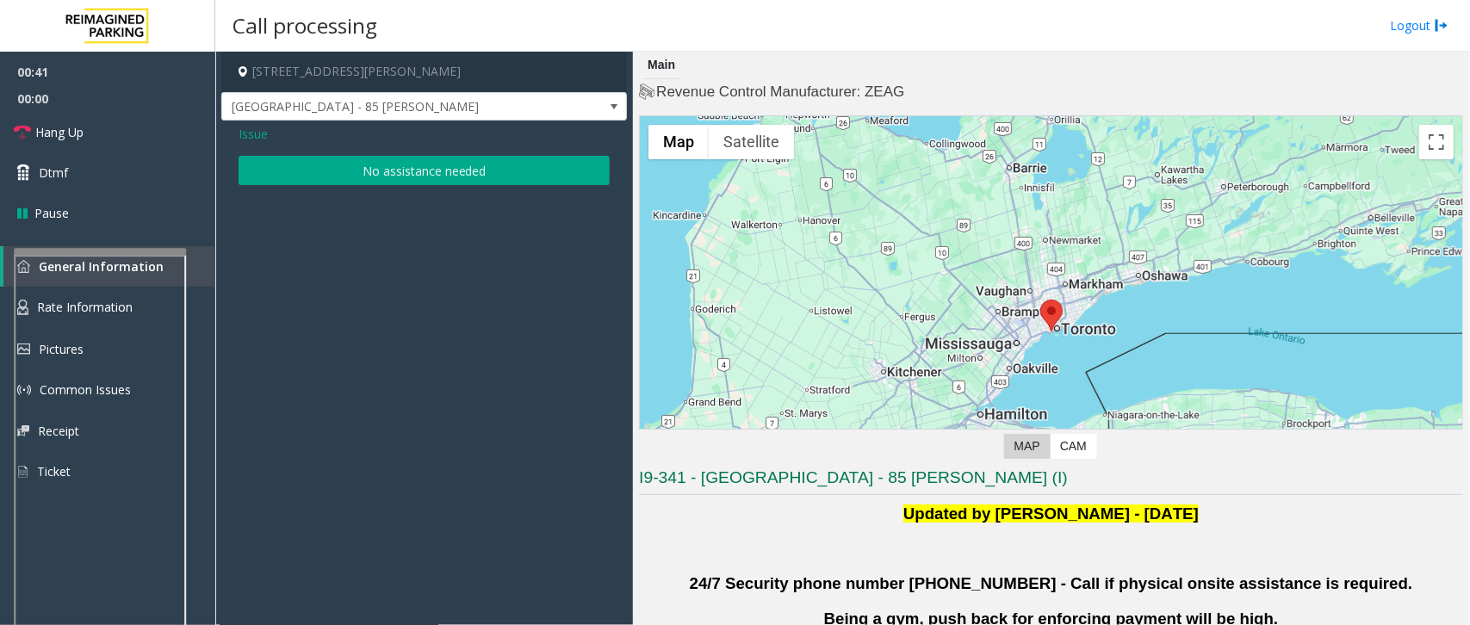
click at [243, 129] on span "Issue" at bounding box center [252, 134] width 29 height 18
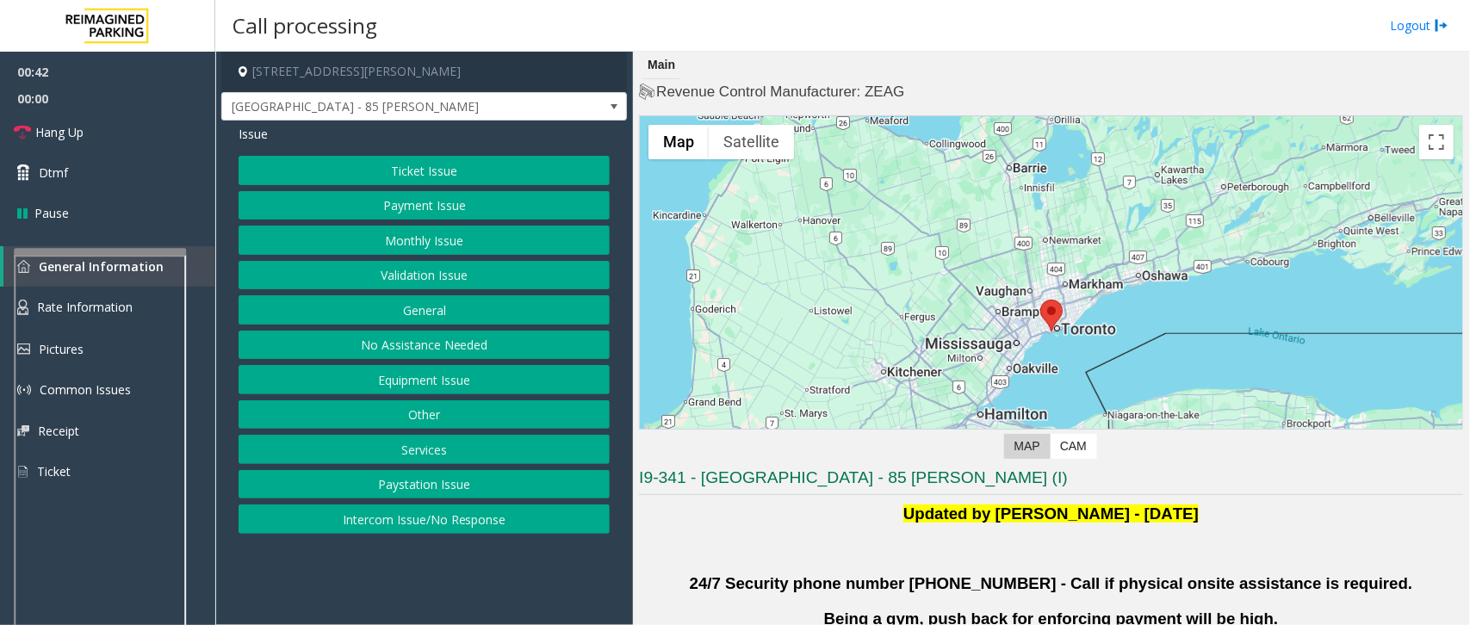
click at [414, 384] on button "Equipment Issue" at bounding box center [423, 379] width 371 height 29
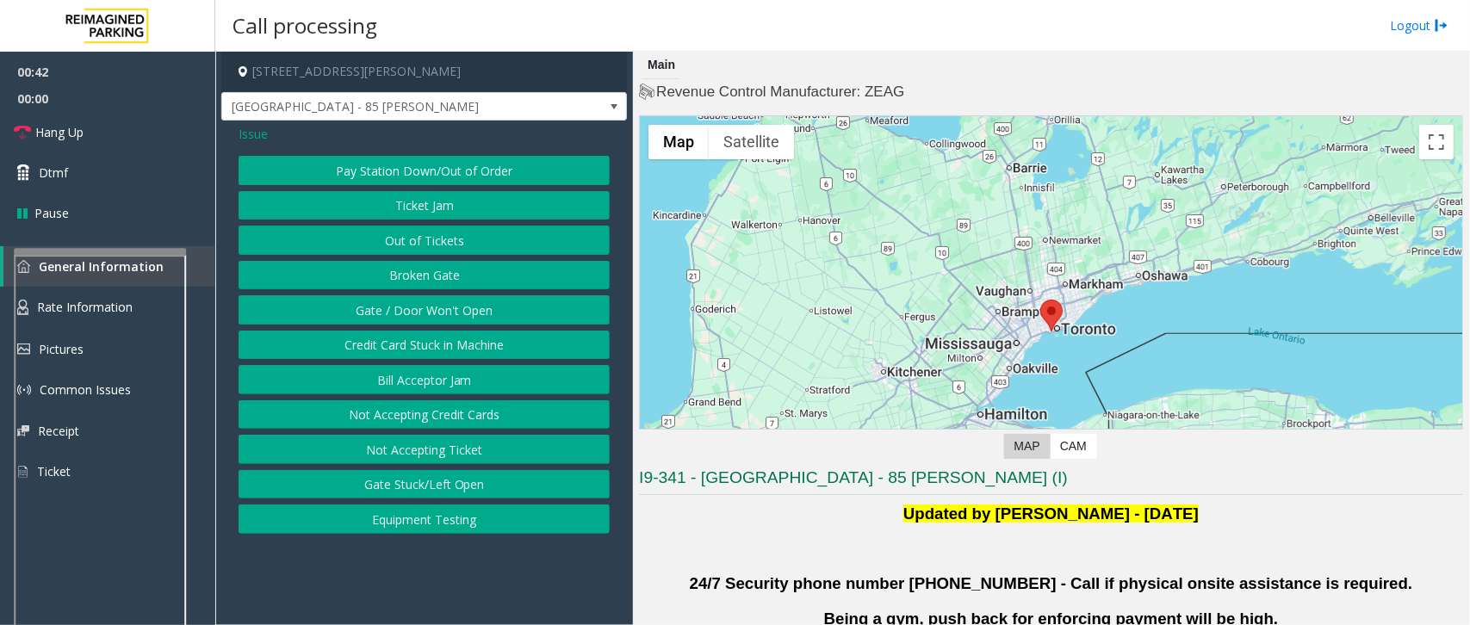
click at [397, 310] on button "Gate / Door Won't Open" at bounding box center [423, 309] width 371 height 29
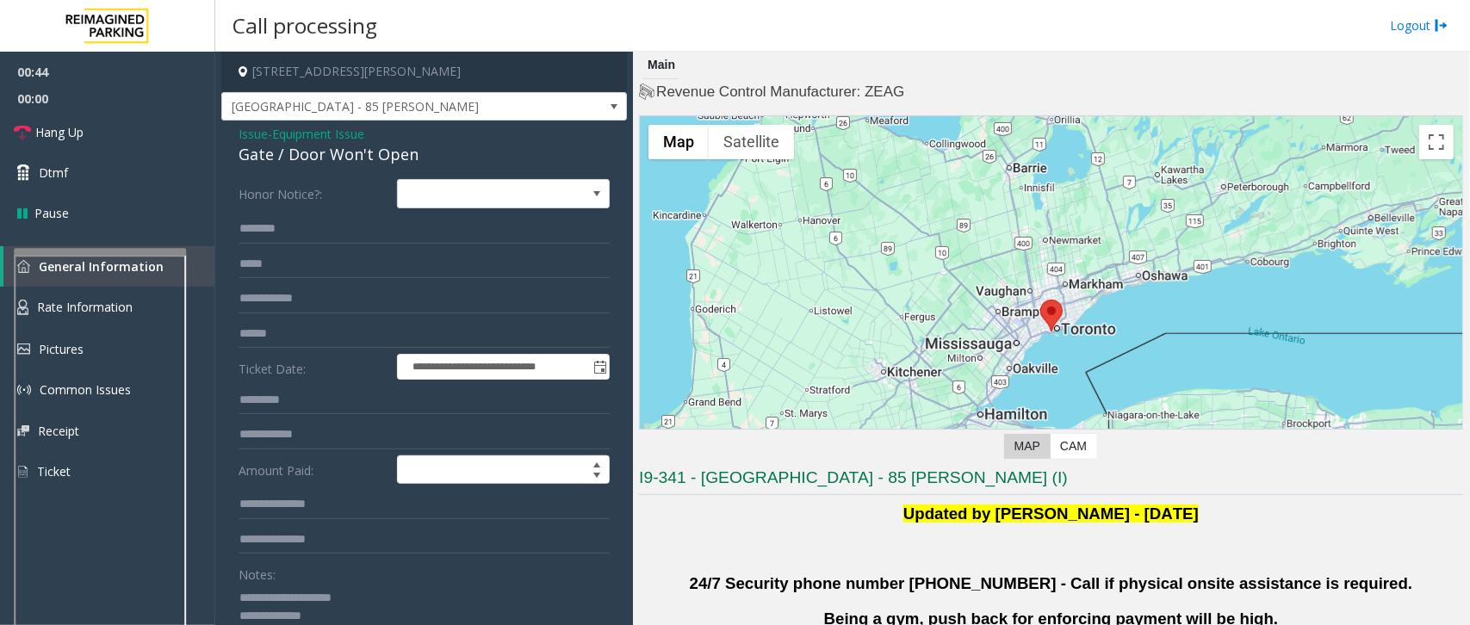
scroll to position [108, 0]
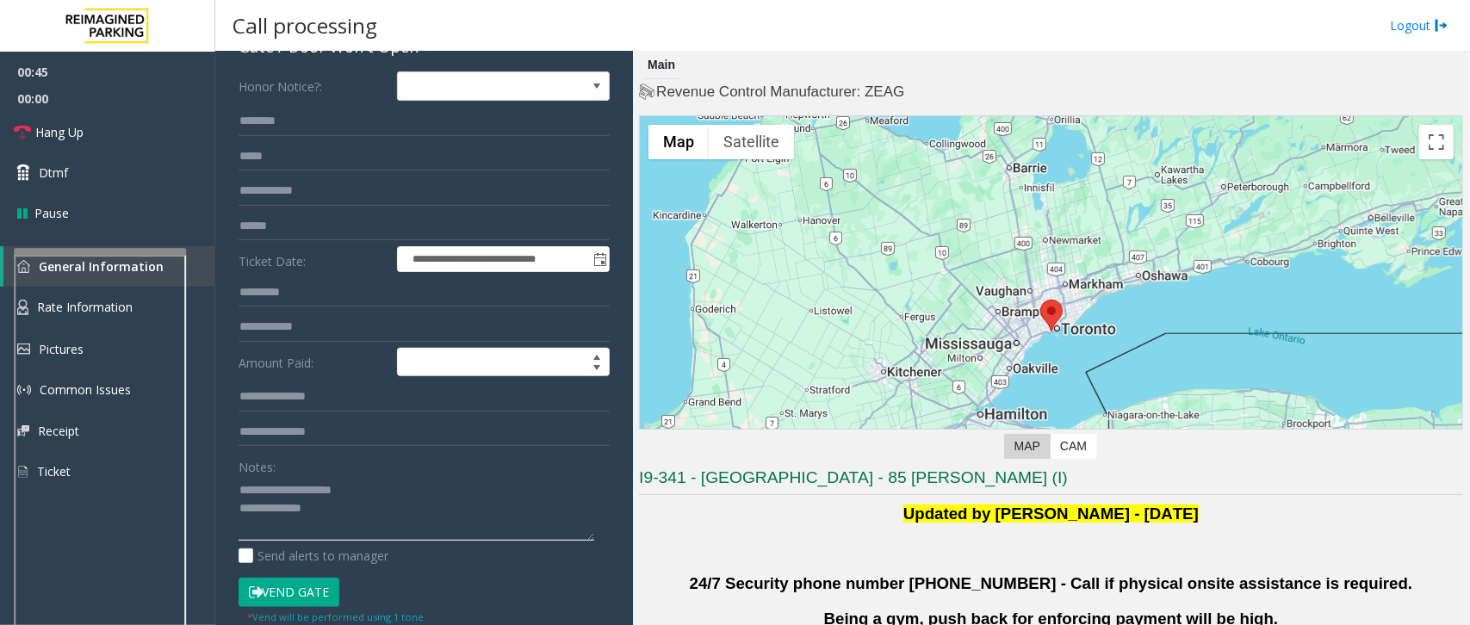
drag, startPoint x: 295, startPoint y: 513, endPoint x: 280, endPoint y: 498, distance: 21.9
click at [280, 498] on textarea at bounding box center [416, 508] width 356 height 65
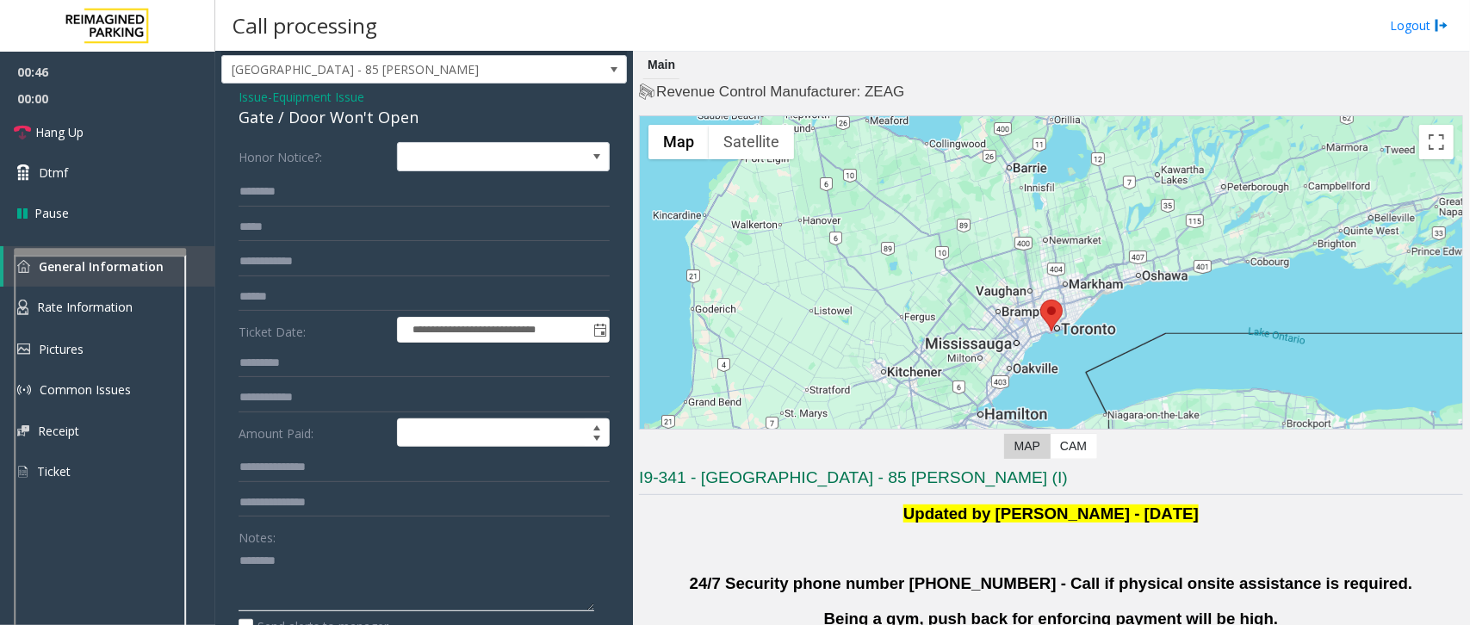
scroll to position [0, 0]
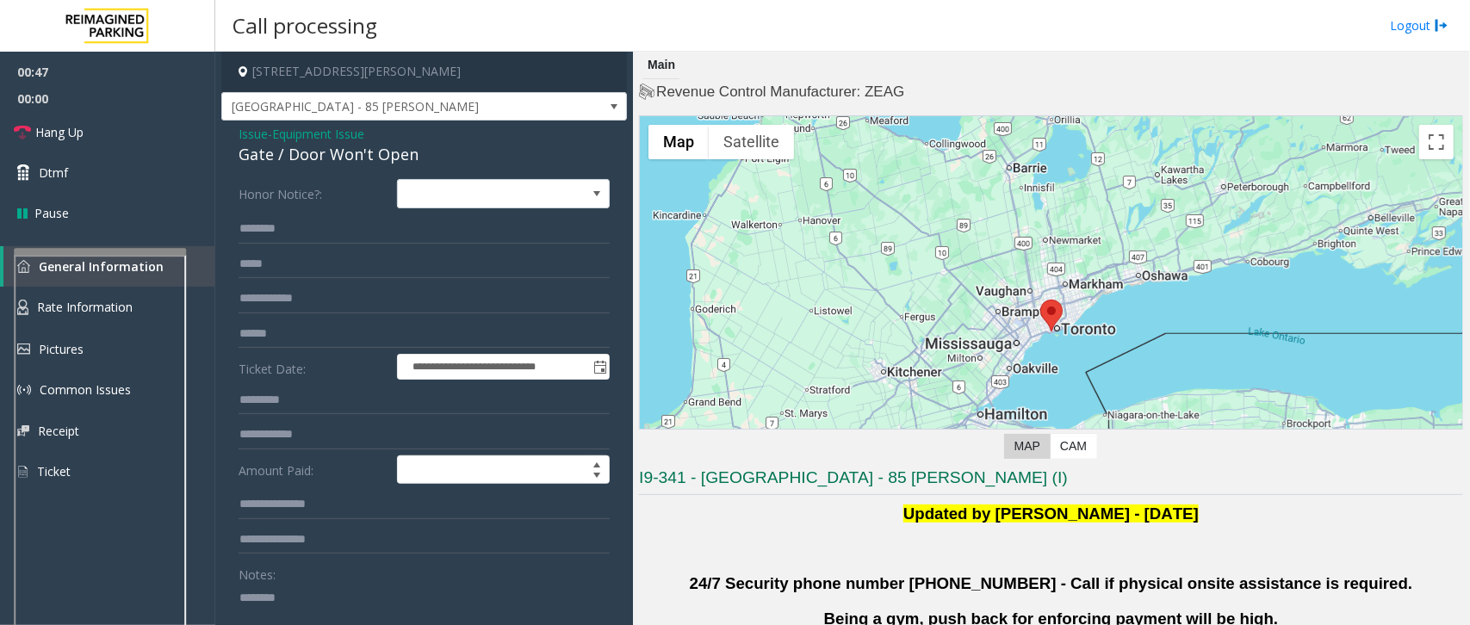
type textarea "*******"
click at [290, 237] on input "text" at bounding box center [423, 228] width 371 height 29
type input "******"
drag, startPoint x: 258, startPoint y: 231, endPoint x: 257, endPoint y: 272, distance: 41.4
click at [257, 272] on input "text" at bounding box center [423, 264] width 371 height 29
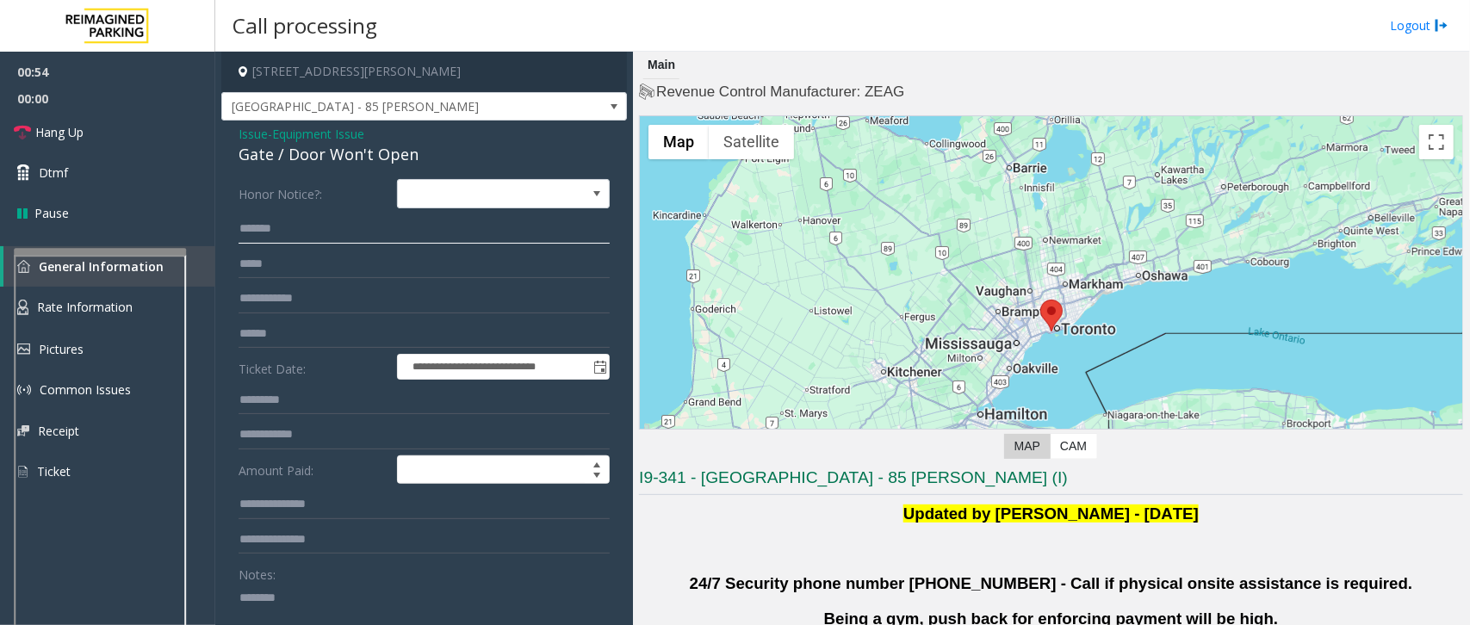
drag, startPoint x: 247, startPoint y: 232, endPoint x: 261, endPoint y: 237, distance: 14.4
click at [250, 233] on input "******" at bounding box center [423, 228] width 371 height 29
click at [259, 226] on input "******" at bounding box center [423, 228] width 371 height 29
click at [264, 233] on input "******" at bounding box center [423, 228] width 371 height 29
drag, startPoint x: 274, startPoint y: 232, endPoint x: 300, endPoint y: 275, distance: 50.2
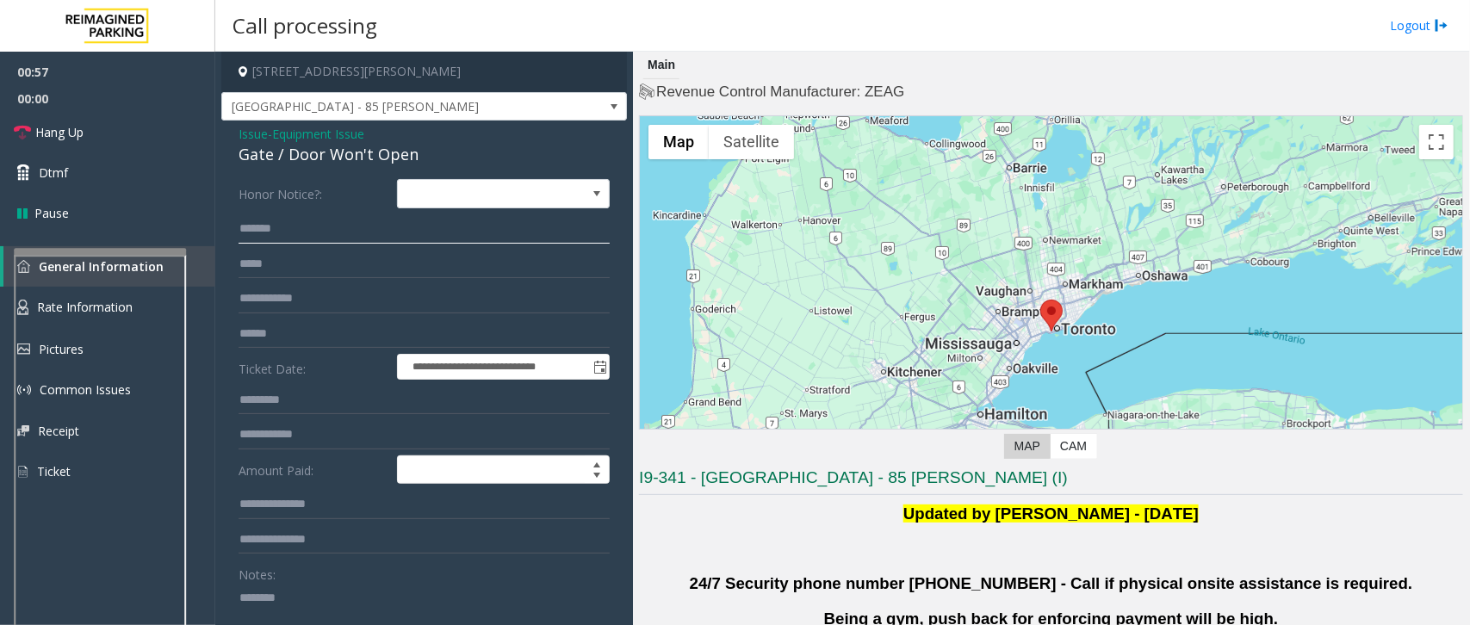
click at [276, 238] on input "******" at bounding box center [423, 228] width 371 height 29
click at [301, 281] on form "**********" at bounding box center [423, 455] width 371 height 553
click at [274, 306] on input "text" at bounding box center [423, 298] width 371 height 29
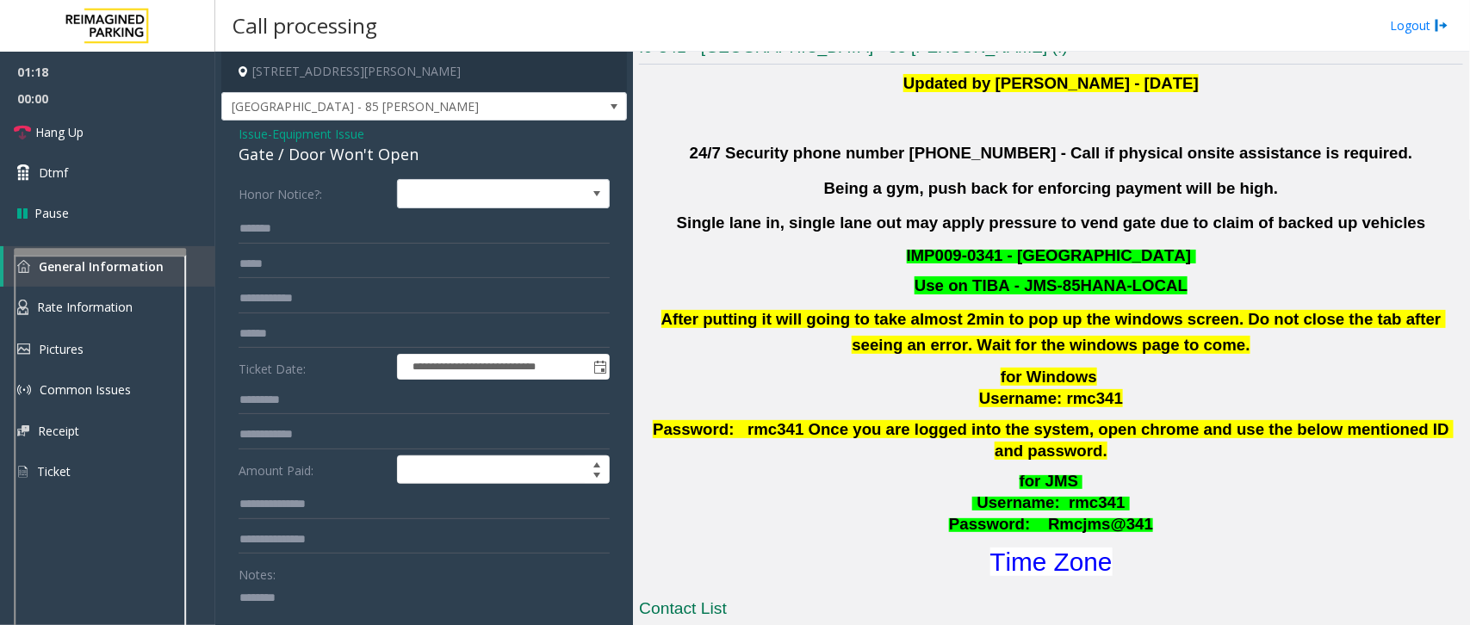
click at [325, 596] on textarea at bounding box center [416, 616] width 356 height 65
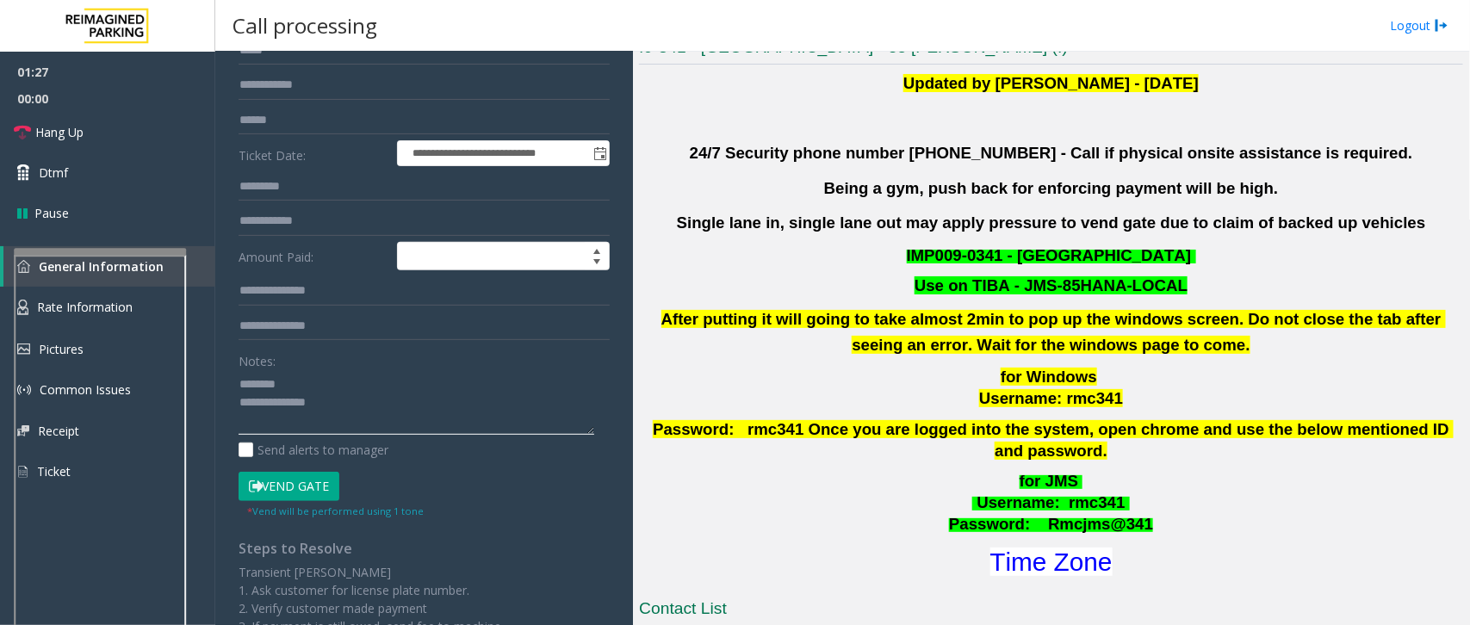
scroll to position [215, 0]
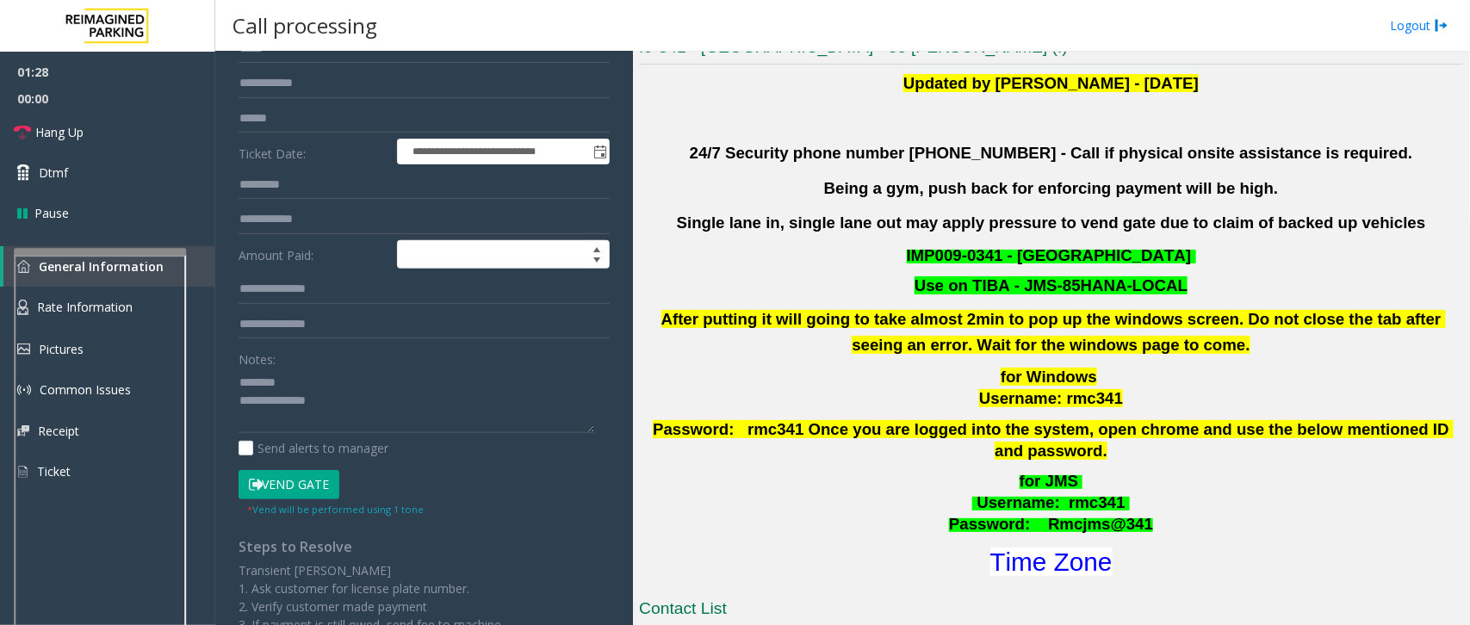
click at [285, 484] on button "Vend Gate" at bounding box center [288, 484] width 101 height 29
click at [315, 383] on textarea at bounding box center [416, 400] width 356 height 65
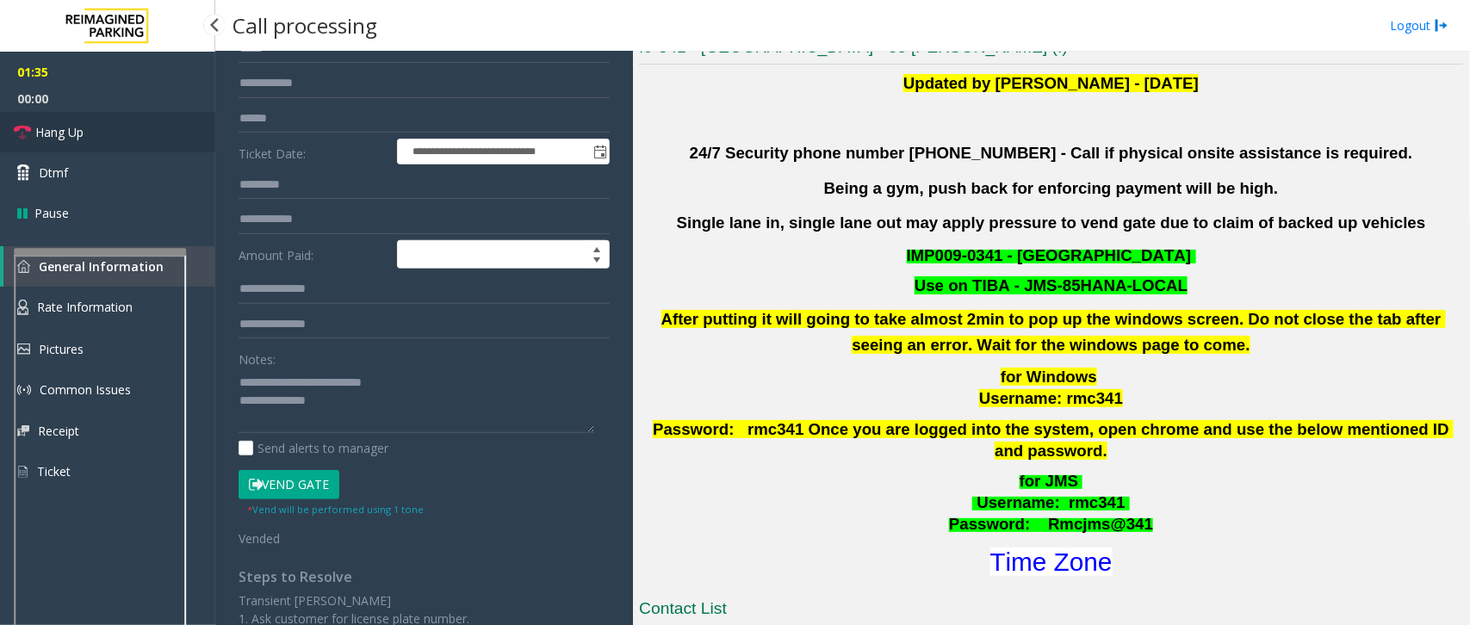
click at [80, 129] on span "Hang Up" at bounding box center [59, 132] width 48 height 18
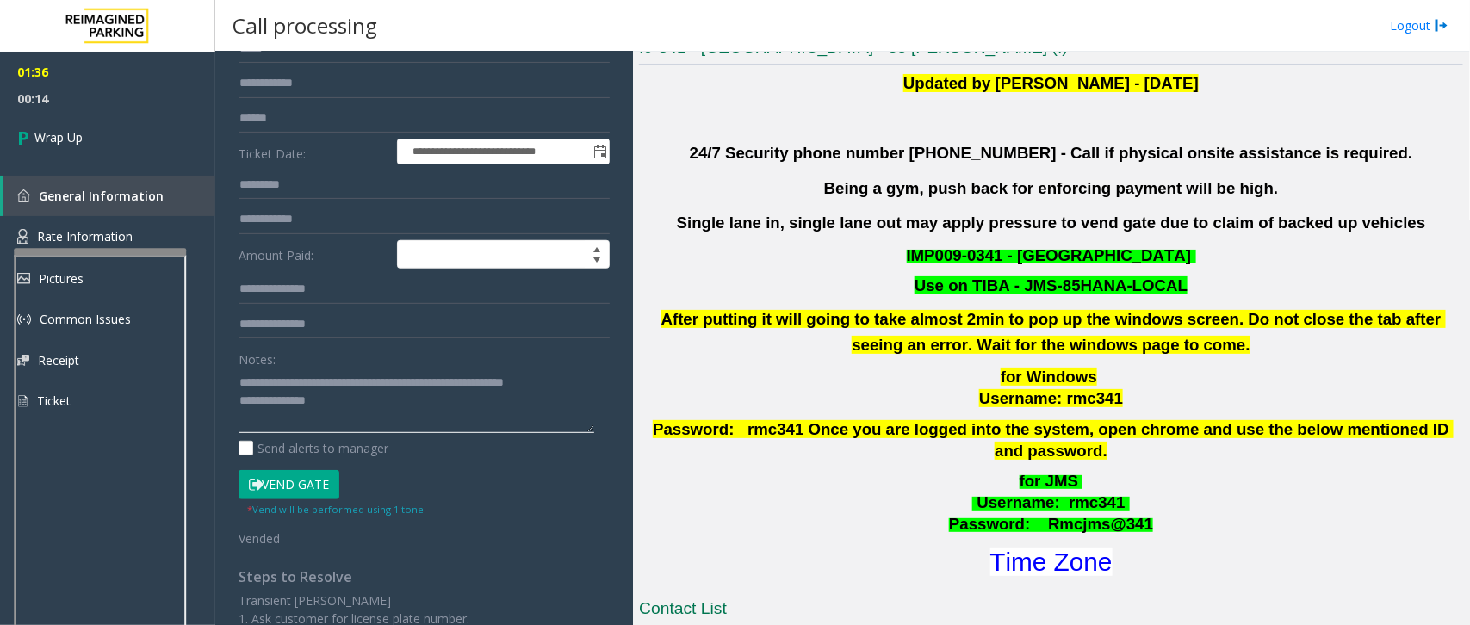
click at [245, 405] on textarea at bounding box center [416, 400] width 356 height 65
click at [239, 402] on textarea at bounding box center [416, 400] width 356 height 65
click at [431, 405] on textarea at bounding box center [416, 400] width 356 height 65
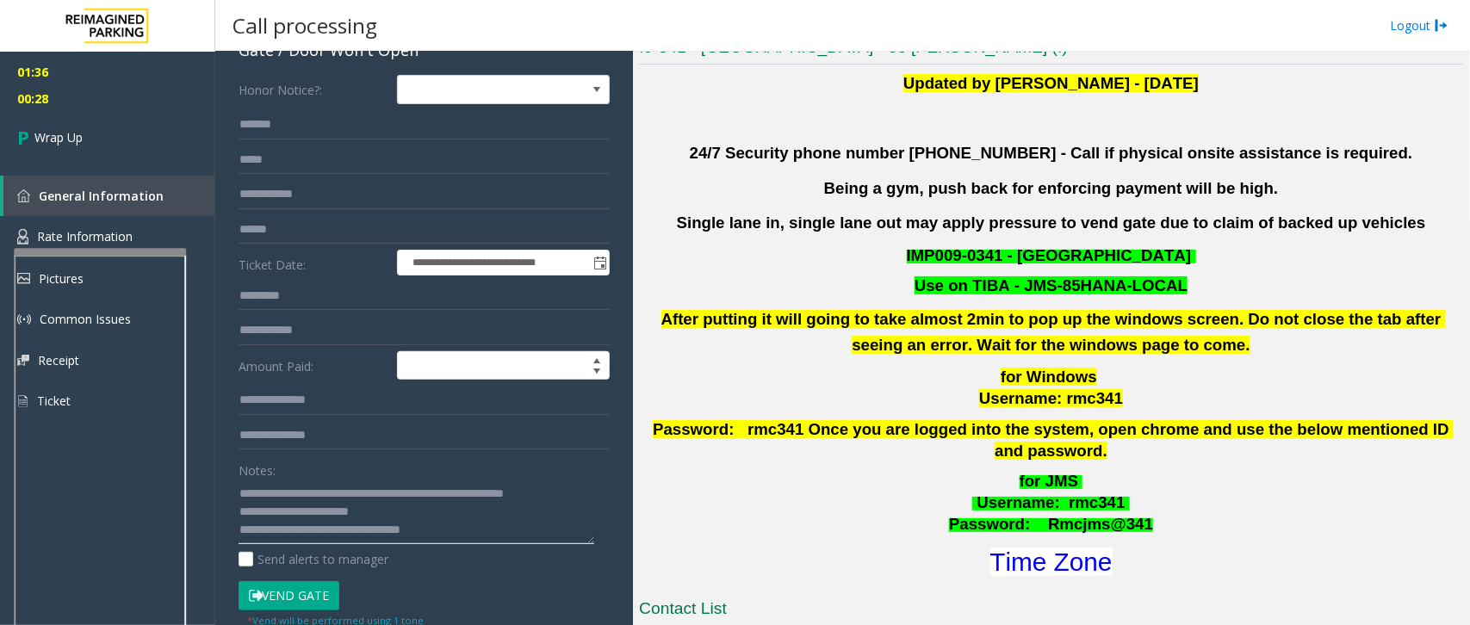
scroll to position [0, 0]
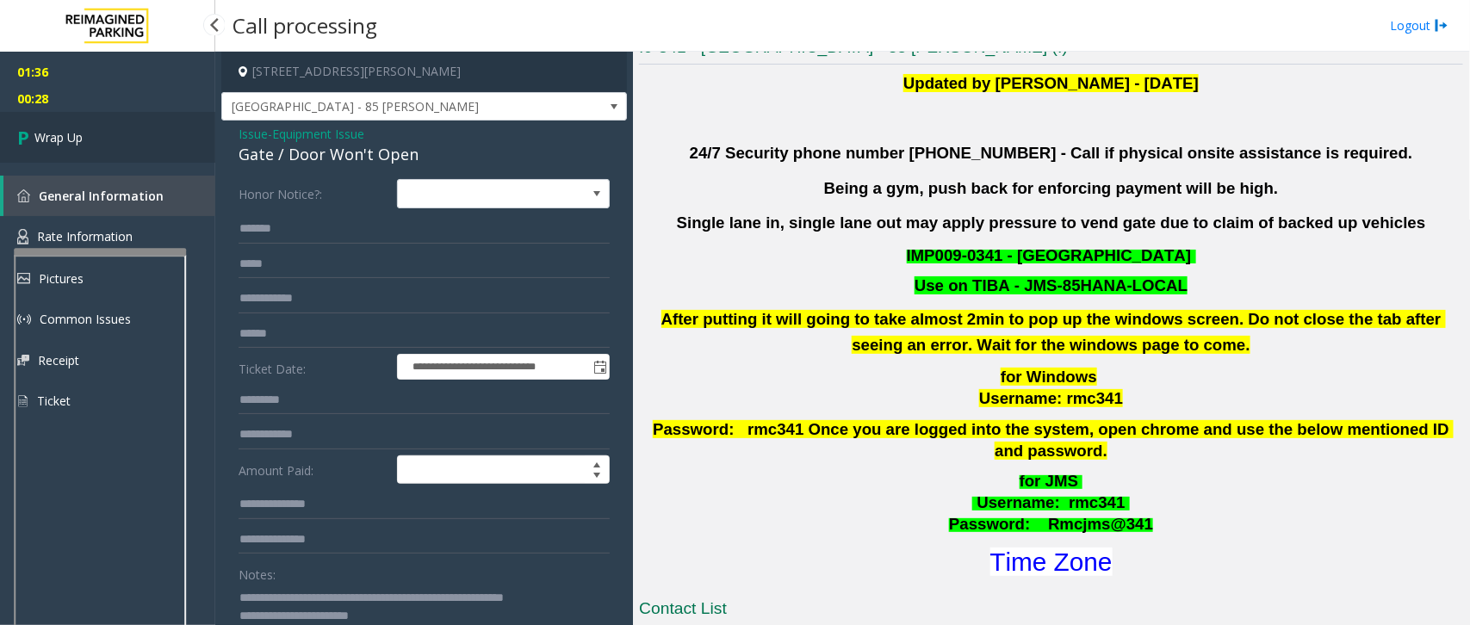
type textarea "**********"
click at [161, 156] on link "Wrap Up" at bounding box center [107, 137] width 215 height 51
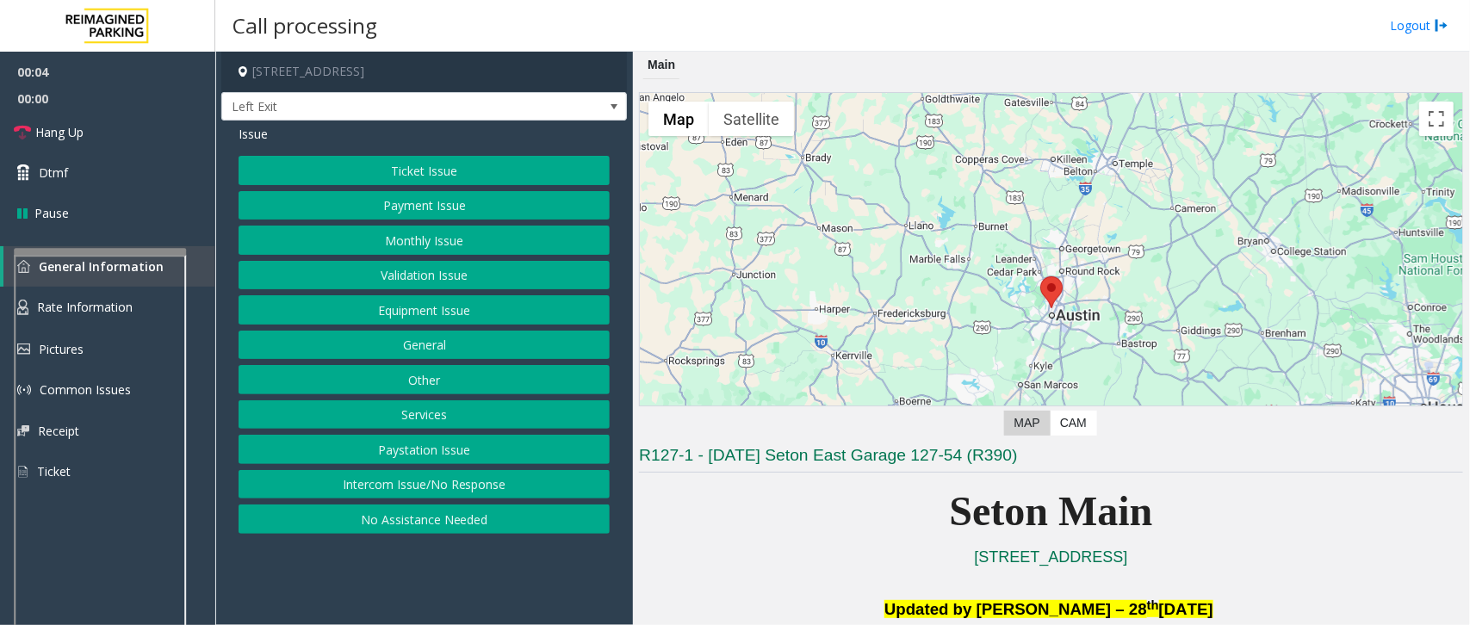
click at [390, 311] on button "Equipment Issue" at bounding box center [423, 309] width 371 height 29
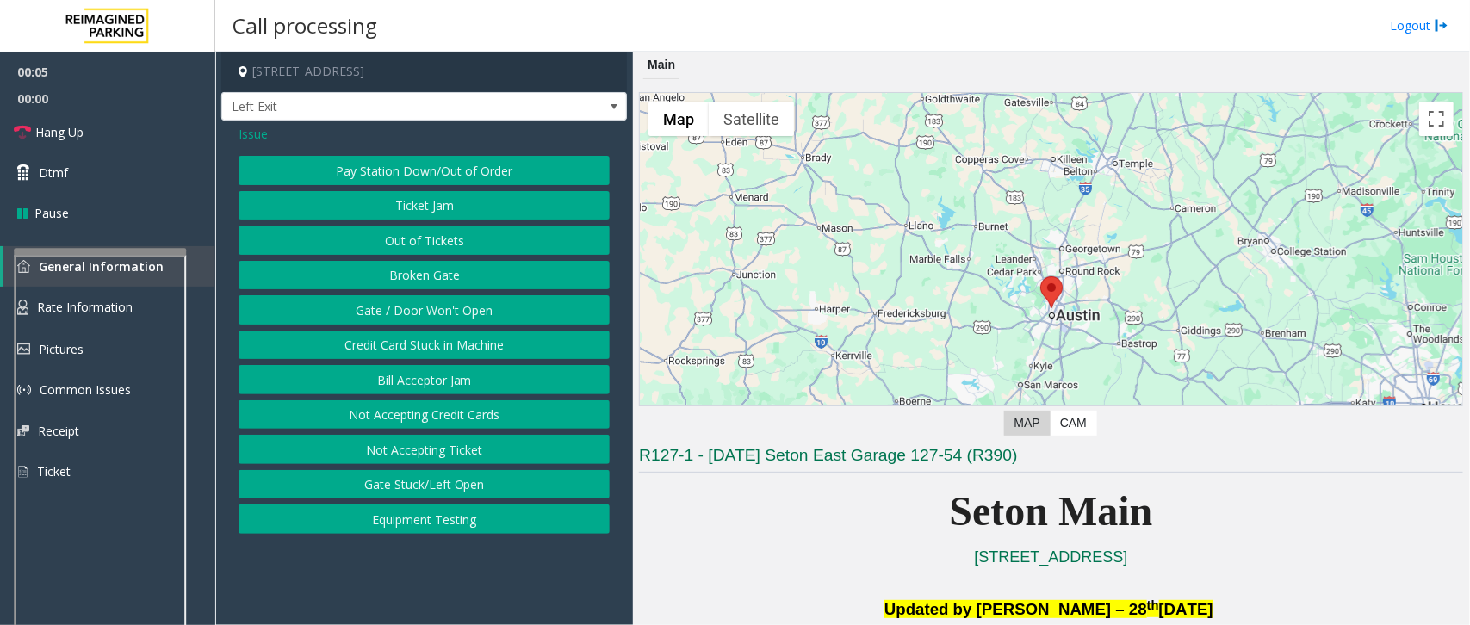
click at [390, 311] on button "Gate / Door Won't Open" at bounding box center [423, 309] width 371 height 29
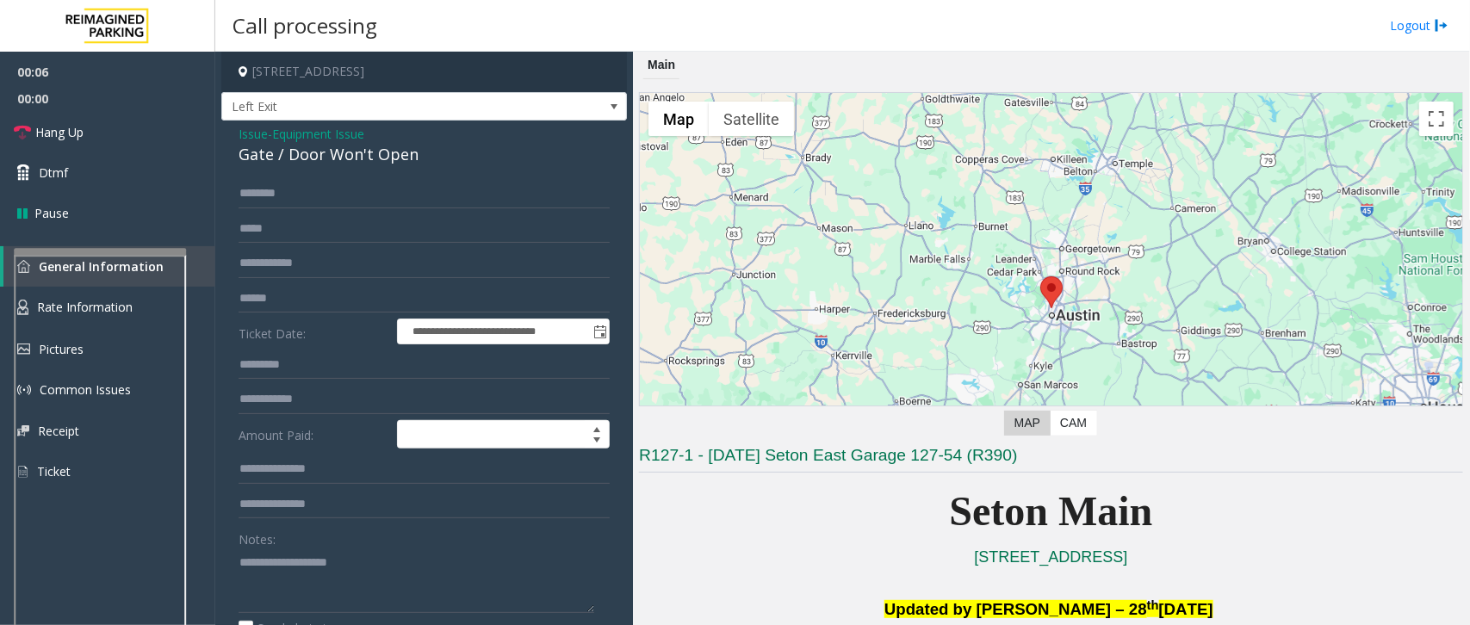
scroll to position [108, 0]
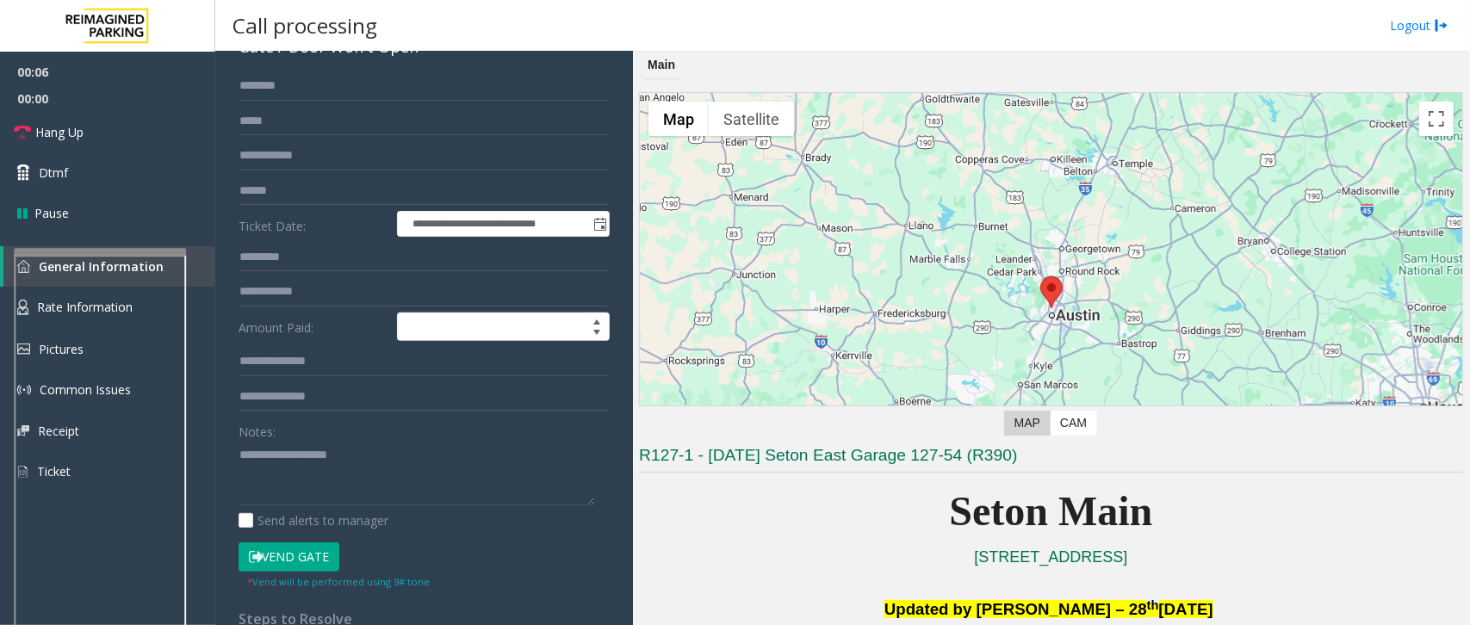
click at [307, 555] on button "Vend Gate" at bounding box center [288, 556] width 101 height 29
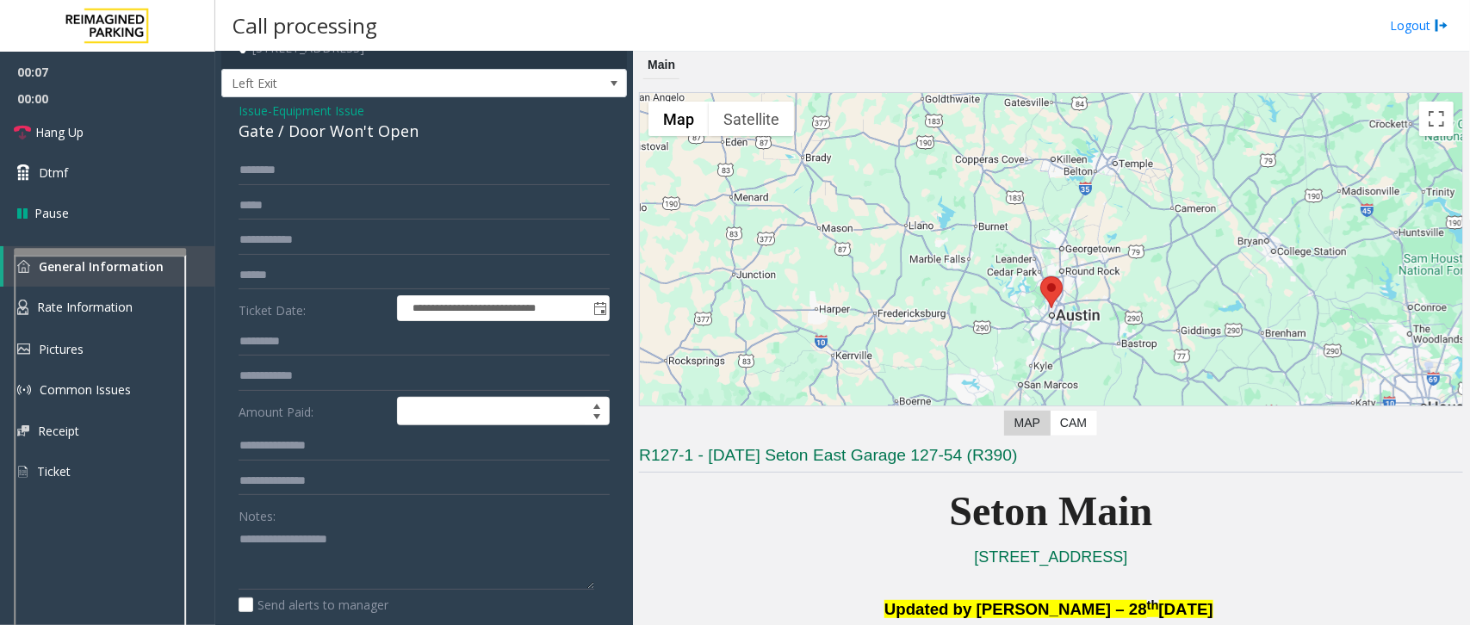
scroll to position [0, 0]
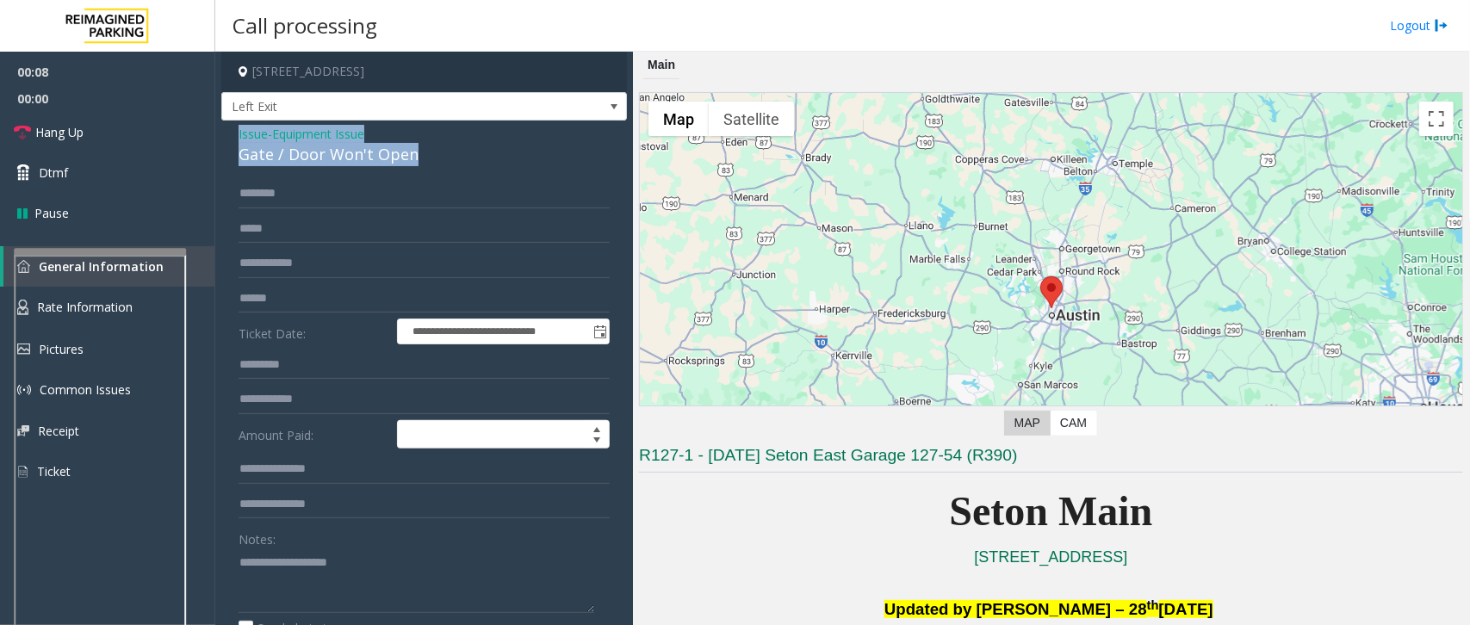
drag, startPoint x: 449, startPoint y: 155, endPoint x: 288, endPoint y: 127, distance: 162.6
click at [243, 132] on div "Issue - Equipment Issue Gate / Door Won't Open" at bounding box center [423, 145] width 371 height 41
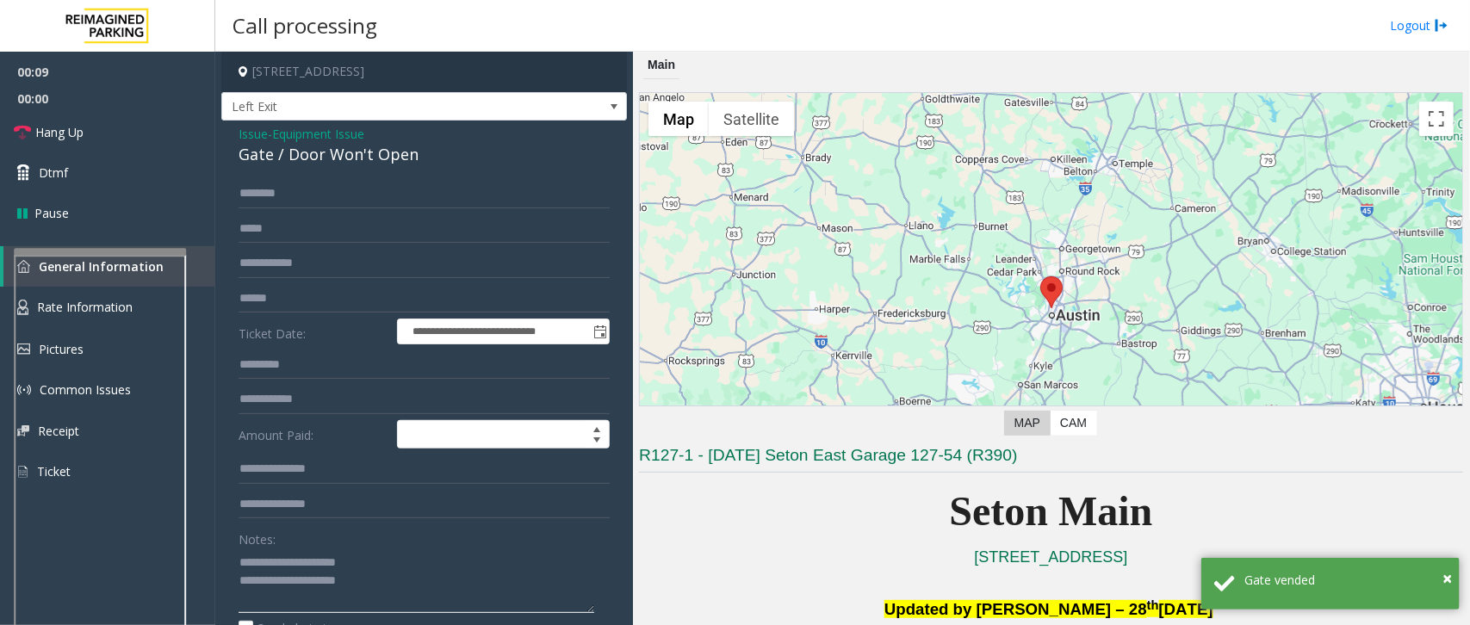
click at [412, 571] on textarea at bounding box center [416, 580] width 356 height 65
click at [411, 583] on textarea at bounding box center [416, 580] width 356 height 65
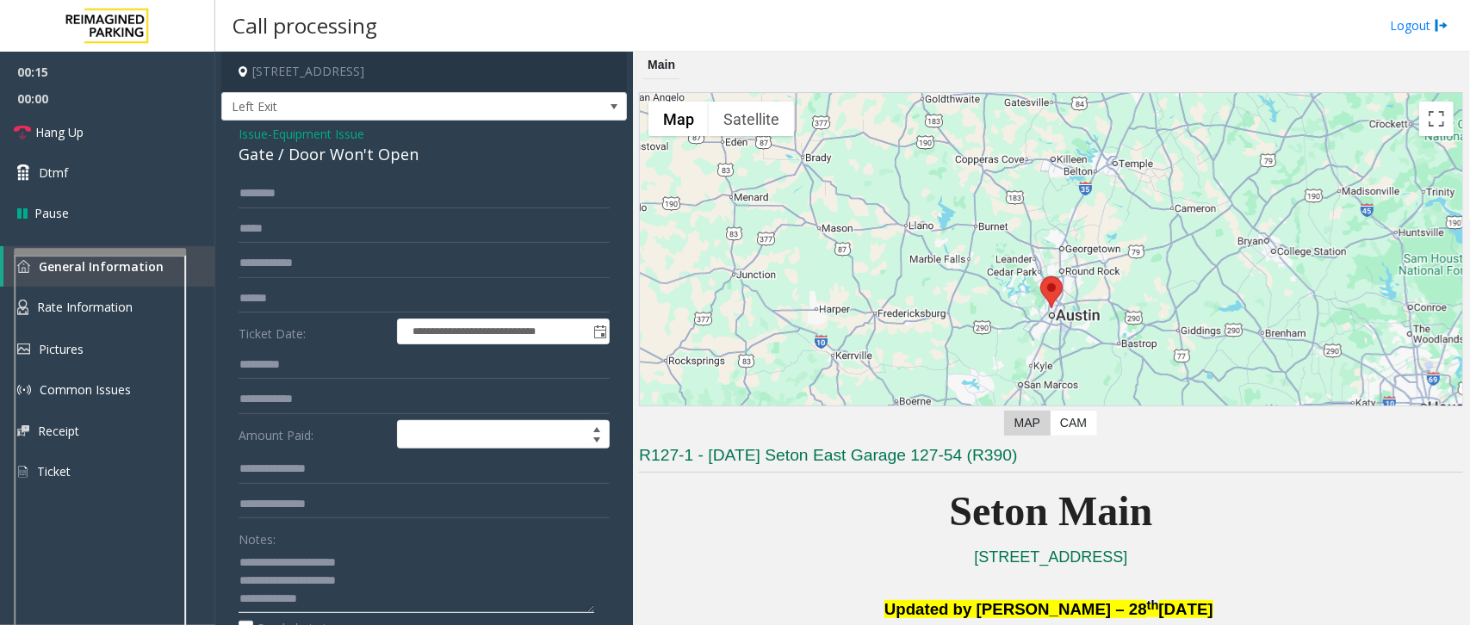
click at [243, 565] on textarea at bounding box center [416, 580] width 356 height 65
drag, startPoint x: 275, startPoint y: 595, endPoint x: 247, endPoint y: 596, distance: 28.4
click at [247, 596] on textarea at bounding box center [416, 580] width 356 height 65
click at [243, 600] on textarea at bounding box center [416, 580] width 356 height 65
drag, startPoint x: 110, startPoint y: 133, endPoint x: 139, endPoint y: 177, distance: 52.8
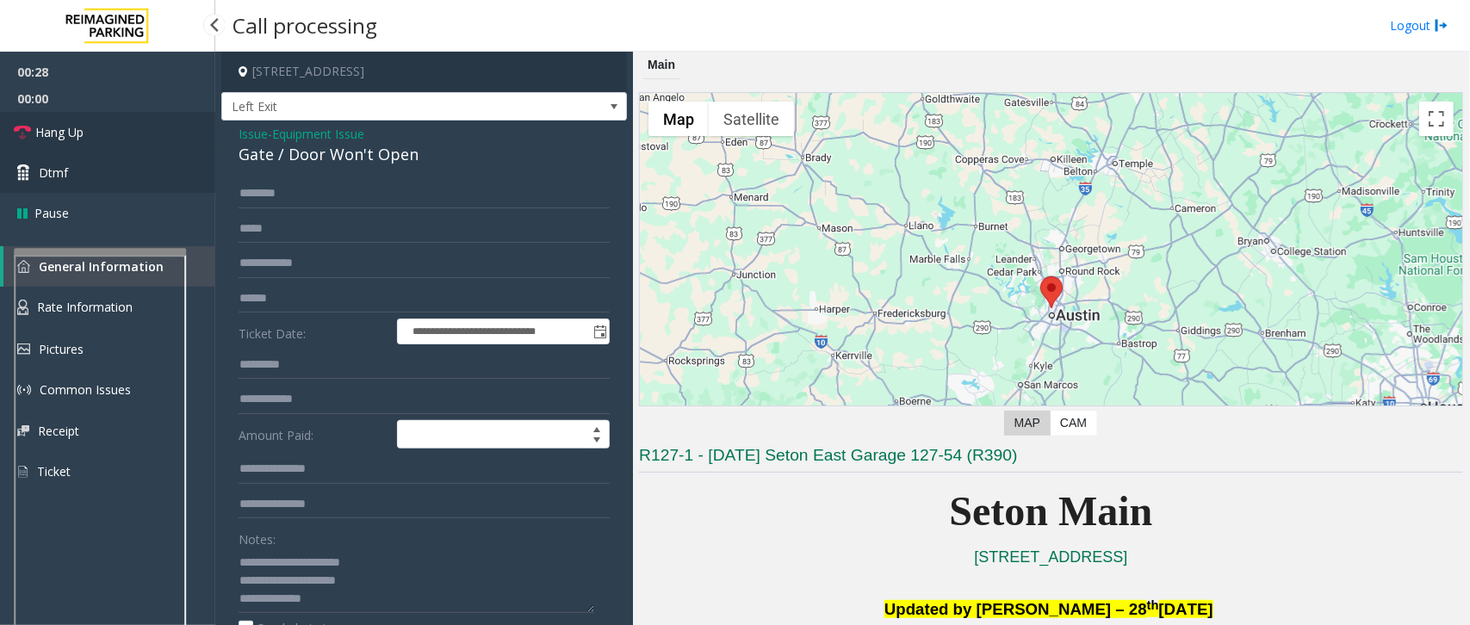
click at [110, 133] on link "Hang Up" at bounding box center [107, 132] width 215 height 40
click at [368, 605] on textarea at bounding box center [416, 580] width 356 height 65
paste textarea "**********"
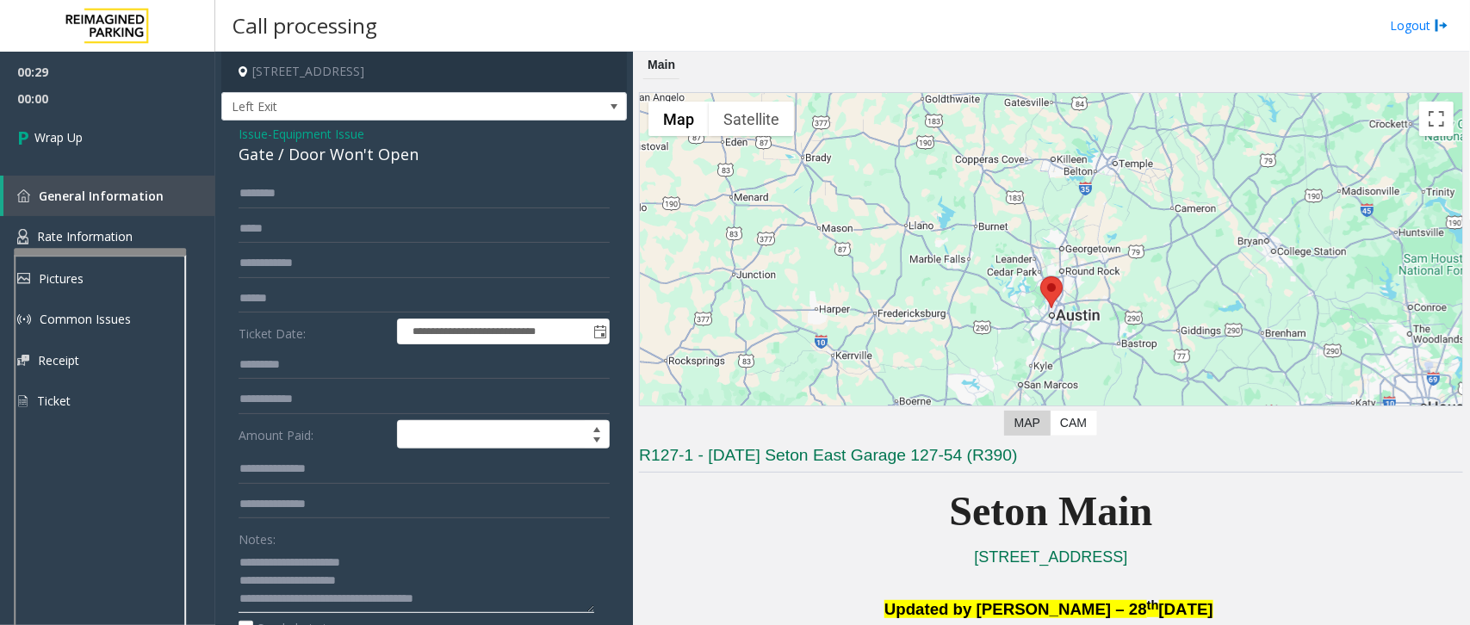
scroll to position [11, 0]
type textarea "**********"
click at [132, 153] on link "Wrap Up" at bounding box center [107, 137] width 215 height 51
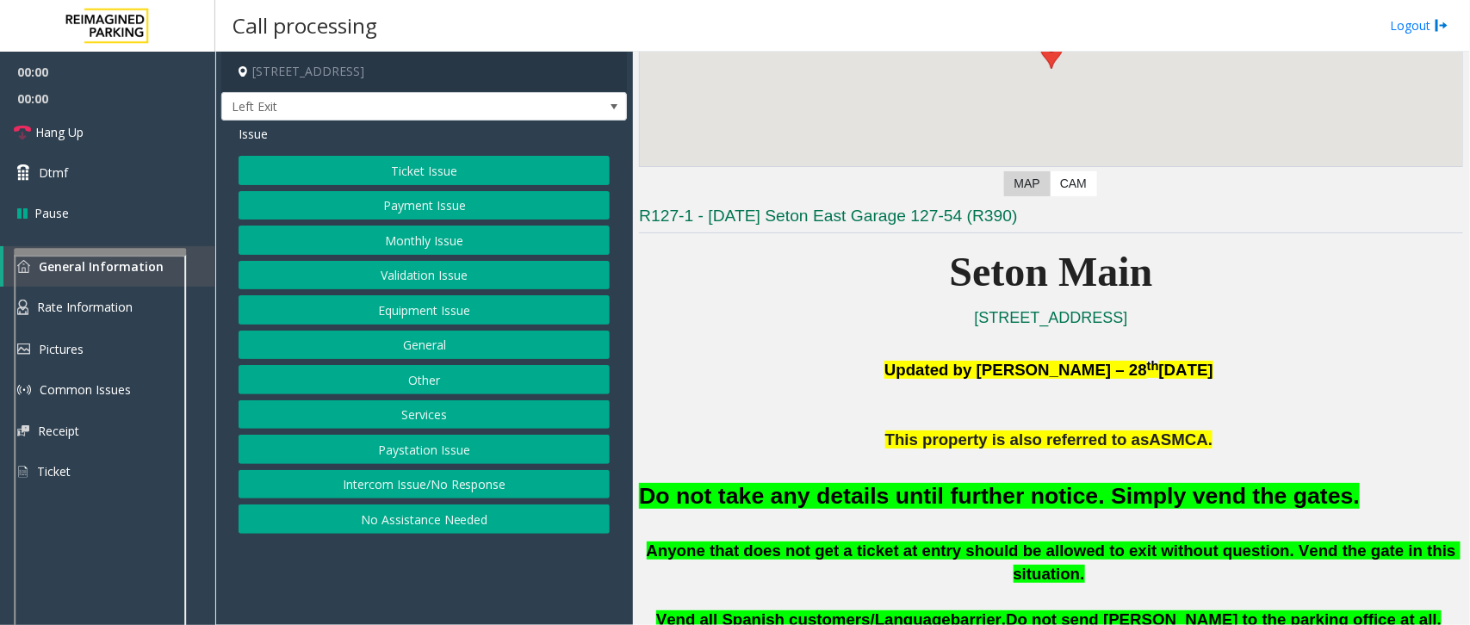
scroll to position [430, 0]
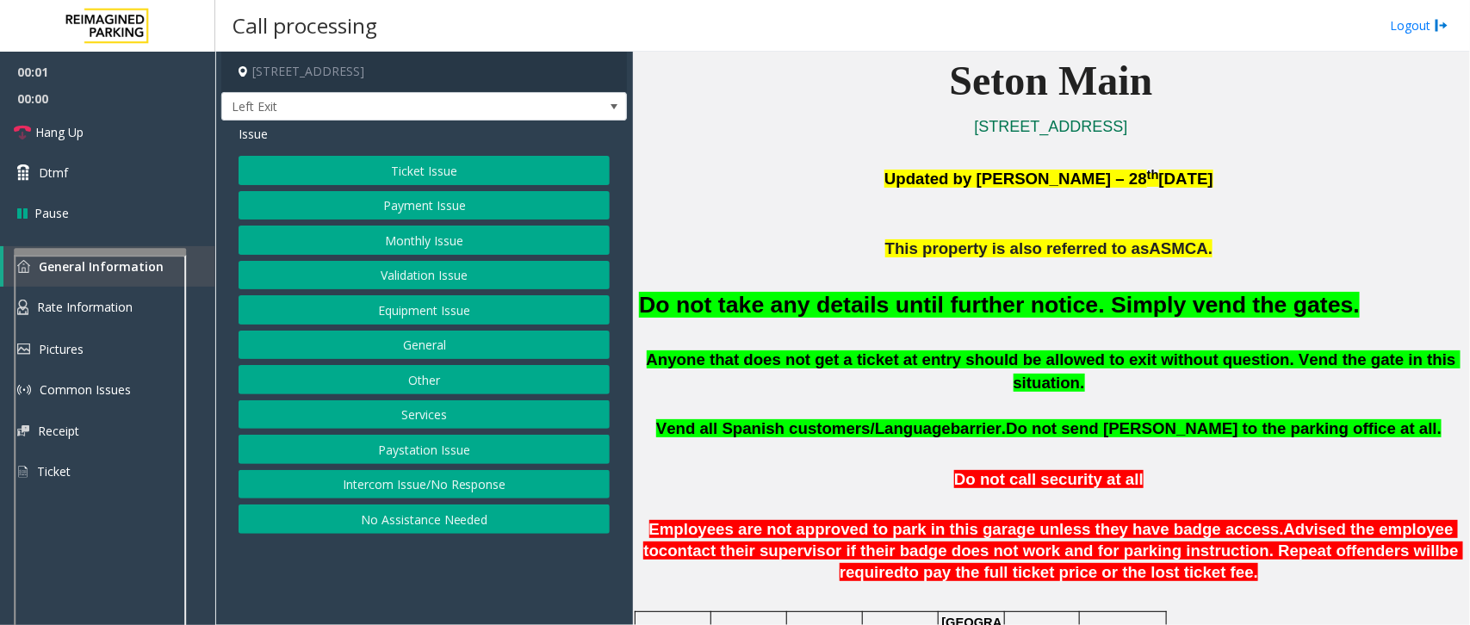
click at [394, 308] on button "Equipment Issue" at bounding box center [423, 309] width 371 height 29
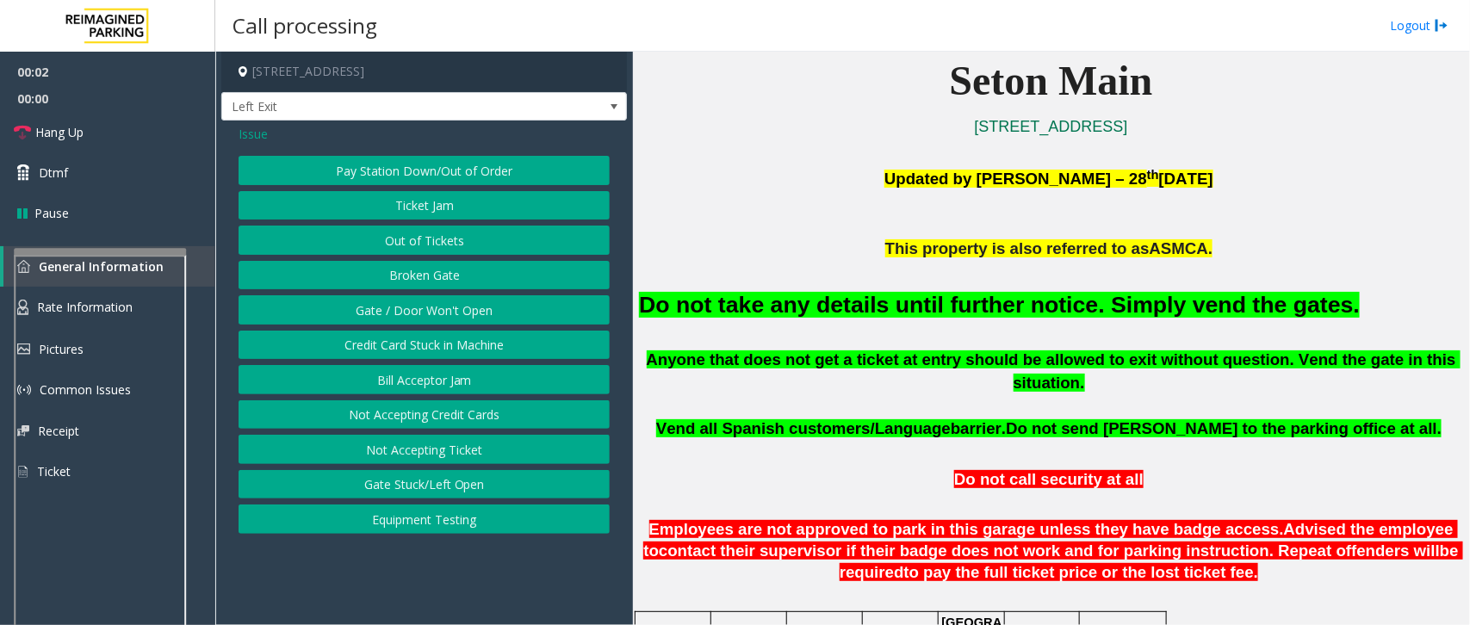
click at [394, 308] on button "Gate / Door Won't Open" at bounding box center [423, 309] width 371 height 29
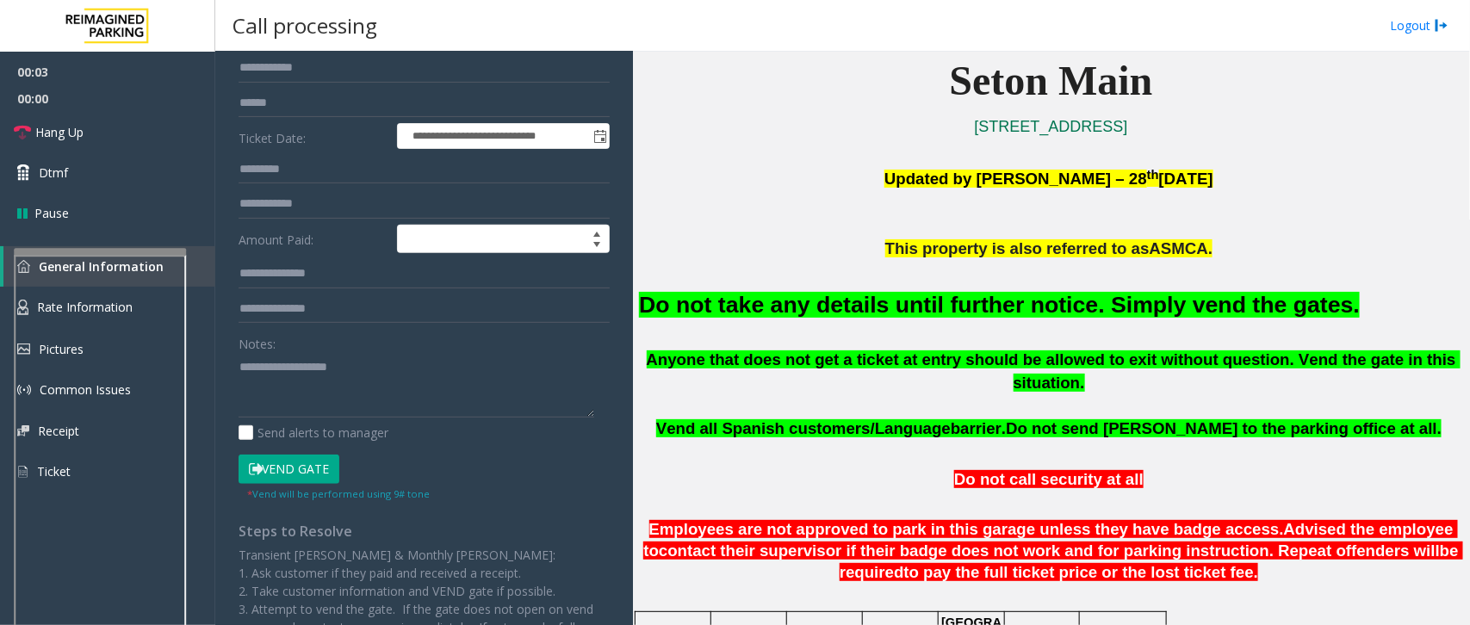
scroll to position [215, 0]
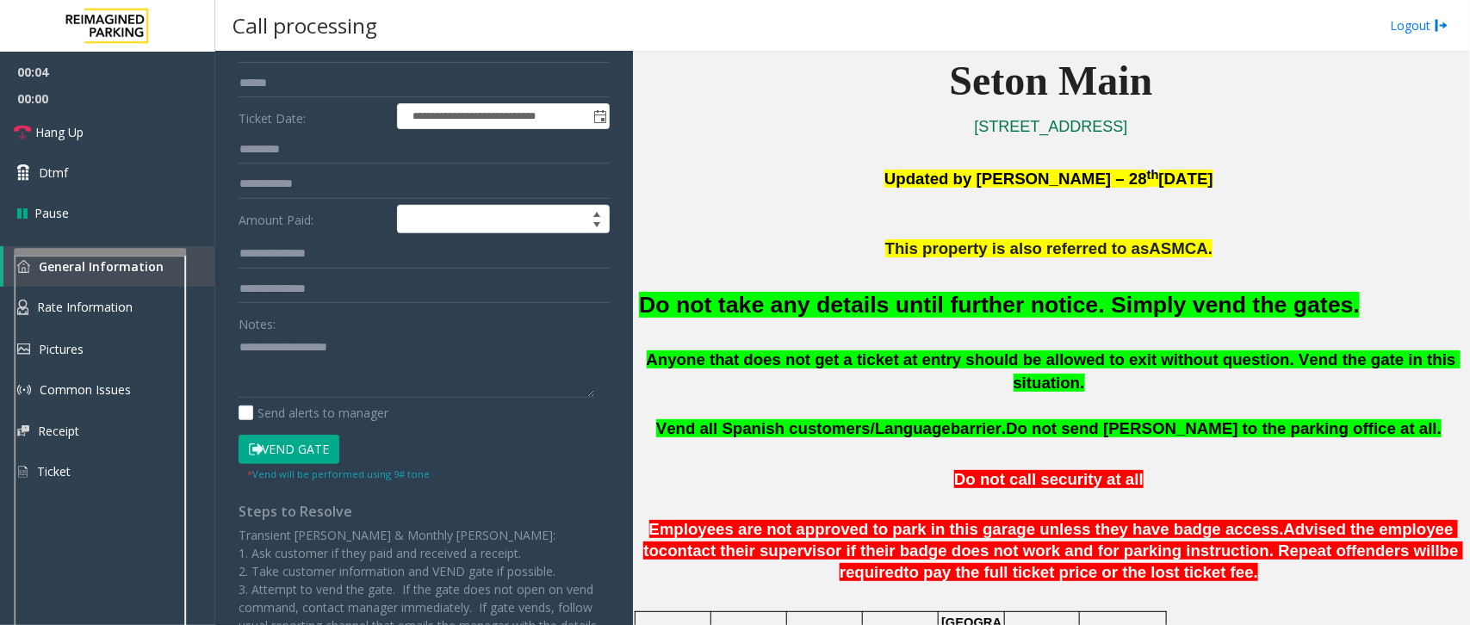
click at [302, 455] on button "Vend Gate" at bounding box center [288, 449] width 101 height 29
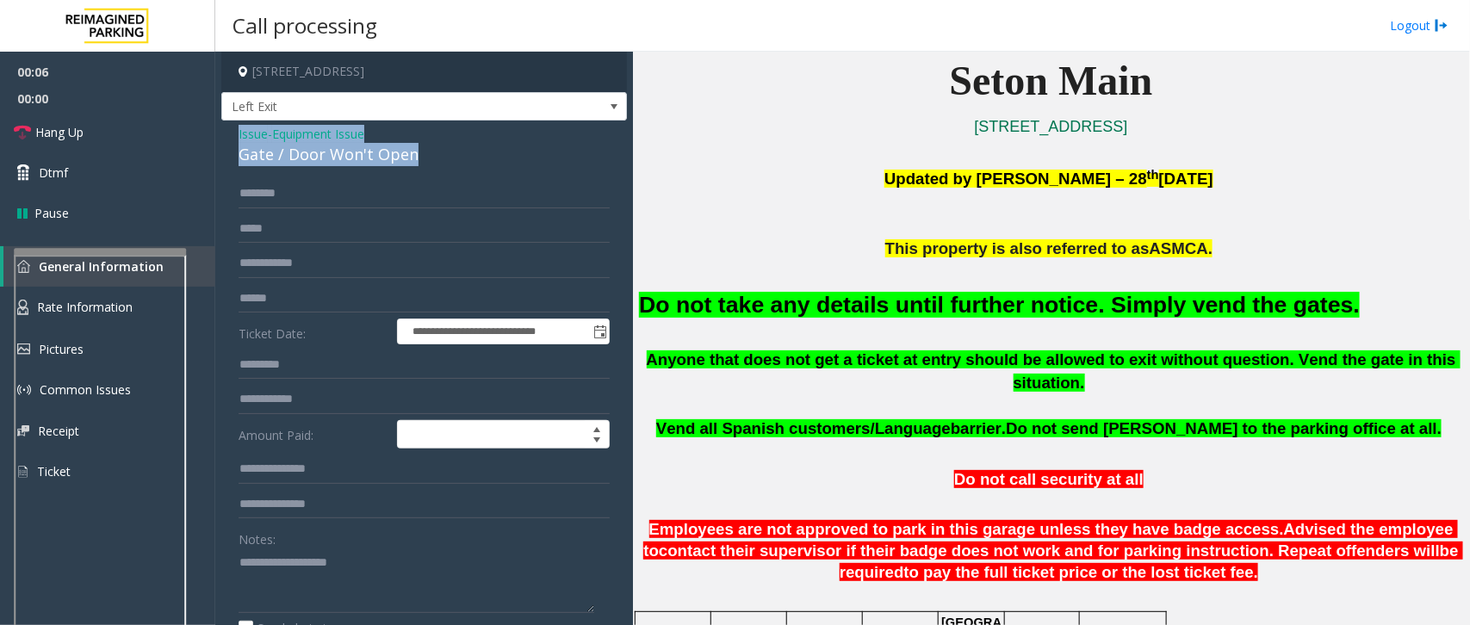
drag, startPoint x: 437, startPoint y: 159, endPoint x: 230, endPoint y: 131, distance: 209.4
click at [230, 131] on div "**********" at bounding box center [423, 521] width 405 height 800
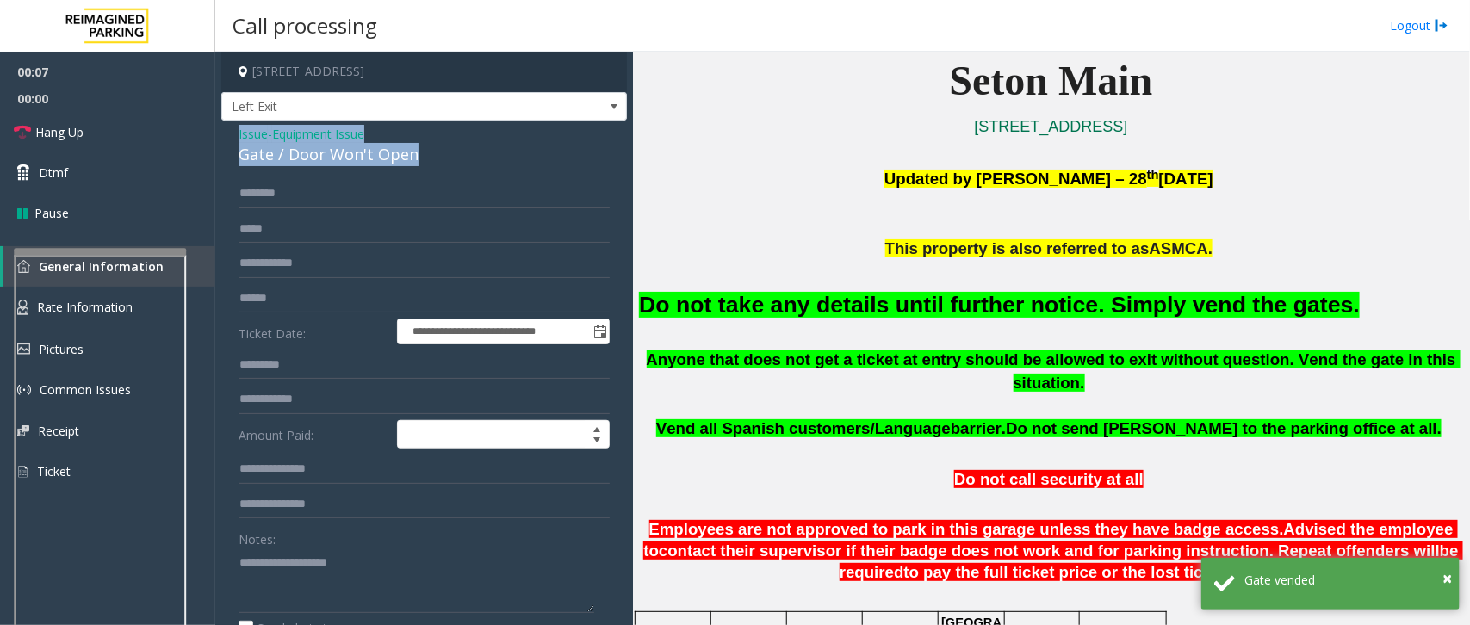
copy div "Issue - Equipment Issue Gate / Door Won't Open"
click at [300, 561] on textarea at bounding box center [416, 580] width 356 height 65
paste textarea "**********"
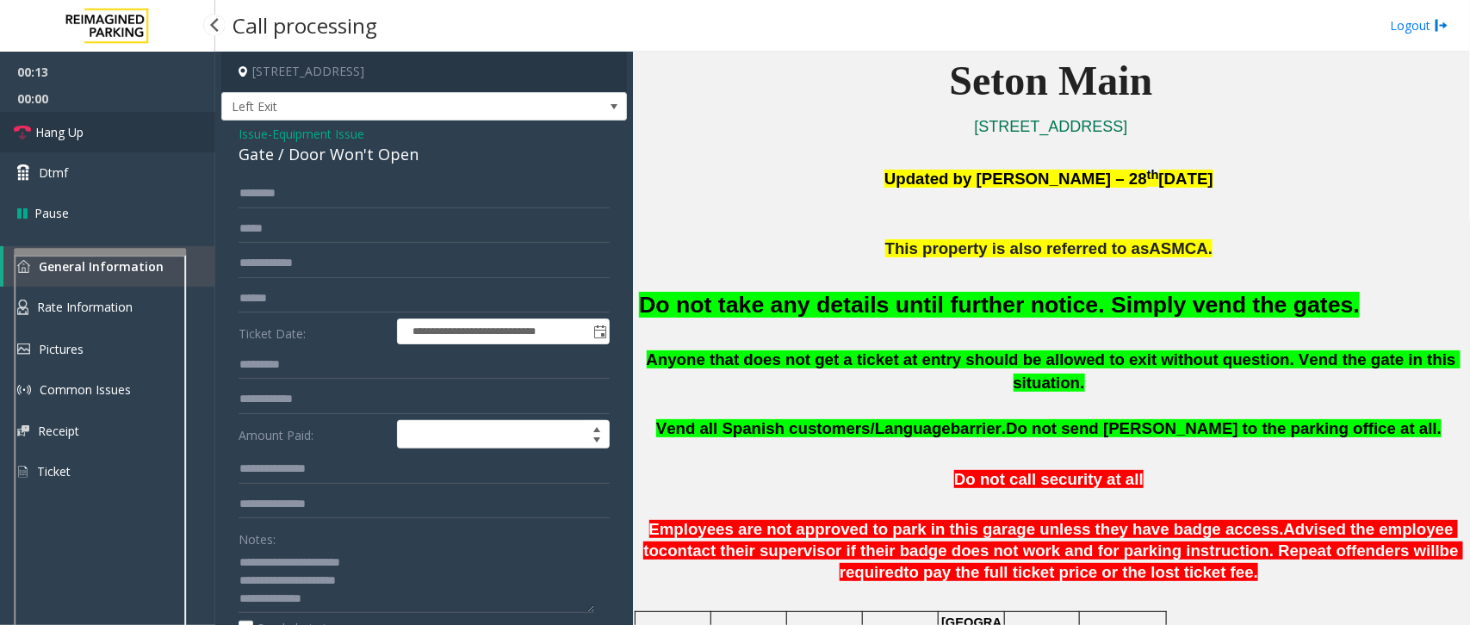
click at [96, 133] on link "Hang Up" at bounding box center [107, 132] width 215 height 40
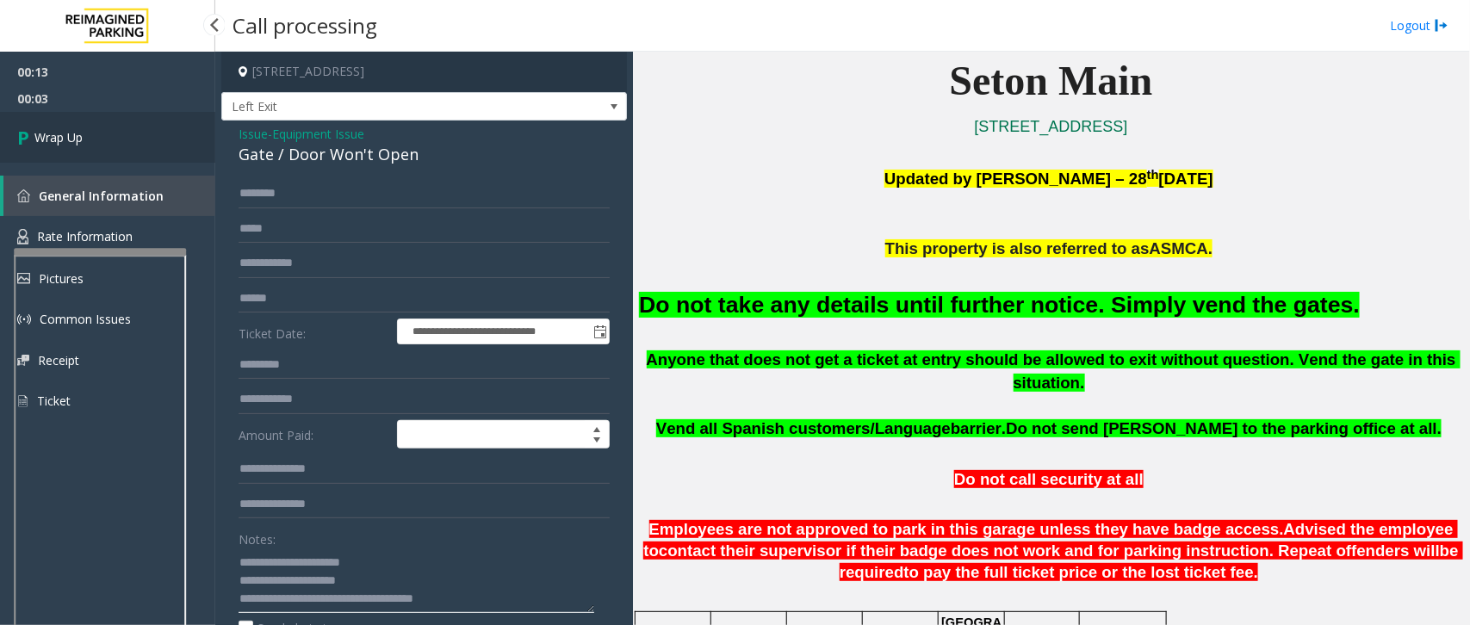
type textarea "**********"
click at [96, 136] on link "Wrap Up" at bounding box center [107, 137] width 215 height 51
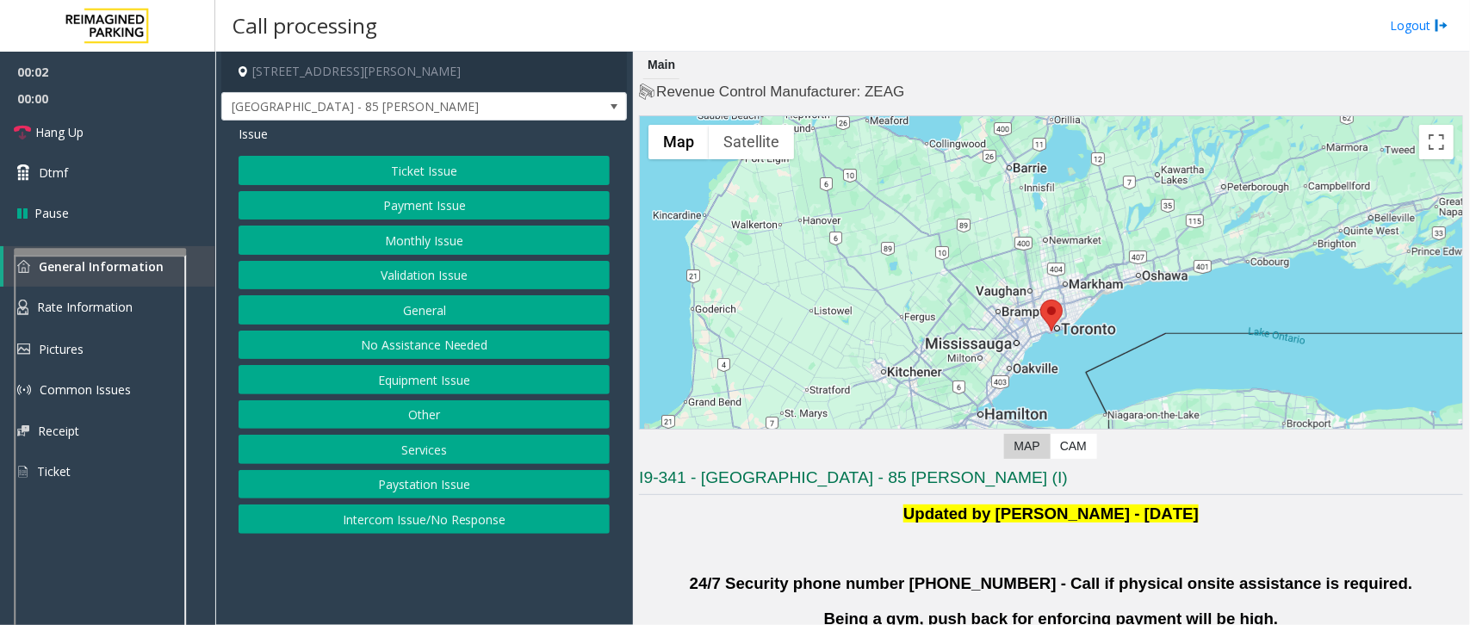
click at [409, 277] on button "Validation Issue" at bounding box center [423, 275] width 371 height 29
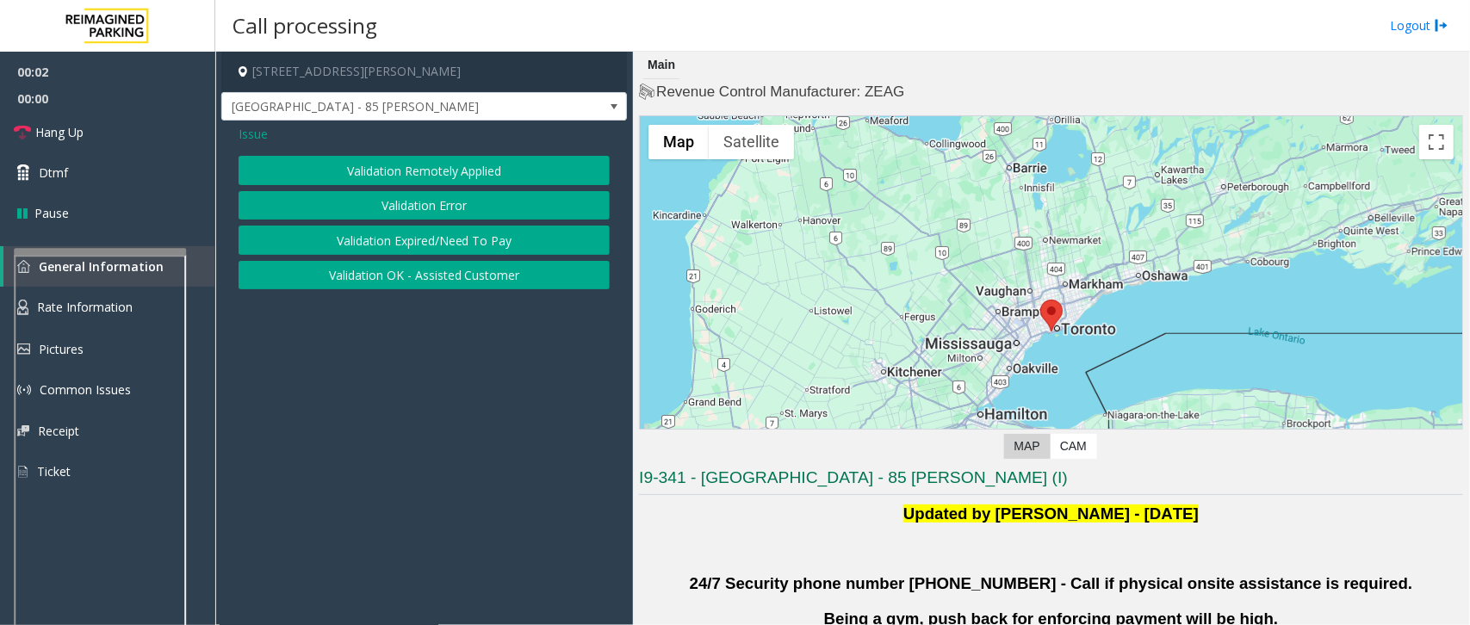
click at [432, 214] on button "Validation Error" at bounding box center [423, 205] width 371 height 29
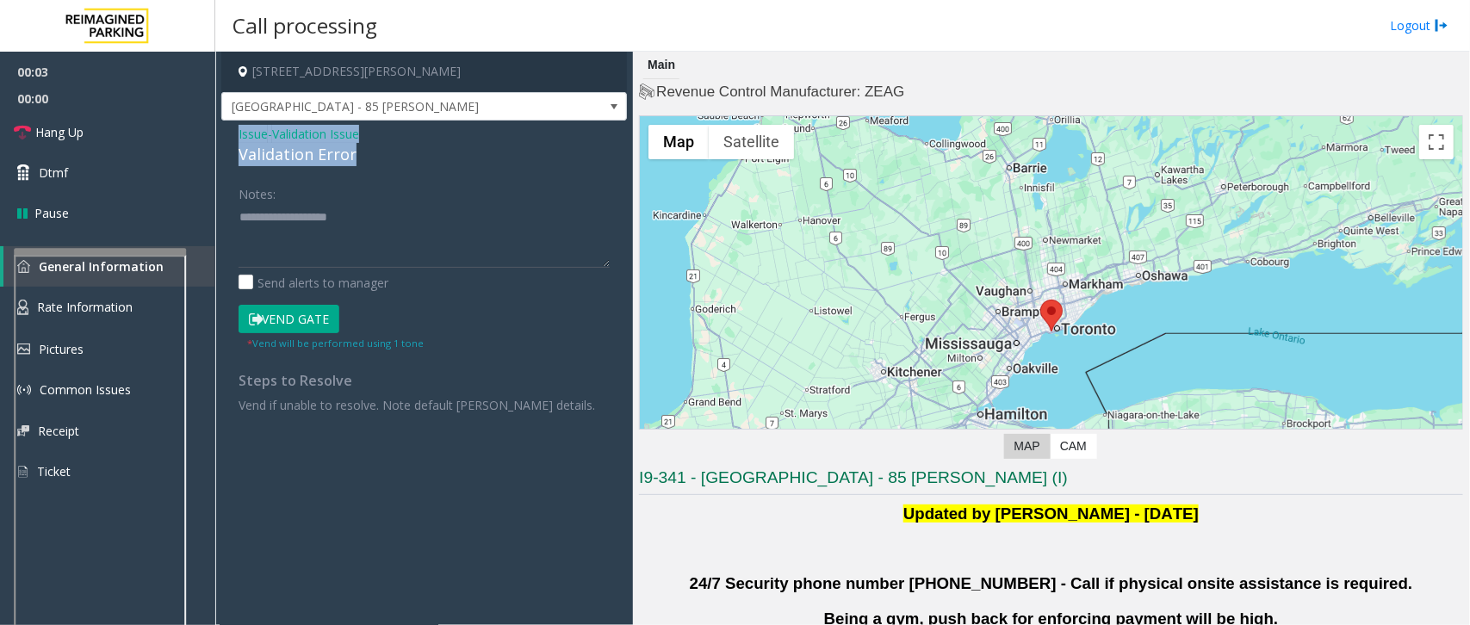
drag, startPoint x: 349, startPoint y: 155, endPoint x: 238, endPoint y: 135, distance: 112.8
click at [238, 135] on div "Issue - Validation Issue Validation Error" at bounding box center [423, 145] width 371 height 41
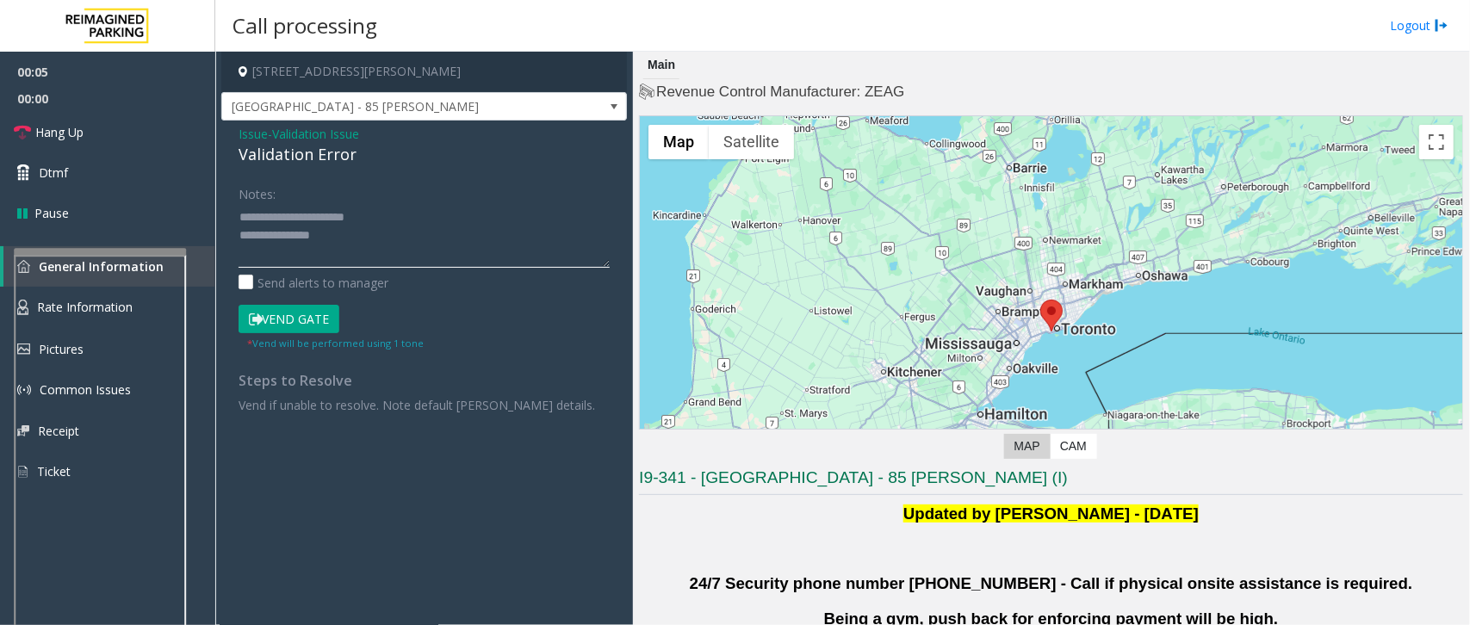
click at [350, 237] on textarea at bounding box center [423, 235] width 371 height 65
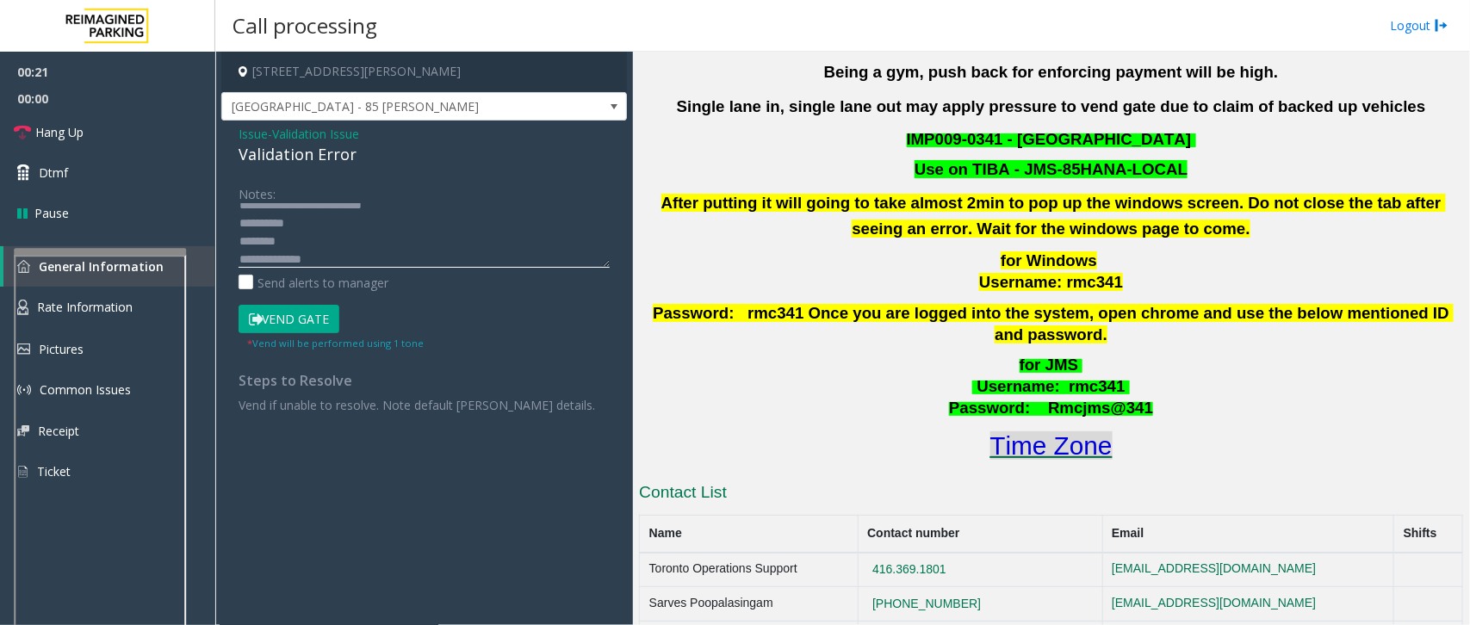
scroll to position [646, 0]
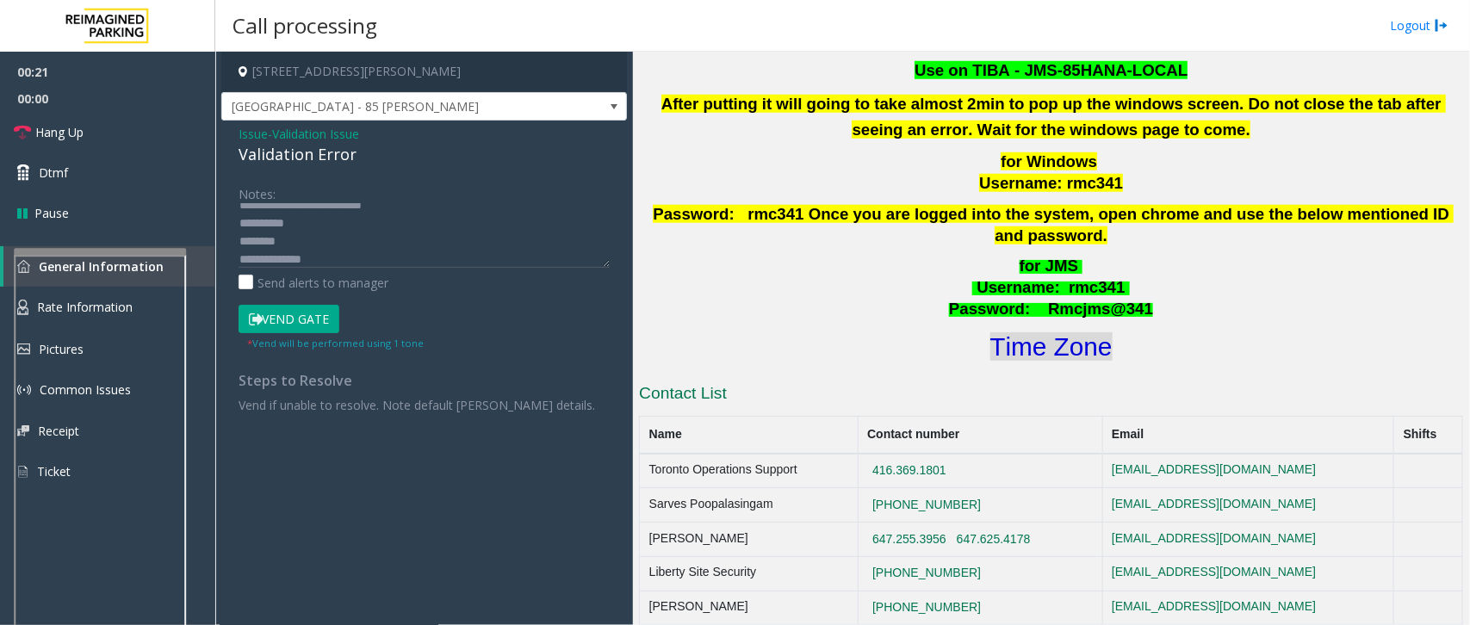
click at [1025, 332] on font "Time Zone" at bounding box center [1051, 346] width 122 height 28
click at [366, 261] on textarea at bounding box center [423, 235] width 371 height 65
click at [289, 230] on textarea at bounding box center [423, 235] width 371 height 65
click at [286, 245] on textarea at bounding box center [423, 235] width 371 height 65
click at [325, 241] on textarea at bounding box center [423, 235] width 371 height 65
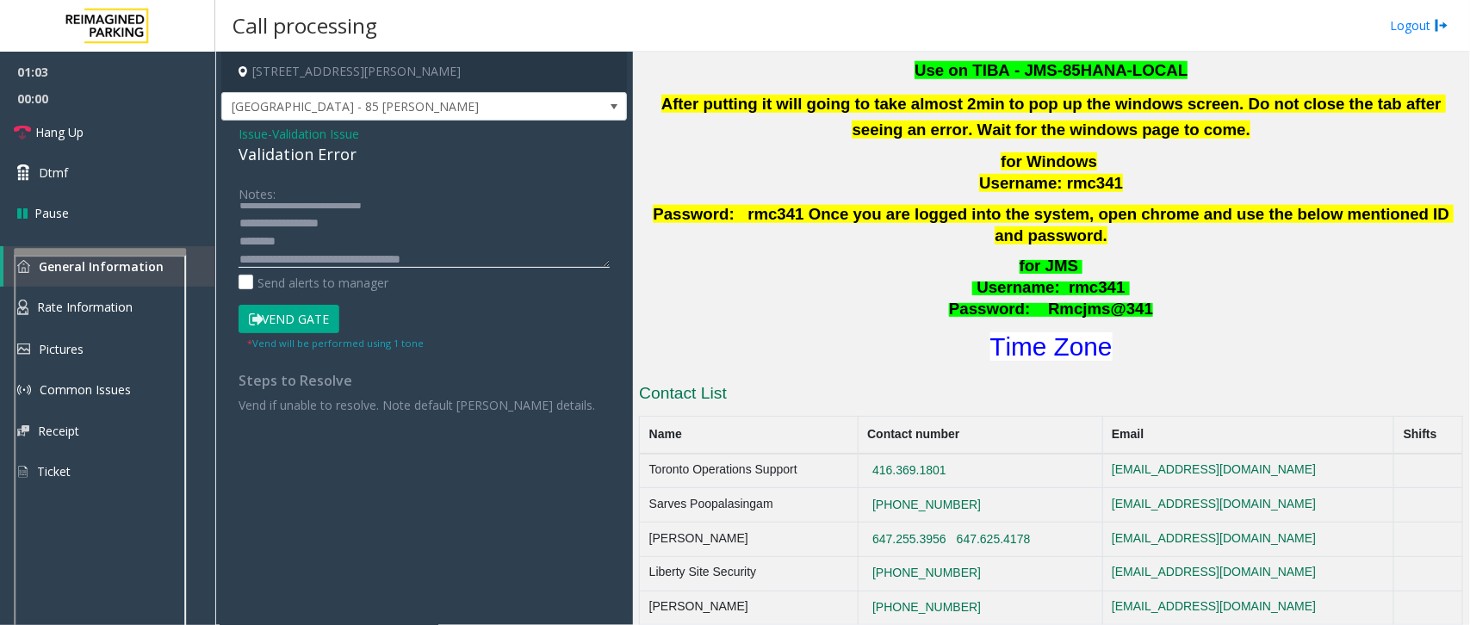
click at [302, 243] on textarea at bounding box center [423, 235] width 371 height 65
click at [295, 323] on button "Vend Gate" at bounding box center [288, 319] width 101 height 29
click at [331, 250] on textarea at bounding box center [423, 235] width 371 height 65
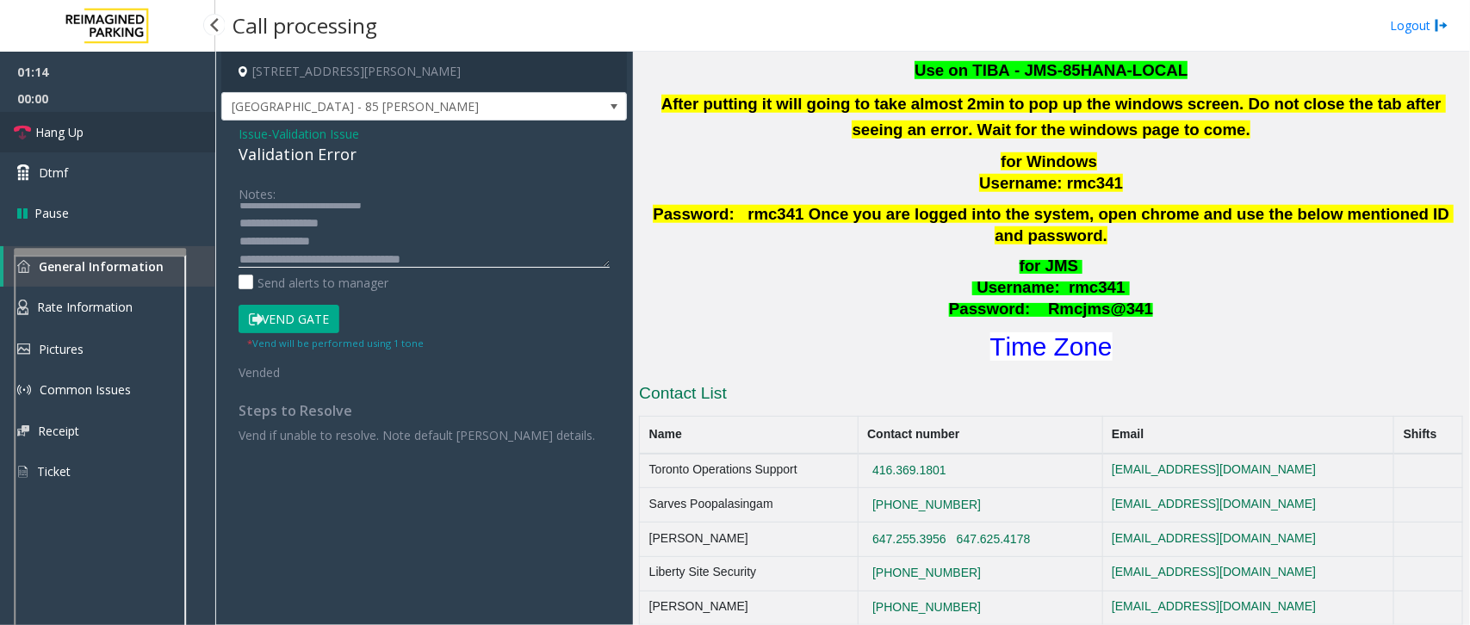
type textarea "**********"
click at [56, 139] on span "Hang Up" at bounding box center [59, 132] width 48 height 18
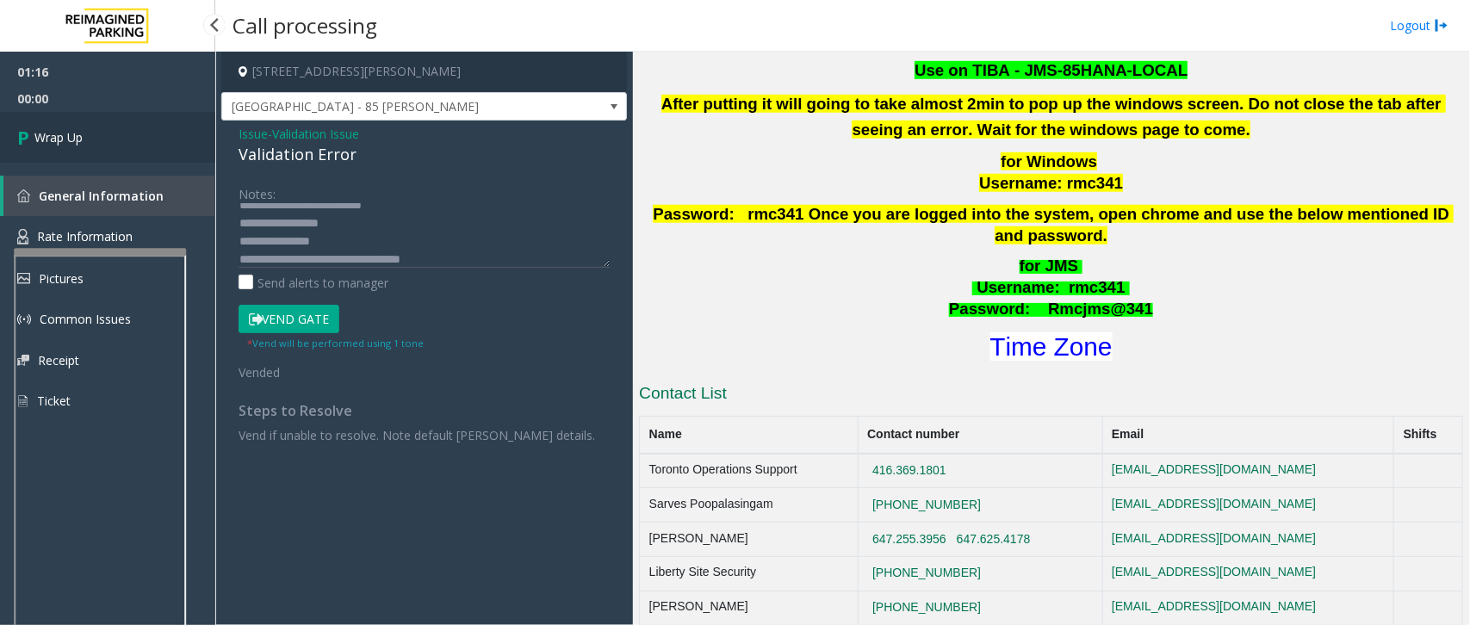
click at [56, 139] on span "Wrap Up" at bounding box center [58, 137] width 48 height 18
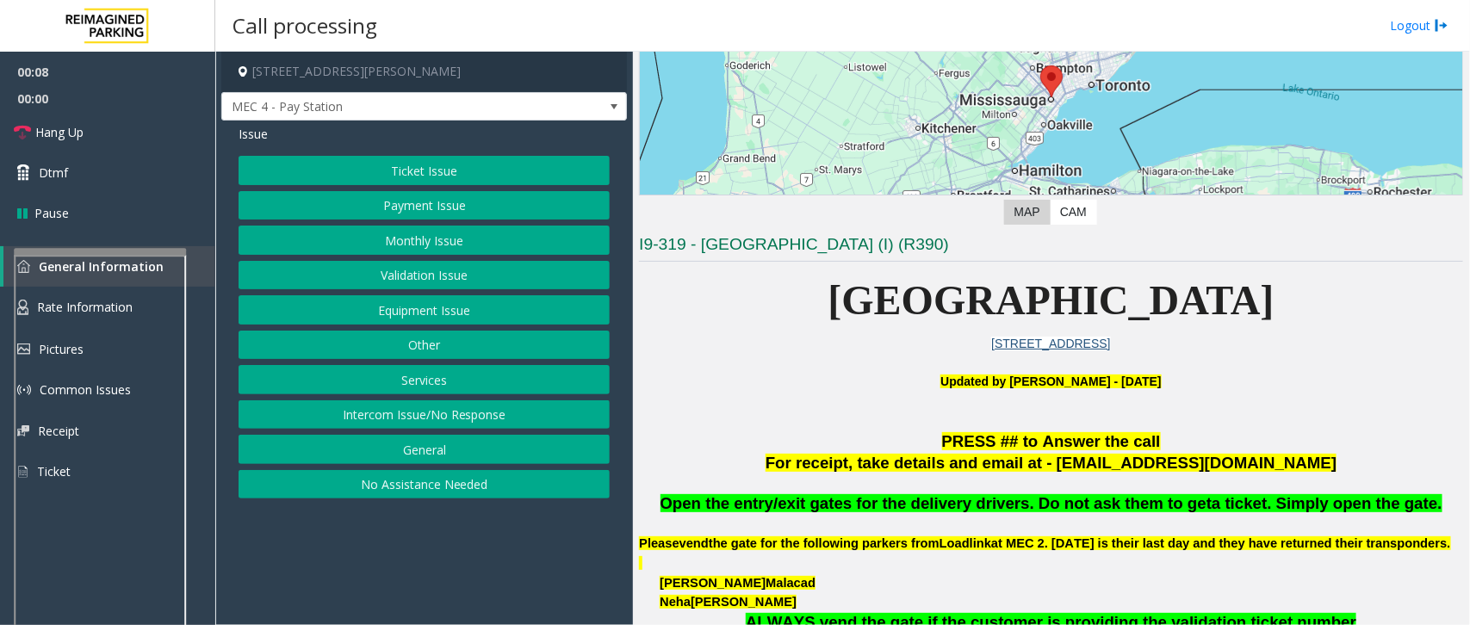
scroll to position [215, 0]
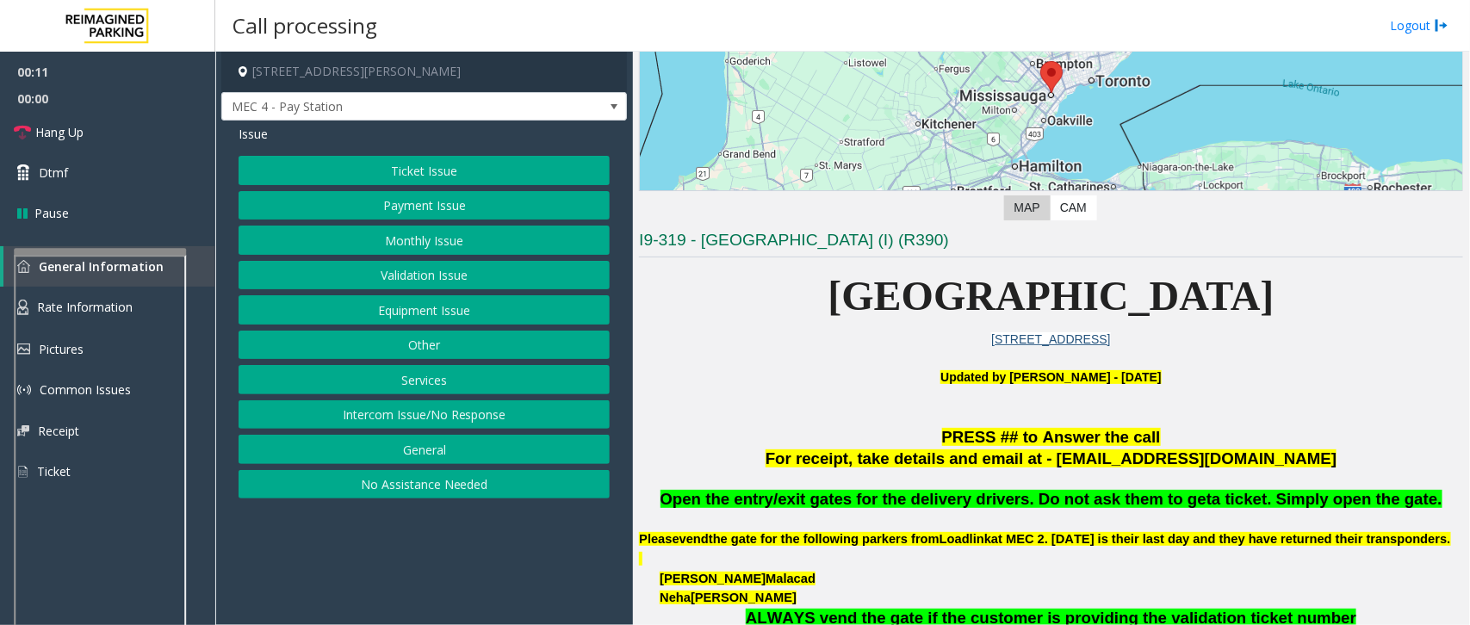
click at [405, 170] on button "Ticket Issue" at bounding box center [423, 170] width 371 height 29
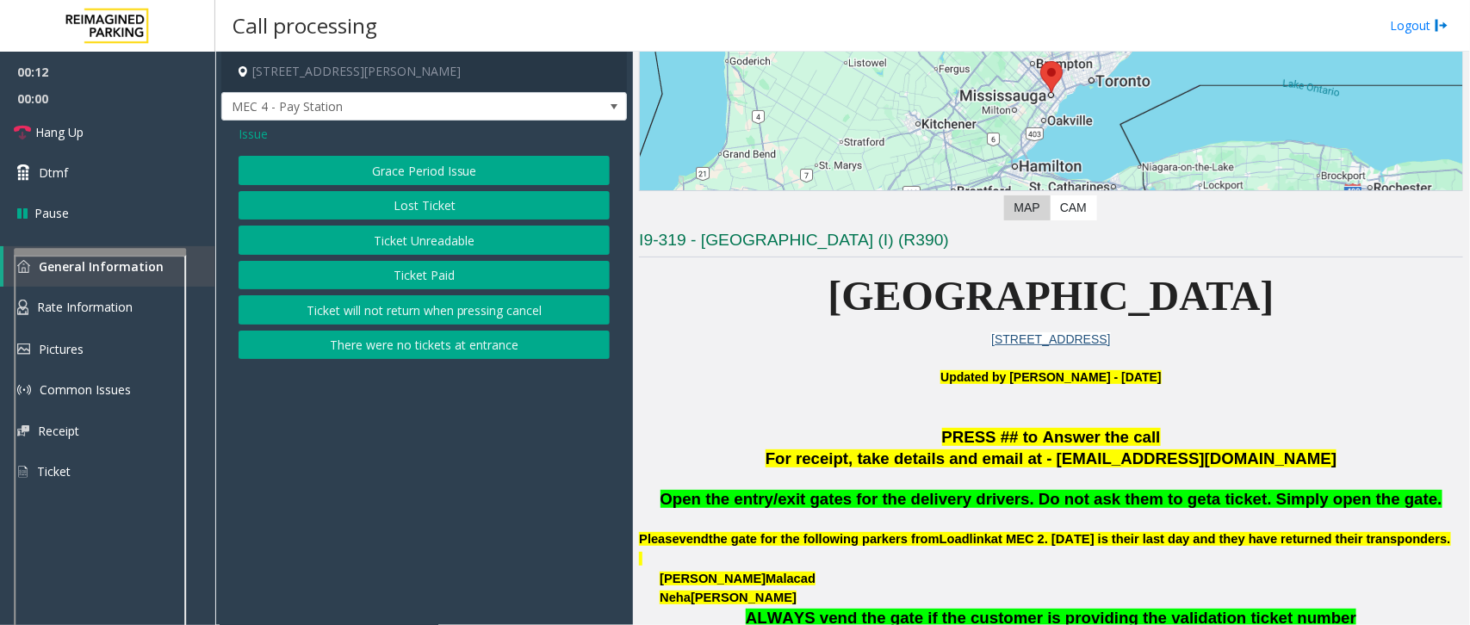
click at [397, 250] on button "Ticket Unreadable" at bounding box center [423, 240] width 371 height 29
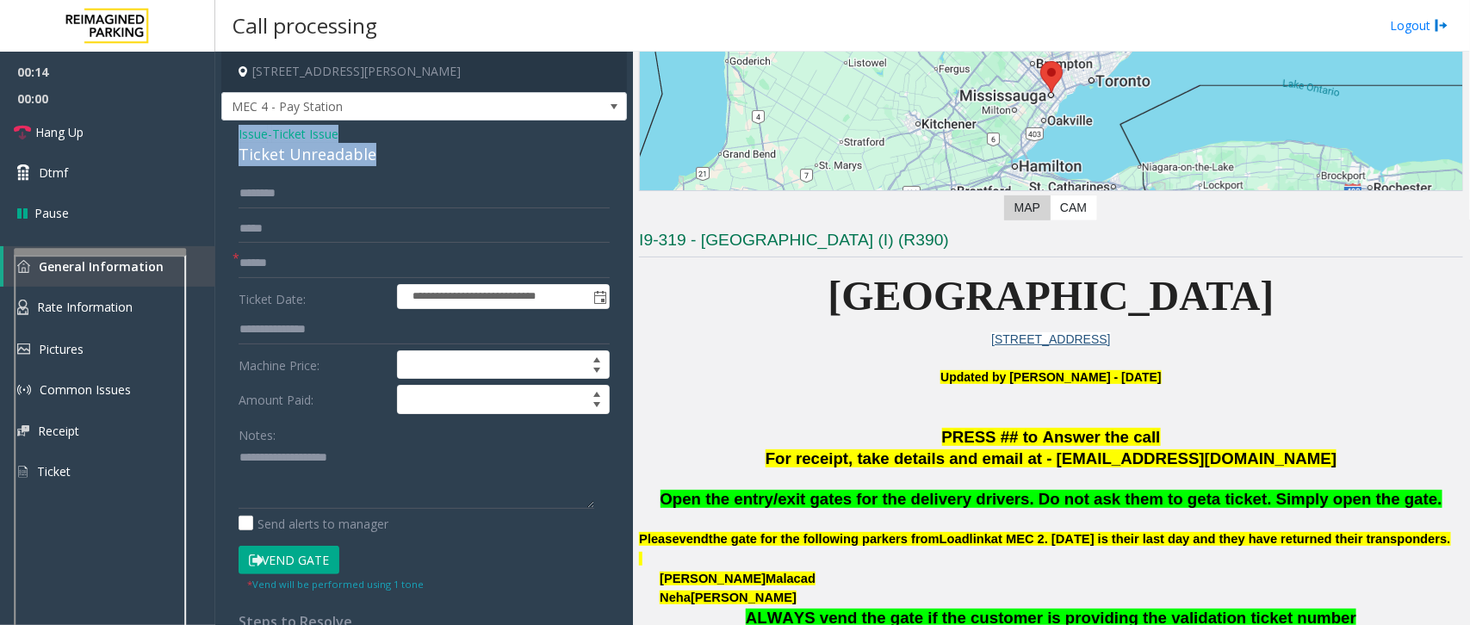
drag, startPoint x: 390, startPoint y: 147, endPoint x: 233, endPoint y: 138, distance: 157.0
click at [233, 138] on div "**********" at bounding box center [423, 514] width 405 height 786
type textarea "**********"
click at [254, 251] on input "text" at bounding box center [423, 263] width 371 height 29
type input "**"
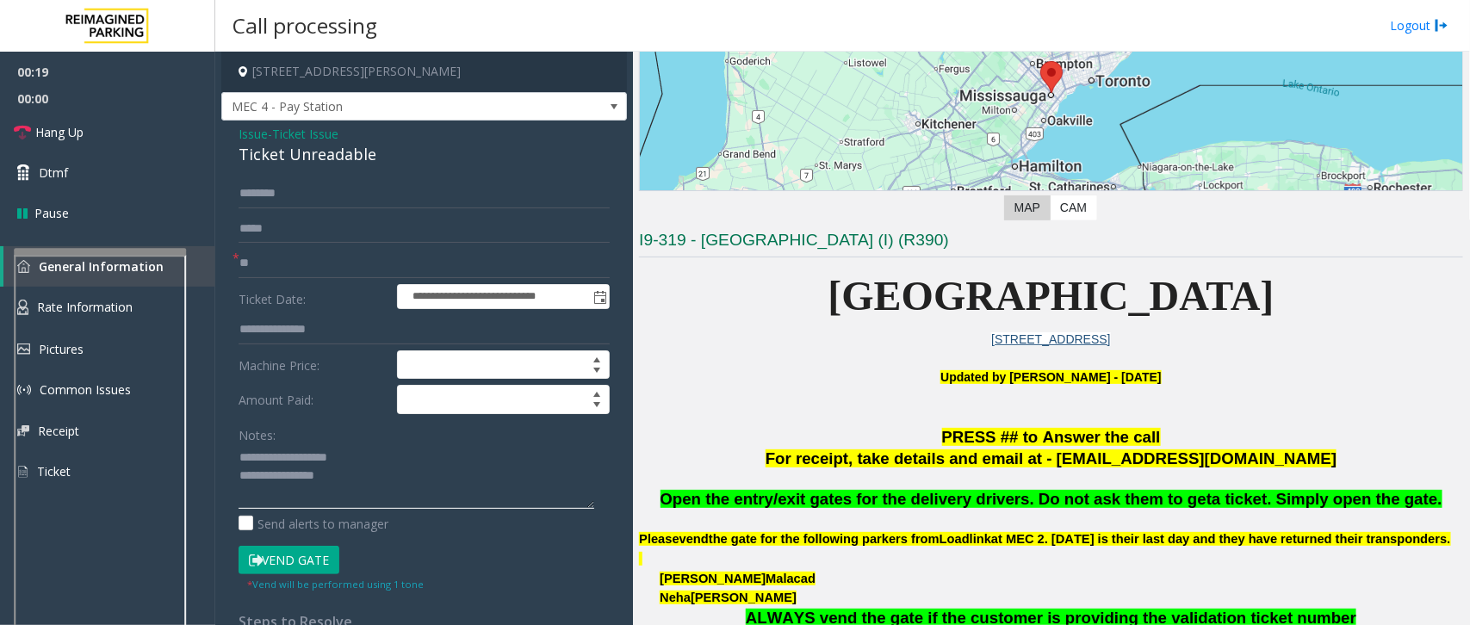
click at [377, 471] on textarea at bounding box center [416, 476] width 356 height 65
click at [370, 476] on textarea at bounding box center [416, 476] width 356 height 65
type textarea "**********"
click at [144, 123] on link "Hang Up" at bounding box center [107, 132] width 215 height 40
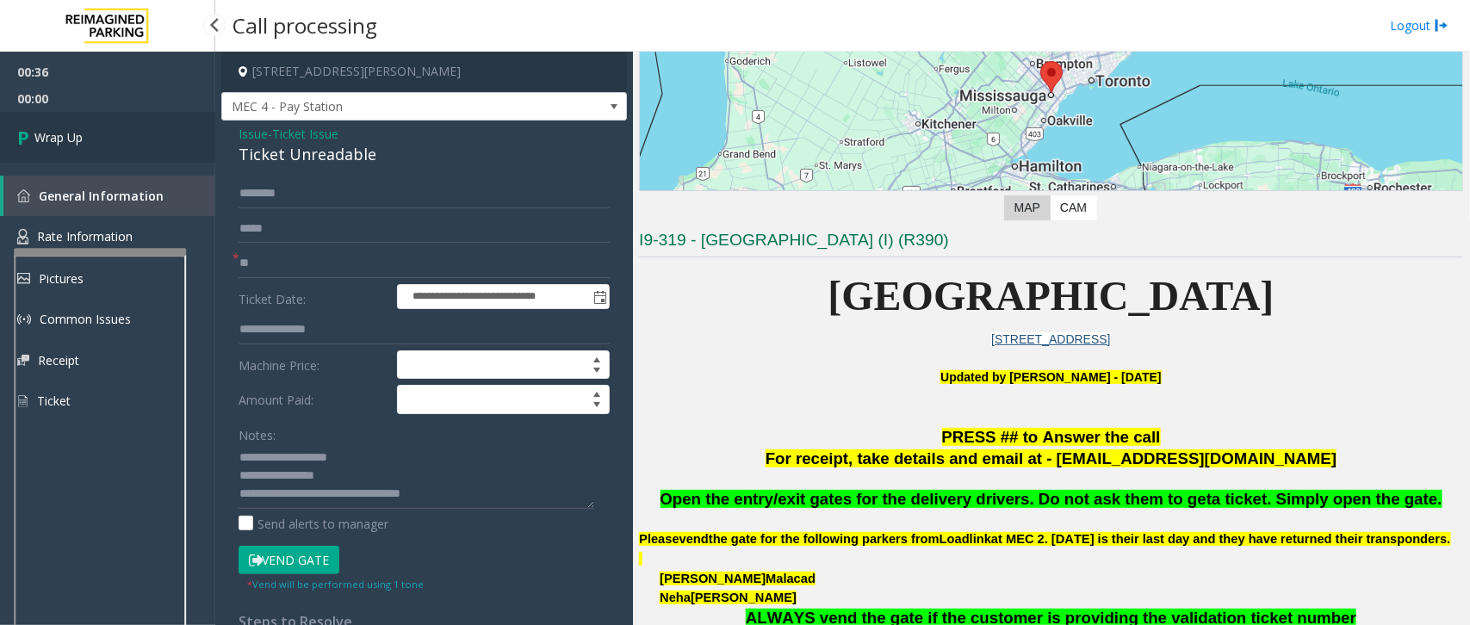
click at [144, 123] on link "Wrap Up" at bounding box center [107, 137] width 215 height 51
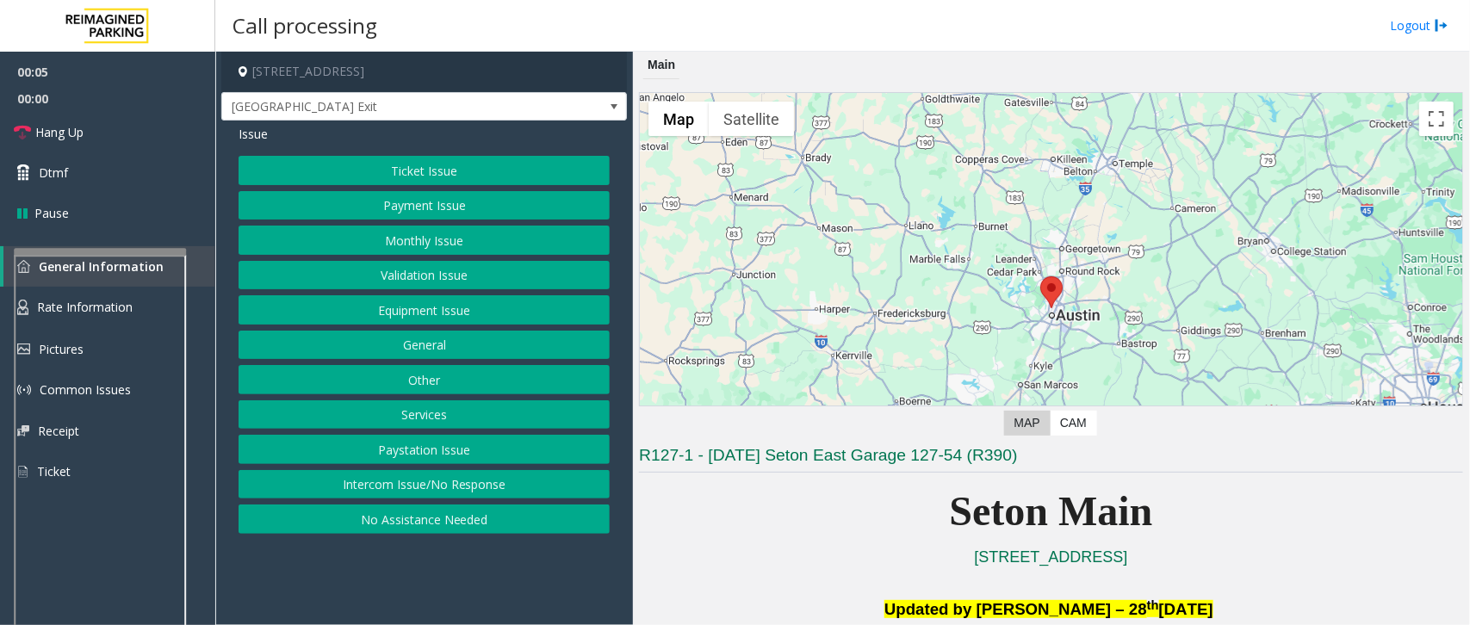
click at [337, 306] on button "Equipment Issue" at bounding box center [423, 309] width 371 height 29
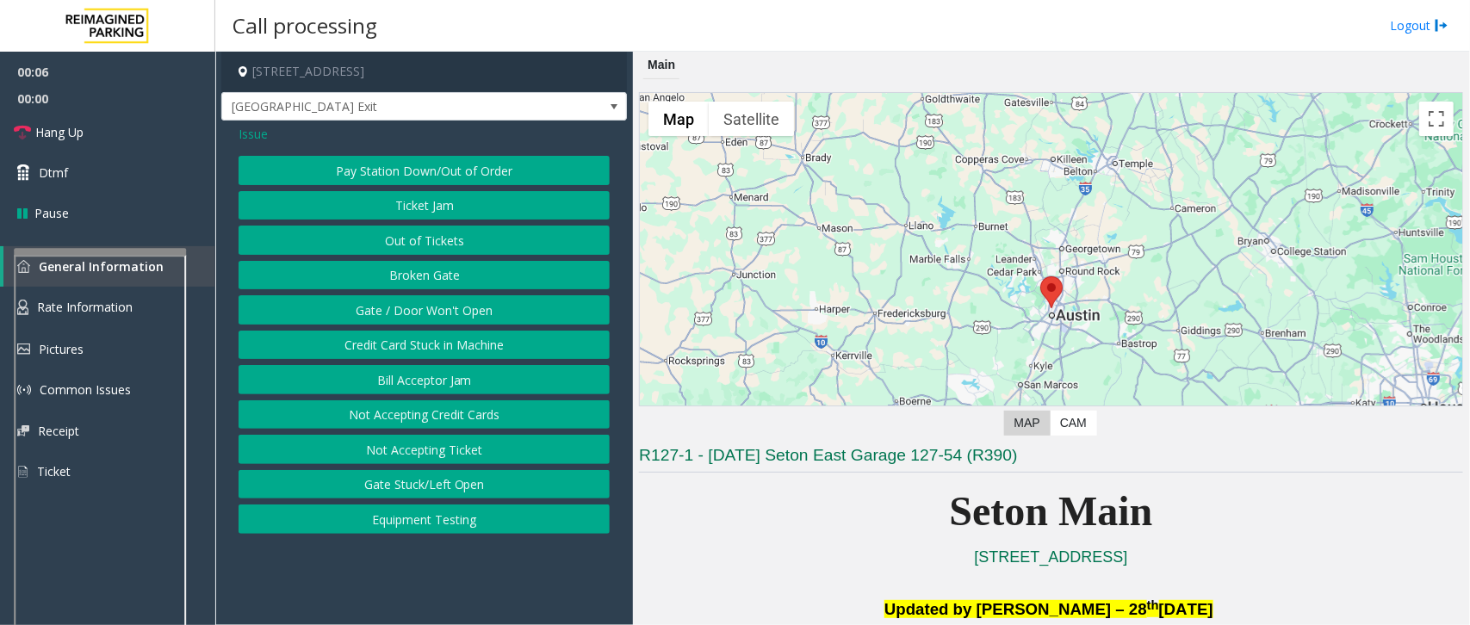
click at [337, 306] on button "Gate / Door Won't Open" at bounding box center [423, 309] width 371 height 29
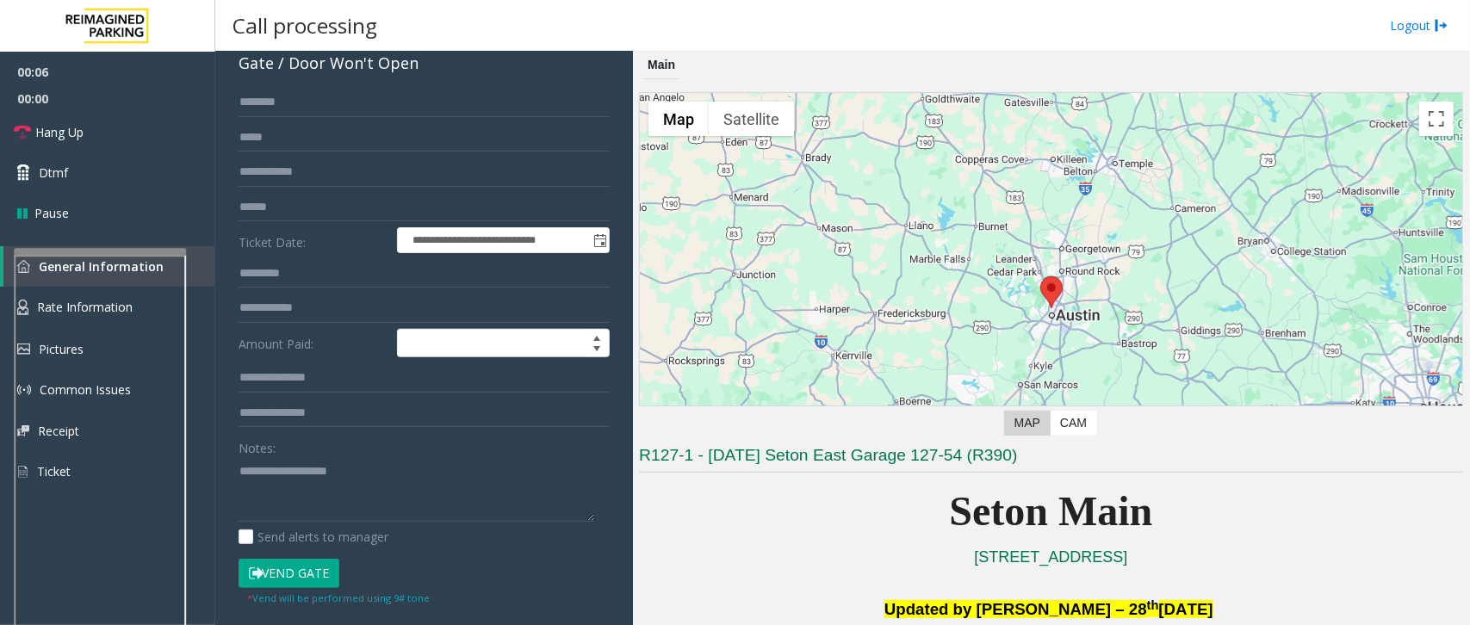
scroll to position [215, 0]
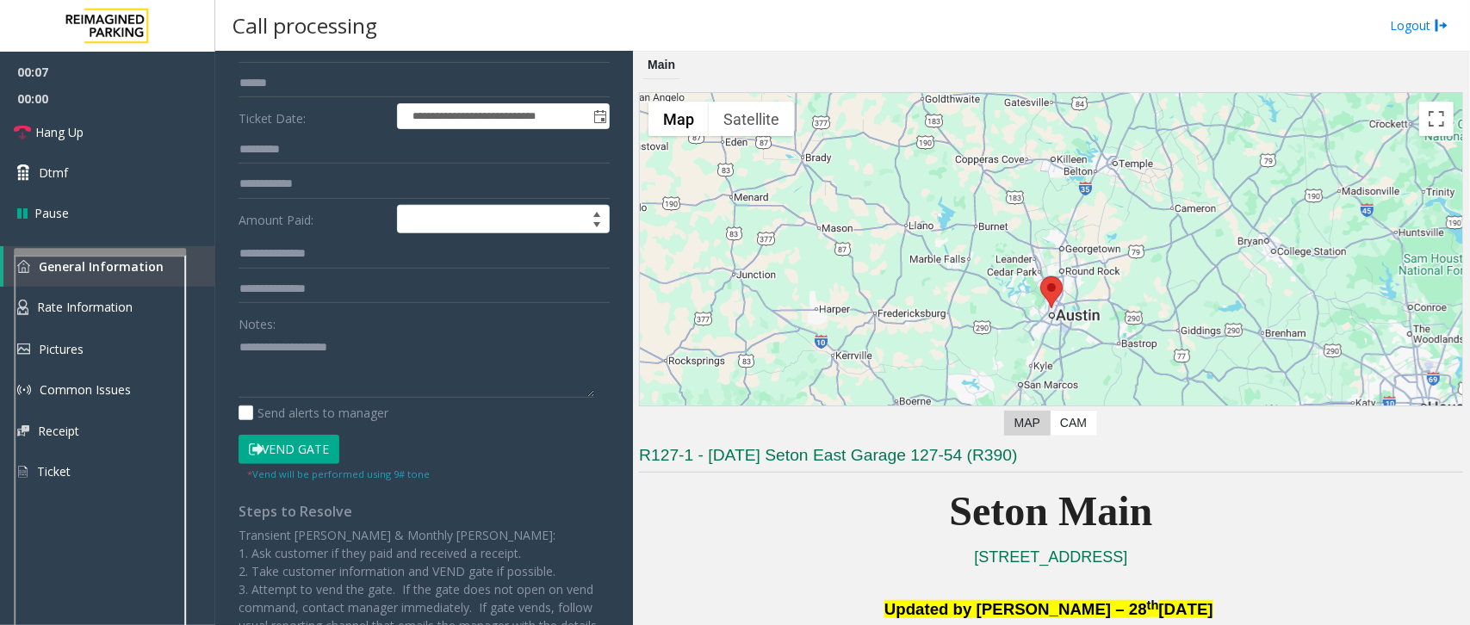
click at [265, 442] on button "Vend Gate" at bounding box center [288, 449] width 101 height 29
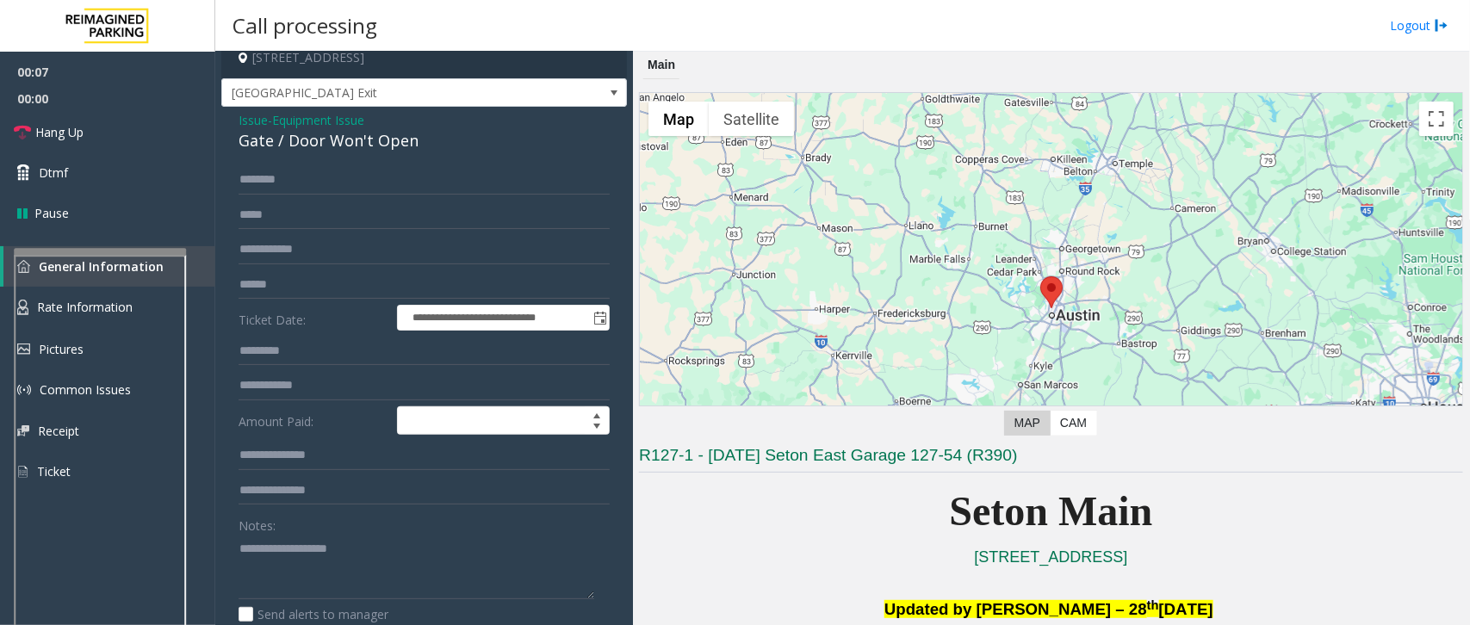
scroll to position [0, 0]
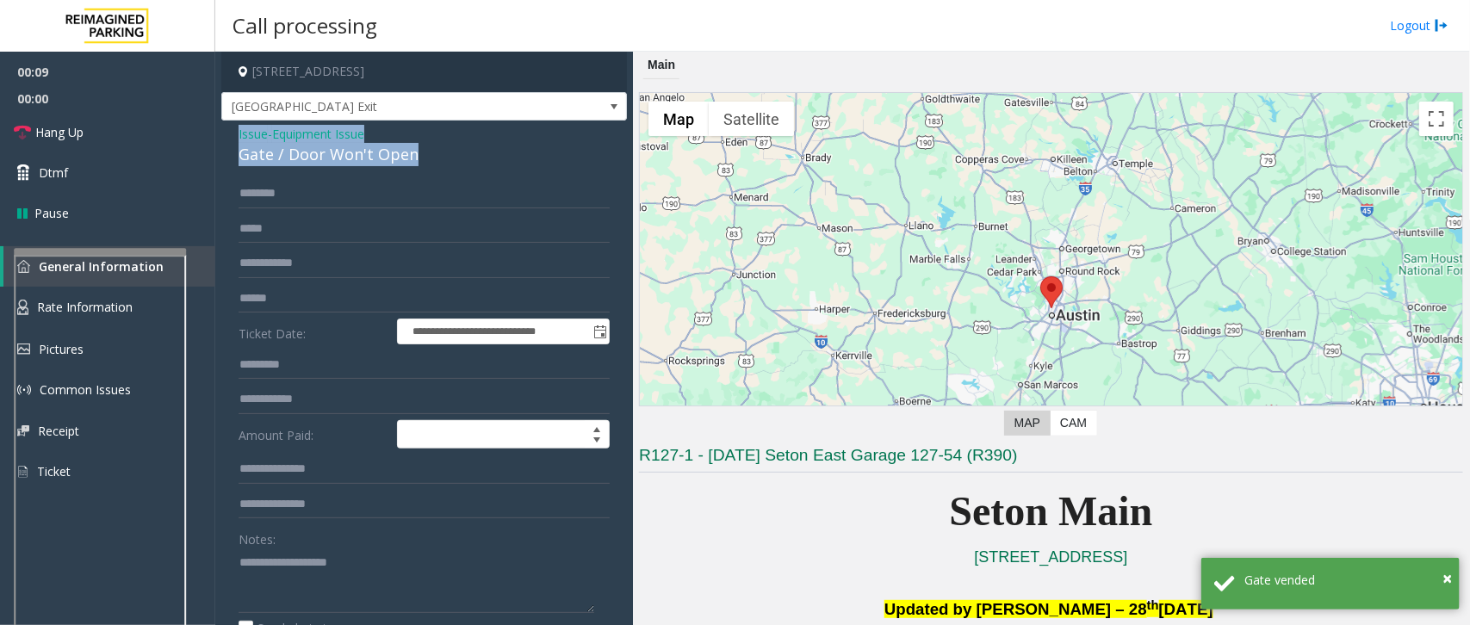
drag, startPoint x: 427, startPoint y: 157, endPoint x: 228, endPoint y: 131, distance: 200.5
click at [228, 131] on div "**********" at bounding box center [423, 536] width 405 height 830
copy div "Issue - Equipment Issue Gate / Door Won't Open"
click at [298, 566] on textarea at bounding box center [416, 580] width 356 height 65
paste textarea "**********"
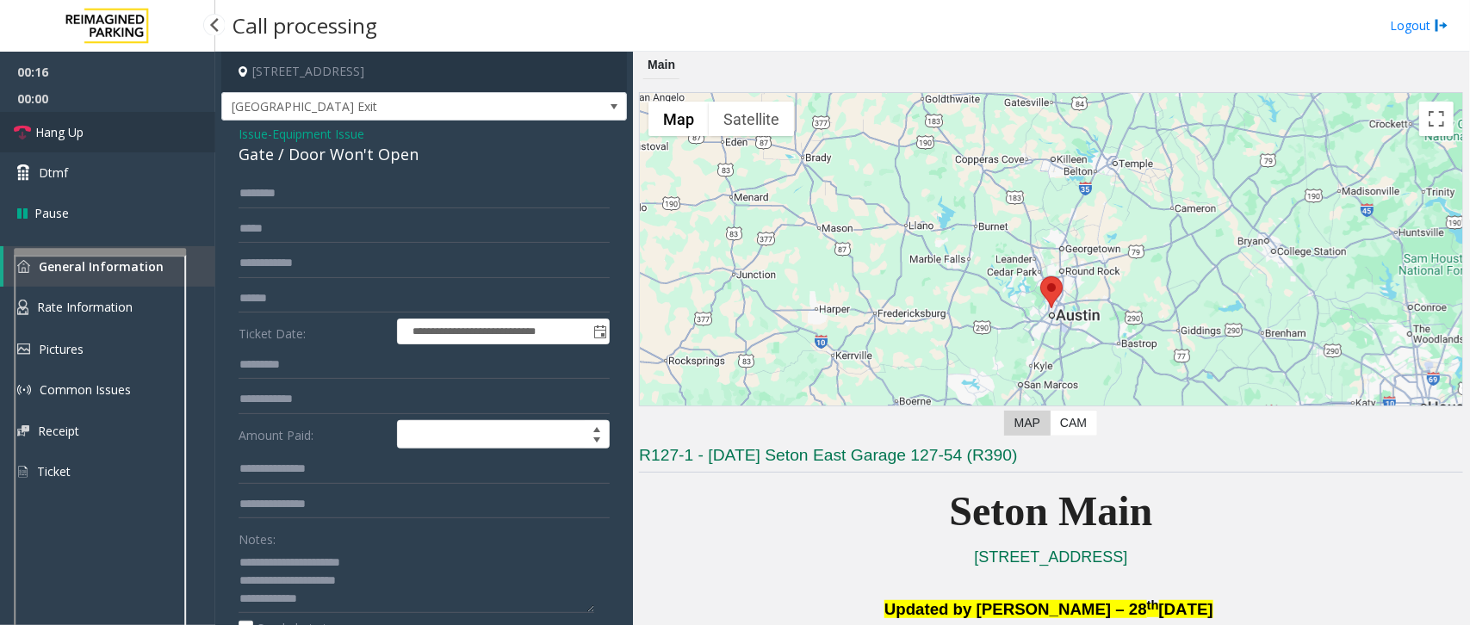
click at [139, 143] on link "Hang Up" at bounding box center [107, 132] width 215 height 40
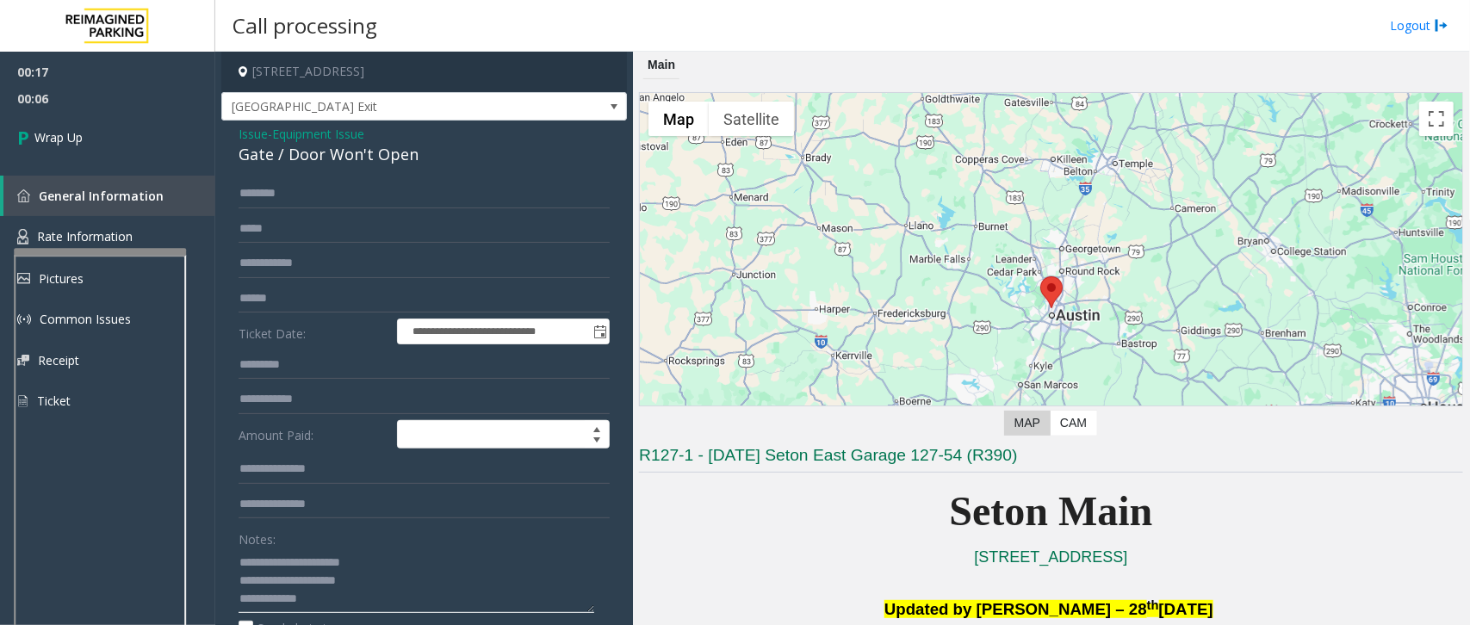
click at [312, 603] on textarea at bounding box center [416, 580] width 356 height 65
paste textarea "**********"
type textarea "**********"
click at [40, 143] on span "Wrap Up" at bounding box center [58, 137] width 48 height 18
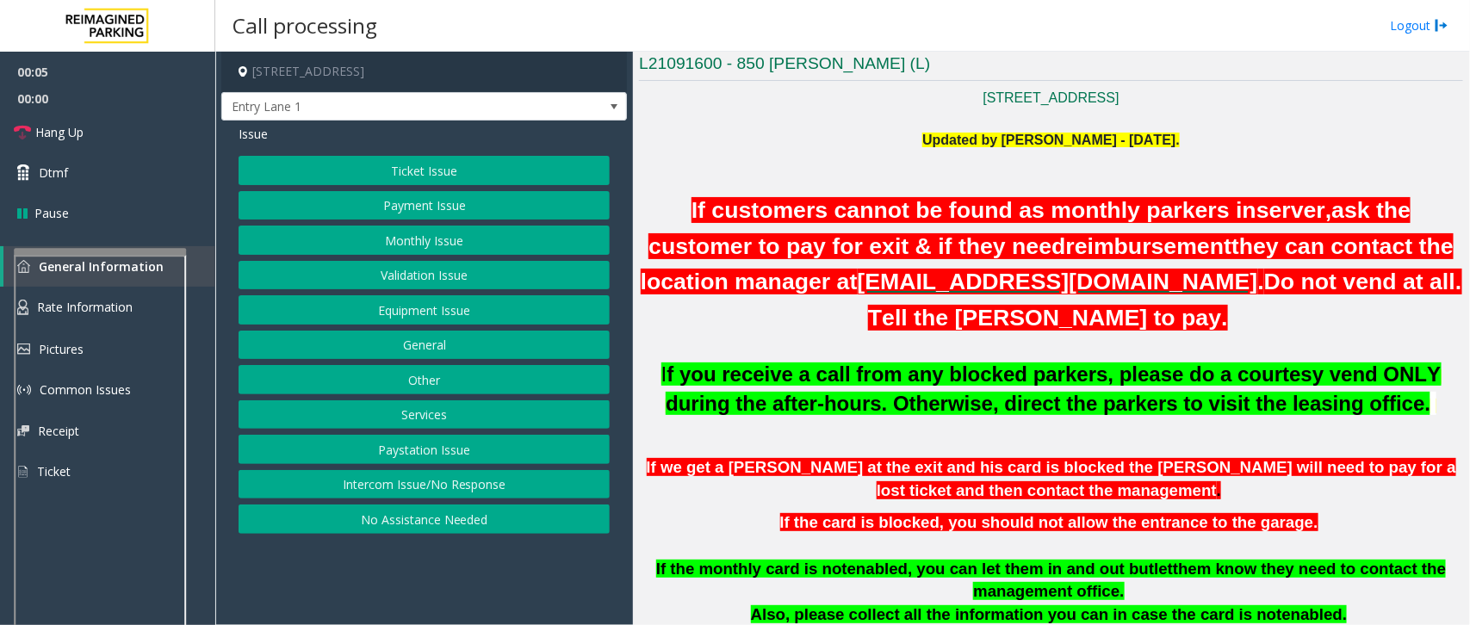
scroll to position [538, 0]
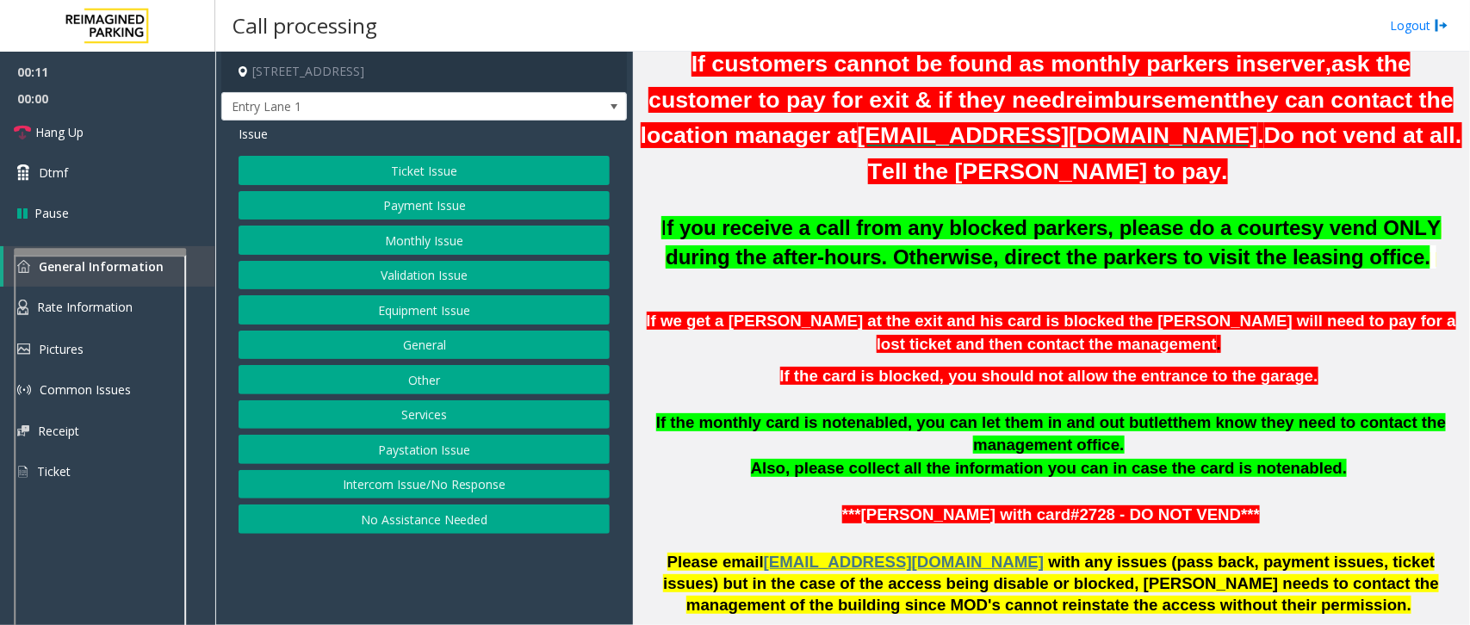
click at [422, 482] on button "Intercom Issue/No Response" at bounding box center [423, 484] width 371 height 29
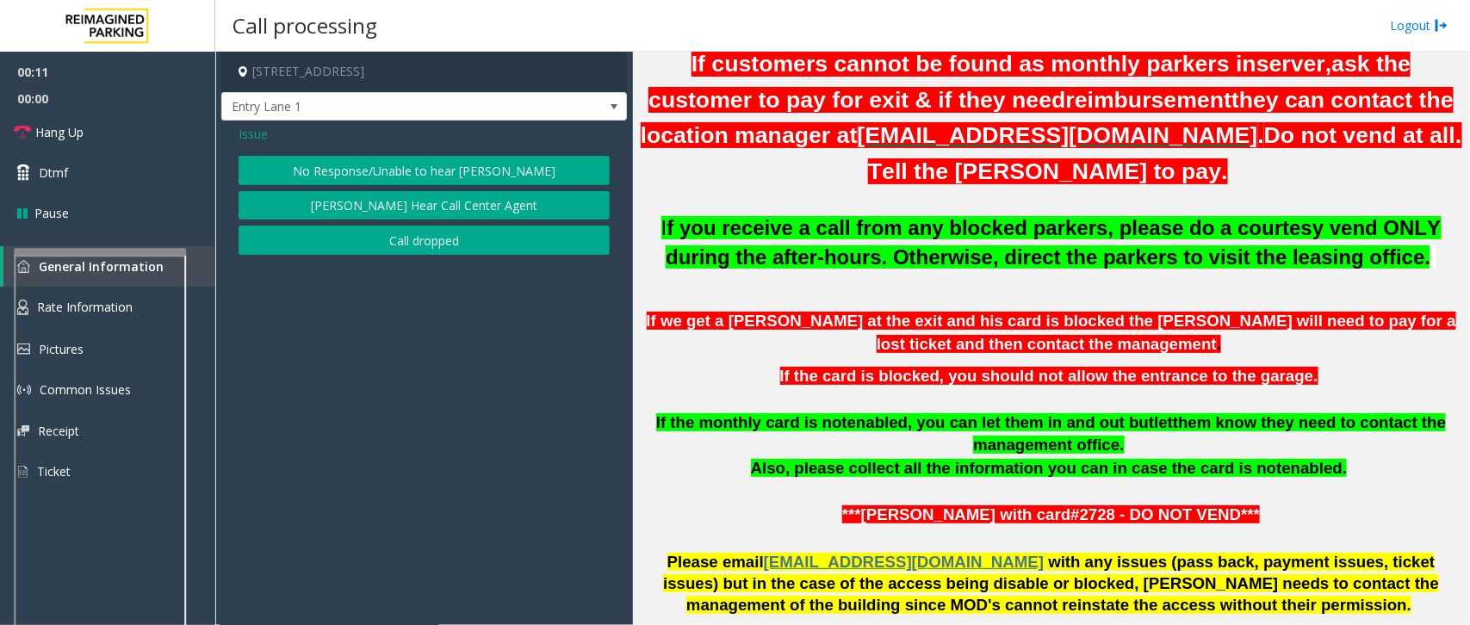
click at [355, 170] on button "No Response/Unable to hear [PERSON_NAME]" at bounding box center [423, 170] width 371 height 29
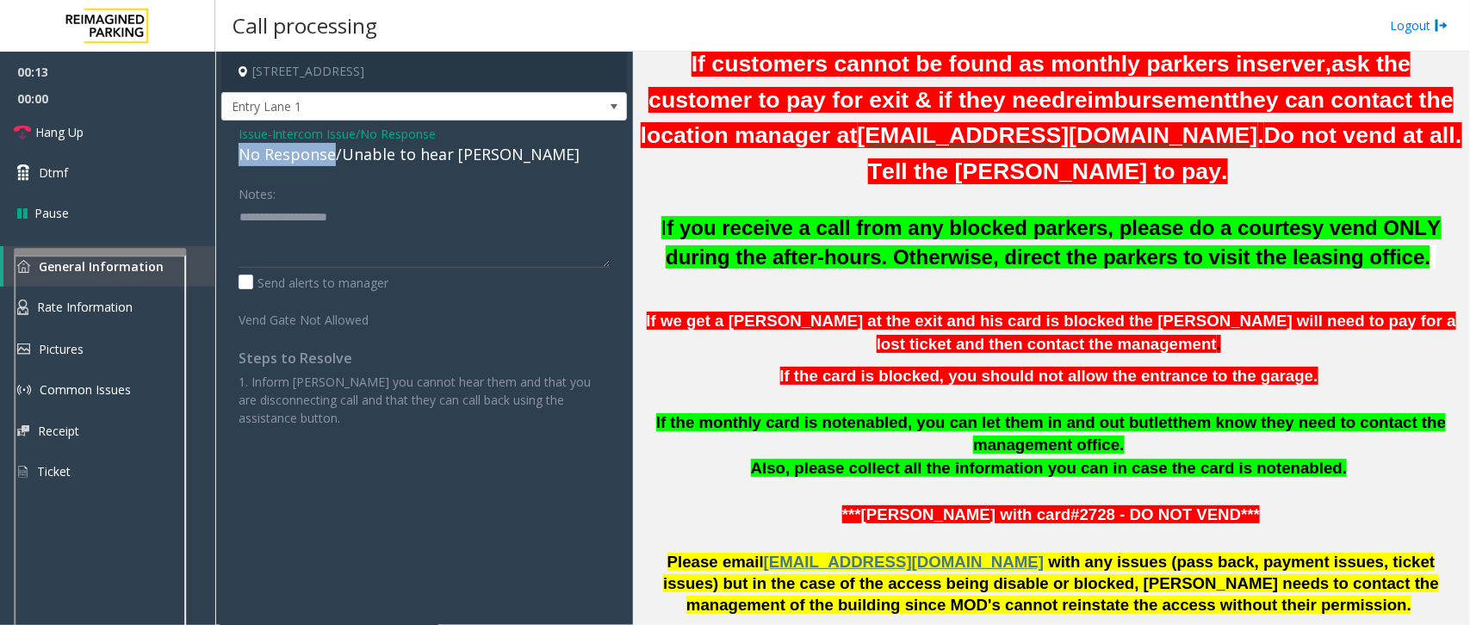
drag, startPoint x: 332, startPoint y: 152, endPoint x: 228, endPoint y: 144, distance: 104.5
click at [228, 144] on div "Issue - Intercom Issue/No Response No Response/Unable to hear [PERSON_NAME] Not…" at bounding box center [423, 283] width 405 height 324
click at [379, 220] on textarea at bounding box center [423, 235] width 371 height 65
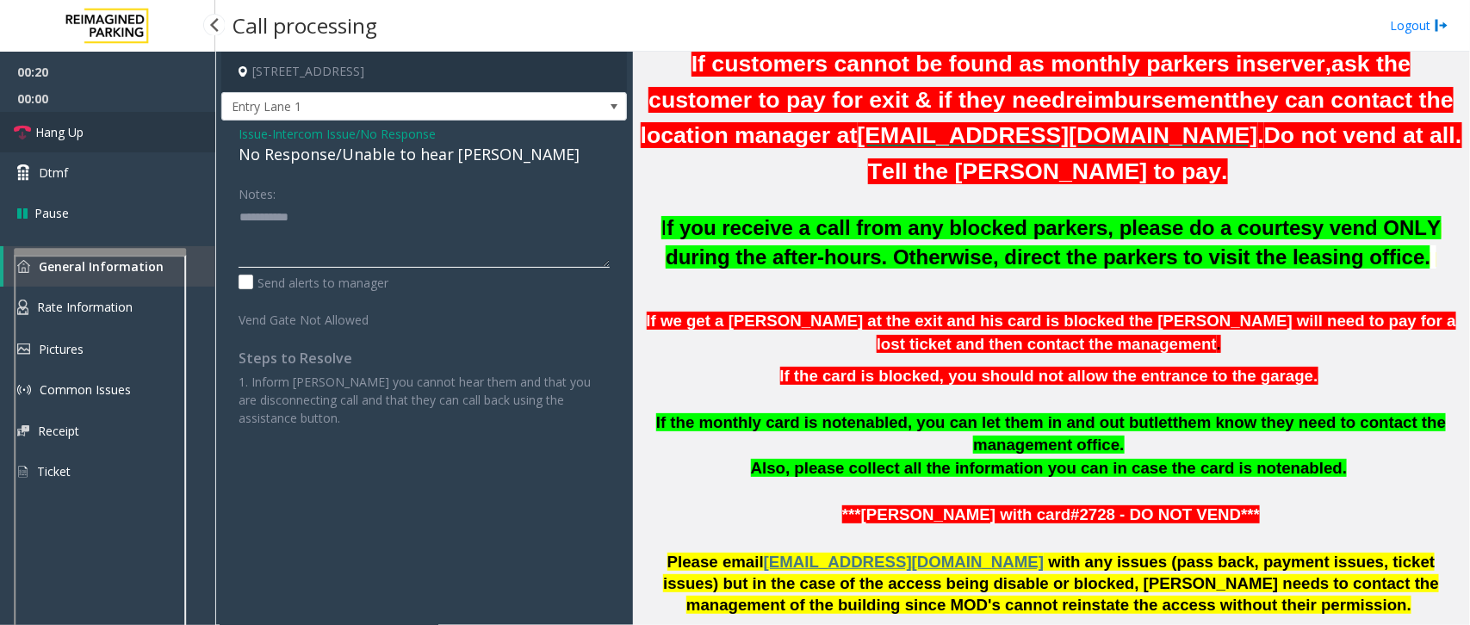
type textarea "**********"
click at [103, 130] on link "Hang Up" at bounding box center [107, 132] width 215 height 40
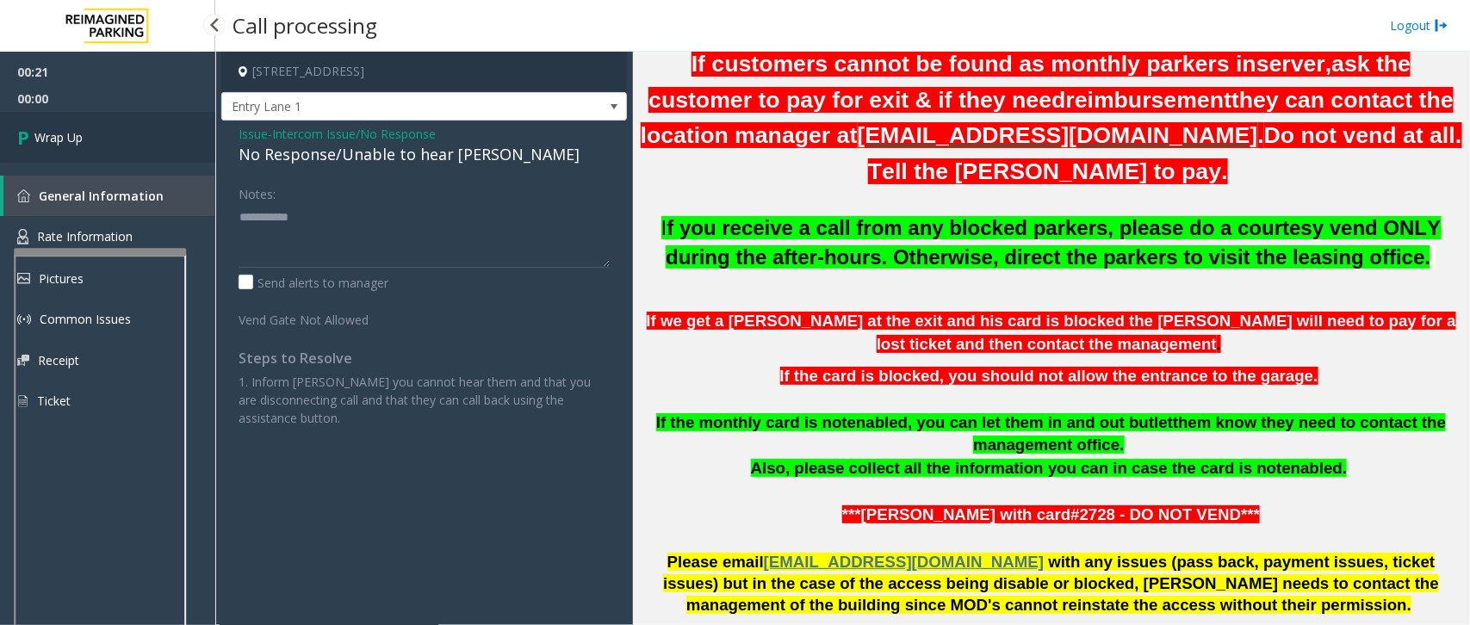
click at [103, 130] on link "Wrap Up" at bounding box center [107, 137] width 215 height 51
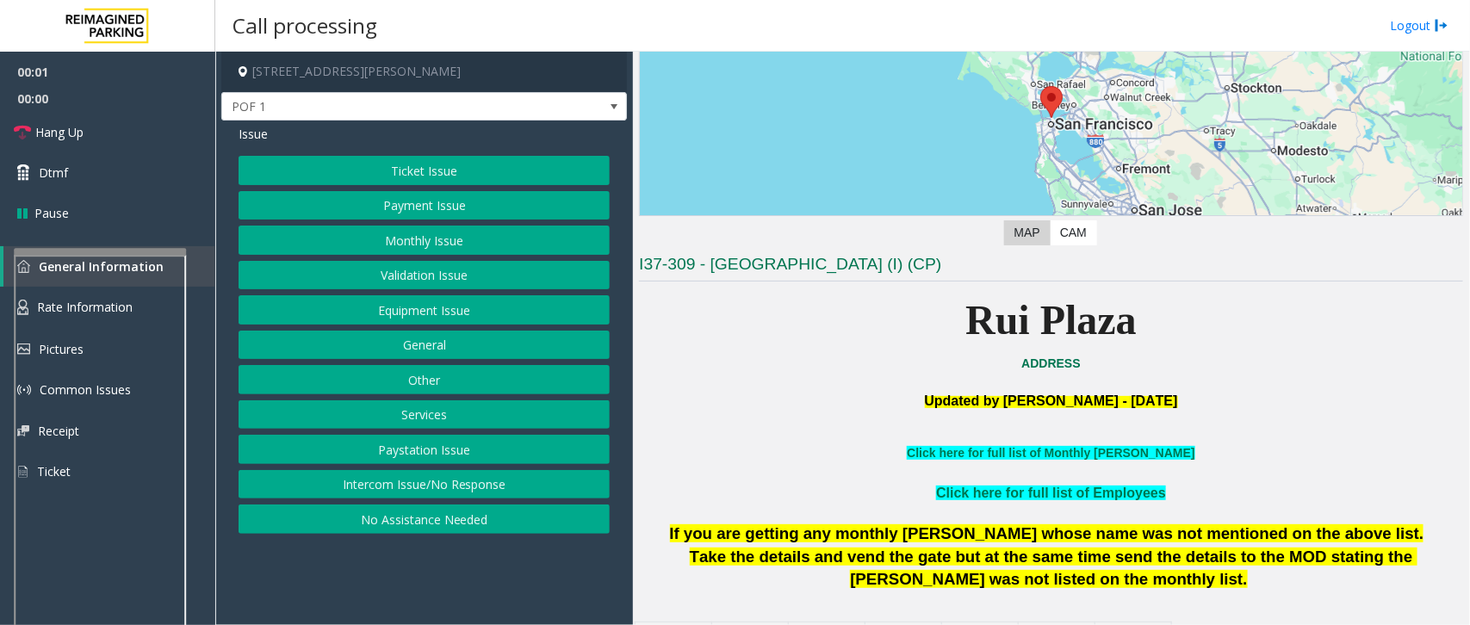
scroll to position [215, 0]
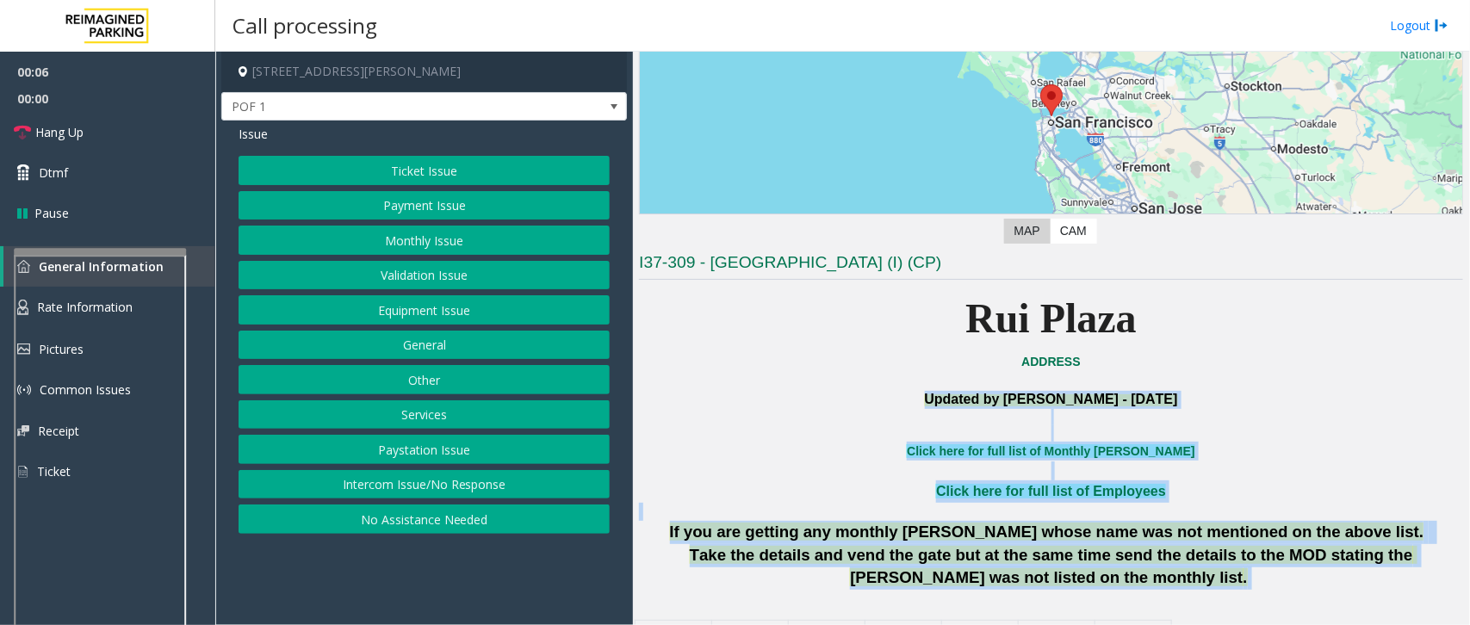
drag, startPoint x: 906, startPoint y: 406, endPoint x: 1305, endPoint y: 529, distance: 418.0
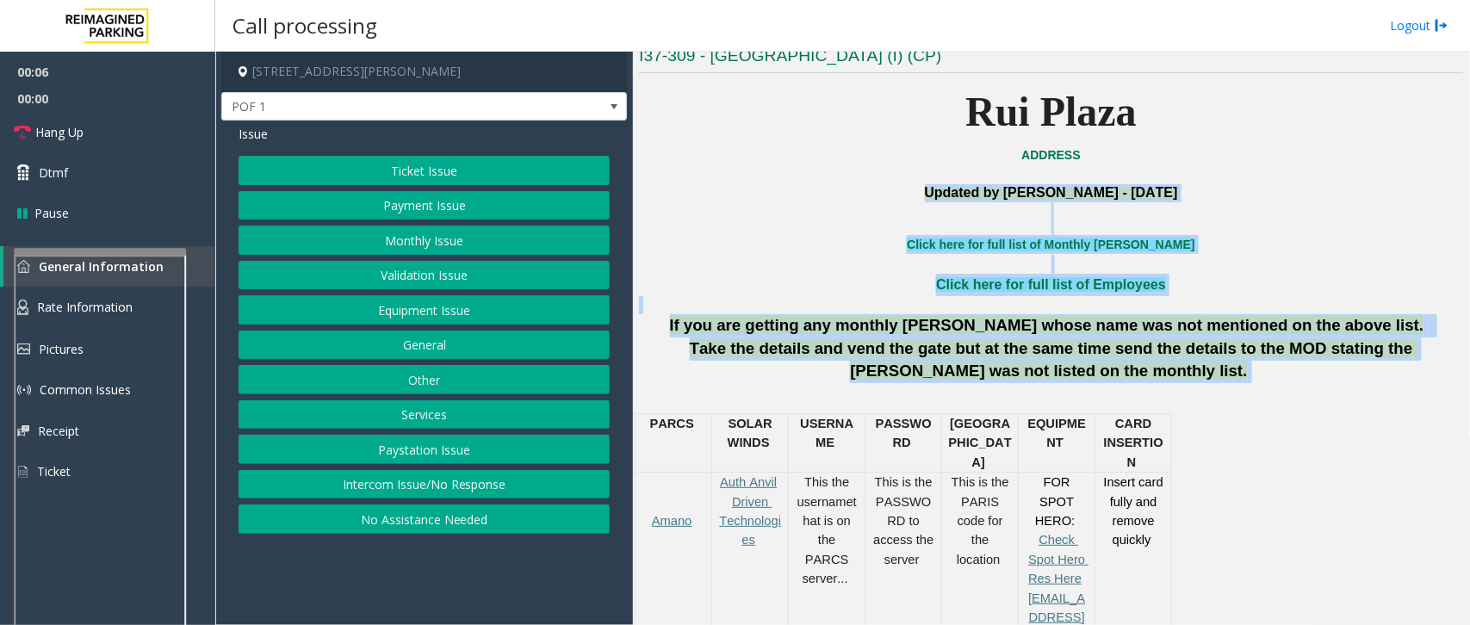
scroll to position [430, 0]
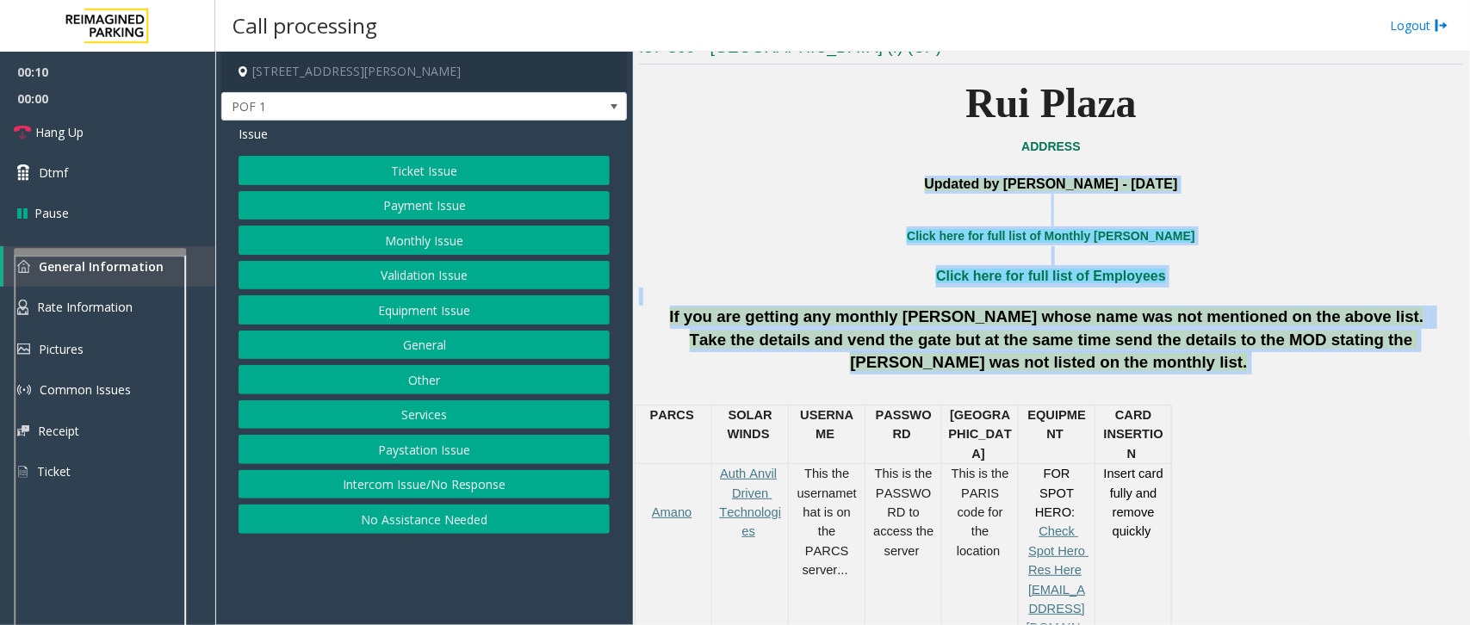
click at [371, 485] on button "Intercom Issue/No Response" at bounding box center [423, 484] width 371 height 29
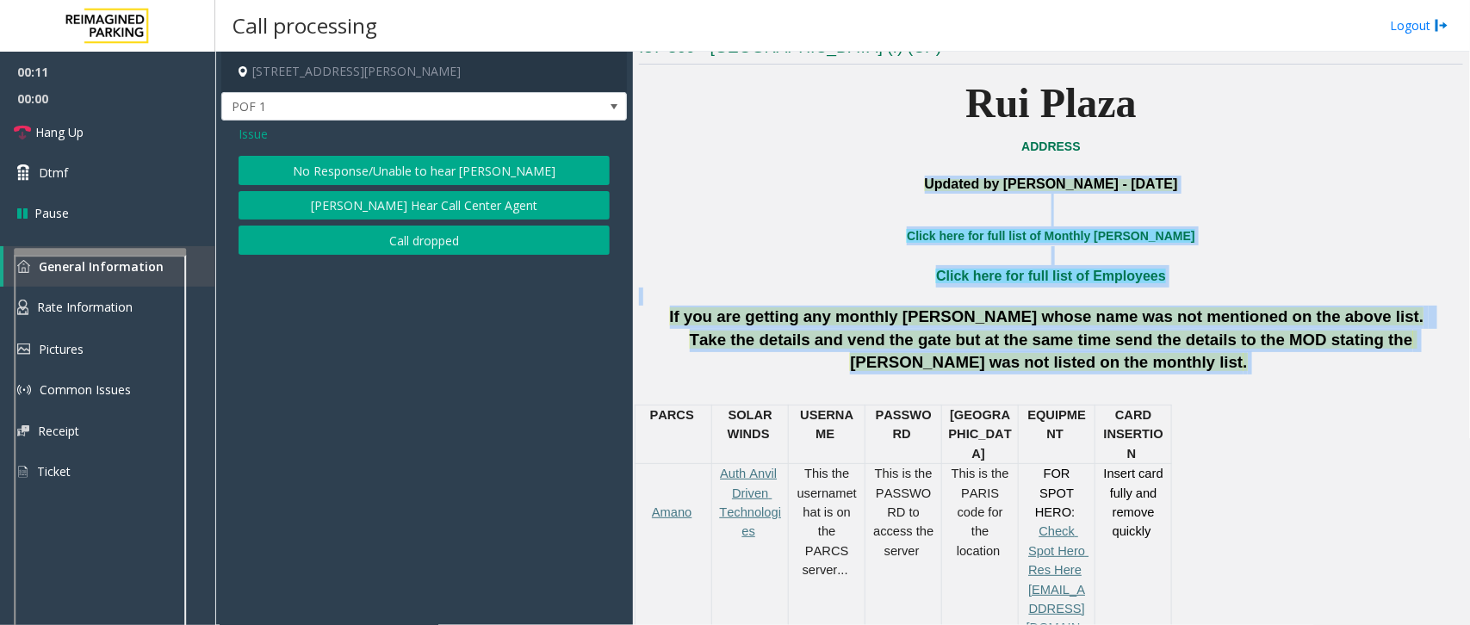
click at [315, 172] on button "No Response/Unable to hear [PERSON_NAME]" at bounding box center [423, 170] width 371 height 29
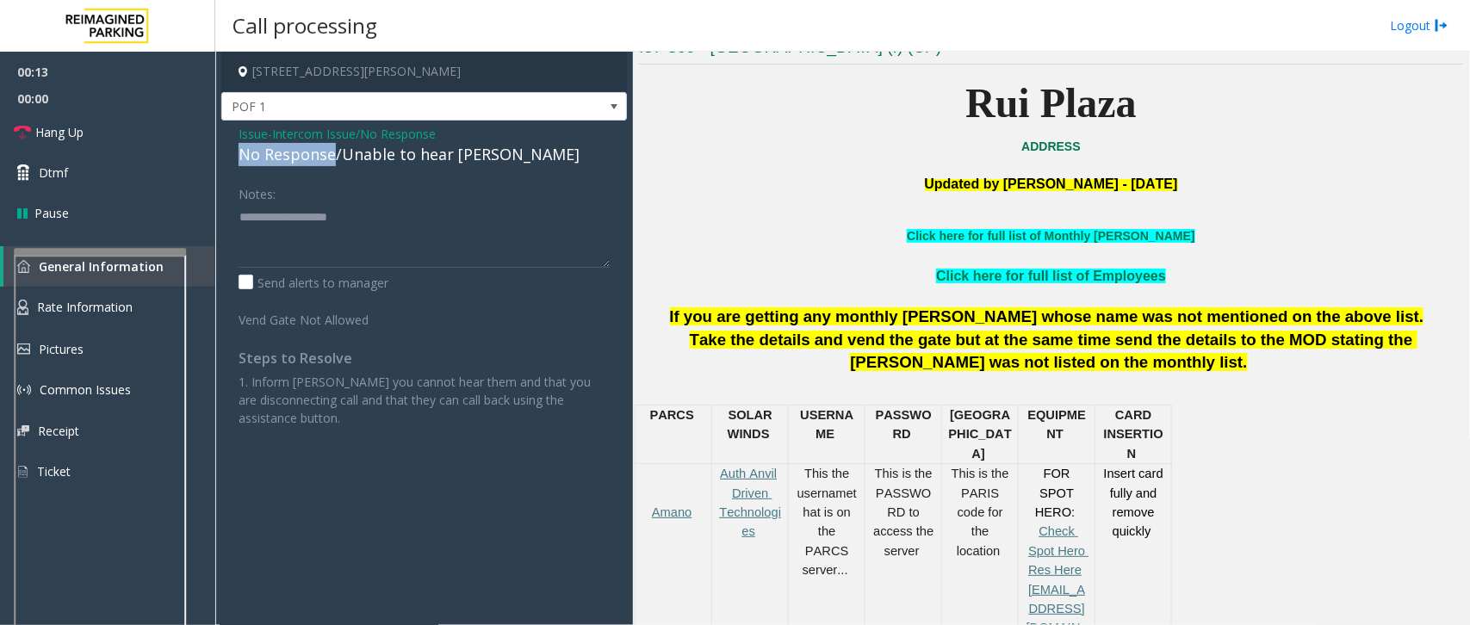
drag, startPoint x: 331, startPoint y: 155, endPoint x: 238, endPoint y: 155, distance: 93.8
click at [238, 155] on div "No Response/Unable to hear [PERSON_NAME]" at bounding box center [423, 154] width 371 height 23
click at [334, 220] on textarea at bounding box center [423, 235] width 371 height 65
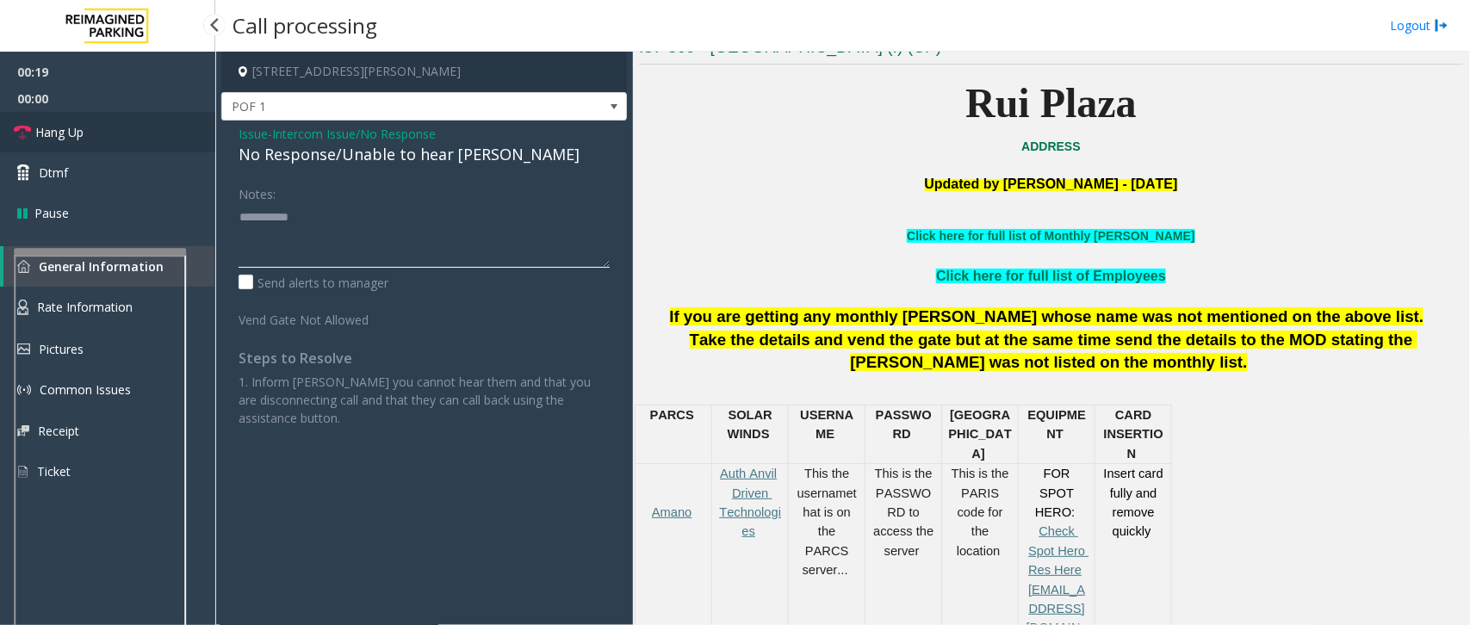
type textarea "**********"
click at [100, 139] on link "Hang Up" at bounding box center [107, 132] width 215 height 40
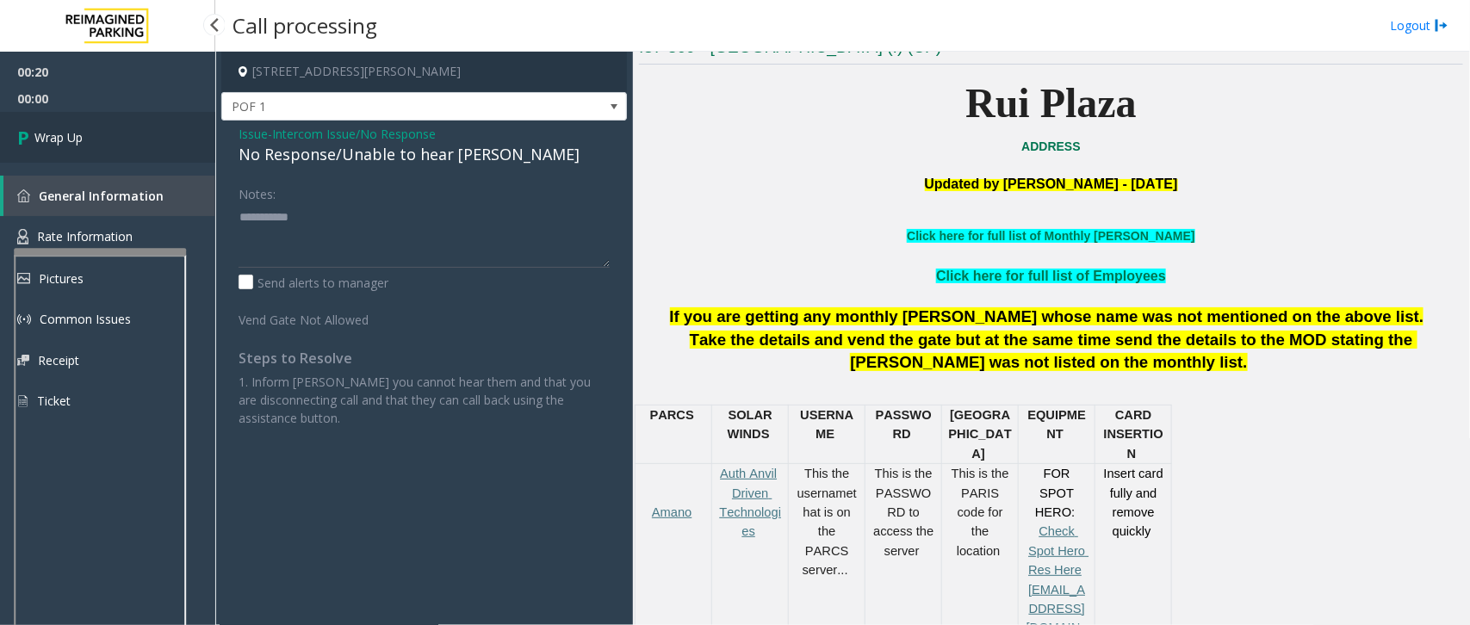
click at [78, 136] on span "Wrap Up" at bounding box center [58, 137] width 48 height 18
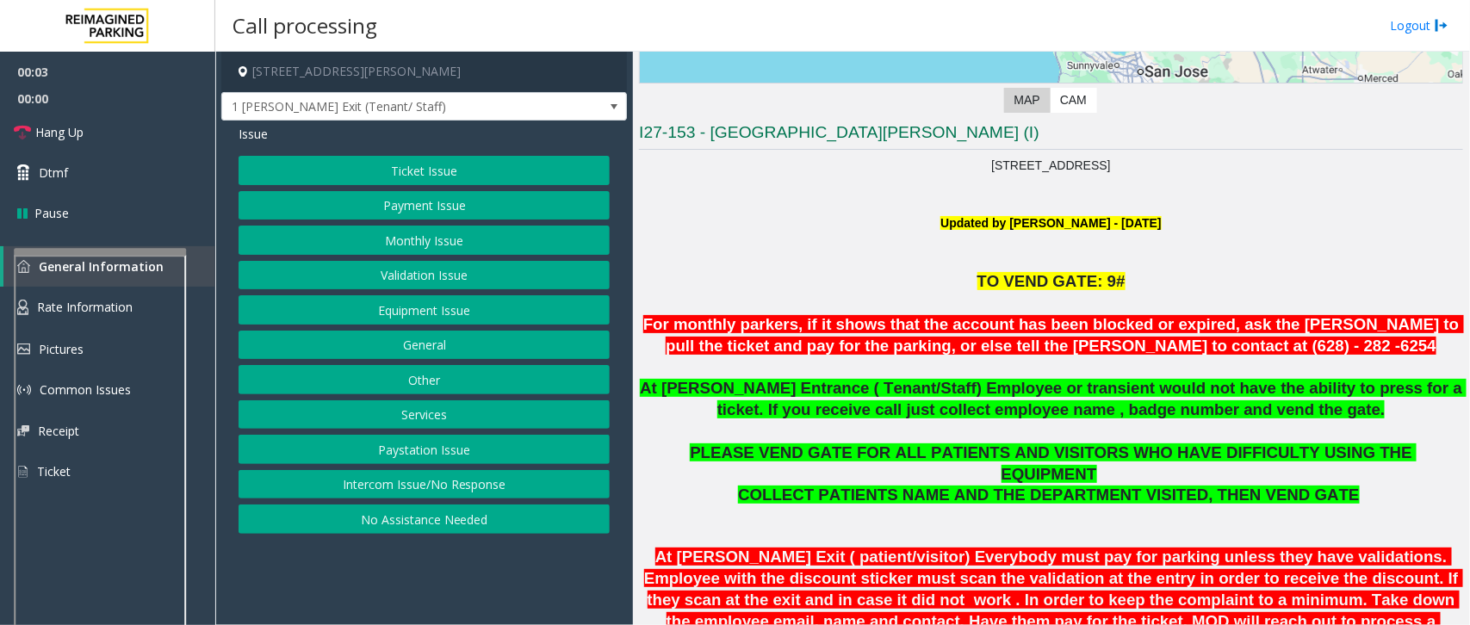
scroll to position [430, 0]
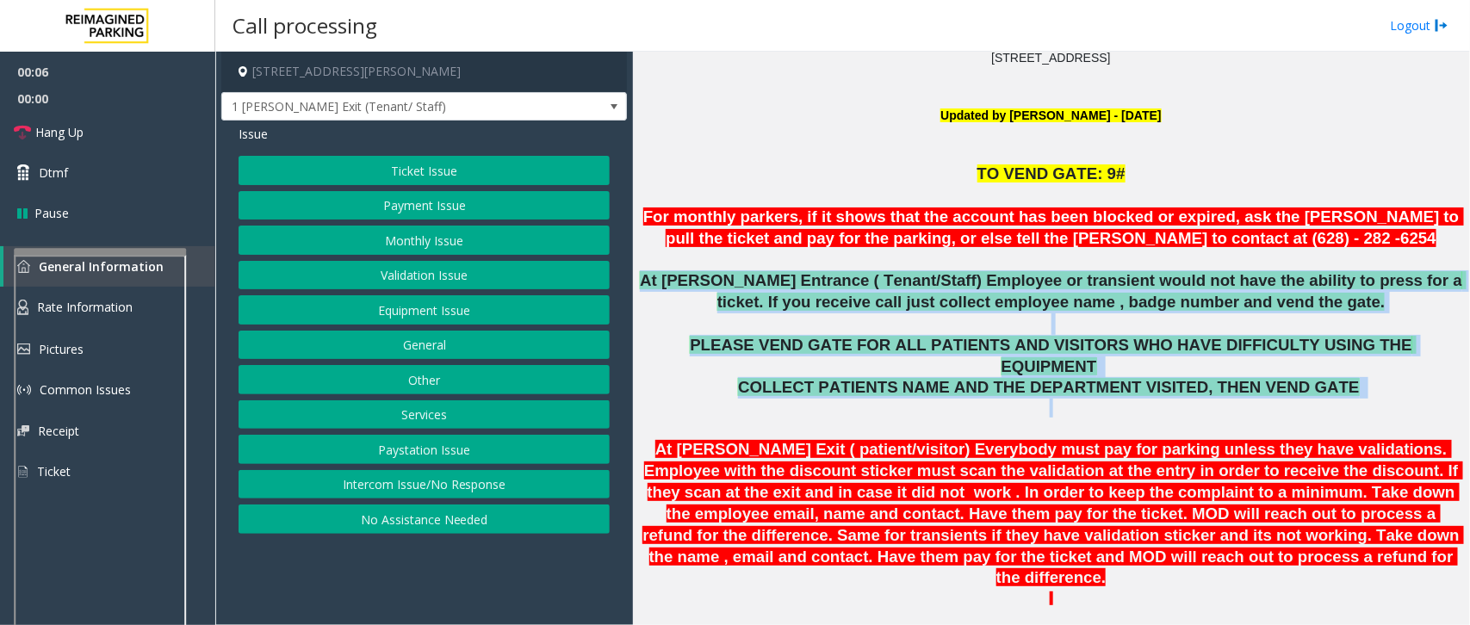
drag, startPoint x: 643, startPoint y: 282, endPoint x: 1280, endPoint y: 383, distance: 645.0
click at [1150, 347] on span "PLEASE VEND GATE FOR ALL PATIENTS AND VISITORS WHO HAVE DIFFICULTY USING THE EQ…" at bounding box center [1053, 356] width 727 height 40
drag, startPoint x: 1370, startPoint y: 392, endPoint x: 677, endPoint y: 272, distance: 703.3
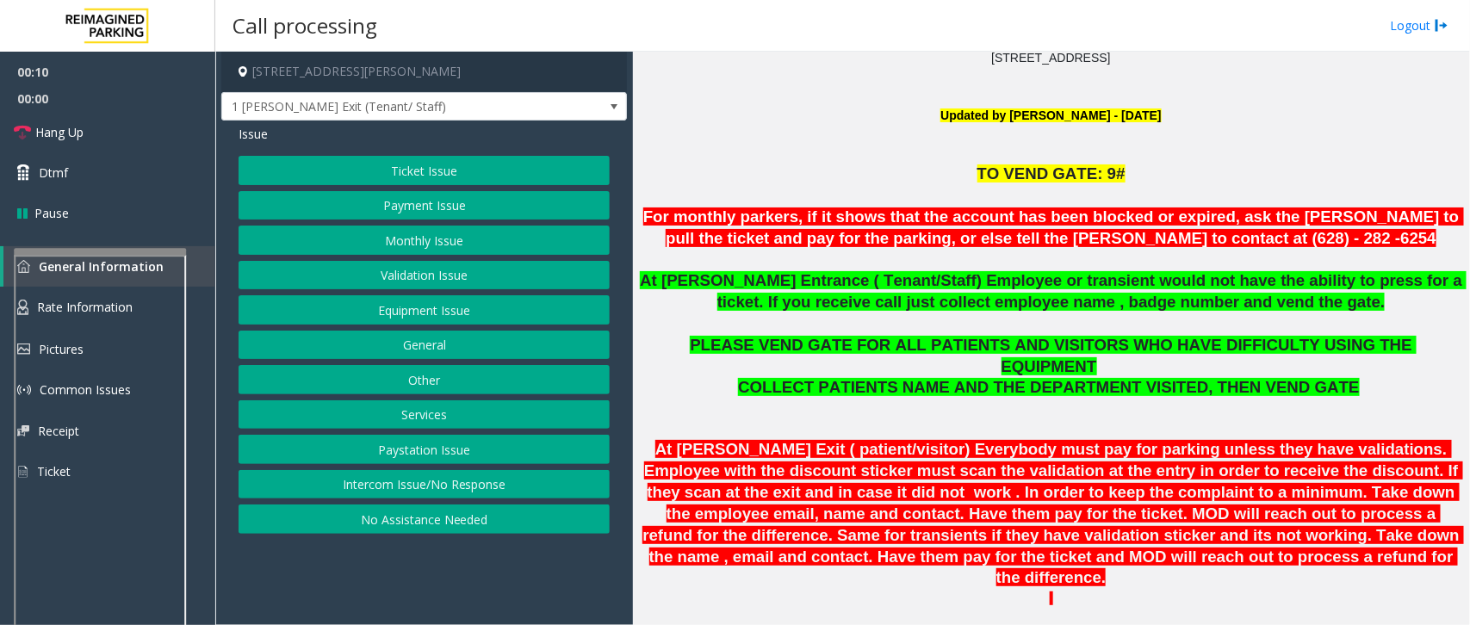
click at [676, 271] on span "At [PERSON_NAME] Entrance ( Tenant/Staff) Employee or transient would not have …" at bounding box center [1053, 291] width 826 height 40
click at [397, 242] on button "Monthly Issue" at bounding box center [423, 240] width 371 height 29
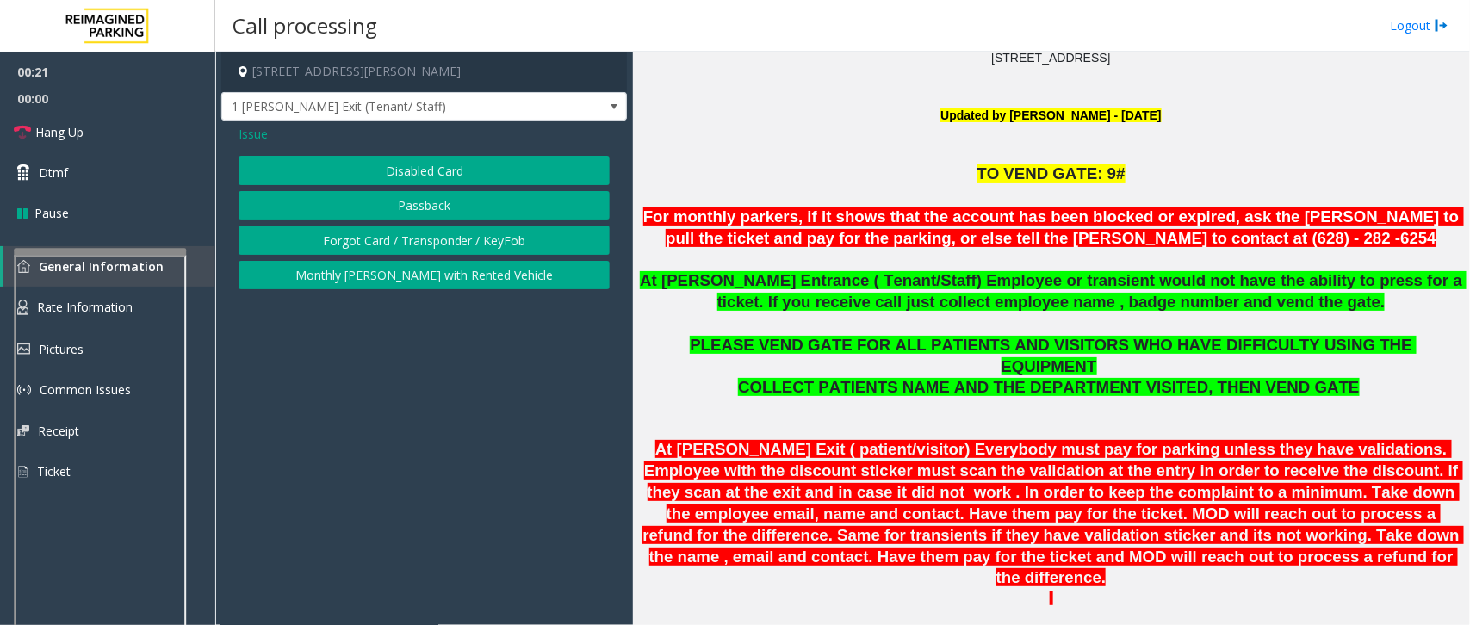
click at [410, 172] on button "Disabled Card" at bounding box center [423, 170] width 371 height 29
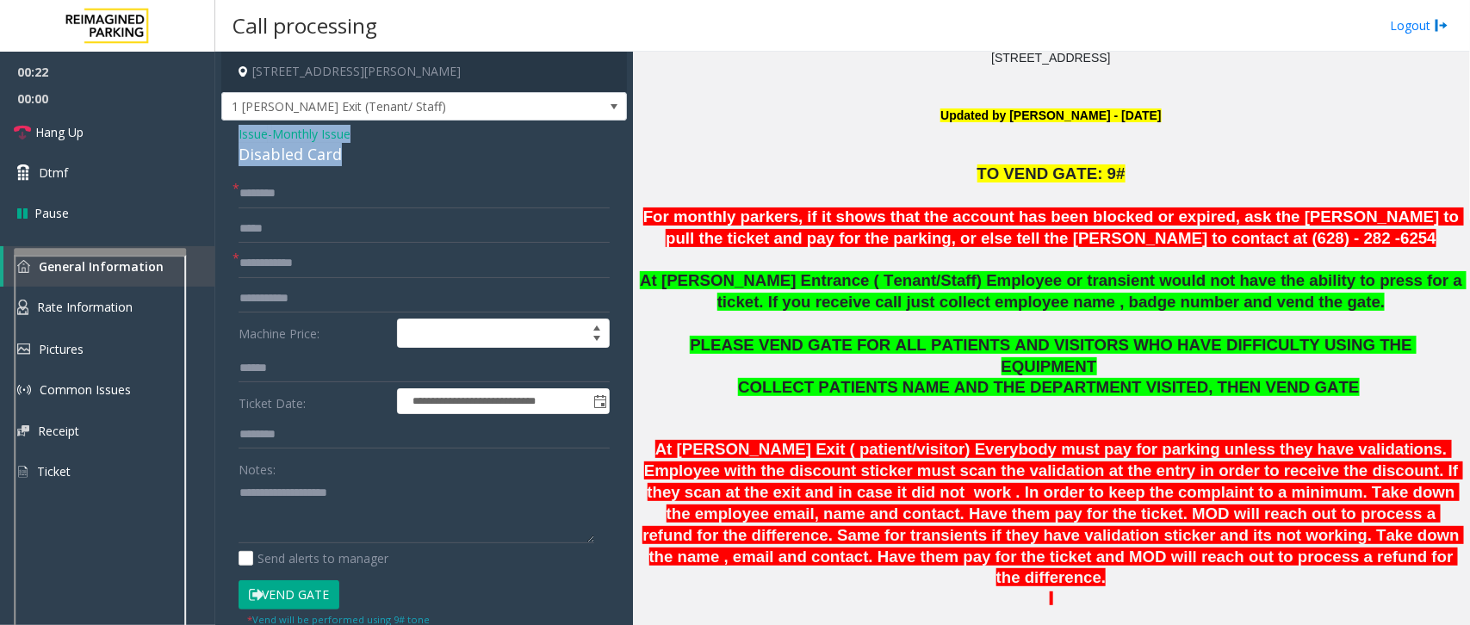
drag, startPoint x: 383, startPoint y: 158, endPoint x: 232, endPoint y: 139, distance: 151.7
click at [232, 139] on div "**********" at bounding box center [423, 585] width 405 height 929
click at [388, 513] on textarea at bounding box center [416, 511] width 356 height 65
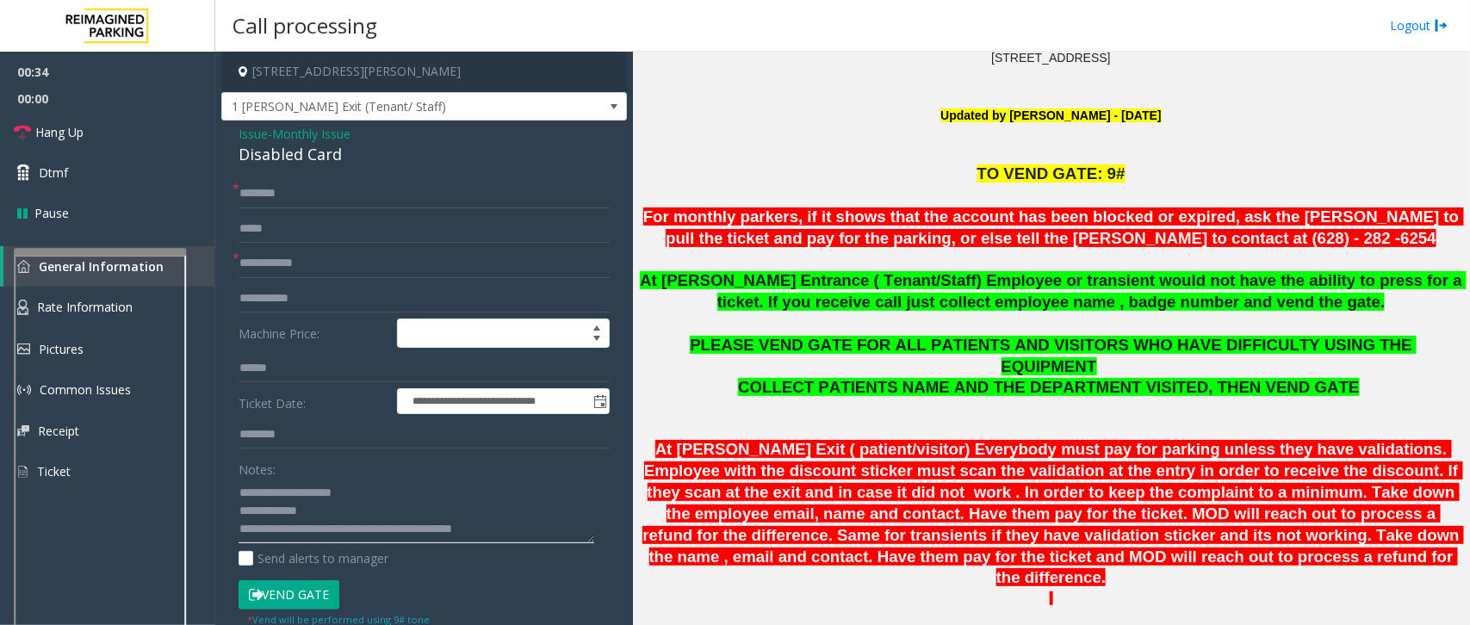
type textarea "**********"
click at [306, 254] on input "text" at bounding box center [423, 263] width 371 height 29
type input "*****"
click at [298, 176] on div "**********" at bounding box center [423, 585] width 405 height 929
click at [294, 200] on input "text" at bounding box center [423, 193] width 371 height 29
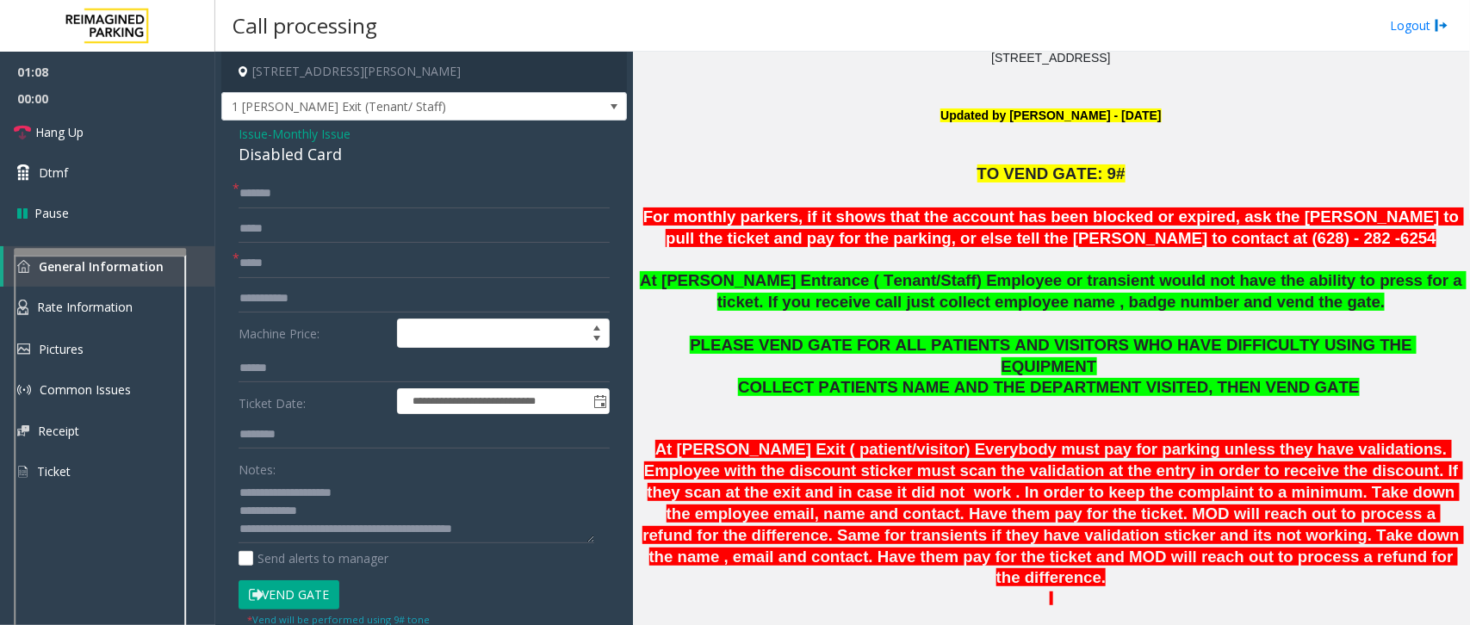
drag, startPoint x: 311, startPoint y: 597, endPoint x: 337, endPoint y: 542, distance: 60.1
click at [314, 596] on button "Vend Gate" at bounding box center [288, 594] width 101 height 29
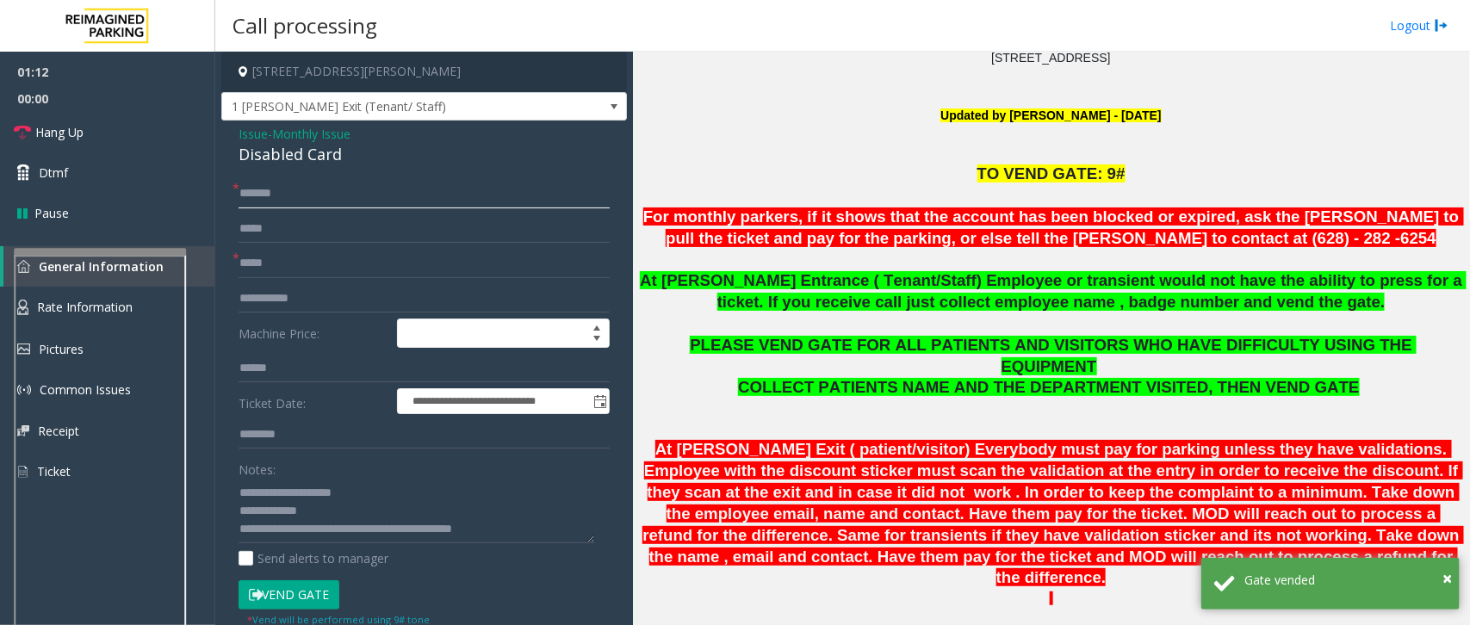
click at [269, 194] on input "******" at bounding box center [423, 193] width 371 height 29
click at [288, 301] on input "text" at bounding box center [423, 298] width 371 height 29
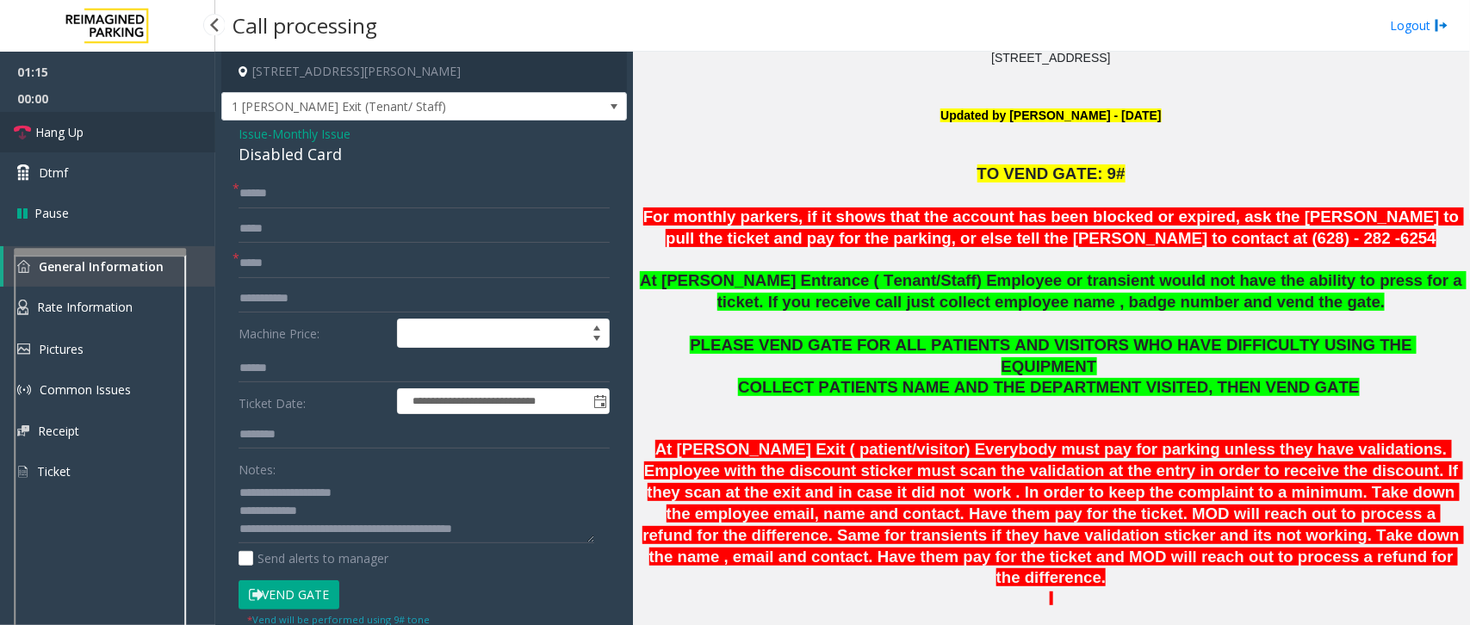
click at [57, 126] on span "Hang Up" at bounding box center [59, 132] width 48 height 18
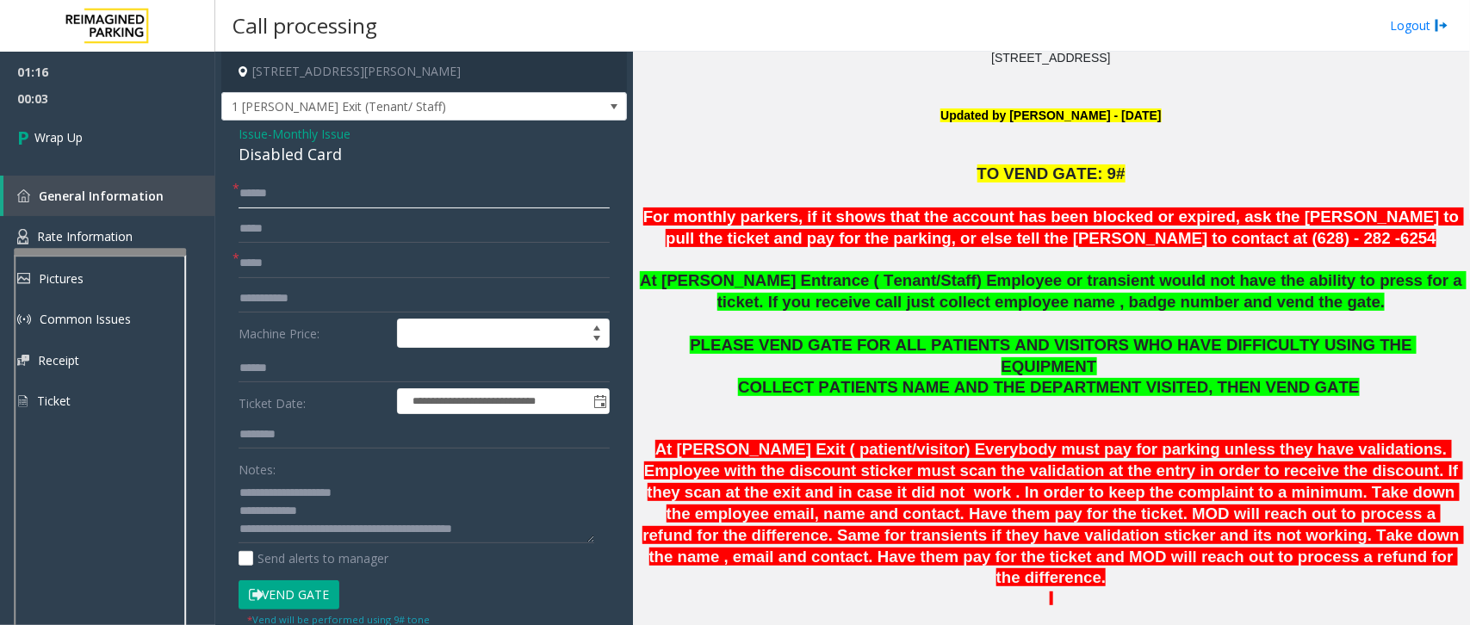
click at [265, 192] on input "*****" at bounding box center [423, 193] width 371 height 29
type input "*****"
click at [281, 256] on input "*****" at bounding box center [423, 263] width 371 height 29
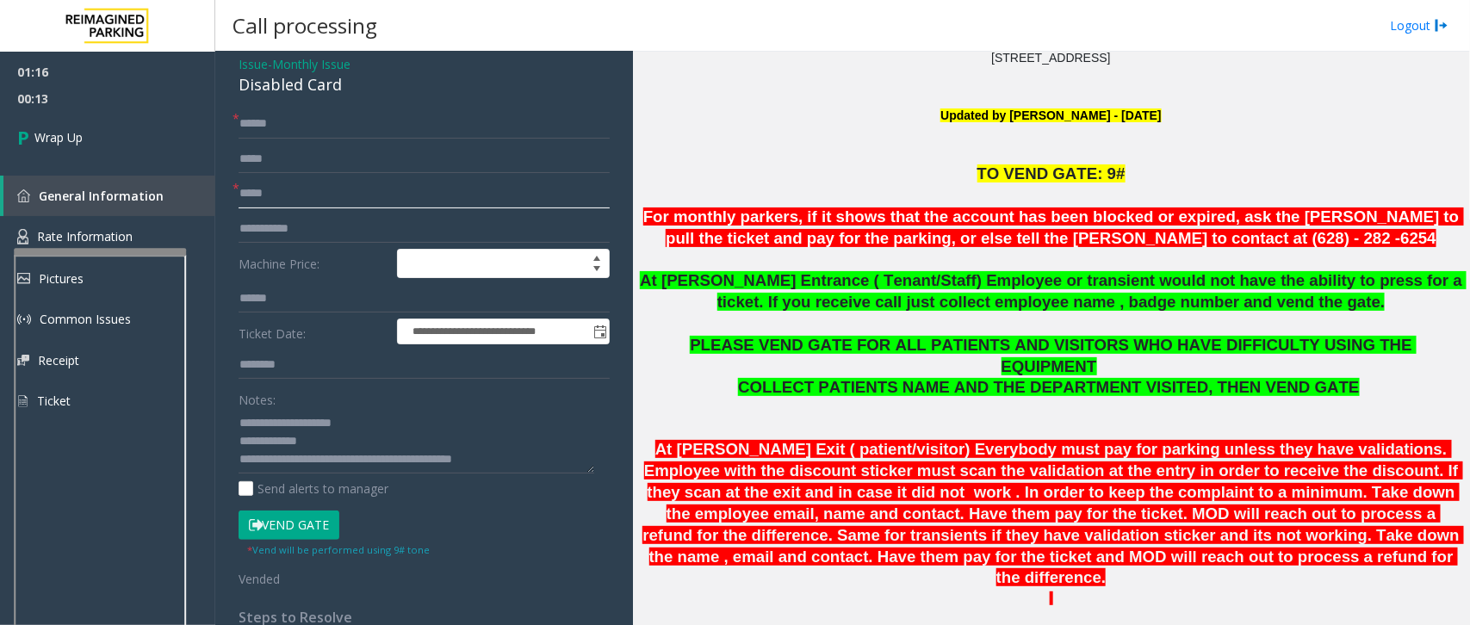
scroll to position [108, 0]
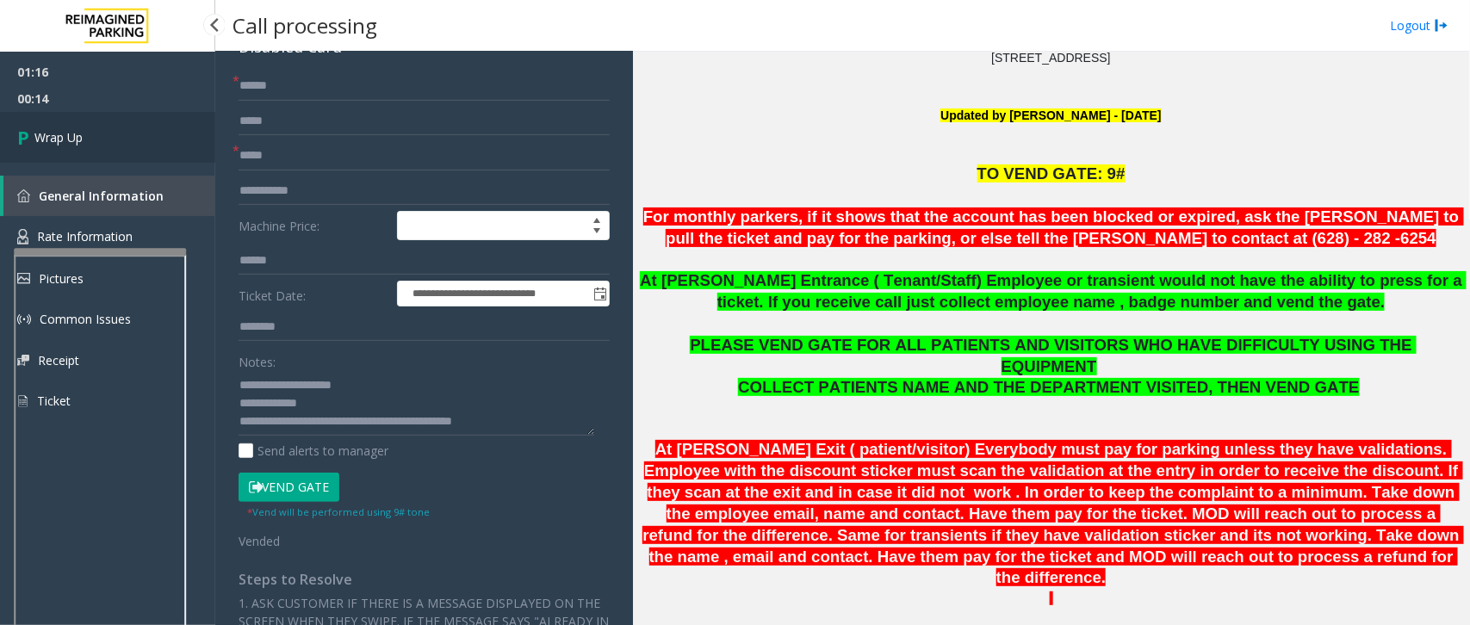
click at [57, 148] on link "Wrap Up" at bounding box center [107, 137] width 215 height 51
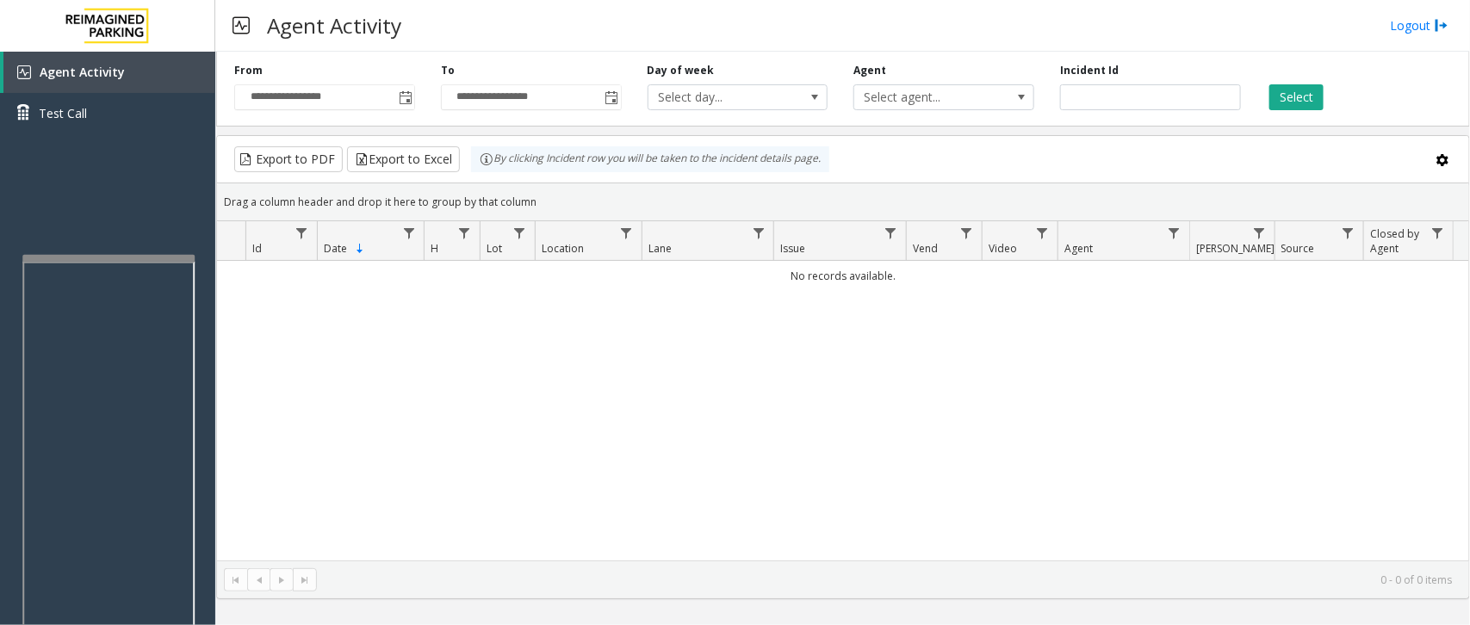
click at [37, 262] on div at bounding box center [108, 258] width 172 height 7
click at [11, 271] on app-root "**********" at bounding box center [735, 312] width 1470 height 625
click at [39, 229] on div "Agent Activity Test Call" at bounding box center [107, 364] width 215 height 625
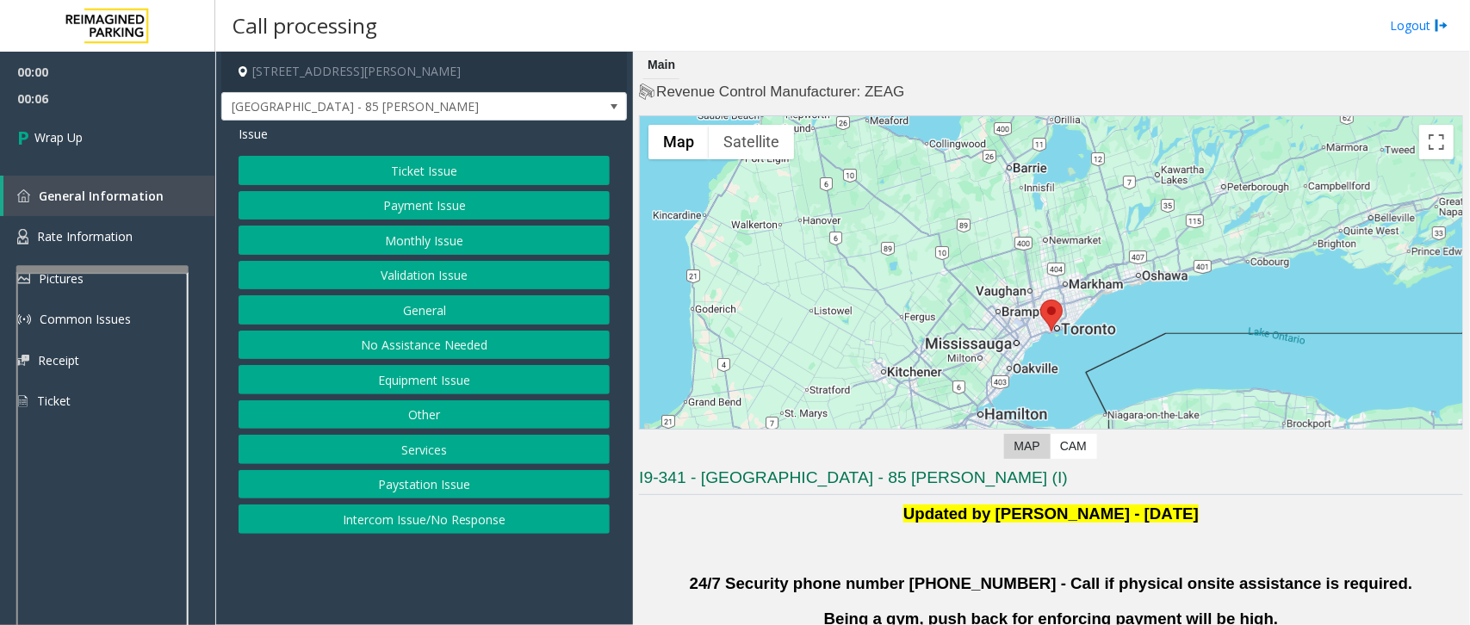
click at [435, 385] on button "Equipment Issue" at bounding box center [423, 379] width 371 height 29
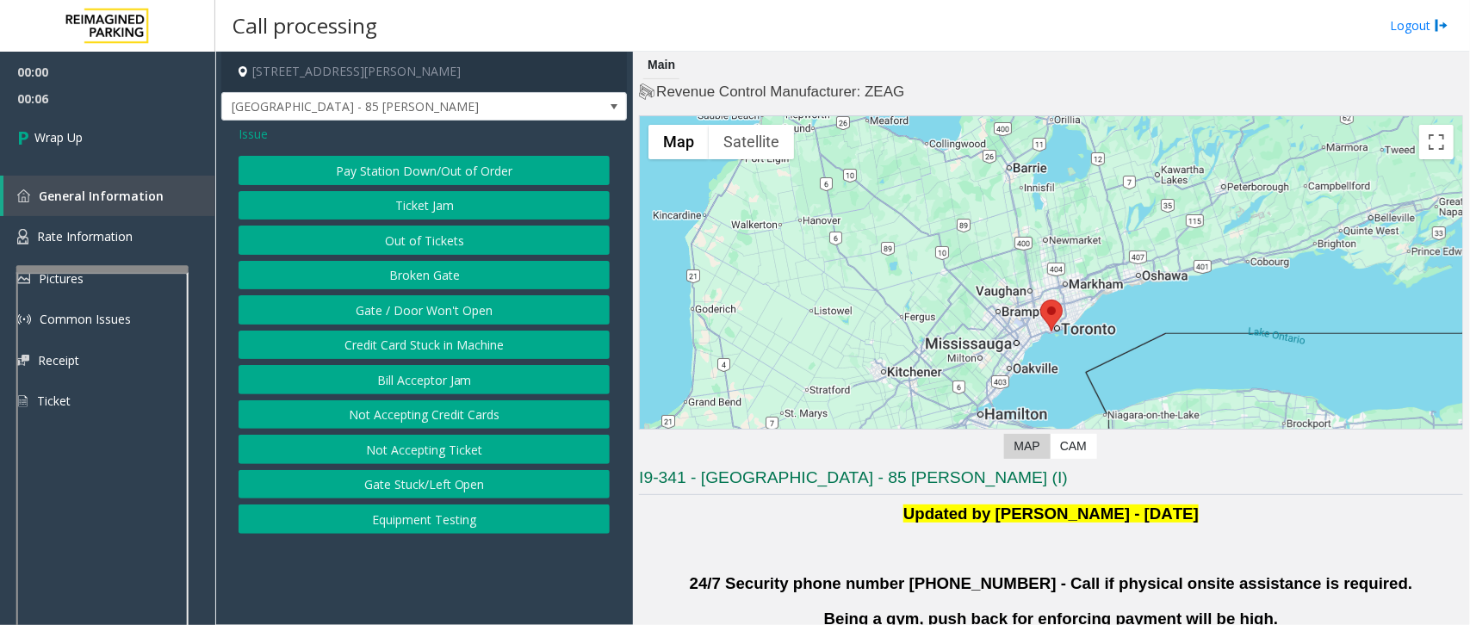
click at [415, 314] on button "Gate / Door Won't Open" at bounding box center [423, 309] width 371 height 29
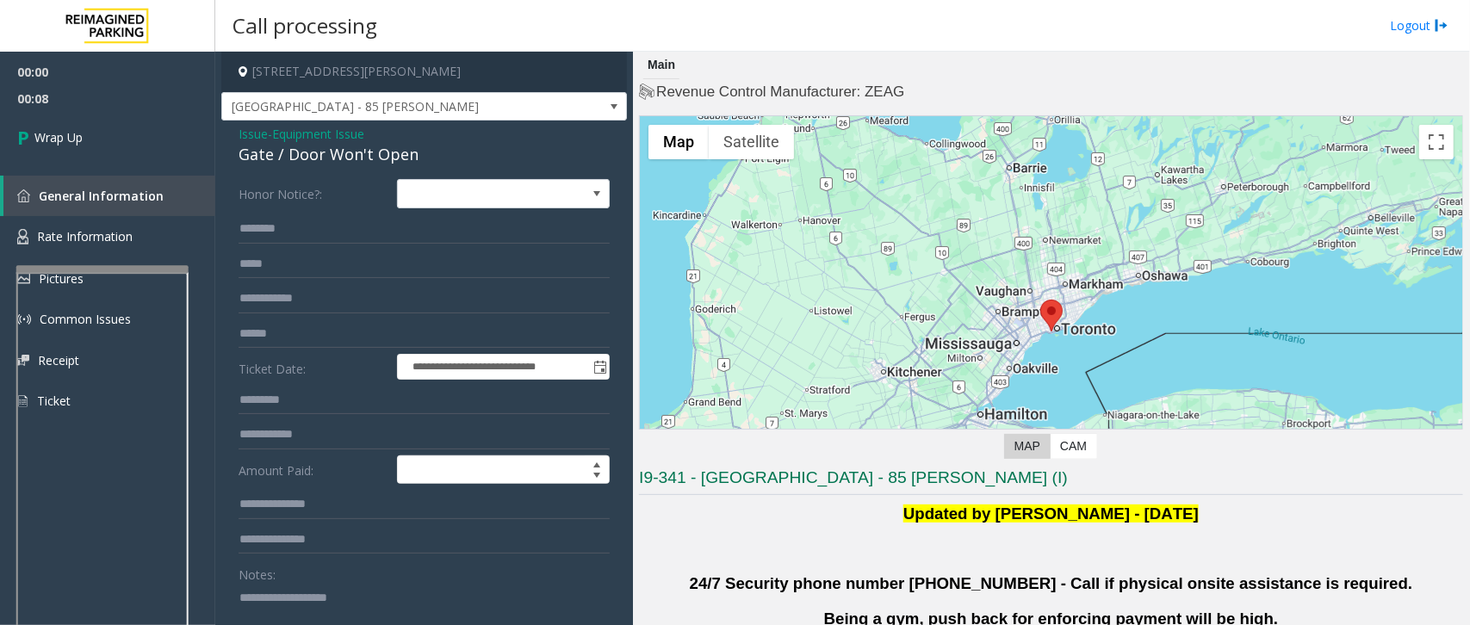
click at [246, 131] on span "Issue" at bounding box center [252, 134] width 29 height 18
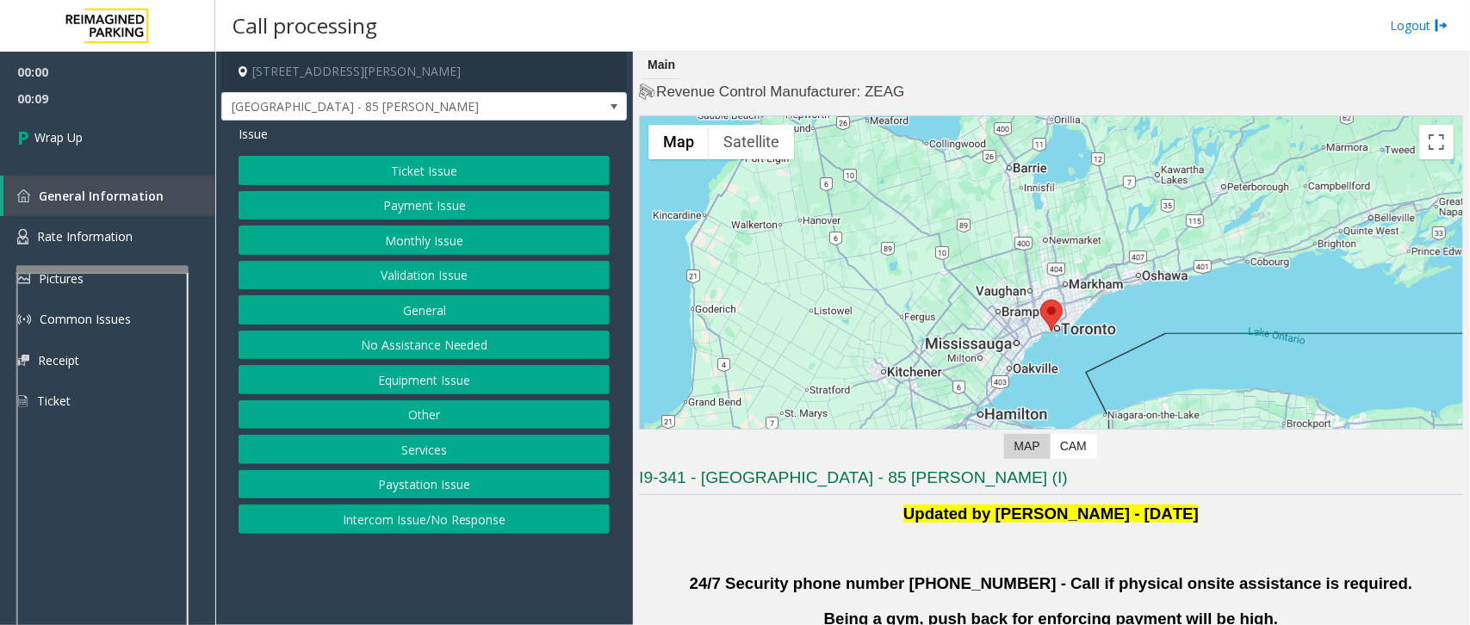
click at [399, 269] on button "Validation Issue" at bounding box center [423, 275] width 371 height 29
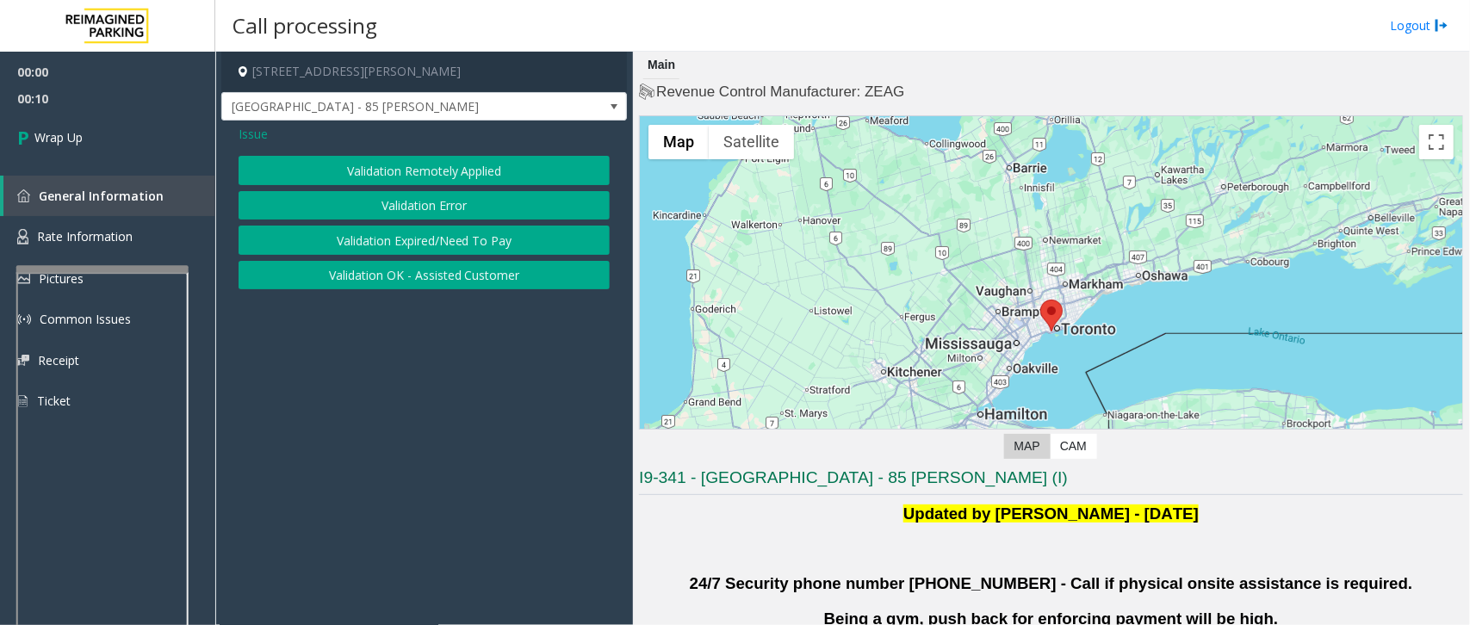
click at [401, 211] on button "Validation Error" at bounding box center [423, 205] width 371 height 29
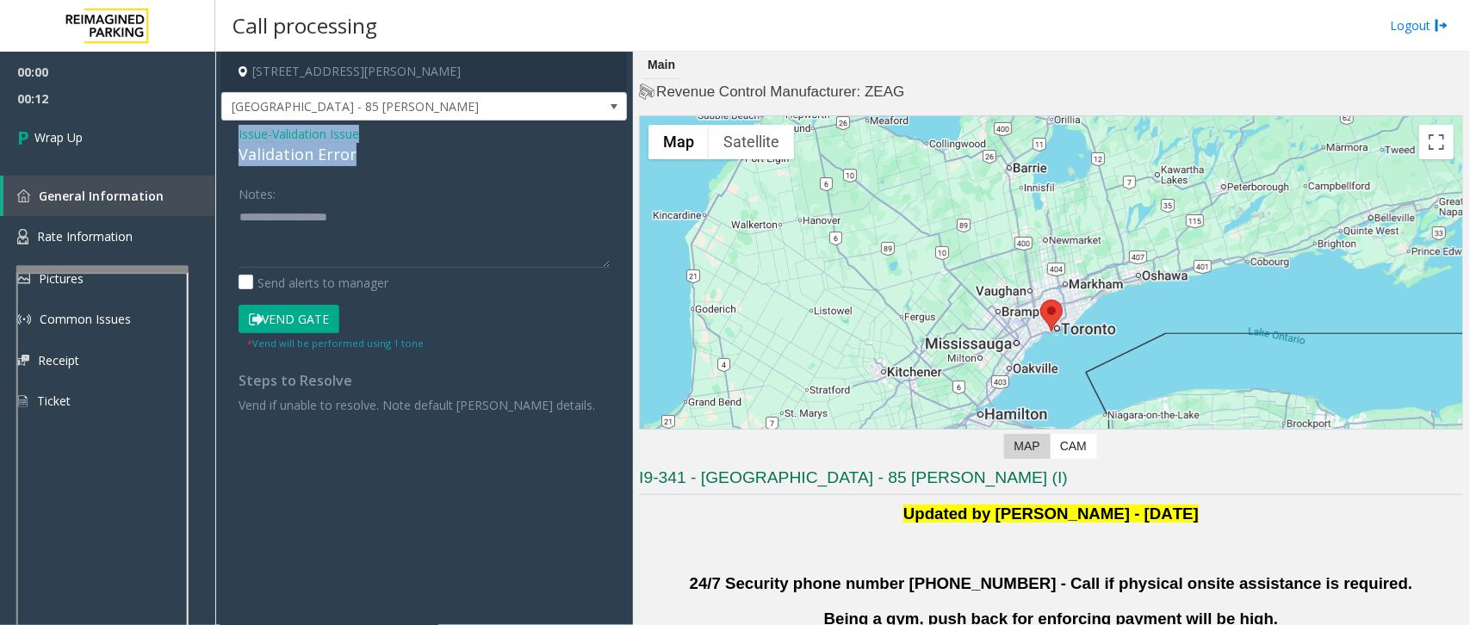
drag, startPoint x: 381, startPoint y: 153, endPoint x: 282, endPoint y: 143, distance: 99.5
click at [229, 136] on div "Issue - Validation Issue Validation Error Notes: Send alerts to manager Vend Ga…" at bounding box center [423, 276] width 405 height 310
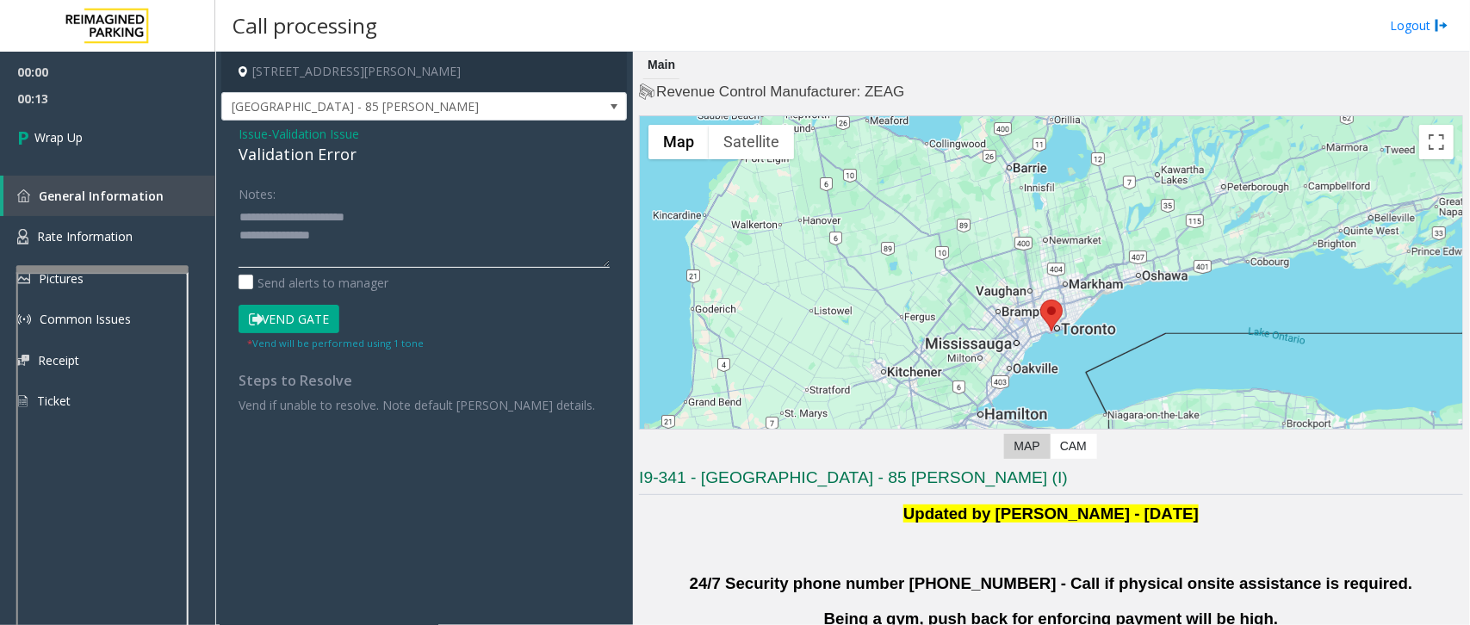
click at [333, 244] on textarea at bounding box center [423, 235] width 371 height 65
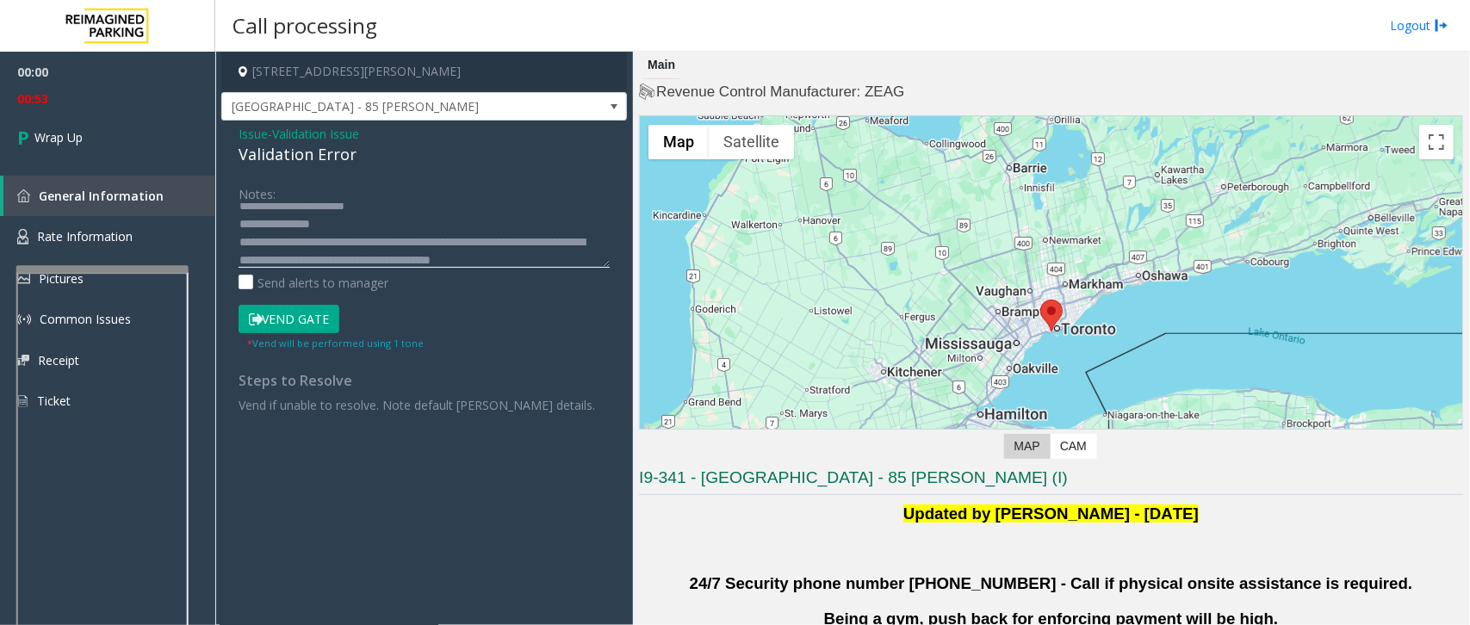
scroll to position [30, 0]
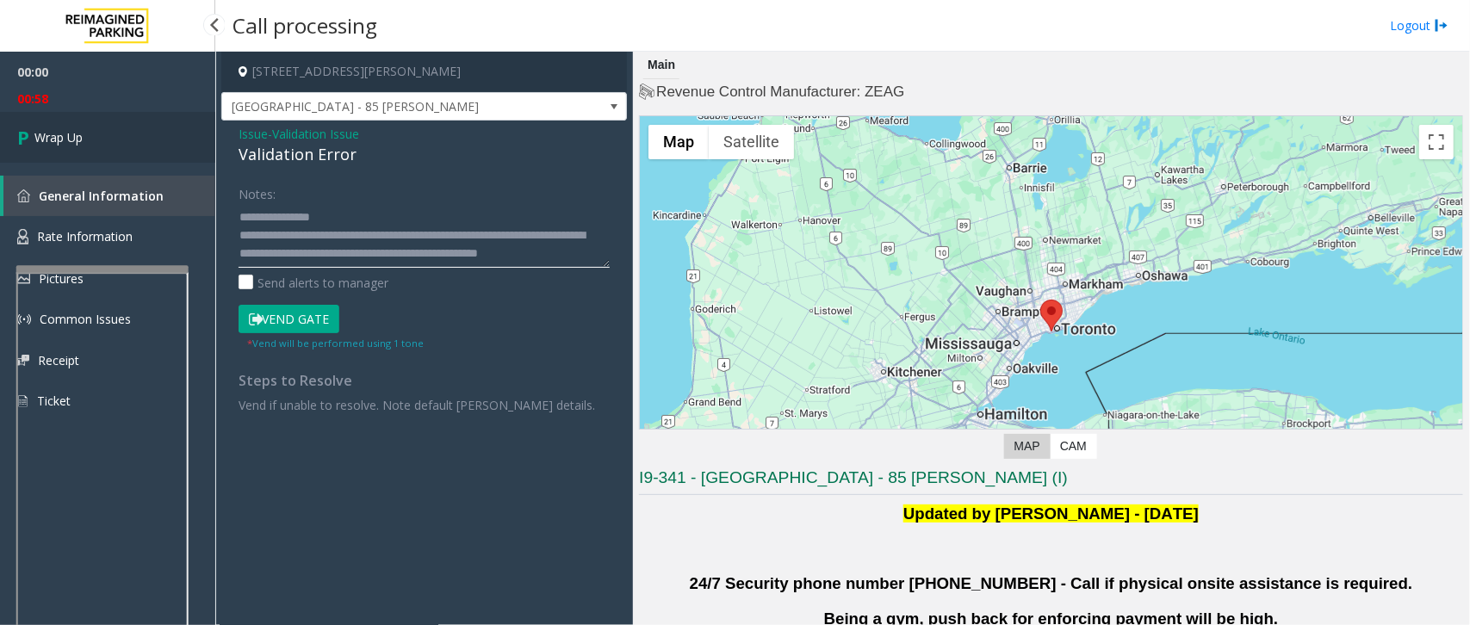
type textarea "**********"
click at [118, 123] on link "Wrap Up" at bounding box center [107, 137] width 215 height 51
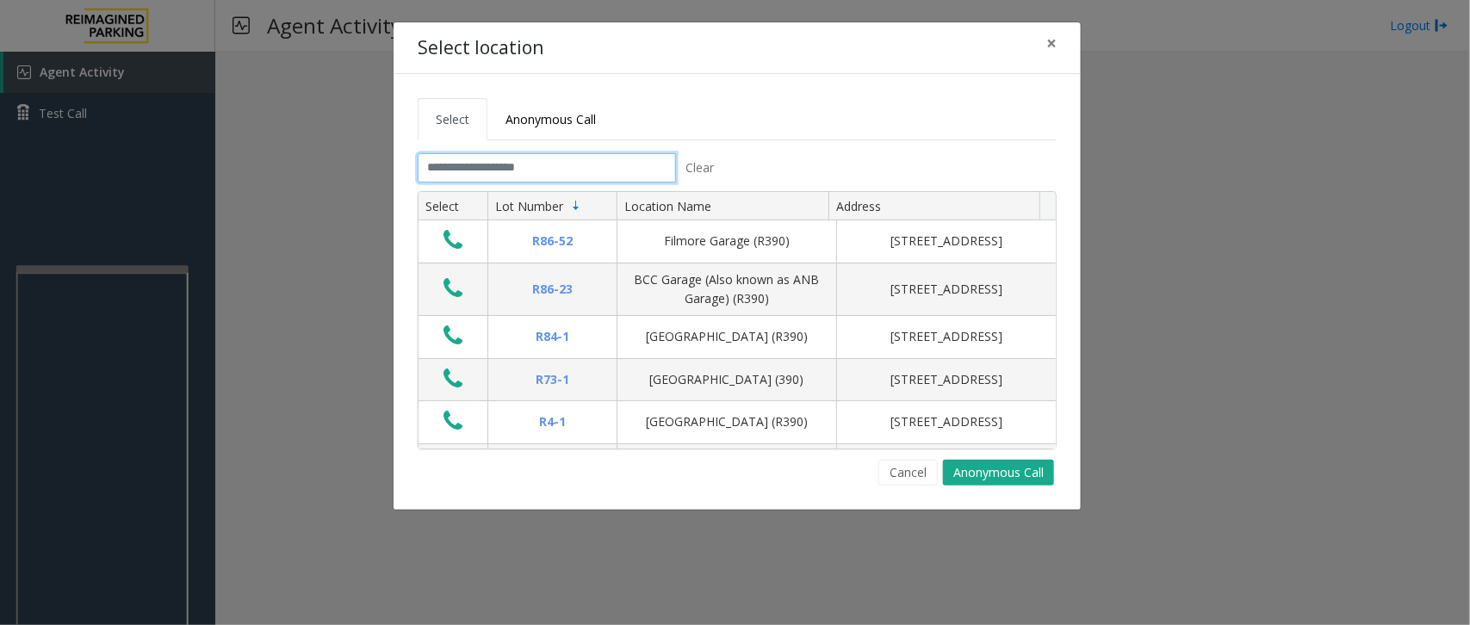
click at [454, 164] on input "text" at bounding box center [547, 167] width 258 height 29
click at [532, 126] on span "Anonymous Call" at bounding box center [550, 119] width 90 height 16
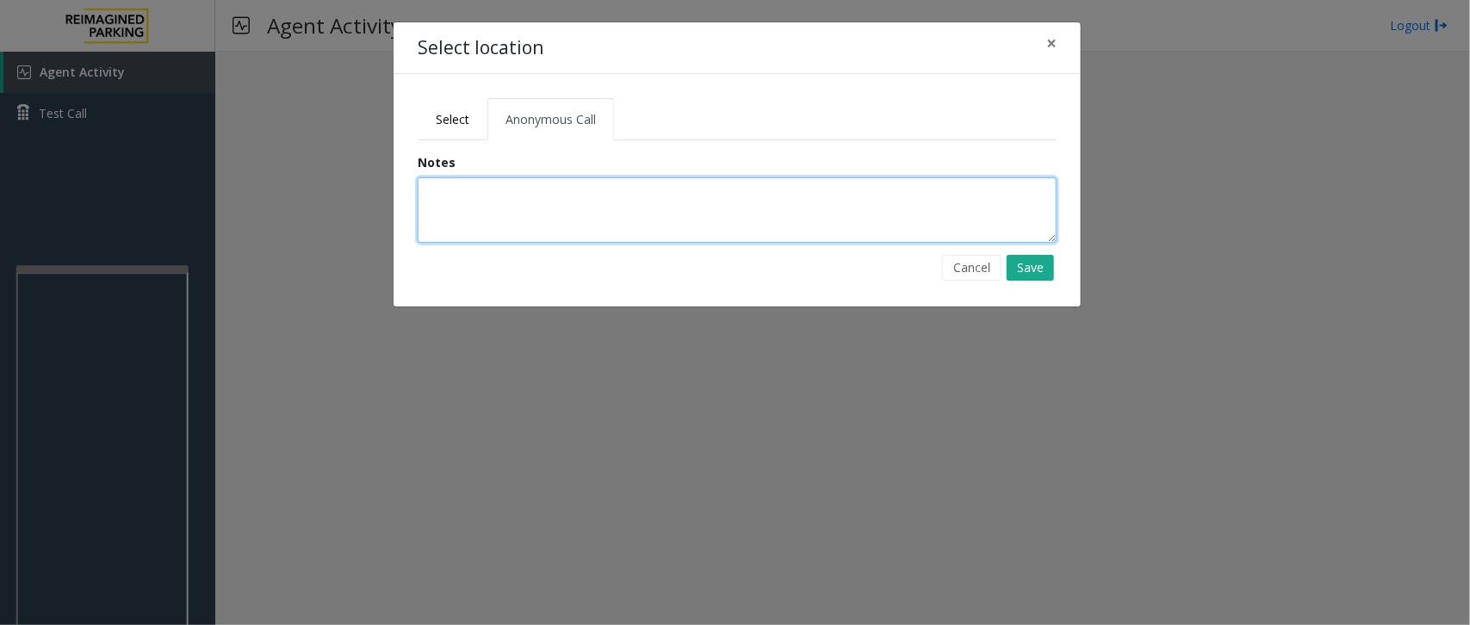
click at [496, 185] on textarea at bounding box center [737, 209] width 639 height 65
type textarea "**********"
click at [1024, 268] on button "Save" at bounding box center [1029, 268] width 47 height 26
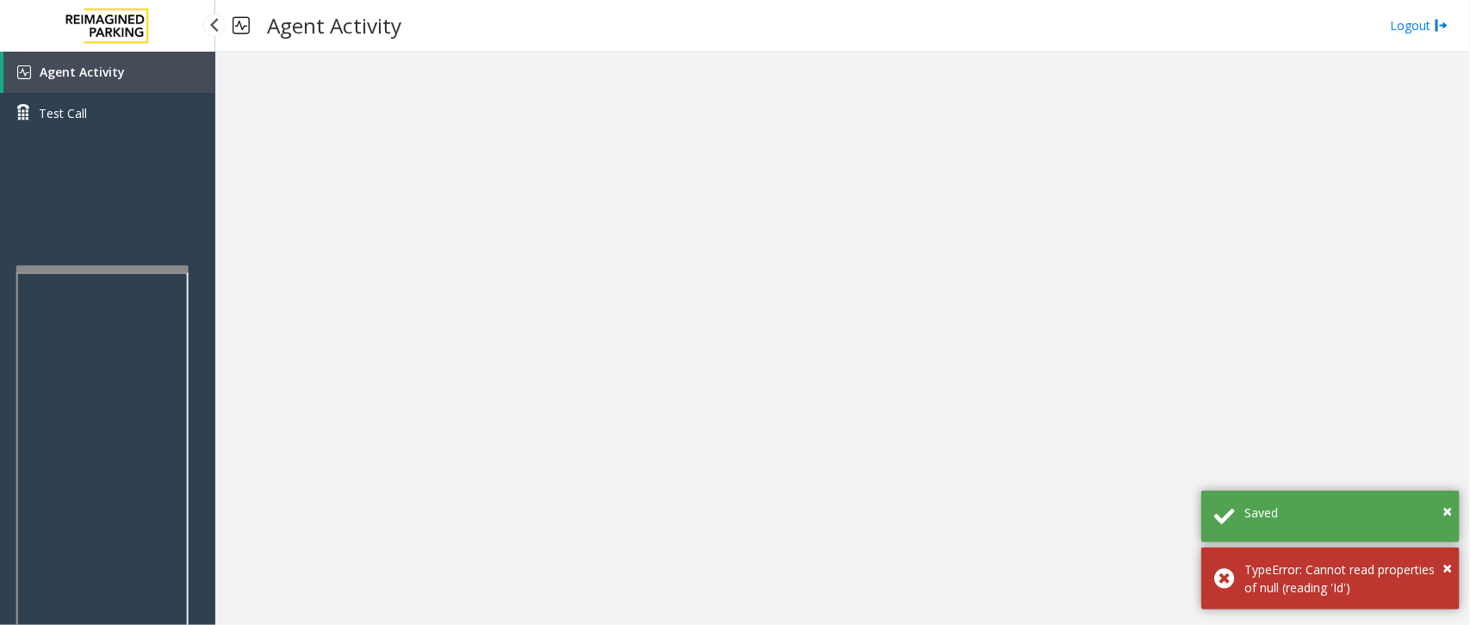
click at [142, 70] on link "Agent Activity" at bounding box center [109, 72] width 212 height 41
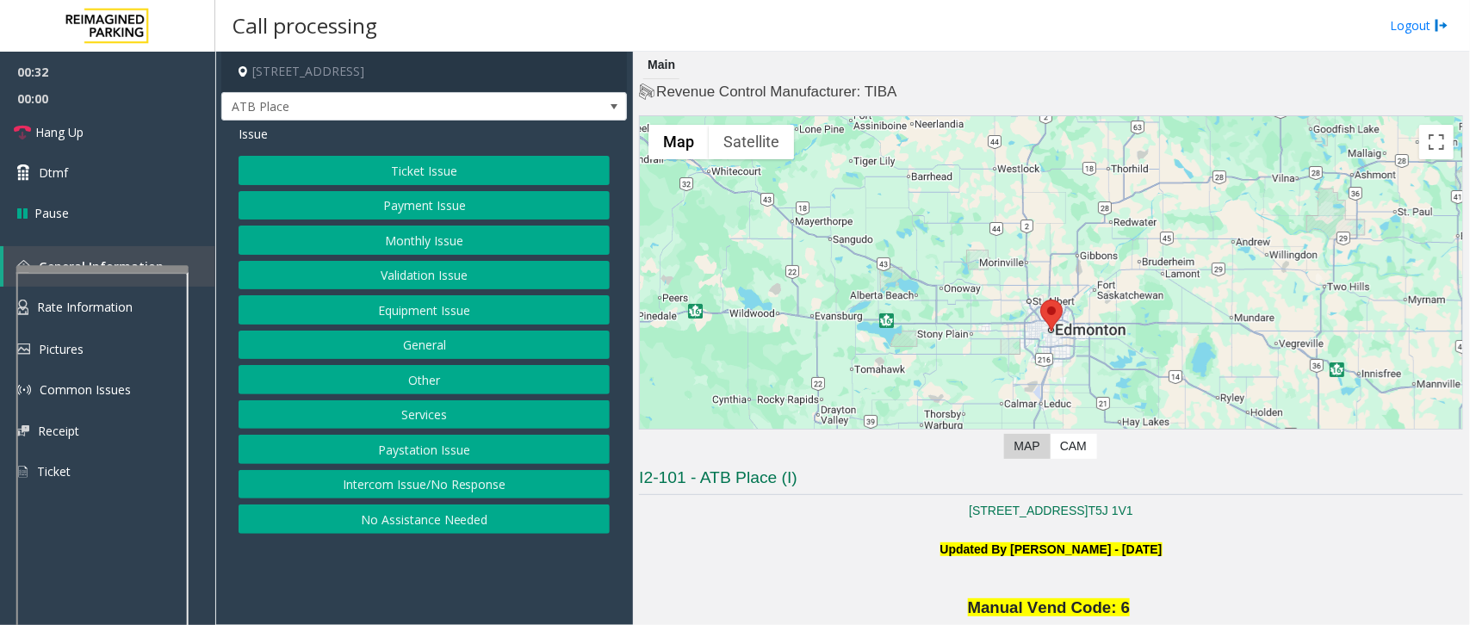
click at [423, 205] on button "Payment Issue" at bounding box center [423, 205] width 371 height 29
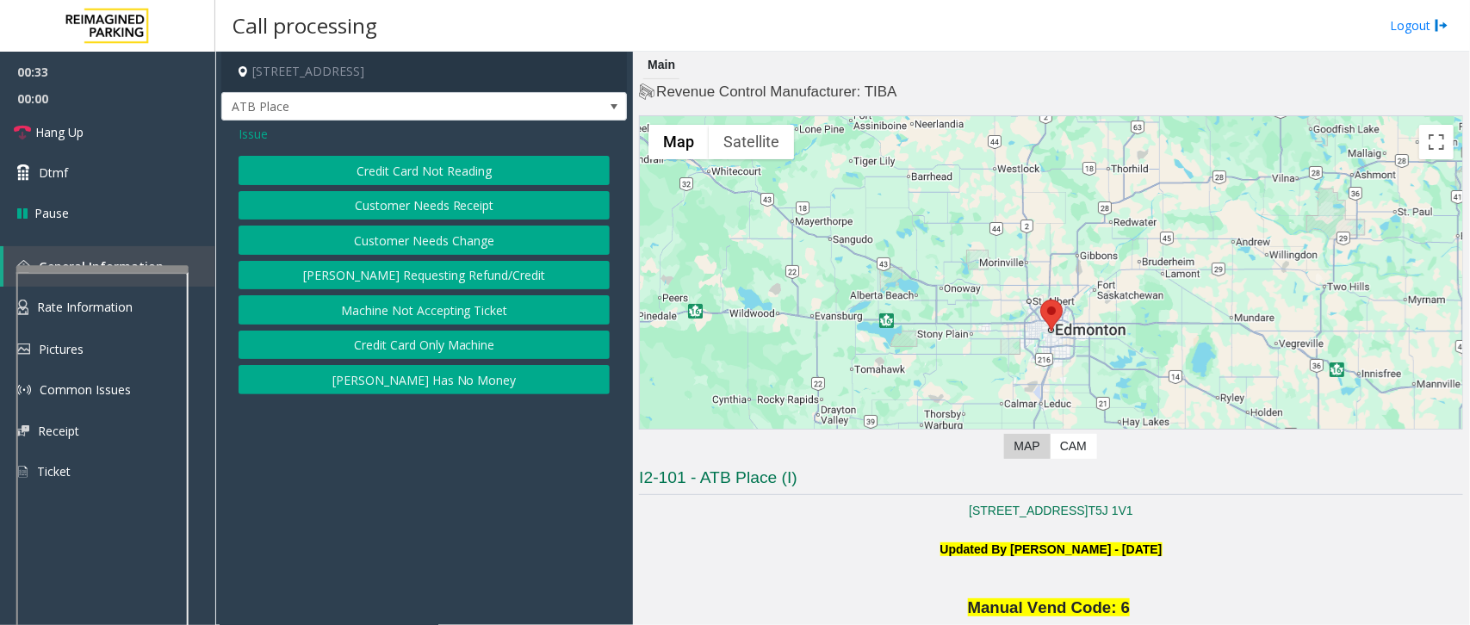
drag, startPoint x: 405, startPoint y: 173, endPoint x: 419, endPoint y: 175, distance: 14.7
click at [419, 175] on button "Credit Card Not Reading" at bounding box center [423, 170] width 371 height 29
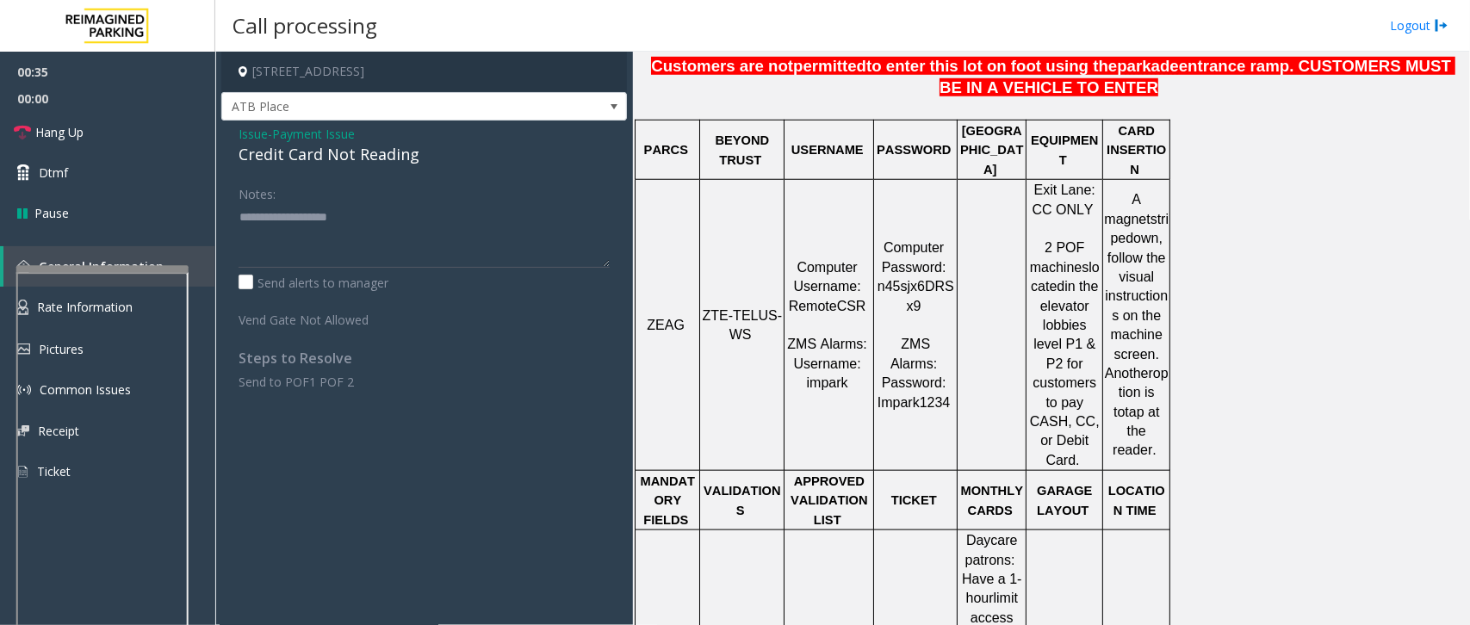
scroll to position [646, 0]
drag, startPoint x: 427, startPoint y: 156, endPoint x: 217, endPoint y: 139, distance: 210.8
click at [217, 139] on app-call-processing-form "10025 Jasper Avenue, Edmonton, AB ATB Place Issue - Payment Issue Credit Card N…" at bounding box center [424, 338] width 418 height 573
click at [397, 232] on textarea at bounding box center [423, 235] width 371 height 65
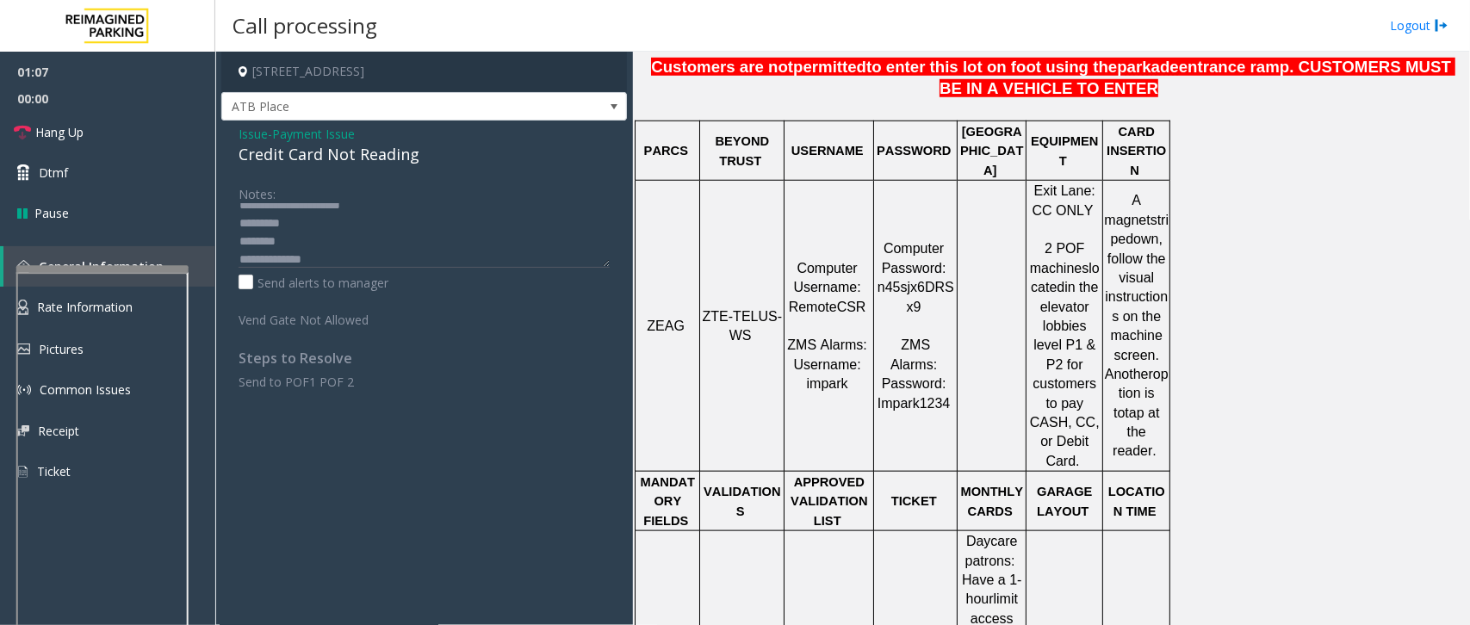
drag, startPoint x: 1023, startPoint y: 169, endPoint x: 1115, endPoint y: 189, distance: 94.4
click at [1115, 189] on tr "ZEAG ZTE-TELUS-WS Computer Username: RemoteCSR ZMS Alarms: Username: impark Com…" at bounding box center [902, 326] width 535 height 291
click at [1111, 203] on p "A magnet stripe down, follow the visual instructions on the machine screen. Ano…" at bounding box center [1136, 325] width 65 height 269
click at [331, 230] on textarea at bounding box center [423, 235] width 371 height 65
click at [316, 263] on textarea at bounding box center [423, 235] width 371 height 65
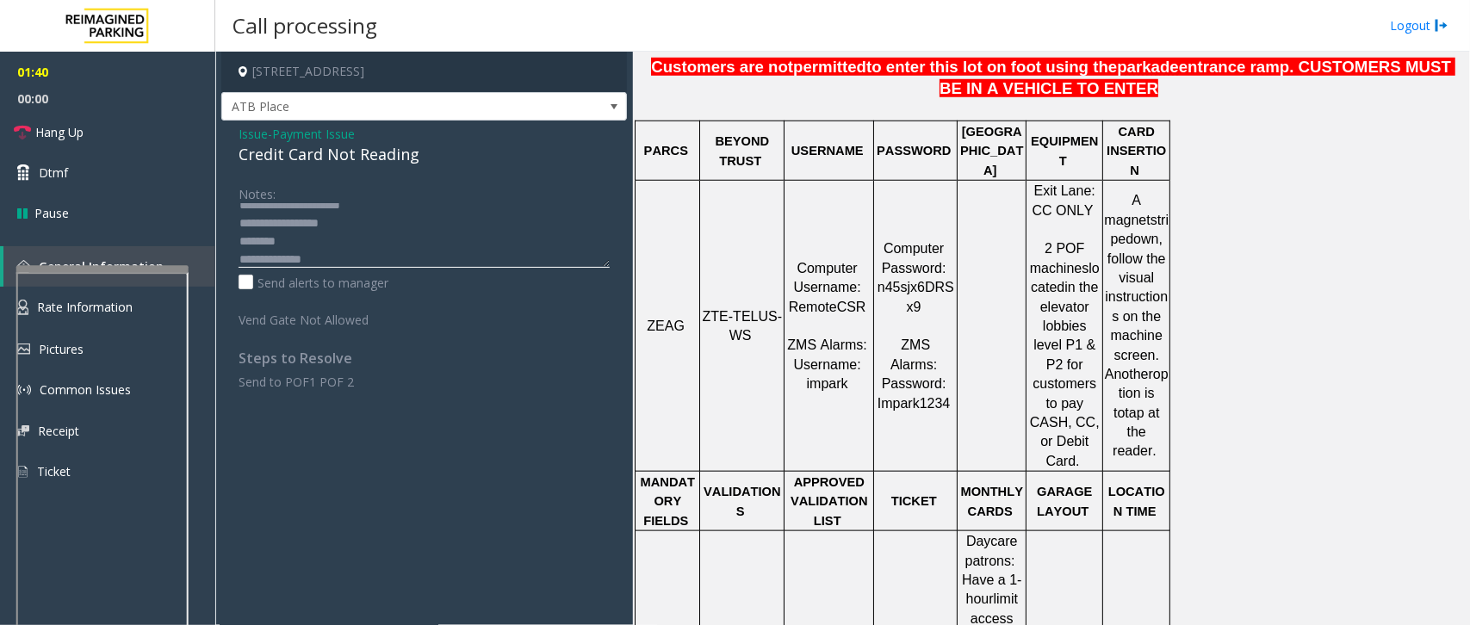
paste textarea "**********"
click at [355, 247] on textarea at bounding box center [423, 235] width 371 height 65
type textarea "**********"
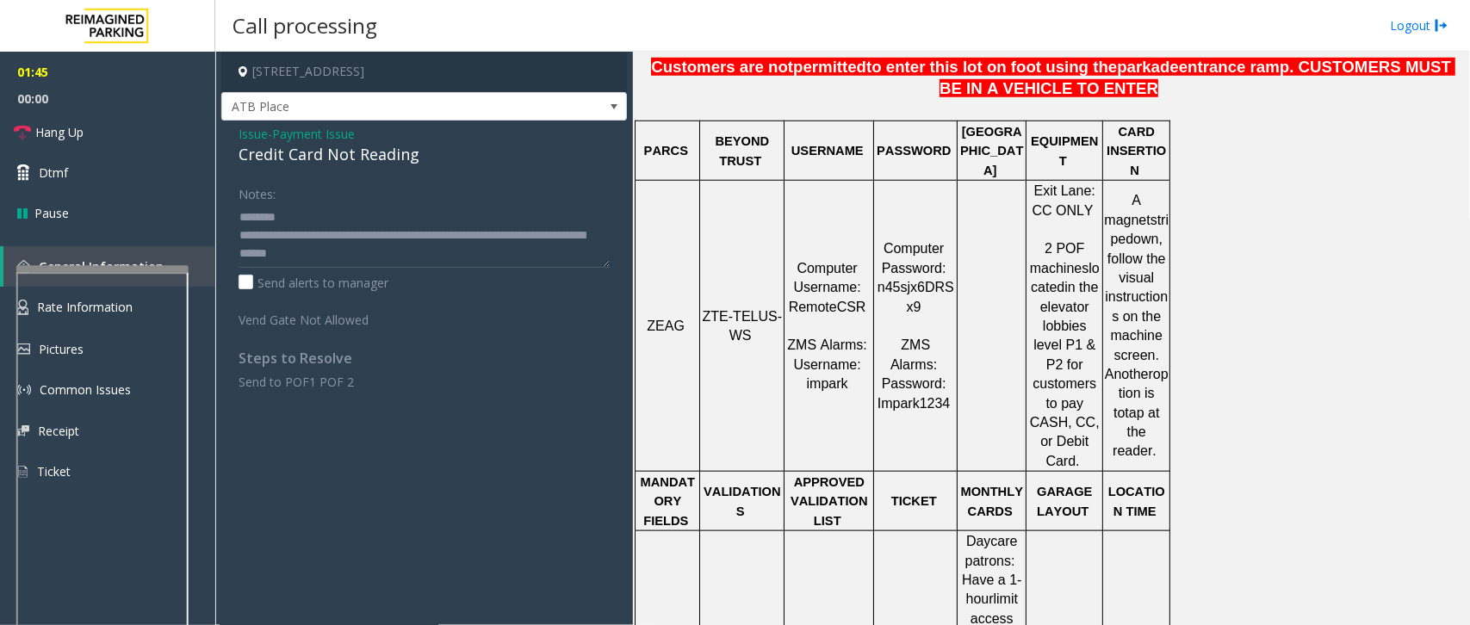
click at [250, 133] on span "Issue" at bounding box center [252, 134] width 29 height 18
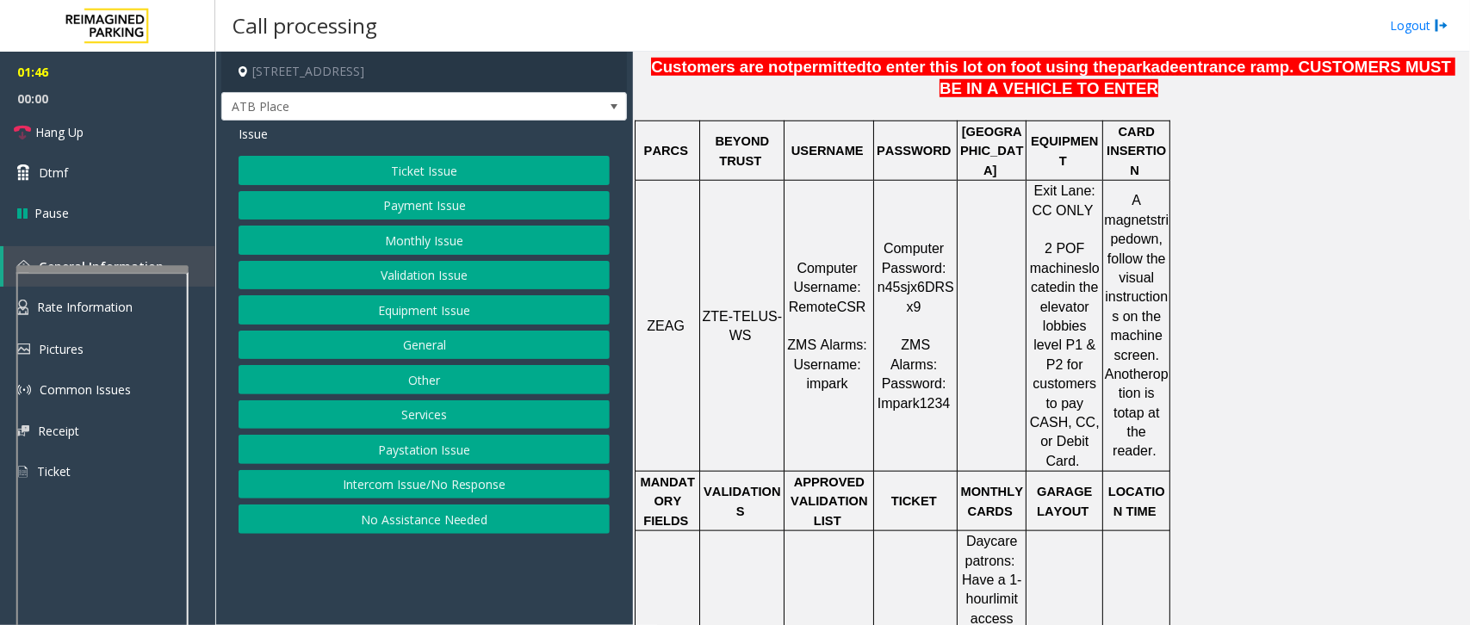
click at [379, 164] on button "Ticket Issue" at bounding box center [423, 170] width 371 height 29
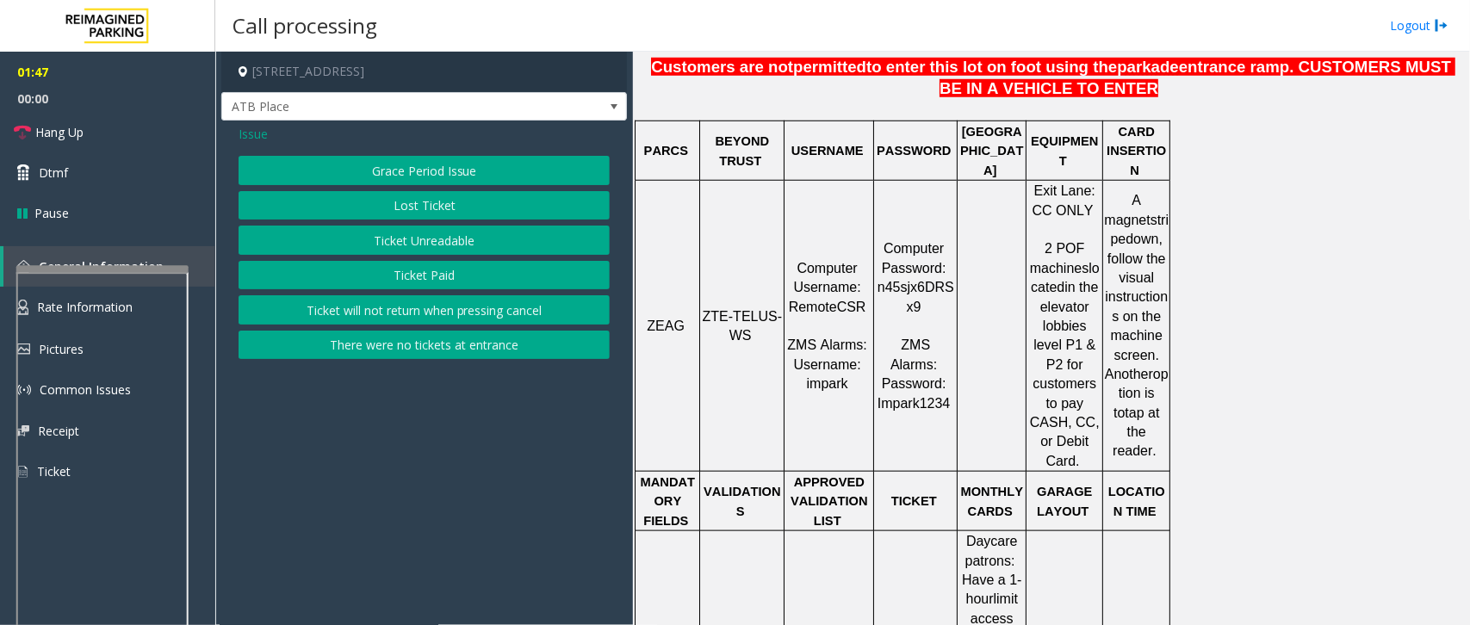
click at [389, 239] on button "Ticket Unreadable" at bounding box center [423, 240] width 371 height 29
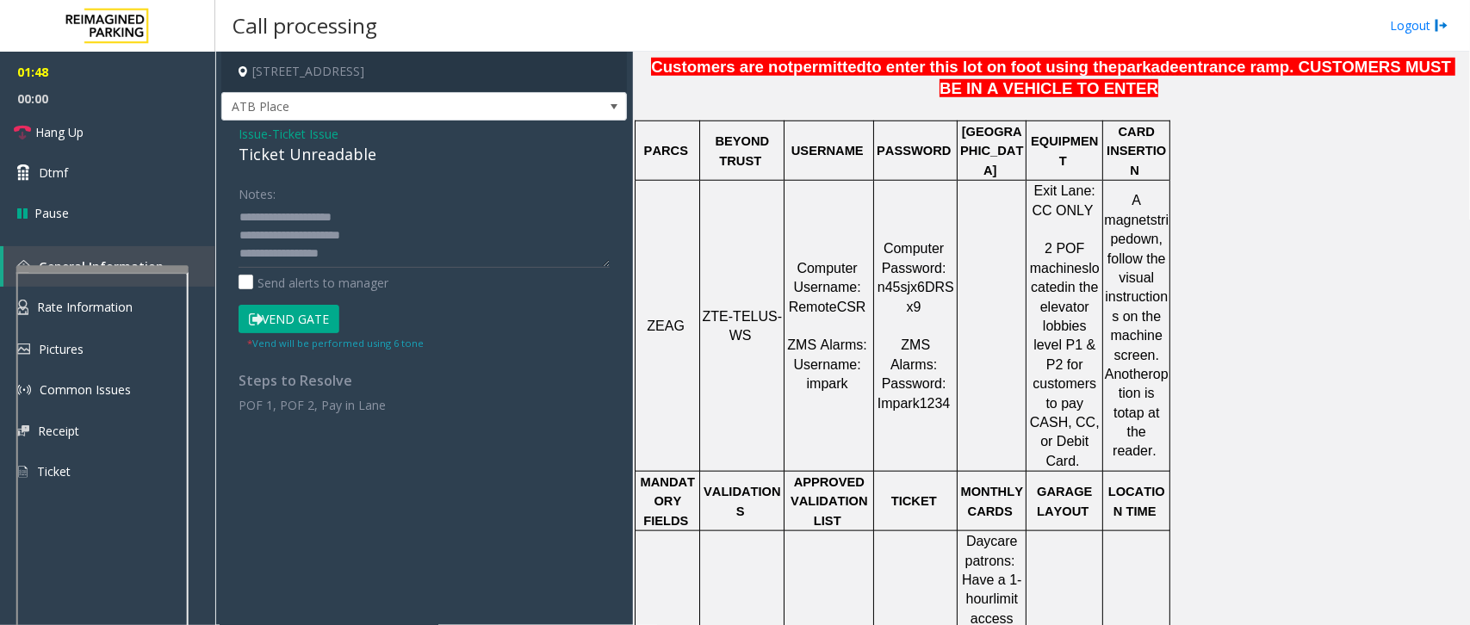
click at [282, 314] on button "Vend Gate" at bounding box center [288, 319] width 101 height 29
click at [256, 138] on span "Issue" at bounding box center [252, 134] width 29 height 18
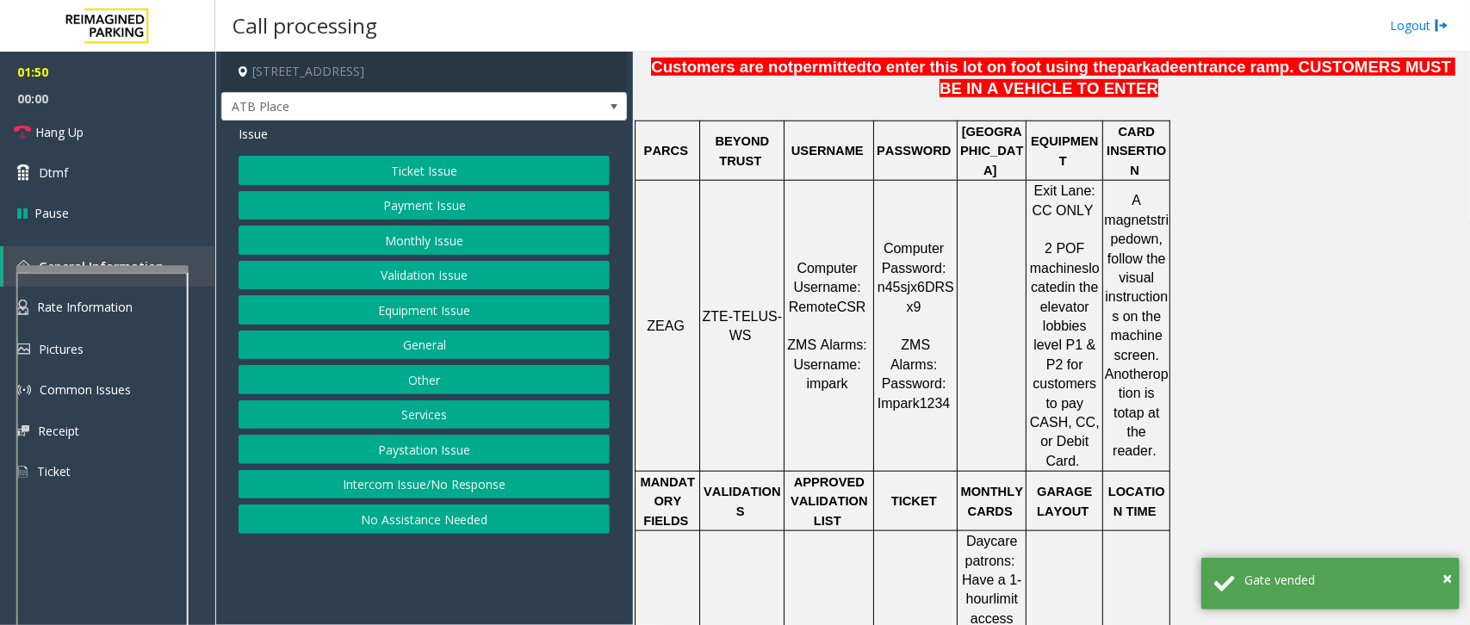
click at [394, 211] on button "Payment Issue" at bounding box center [423, 205] width 371 height 29
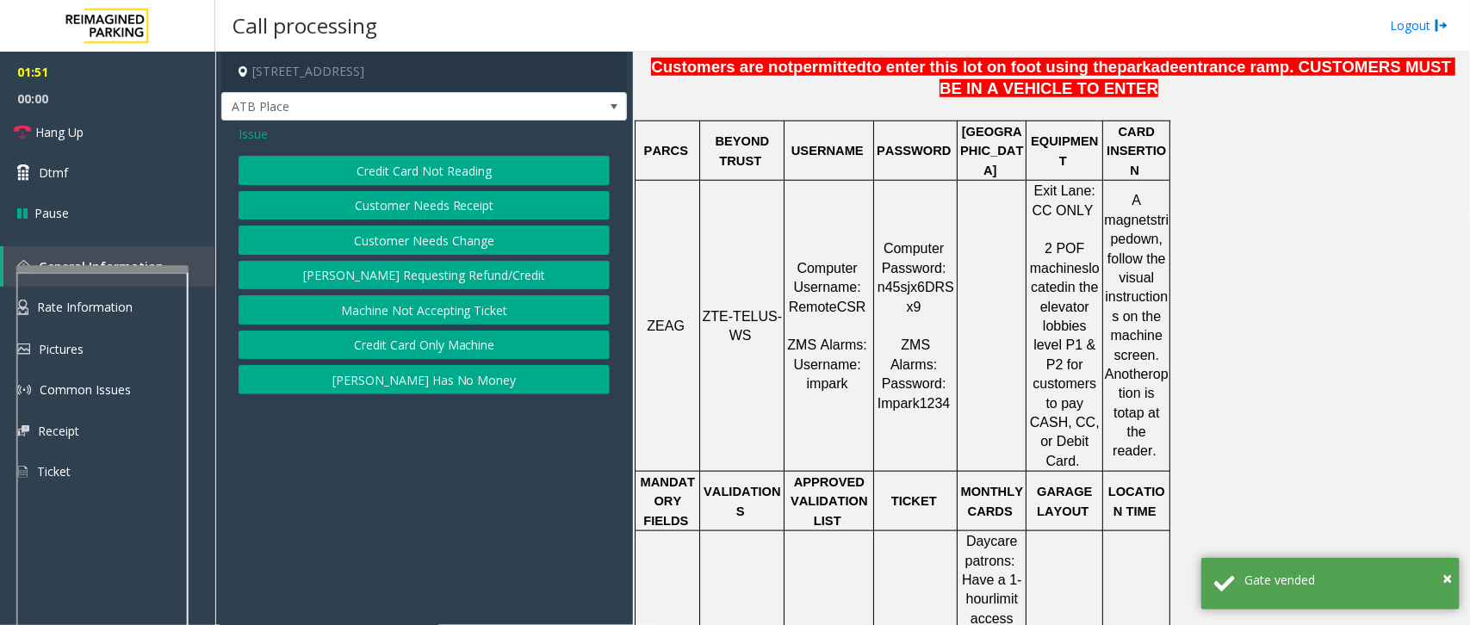
click at [375, 172] on button "Credit Card Not Reading" at bounding box center [423, 170] width 371 height 29
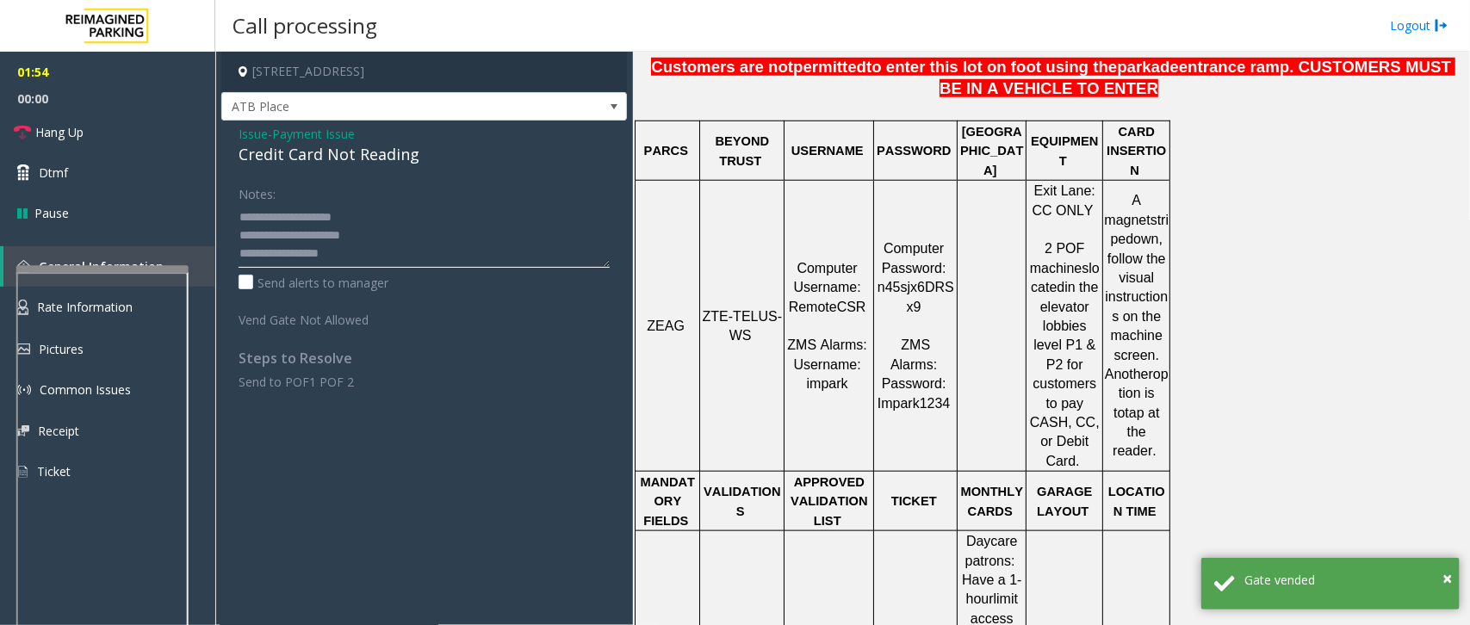
scroll to position [43, 0]
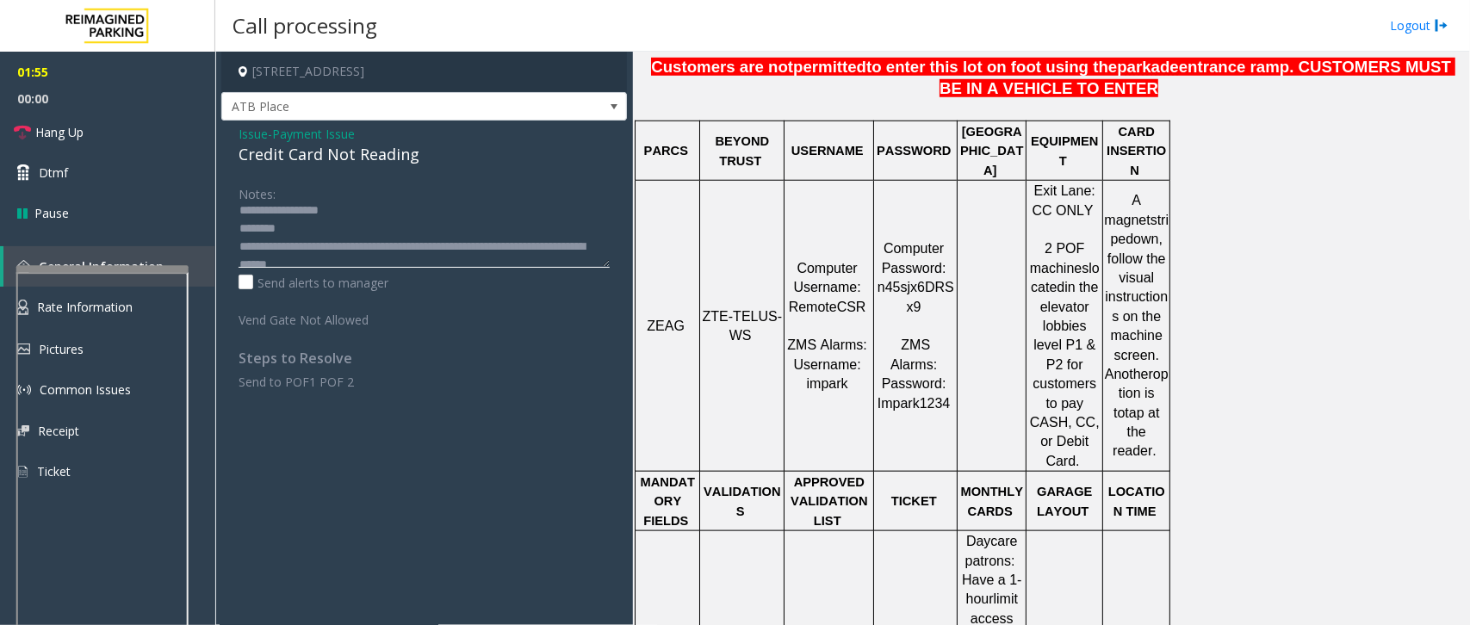
click at [306, 235] on textarea at bounding box center [423, 235] width 371 height 65
click at [350, 229] on textarea at bounding box center [423, 235] width 371 height 65
type textarea "**********"
click at [113, 119] on link "Hang Up" at bounding box center [107, 132] width 215 height 40
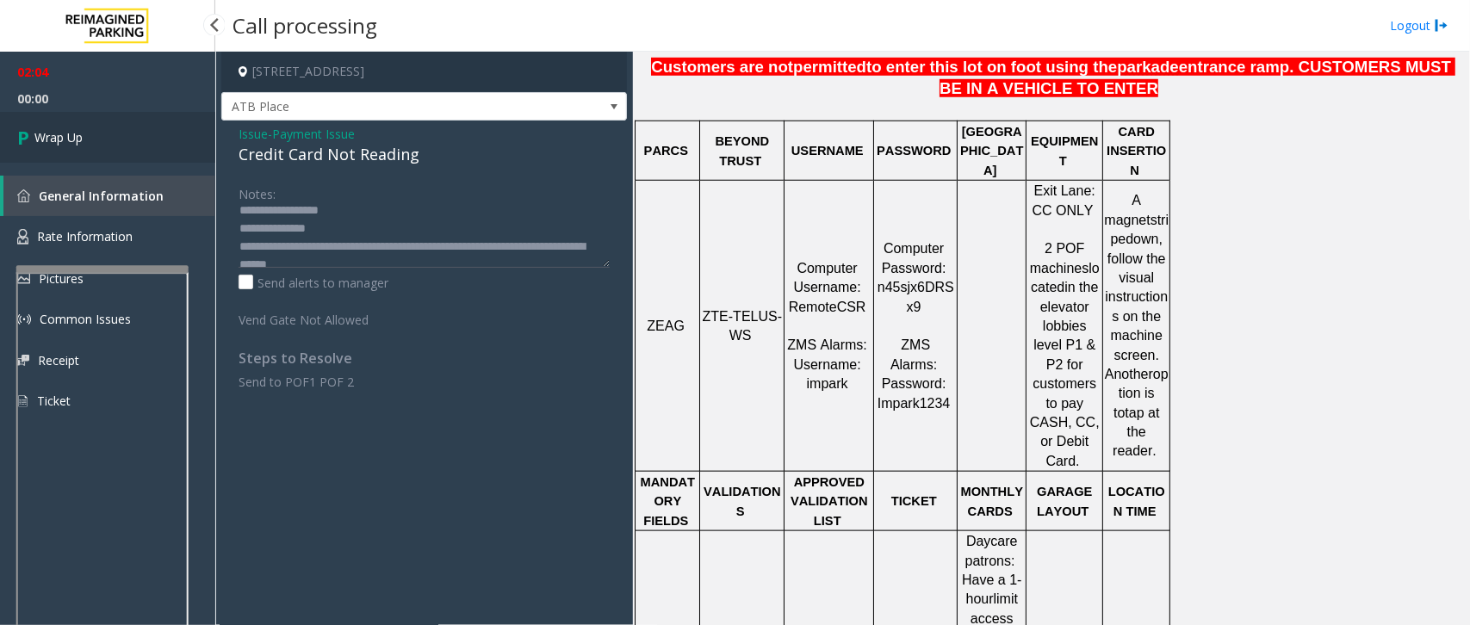
click at [104, 129] on link "Wrap Up" at bounding box center [107, 137] width 215 height 51
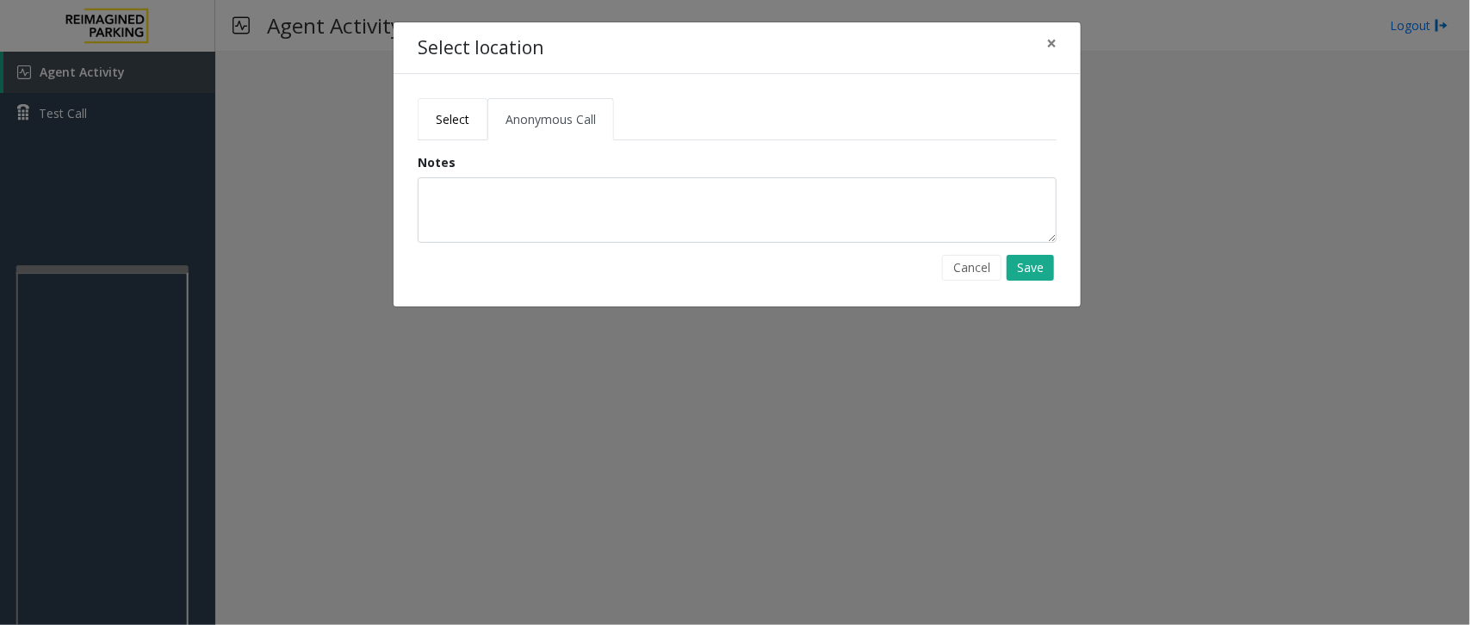
click at [461, 129] on link "Select" at bounding box center [453, 119] width 70 height 42
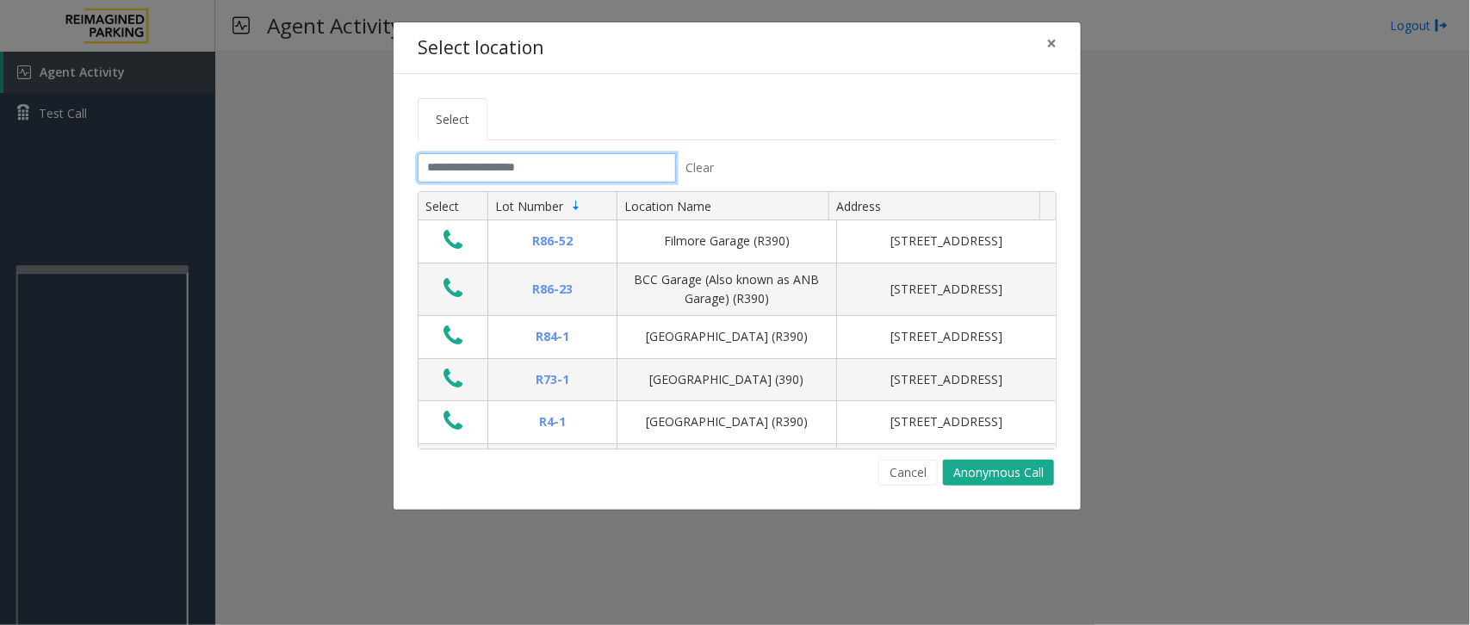
click at [466, 176] on input "text" at bounding box center [547, 167] width 258 height 29
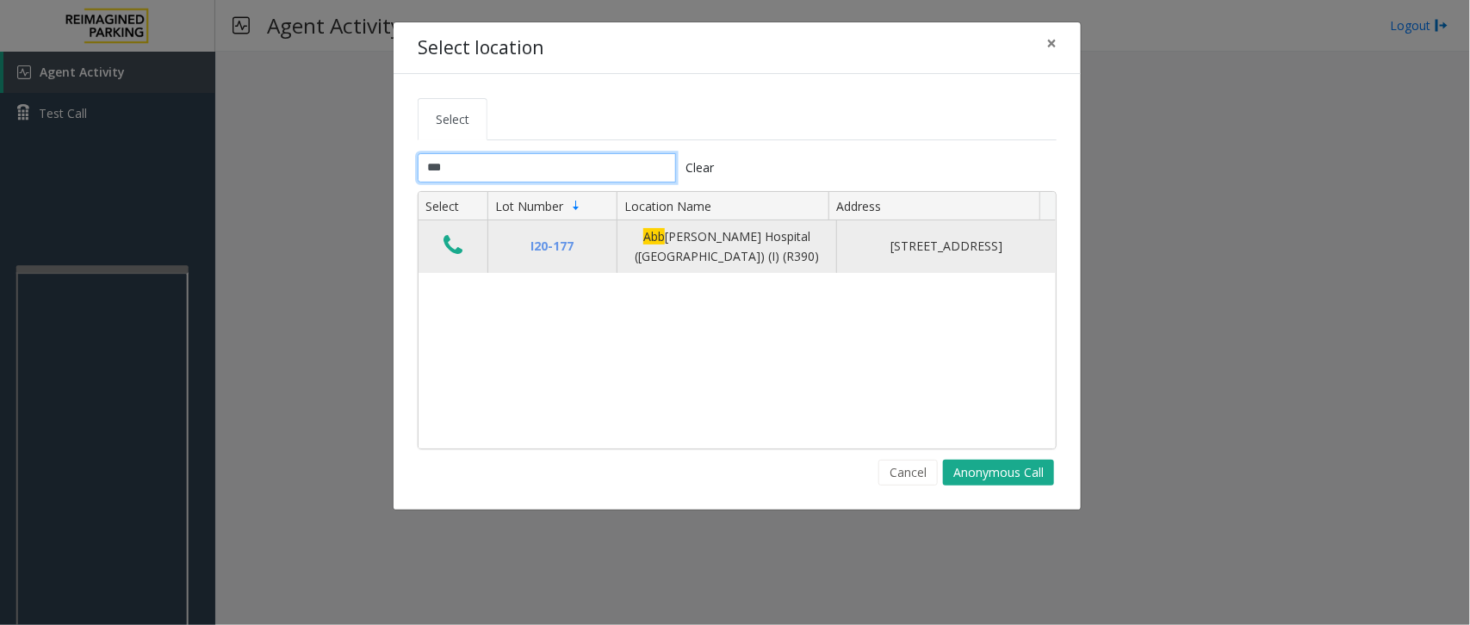
type input "***"
click at [450, 244] on icon "Data table" at bounding box center [452, 245] width 19 height 24
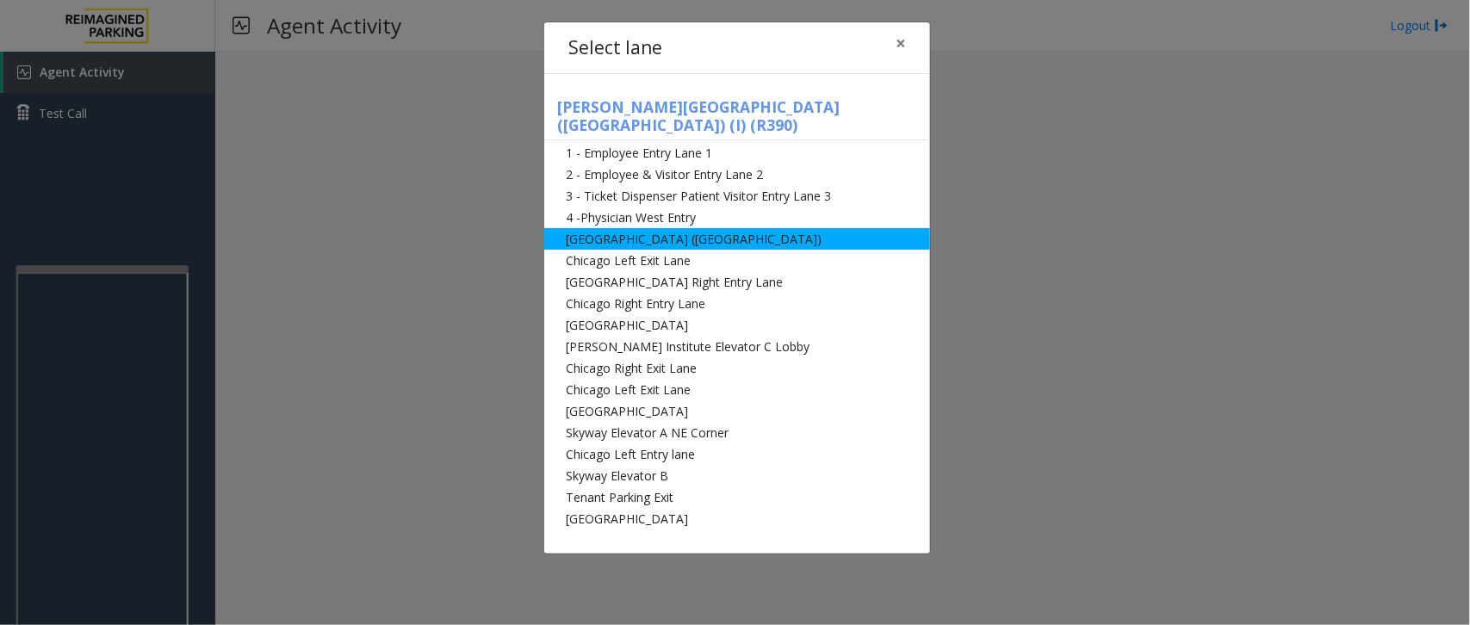
click at [682, 228] on li "Abbot Hospital (Main Hospital)" at bounding box center [737, 239] width 386 height 22
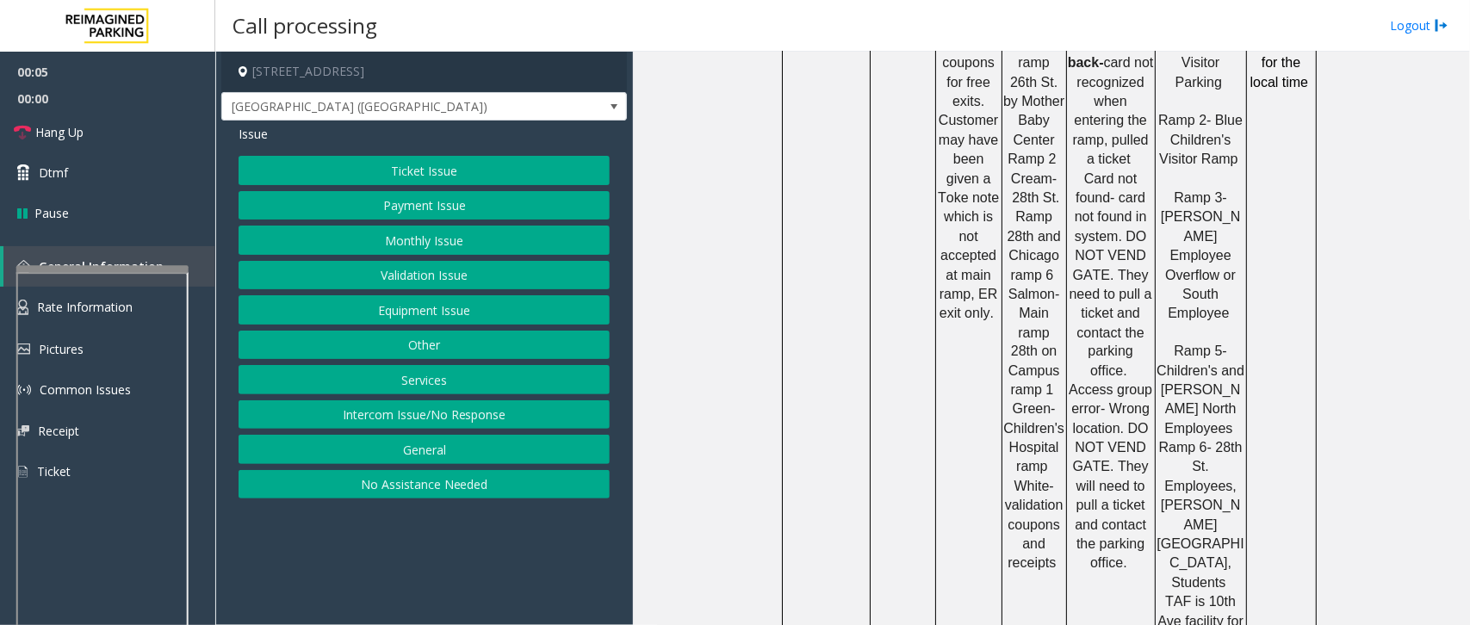
scroll to position [1184, 0]
click at [402, 307] on button "Equipment Issue" at bounding box center [423, 309] width 371 height 29
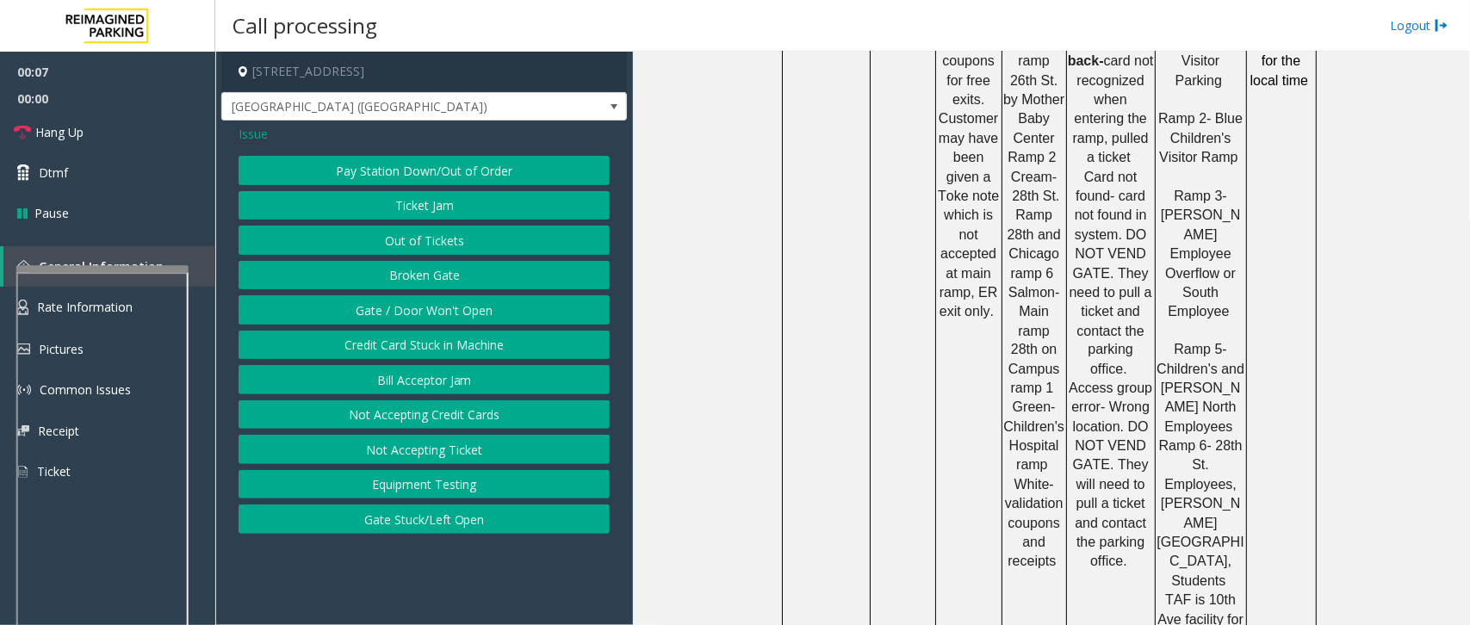
click at [402, 307] on button "Gate / Door Won't Open" at bounding box center [423, 309] width 371 height 29
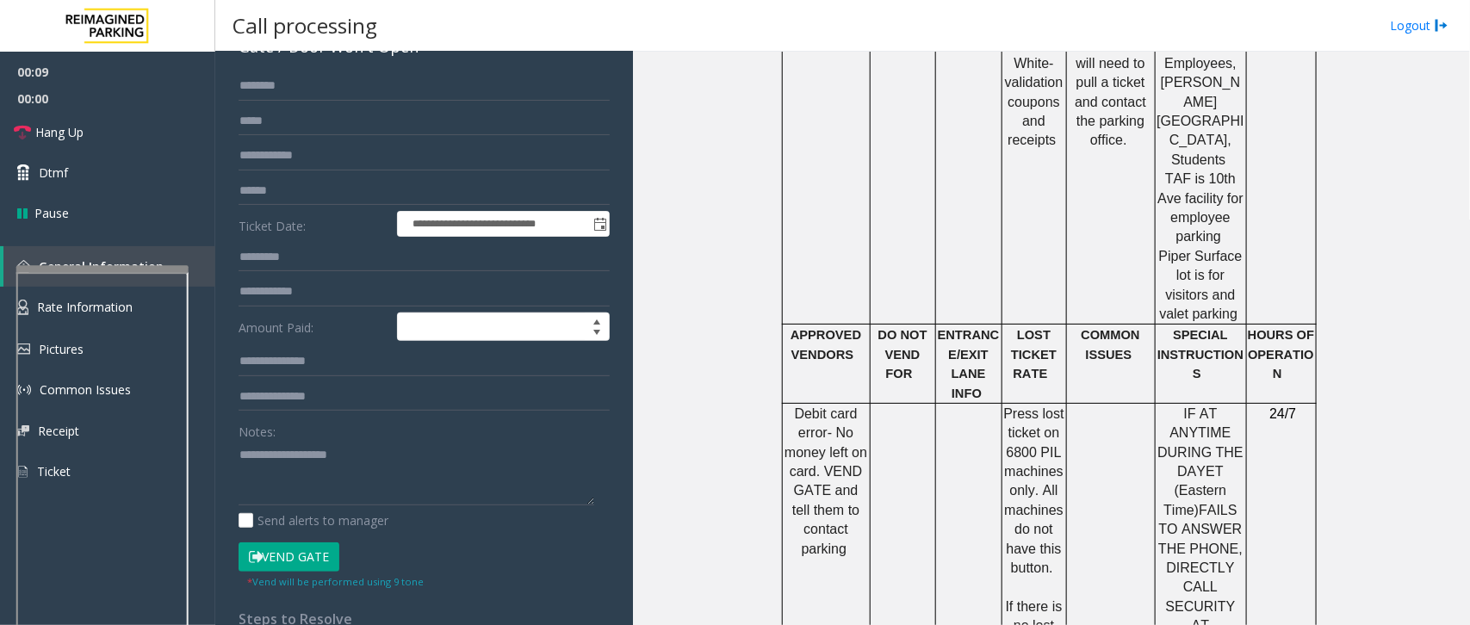
scroll to position [1614, 0]
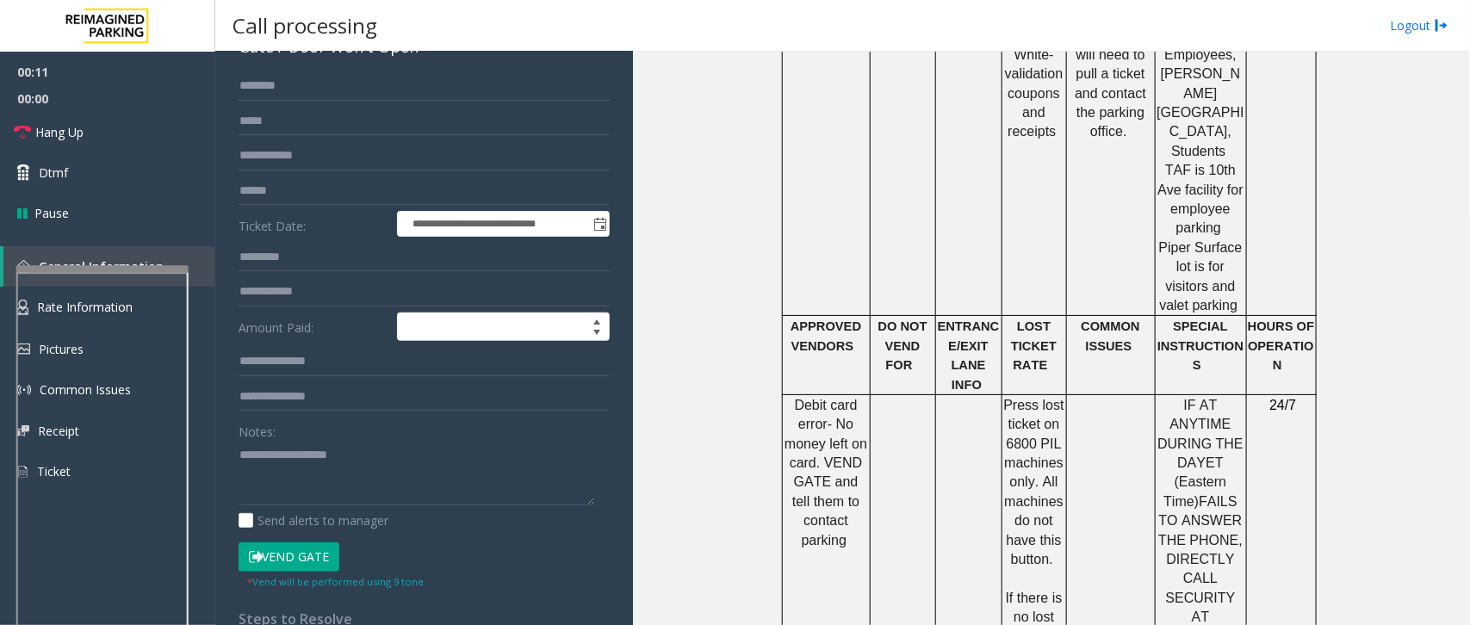
click at [284, 558] on button "Vend Gate" at bounding box center [288, 556] width 101 height 29
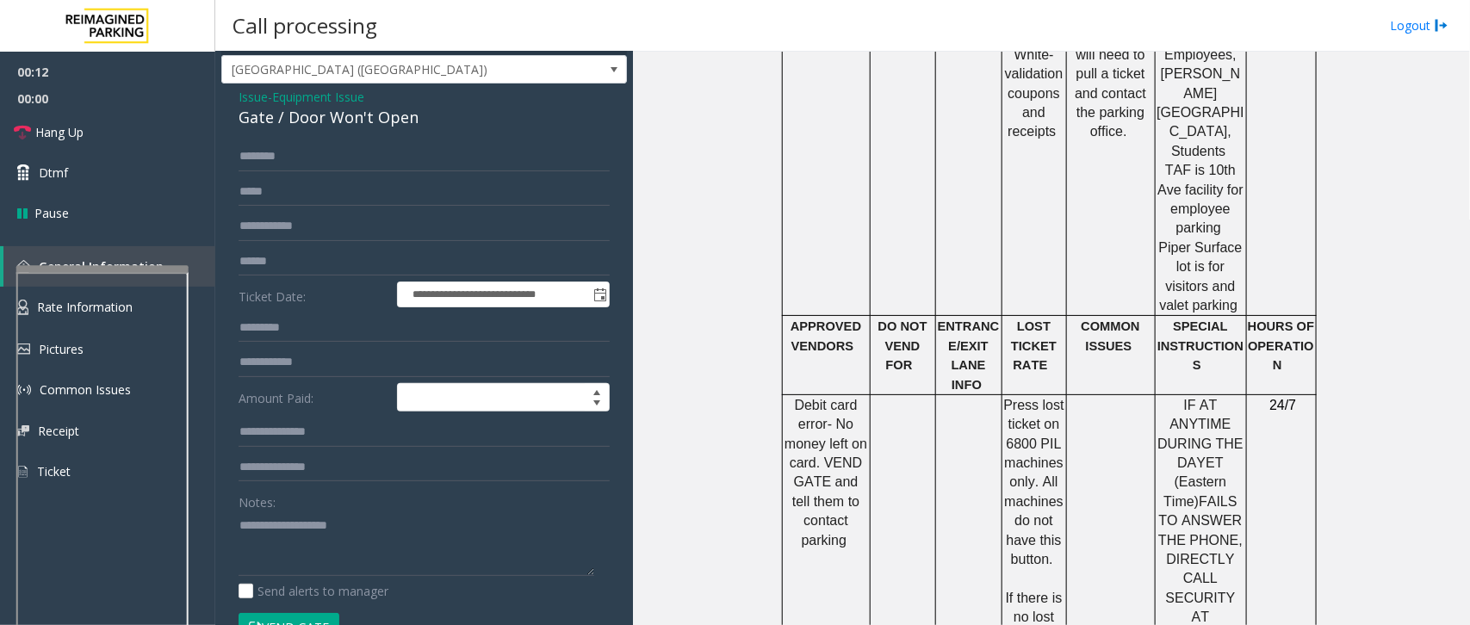
scroll to position [0, 0]
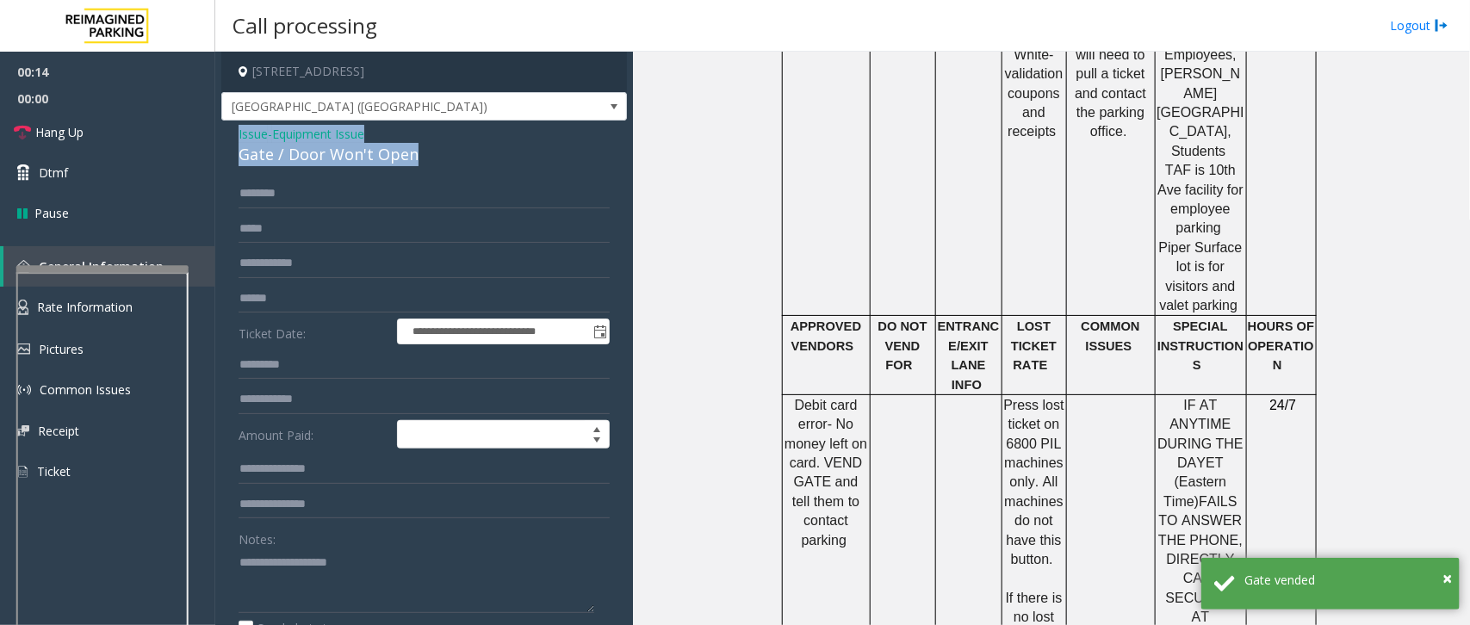
drag, startPoint x: 442, startPoint y: 164, endPoint x: 222, endPoint y: 139, distance: 220.9
click at [222, 139] on div "**********" at bounding box center [423, 572] width 405 height 902
copy div "Issue - Equipment Issue Gate / Door Won't Open"
paste textarea "**********"
click at [274, 590] on textarea at bounding box center [416, 580] width 356 height 65
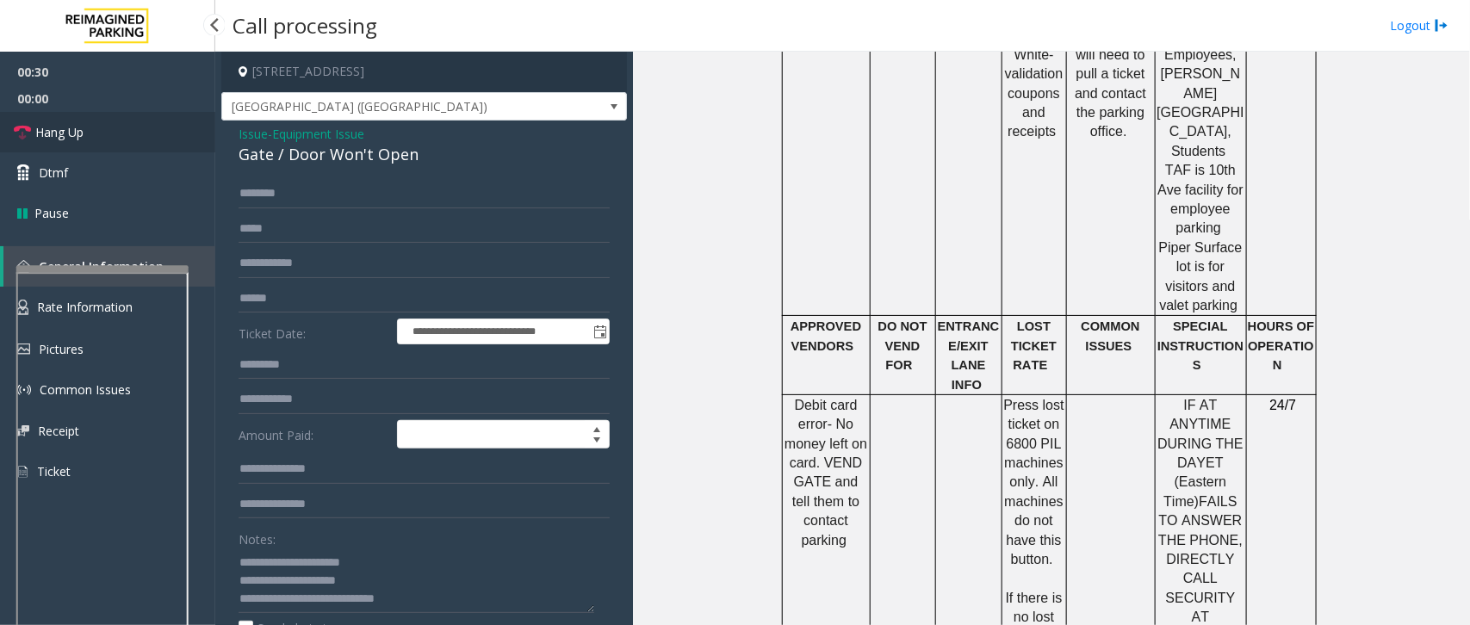
click at [110, 132] on link "Hang Up" at bounding box center [107, 132] width 215 height 40
click at [461, 607] on textarea at bounding box center [416, 580] width 356 height 65
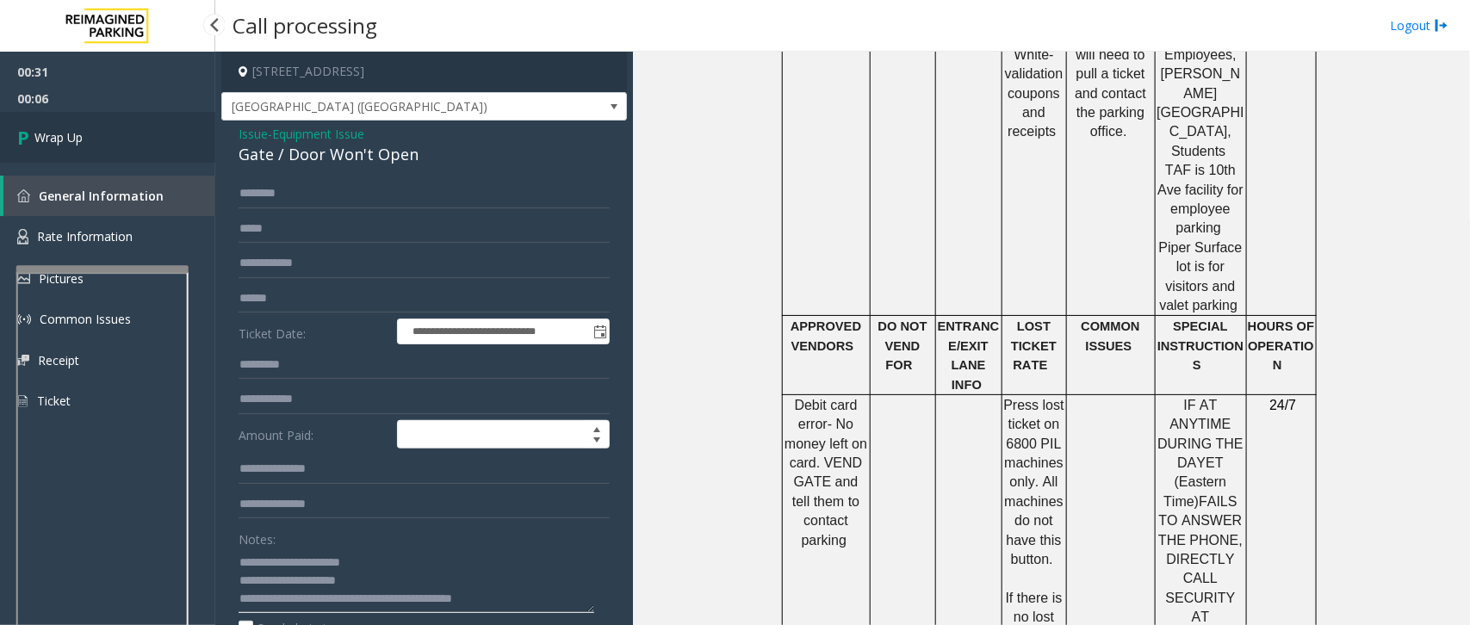
type textarea "**********"
click at [79, 149] on link "Wrap Up" at bounding box center [107, 137] width 215 height 51
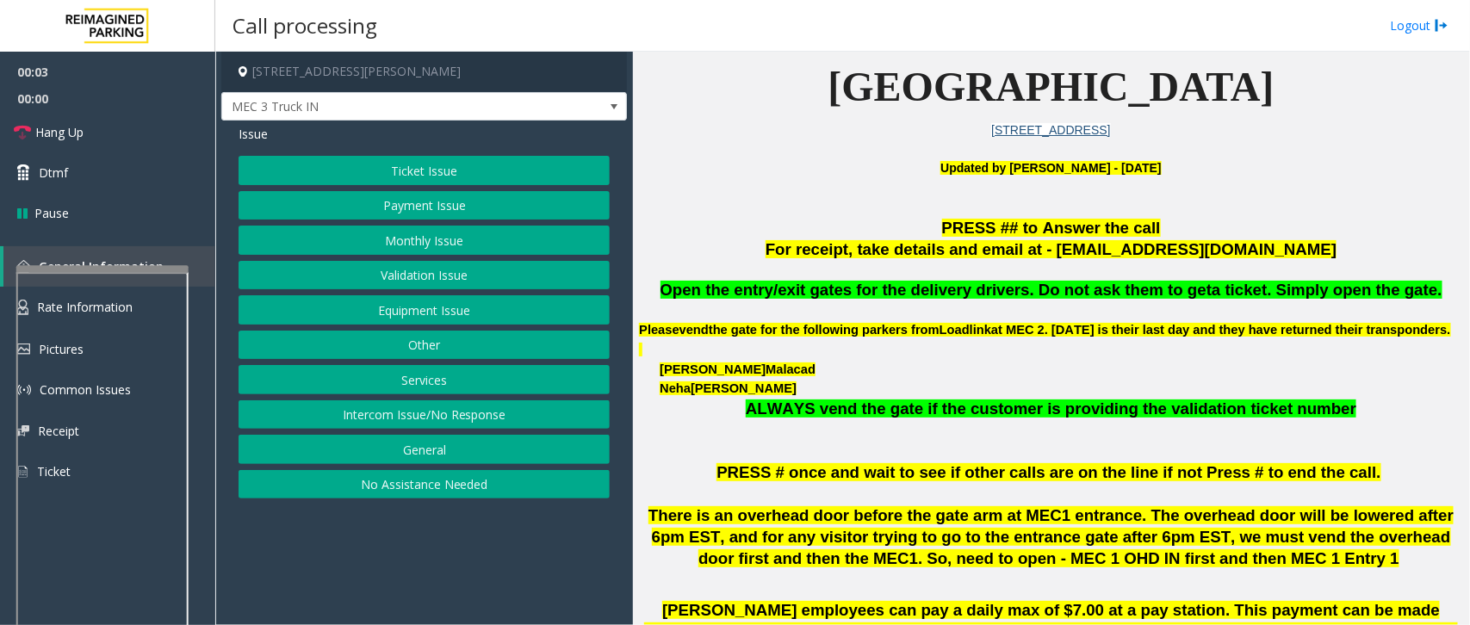
scroll to position [430, 0]
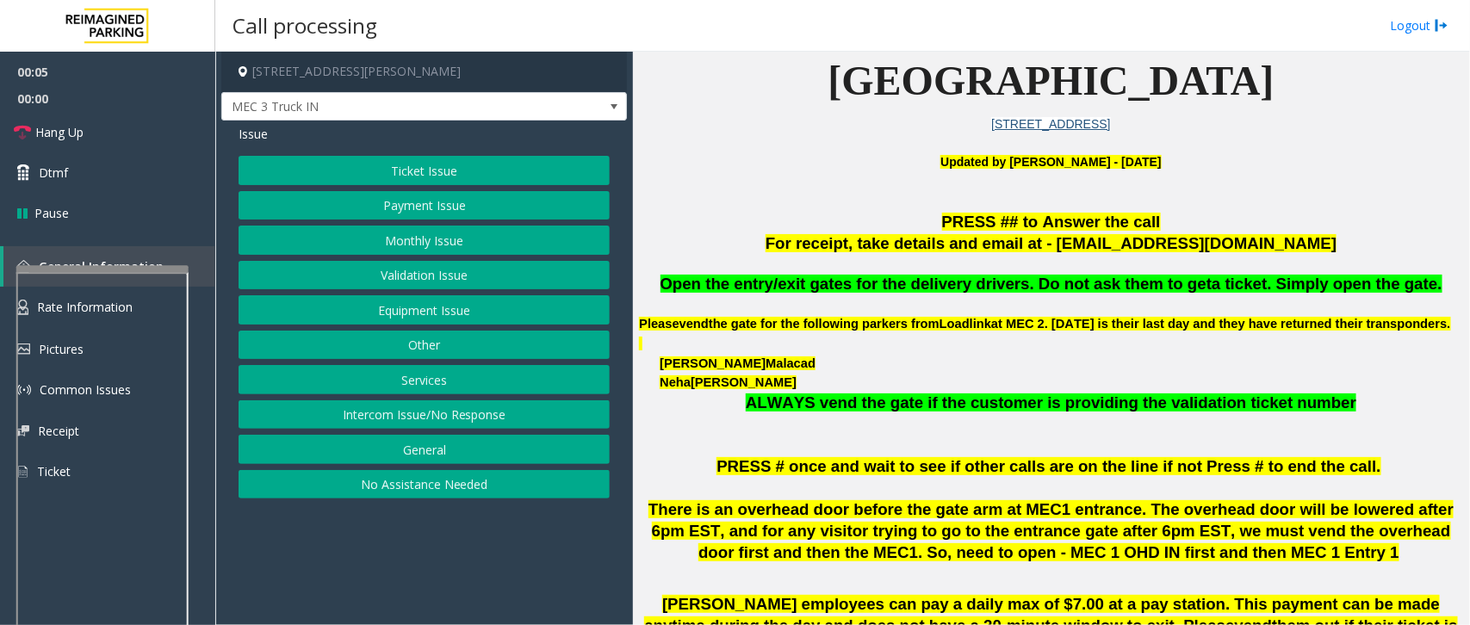
click at [394, 381] on button "Services" at bounding box center [423, 379] width 371 height 29
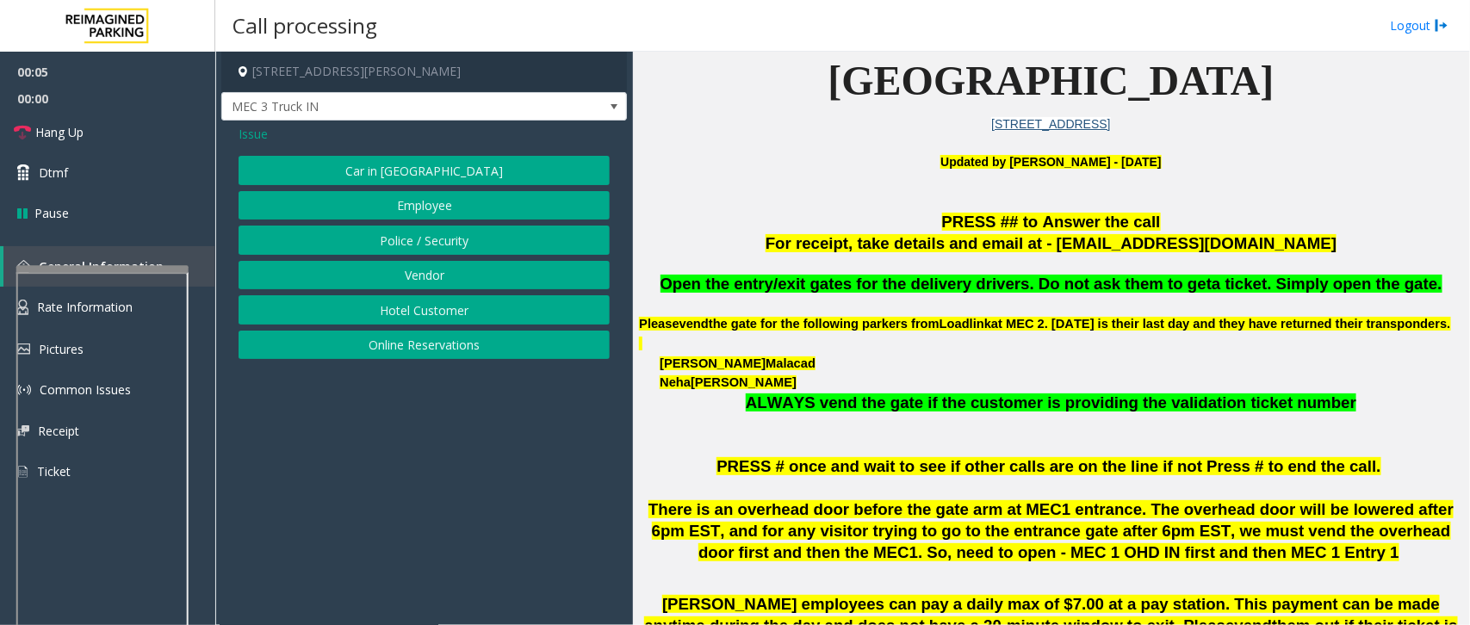
click at [403, 280] on button "Vendor" at bounding box center [423, 275] width 371 height 29
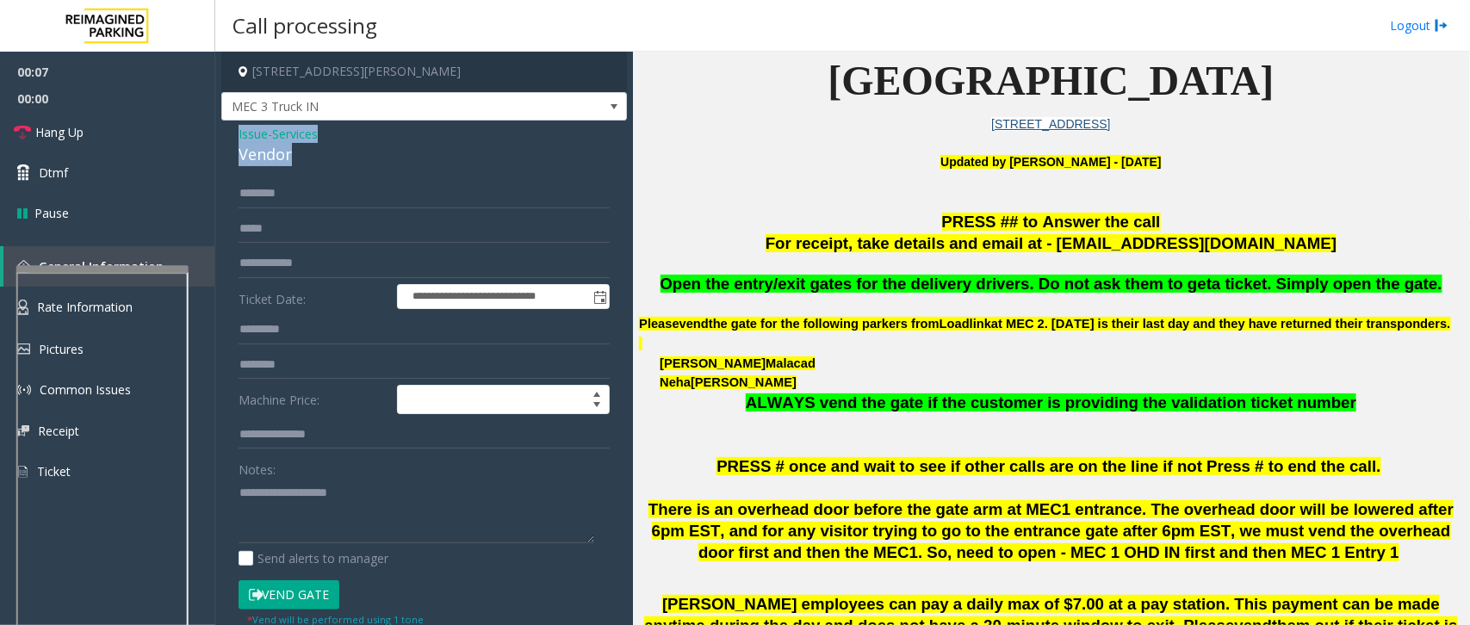
drag, startPoint x: 331, startPoint y: 155, endPoint x: 228, endPoint y: 140, distance: 104.3
click at [228, 140] on div "**********" at bounding box center [423, 450] width 405 height 658
click at [368, 527] on textarea at bounding box center [416, 511] width 356 height 65
type textarea "**********"
click at [269, 186] on input "text" at bounding box center [423, 193] width 371 height 29
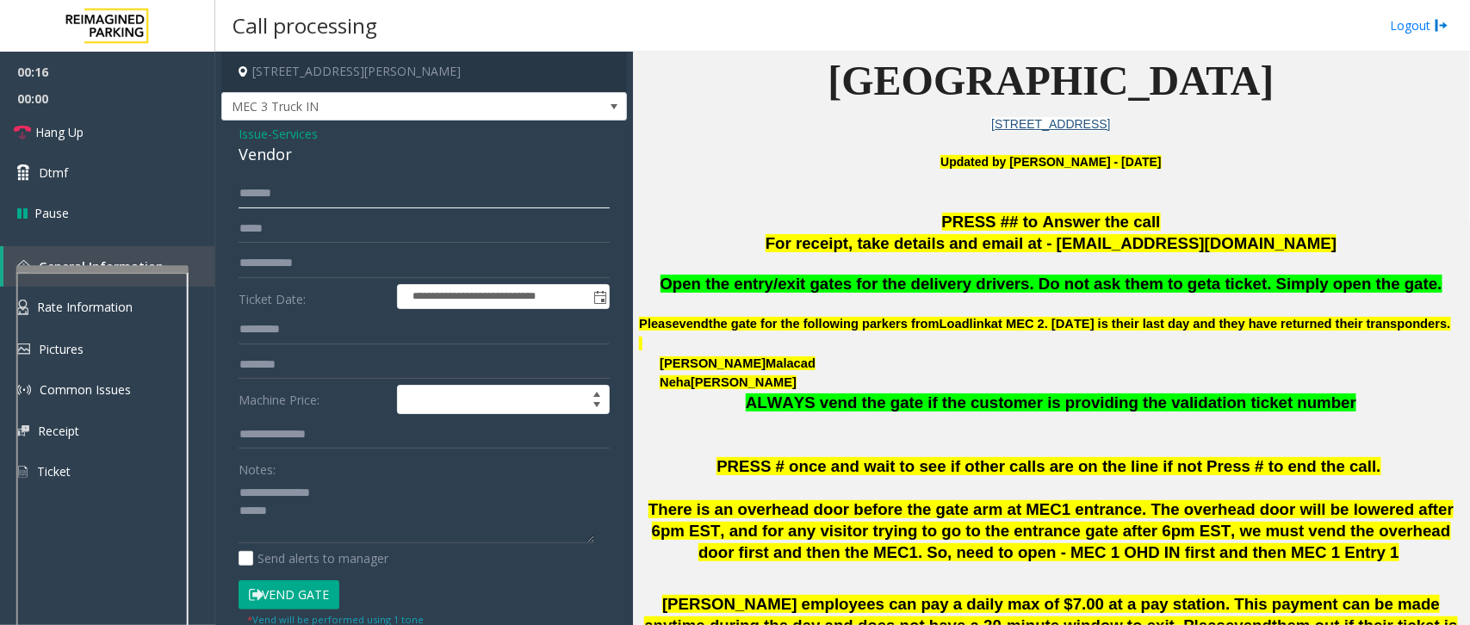
type input "******"
click at [284, 591] on button "Vend Gate" at bounding box center [288, 594] width 101 height 29
click at [303, 540] on textarea at bounding box center [416, 511] width 356 height 65
type textarea "**********"
drag, startPoint x: 686, startPoint y: 282, endPoint x: 1469, endPoint y: 294, distance: 782.6
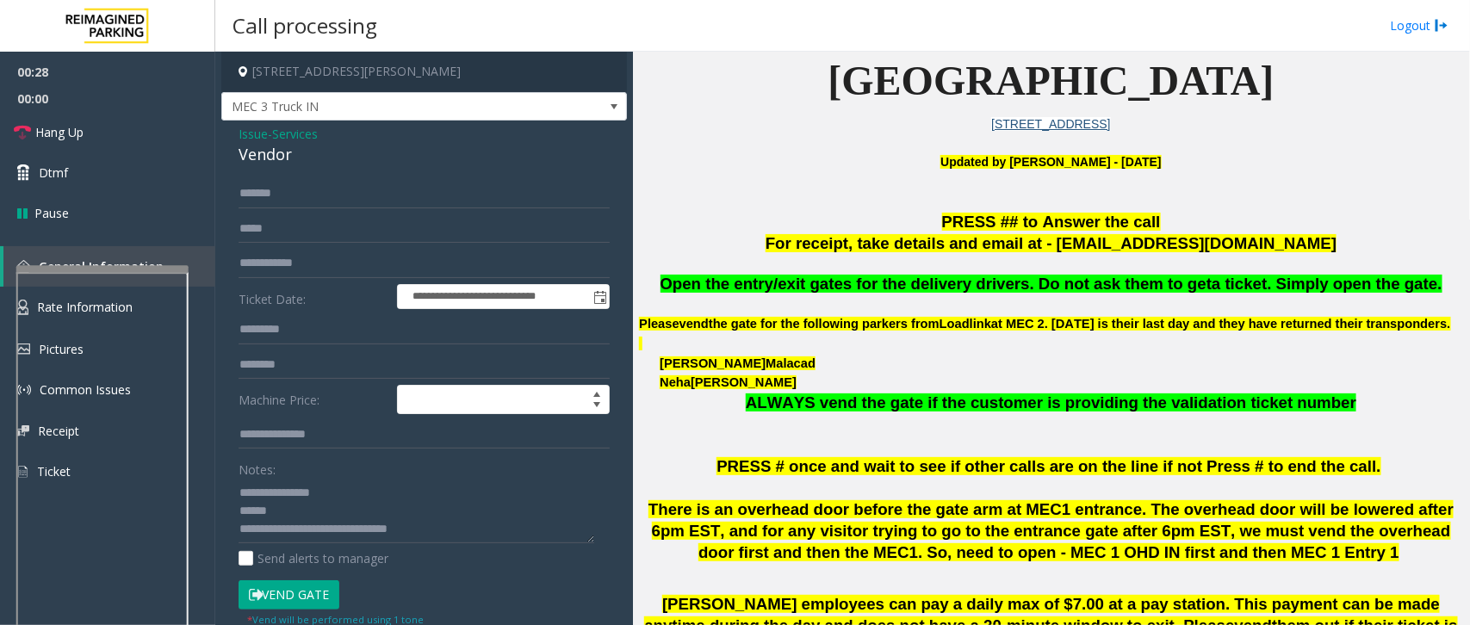
click at [1469, 294] on div "Main ← Move left → Move right ↑ Move up ↓ Move down + Zoom in - Zoom out Home J…" at bounding box center [1051, 338] width 836 height 573
click at [71, 140] on span "Hang Up" at bounding box center [59, 132] width 48 height 18
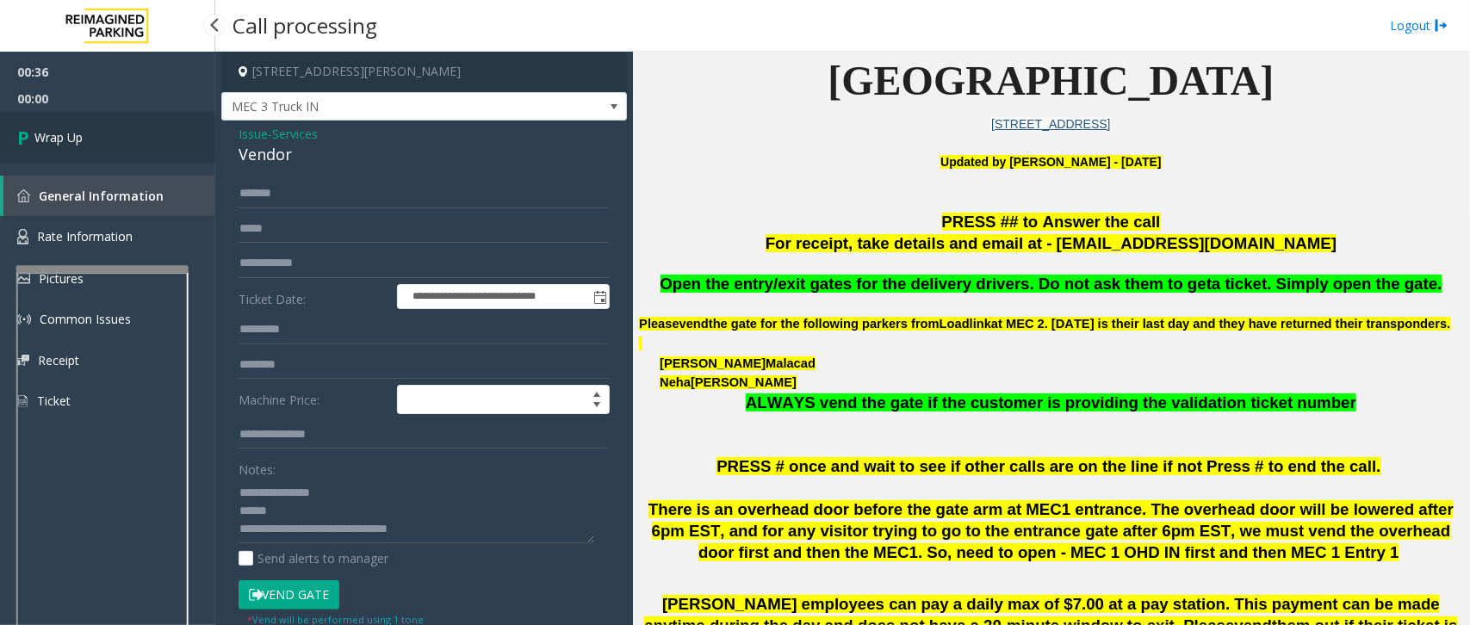
click at [76, 129] on span "Wrap Up" at bounding box center [58, 137] width 48 height 18
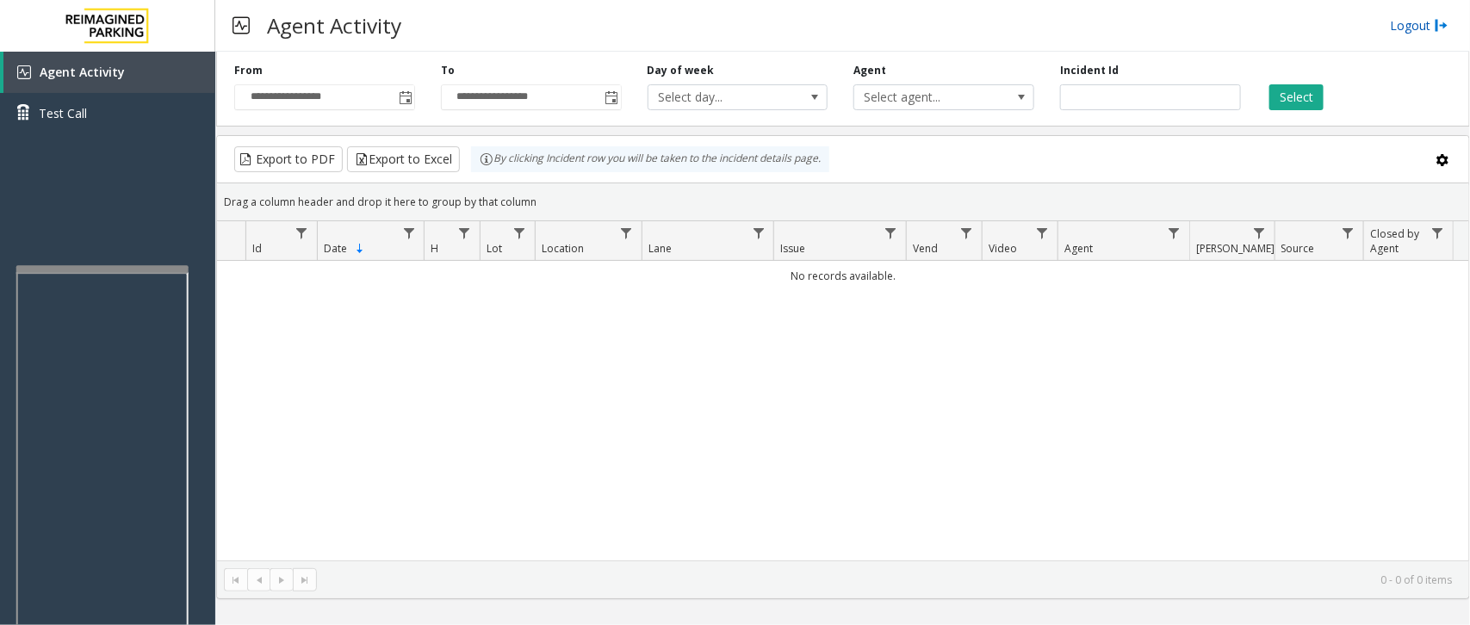
click at [1408, 31] on link "Logout" at bounding box center [1419, 25] width 59 height 18
